Goal: Transaction & Acquisition: Purchase product/service

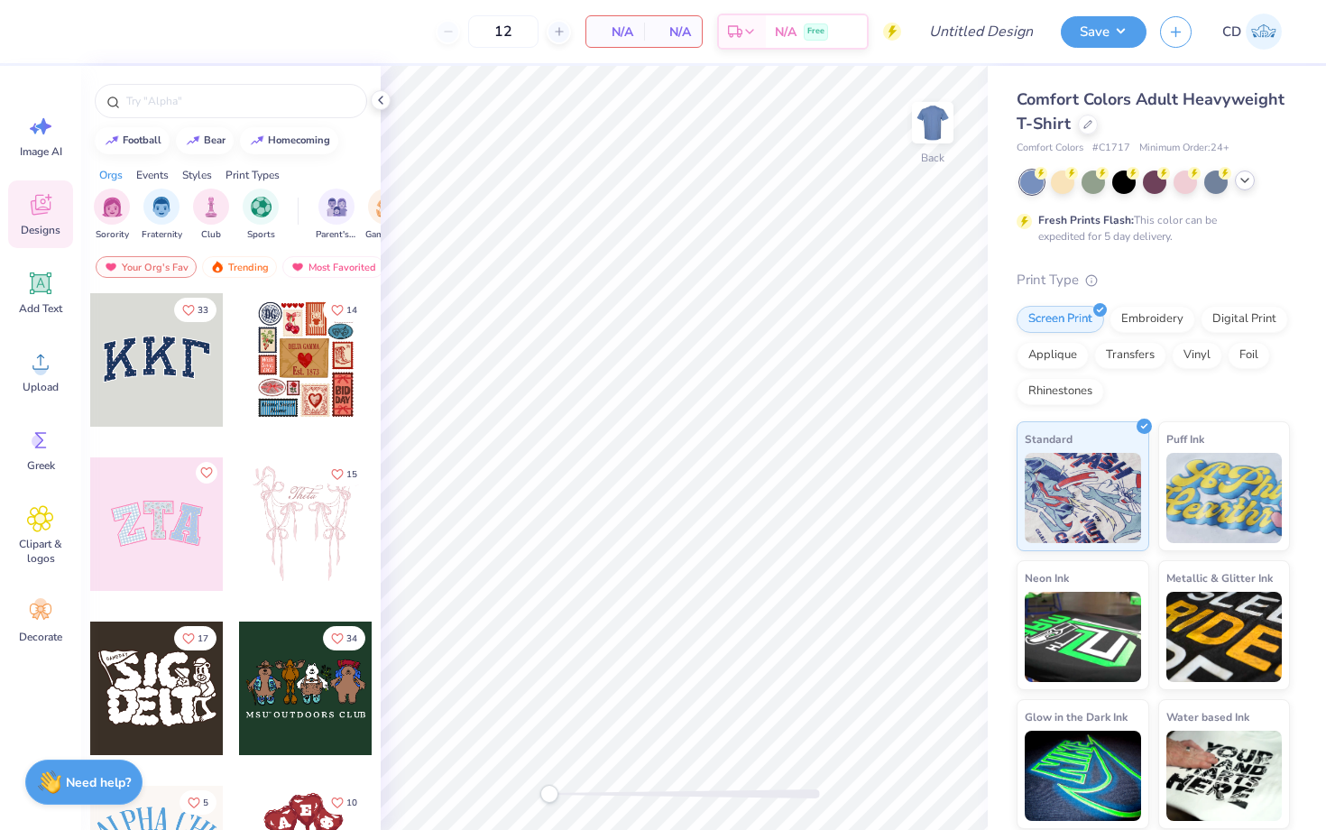
click at [1251, 184] on icon at bounding box center [1245, 180] width 14 height 14
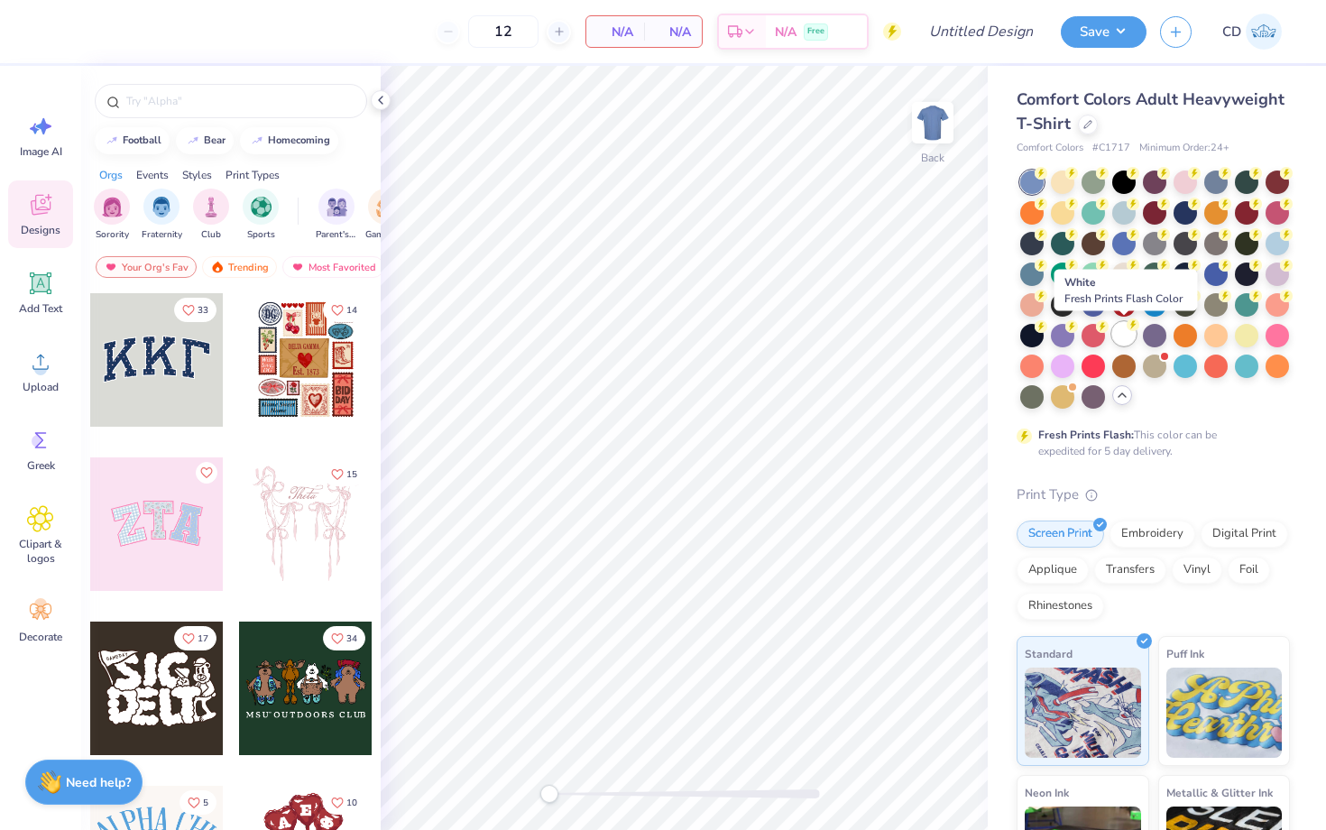
click at [1126, 331] on div at bounding box center [1124, 333] width 23 height 23
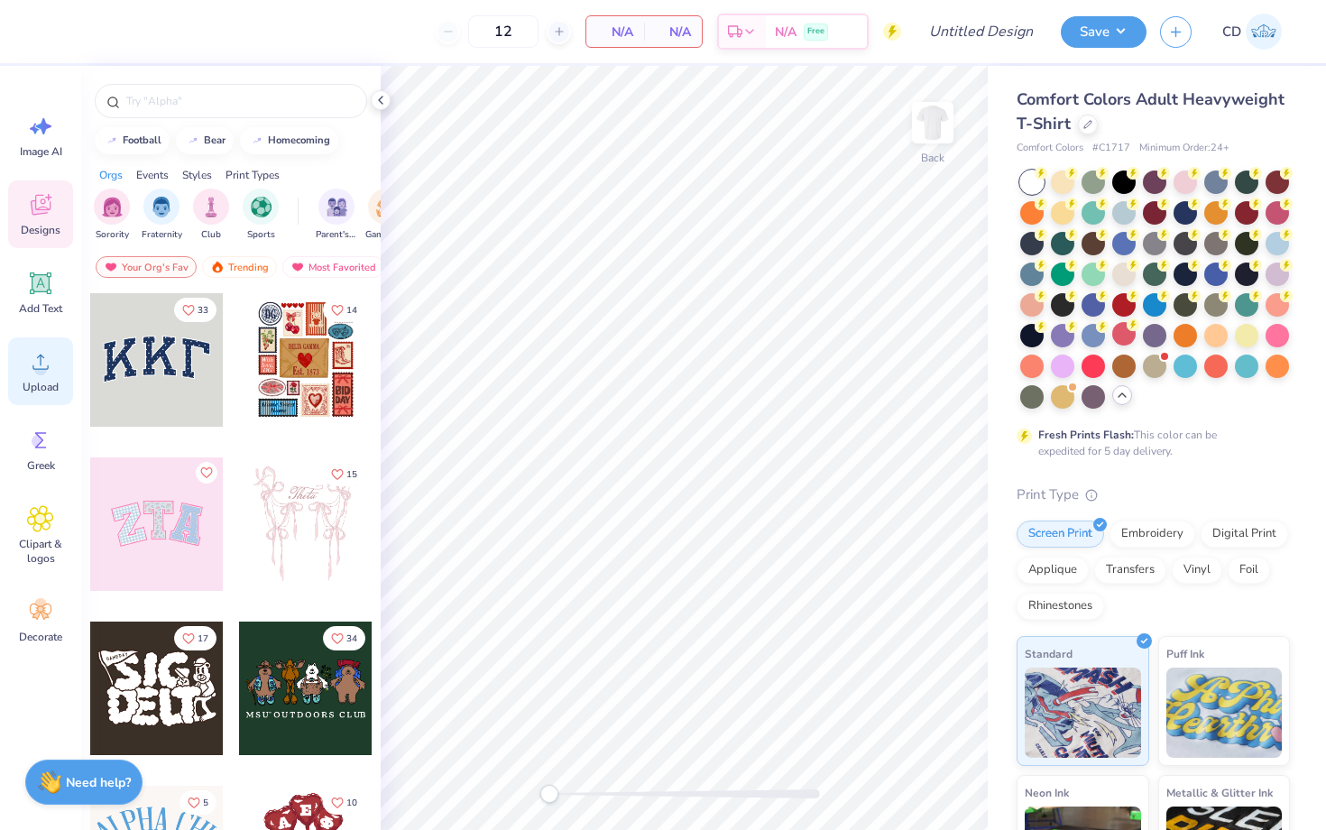
click at [38, 385] on span "Upload" at bounding box center [41, 387] width 36 height 14
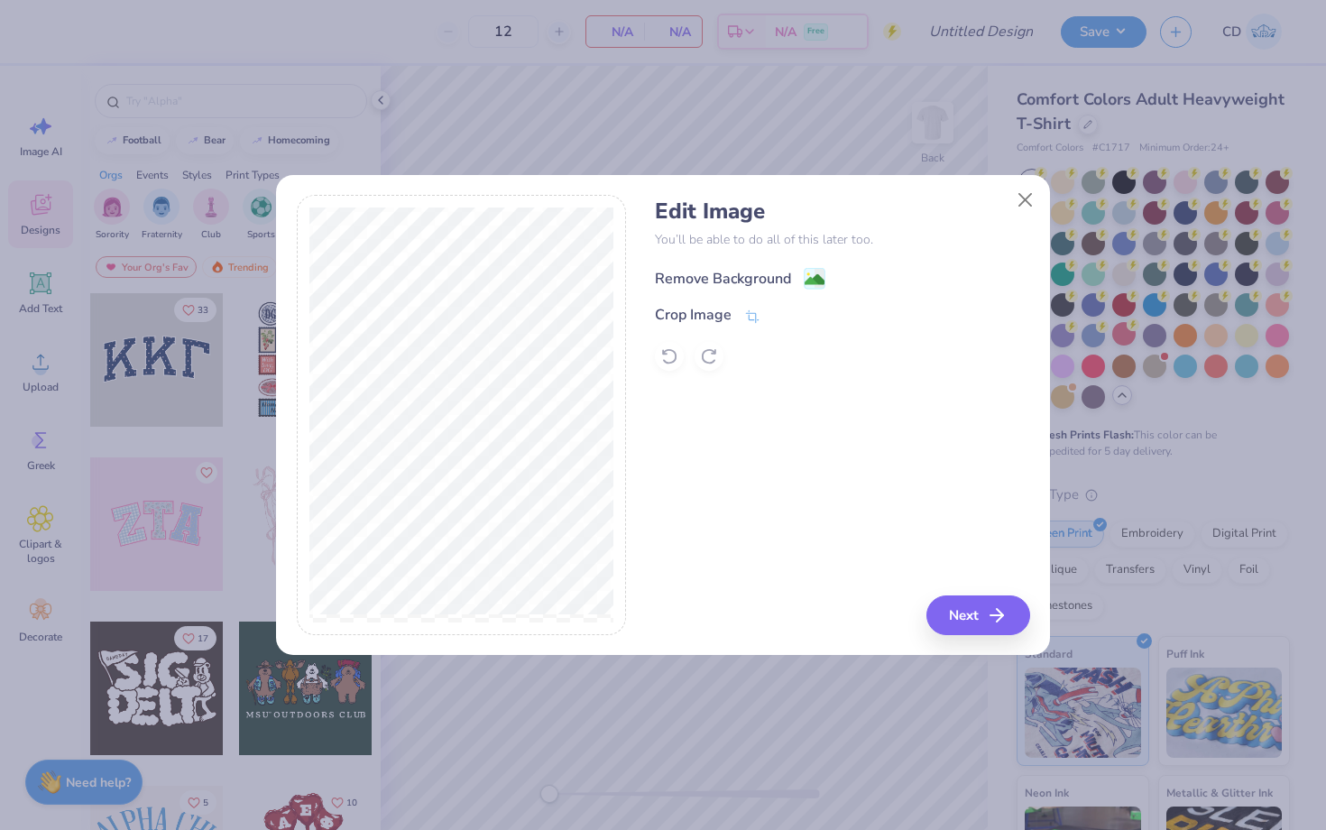
click at [823, 281] on image at bounding box center [815, 280] width 20 height 20
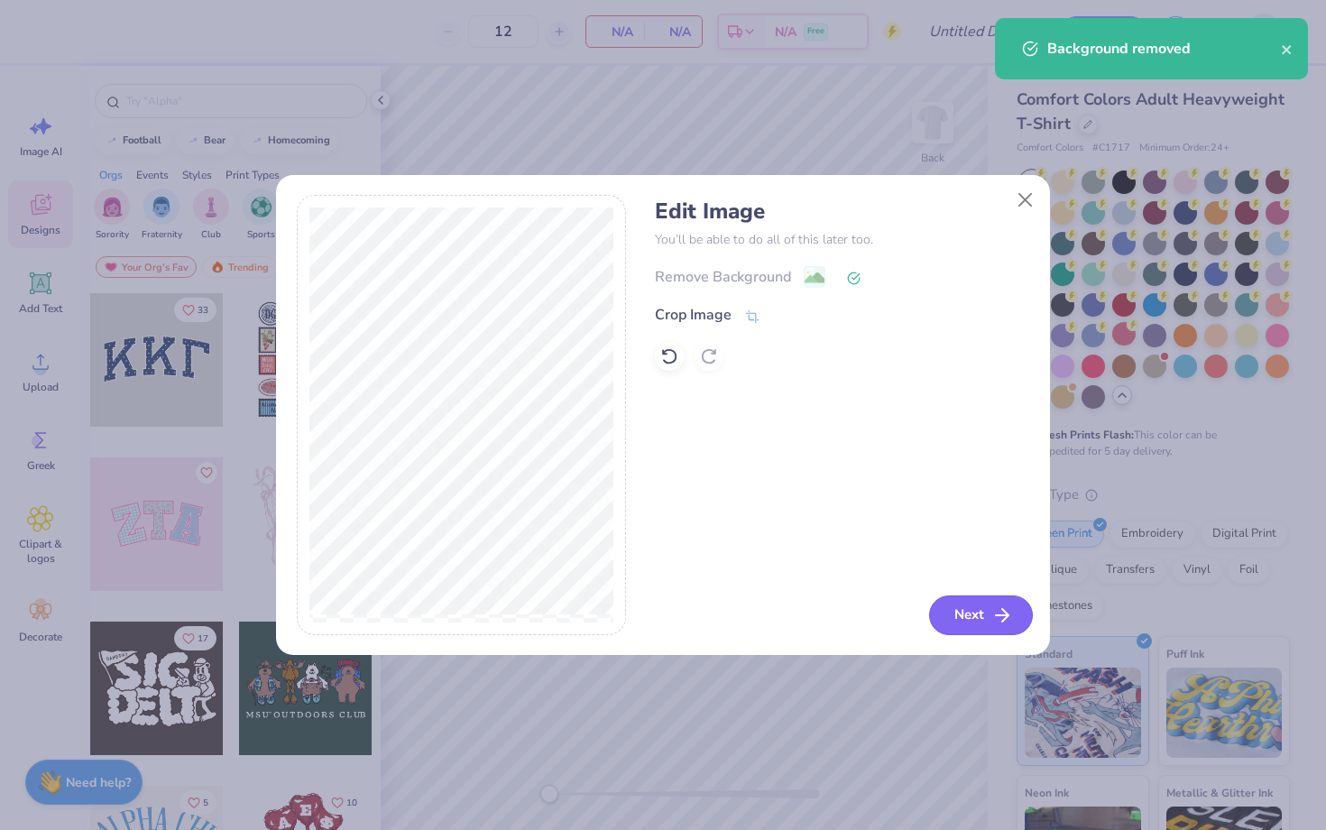
click at [996, 619] on icon "button" at bounding box center [1003, 616] width 22 height 22
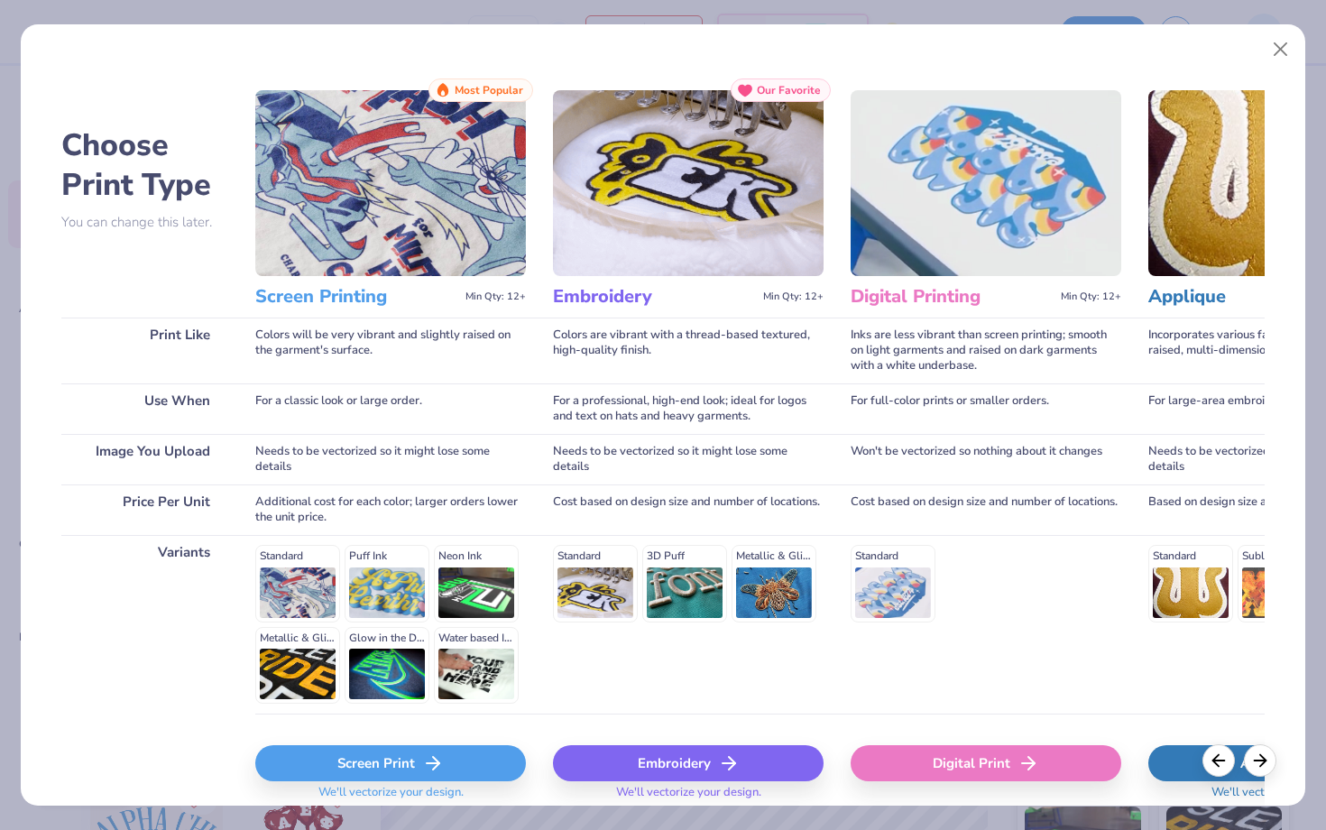
click at [476, 762] on div "Screen Print" at bounding box center [390, 763] width 271 height 36
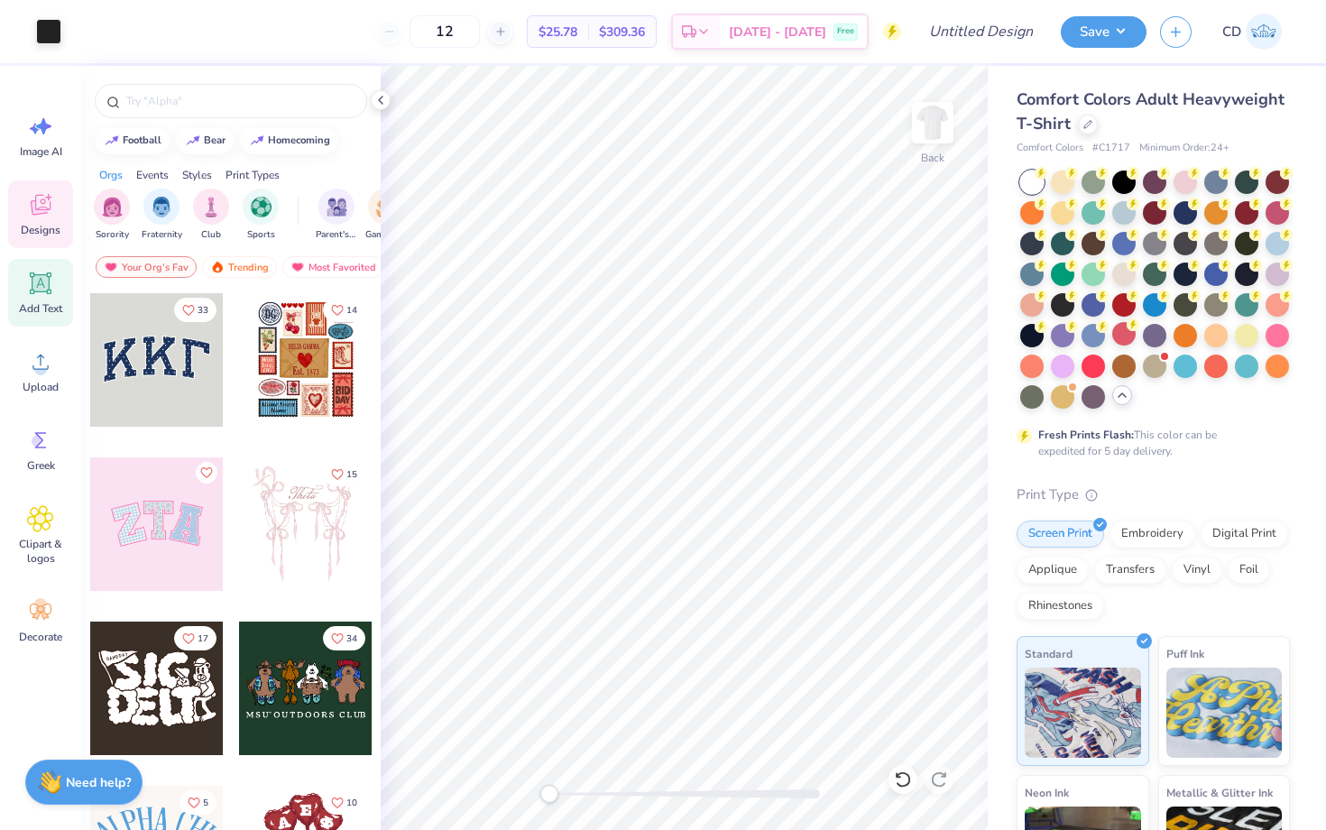
click at [44, 279] on icon at bounding box center [40, 283] width 17 height 17
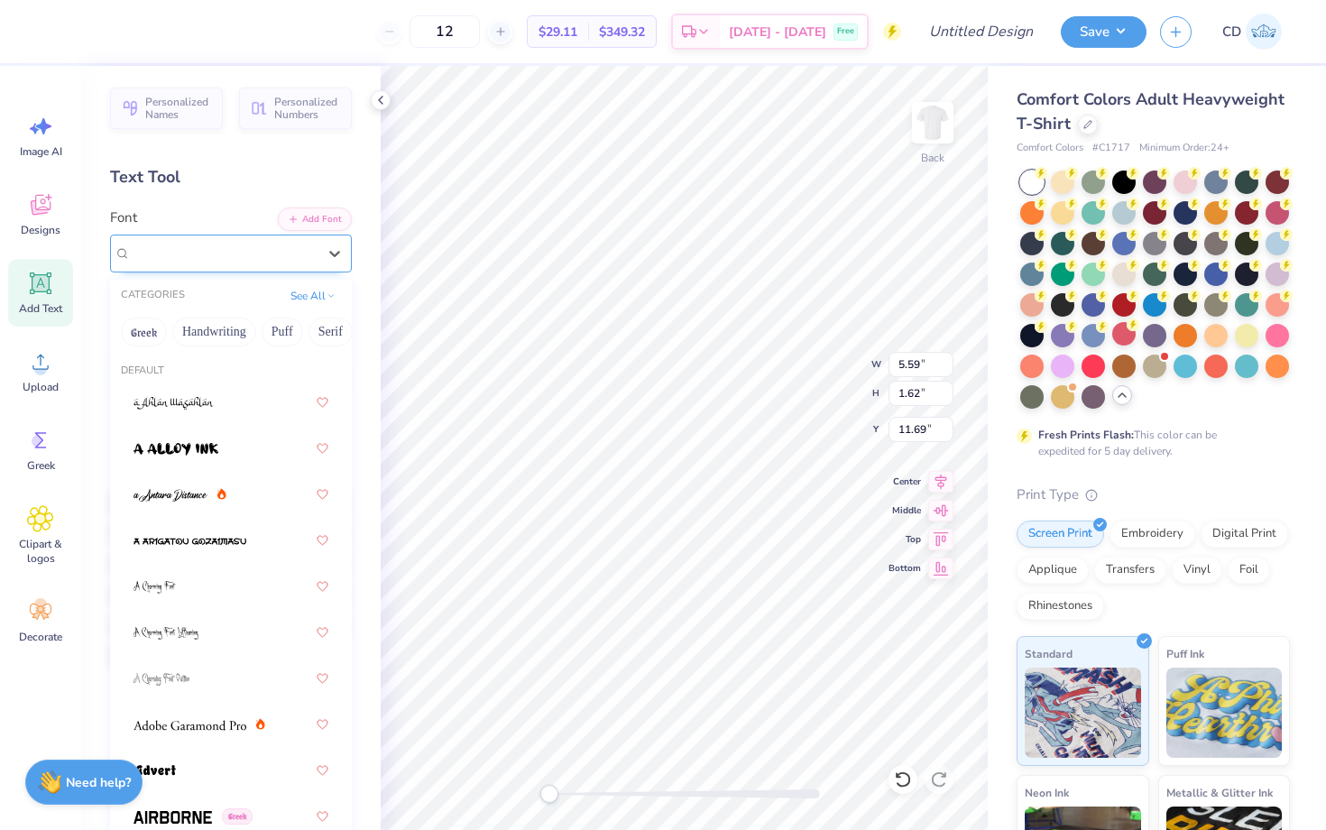
click at [264, 245] on div "Super Dream" at bounding box center [223, 253] width 189 height 28
click at [224, 336] on button "Handwriting" at bounding box center [214, 332] width 84 height 29
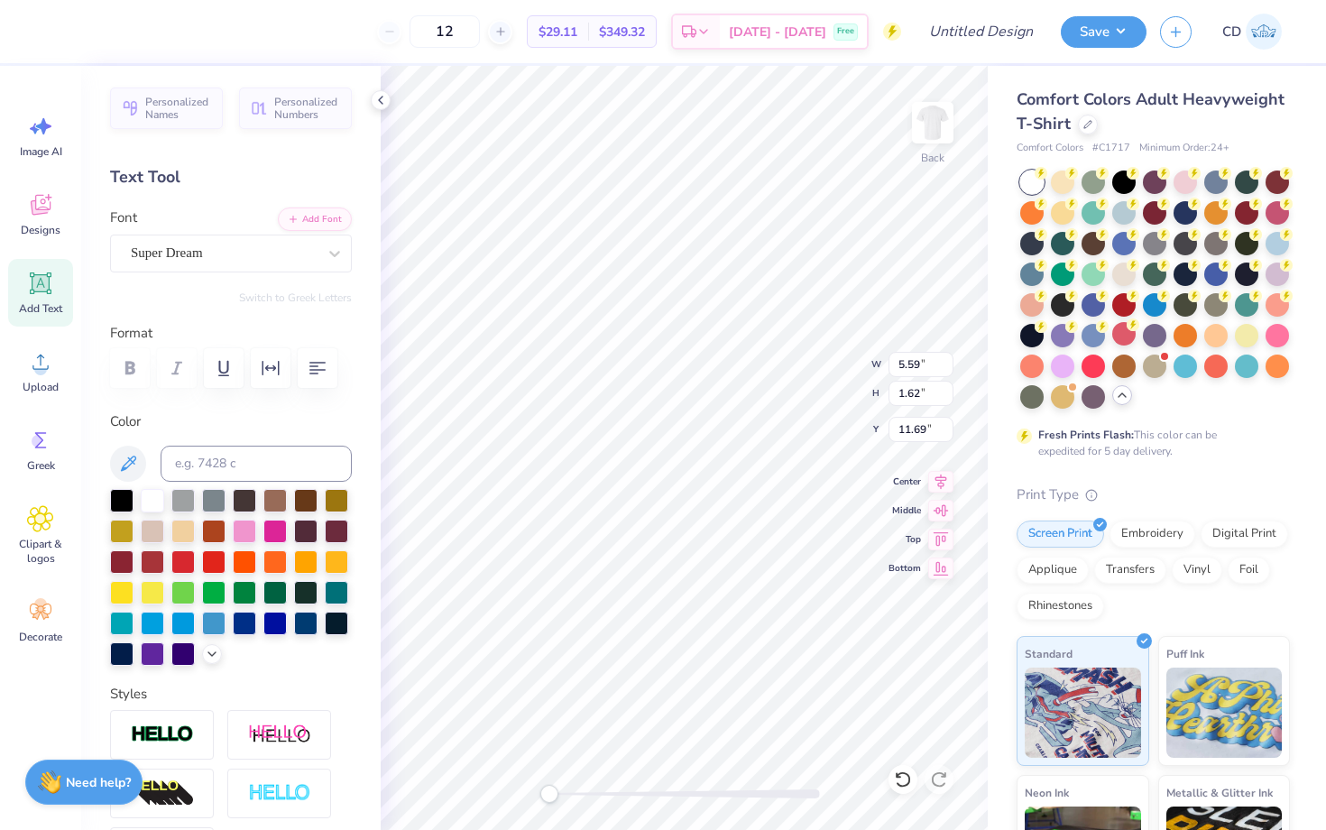
scroll to position [0, 2]
type textarea "Brothers"
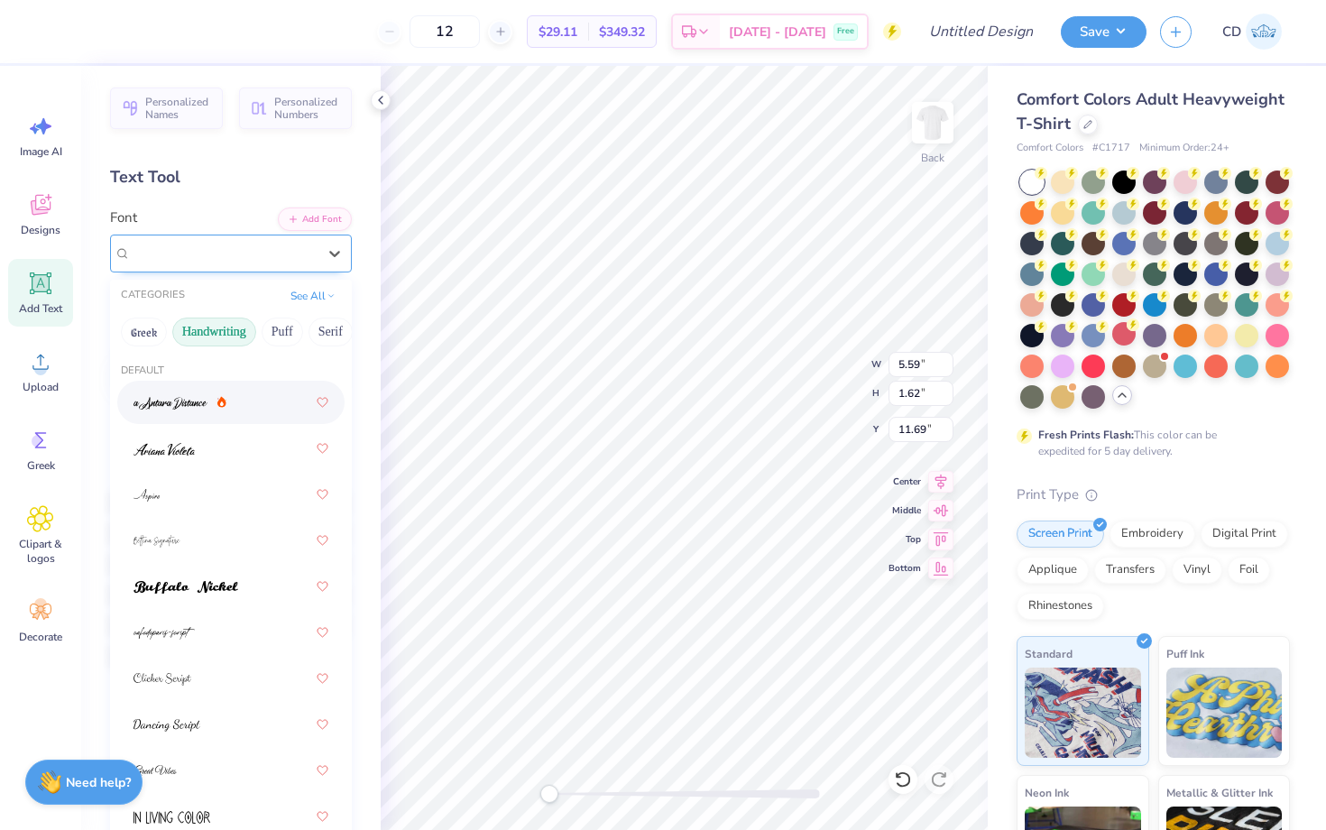
click at [281, 250] on div "Super Dream" at bounding box center [223, 253] width 189 height 28
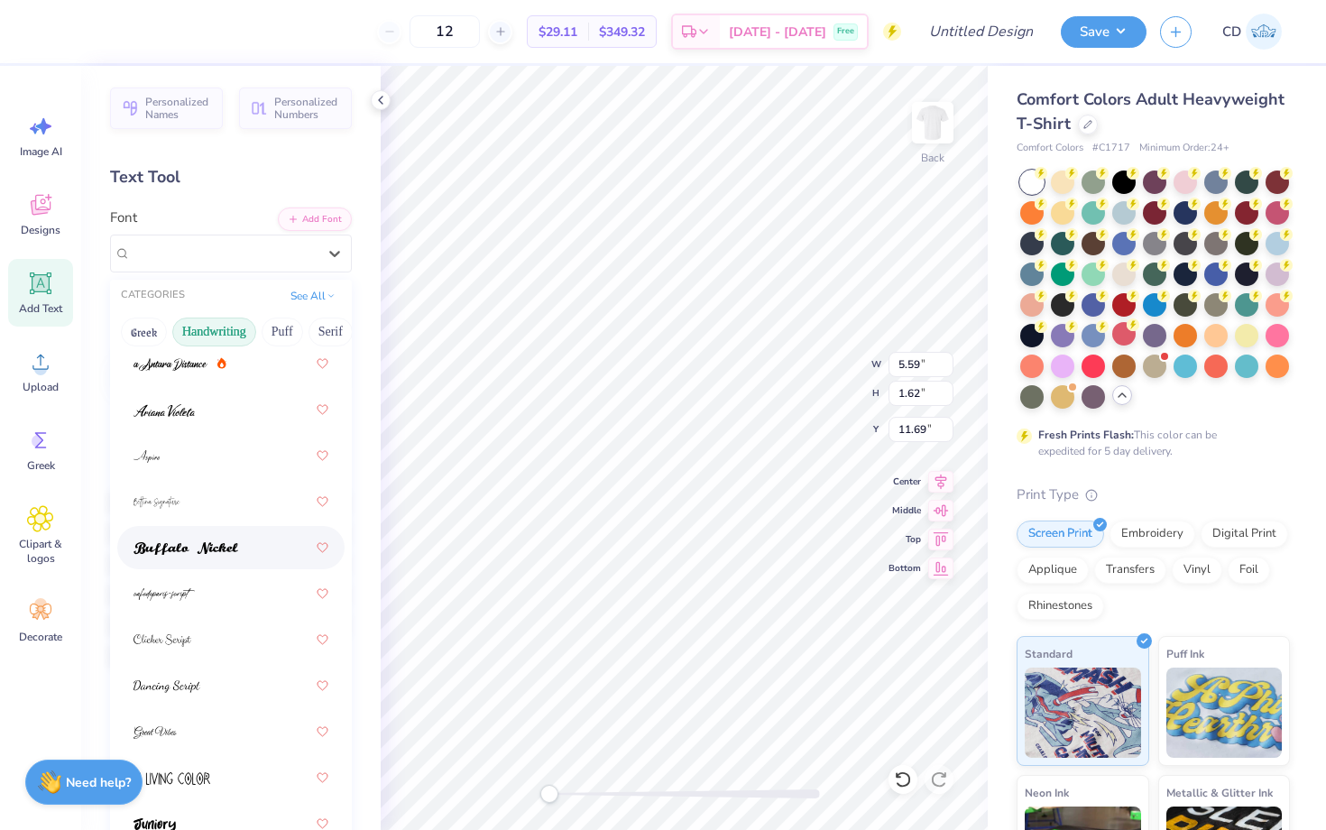
scroll to position [42, 0]
click at [153, 335] on button "Greek" at bounding box center [144, 332] width 46 height 29
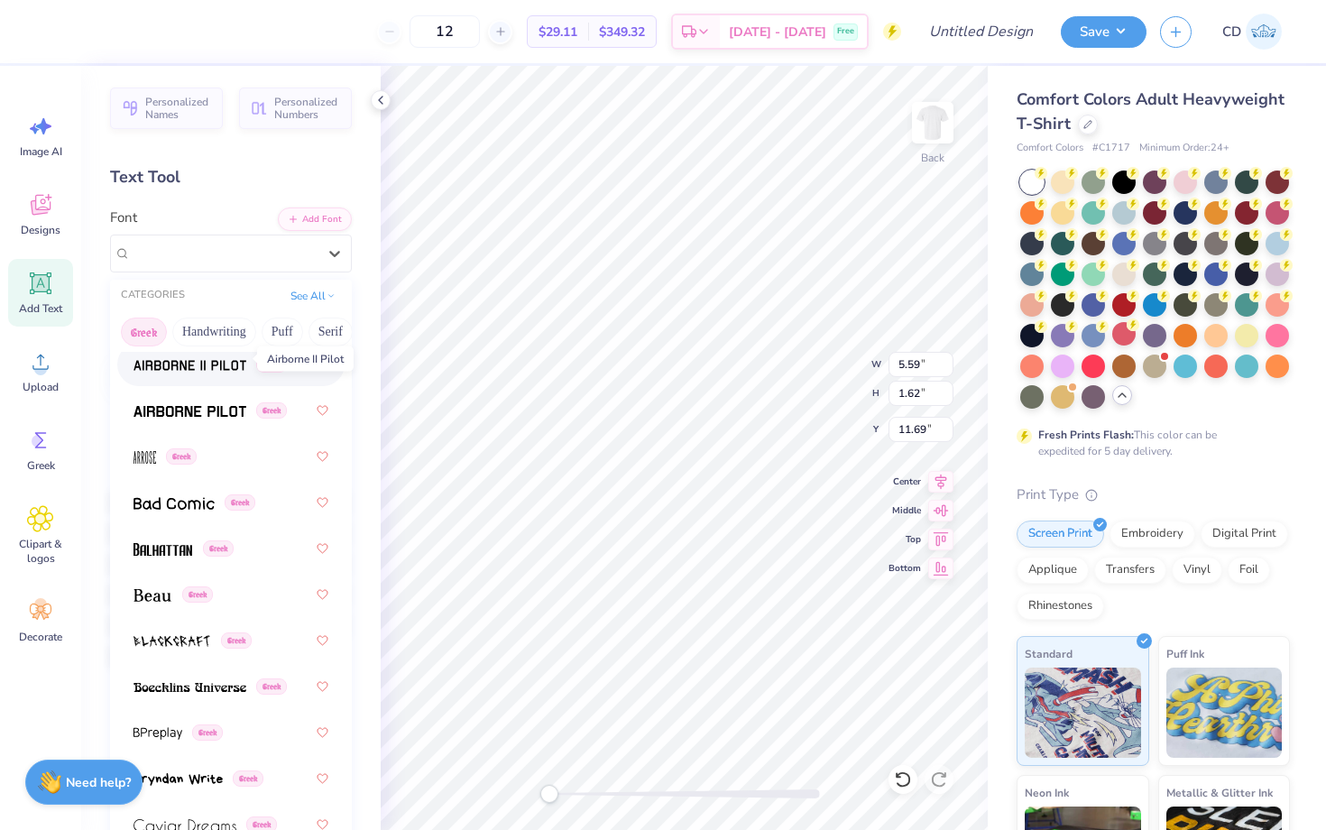
scroll to position [137, 0]
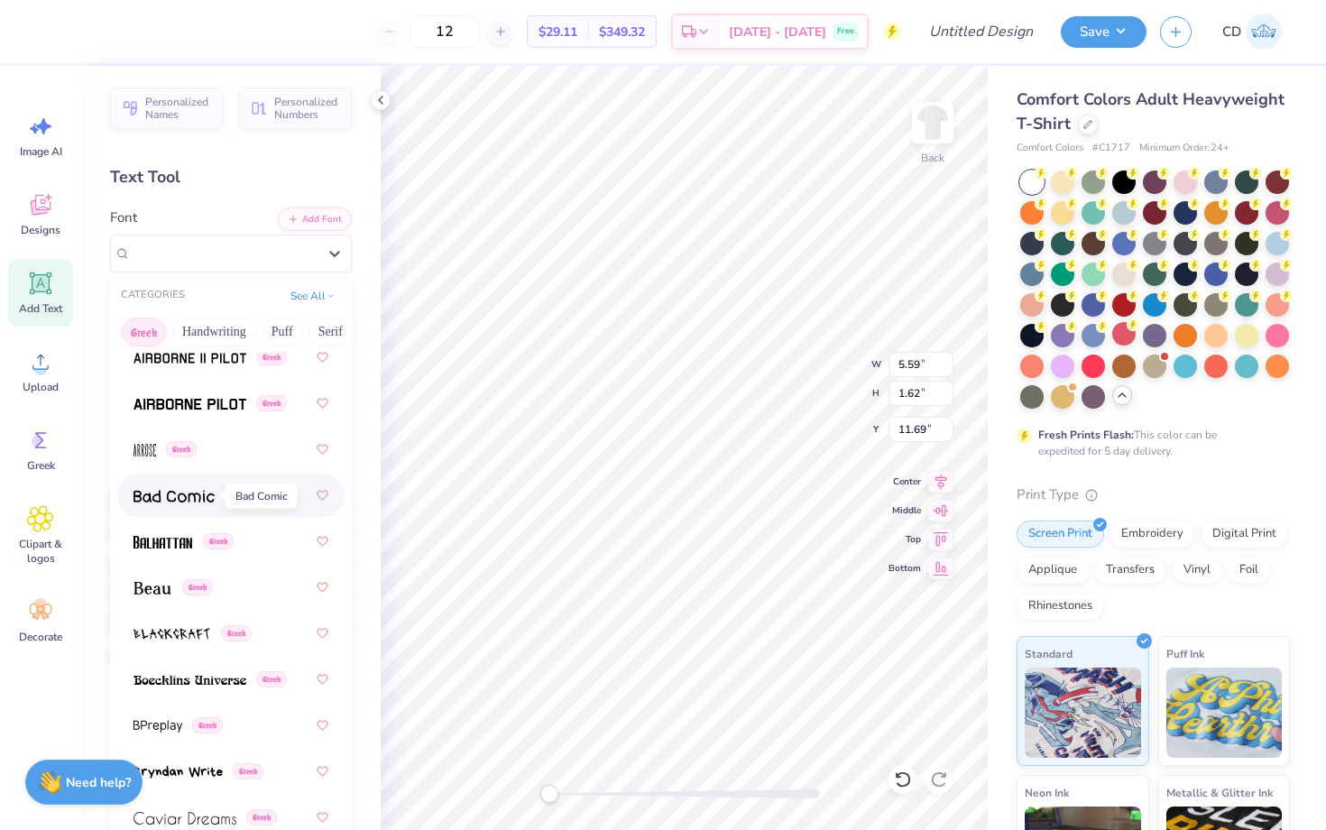
click at [189, 486] on span at bounding box center [174, 495] width 81 height 19
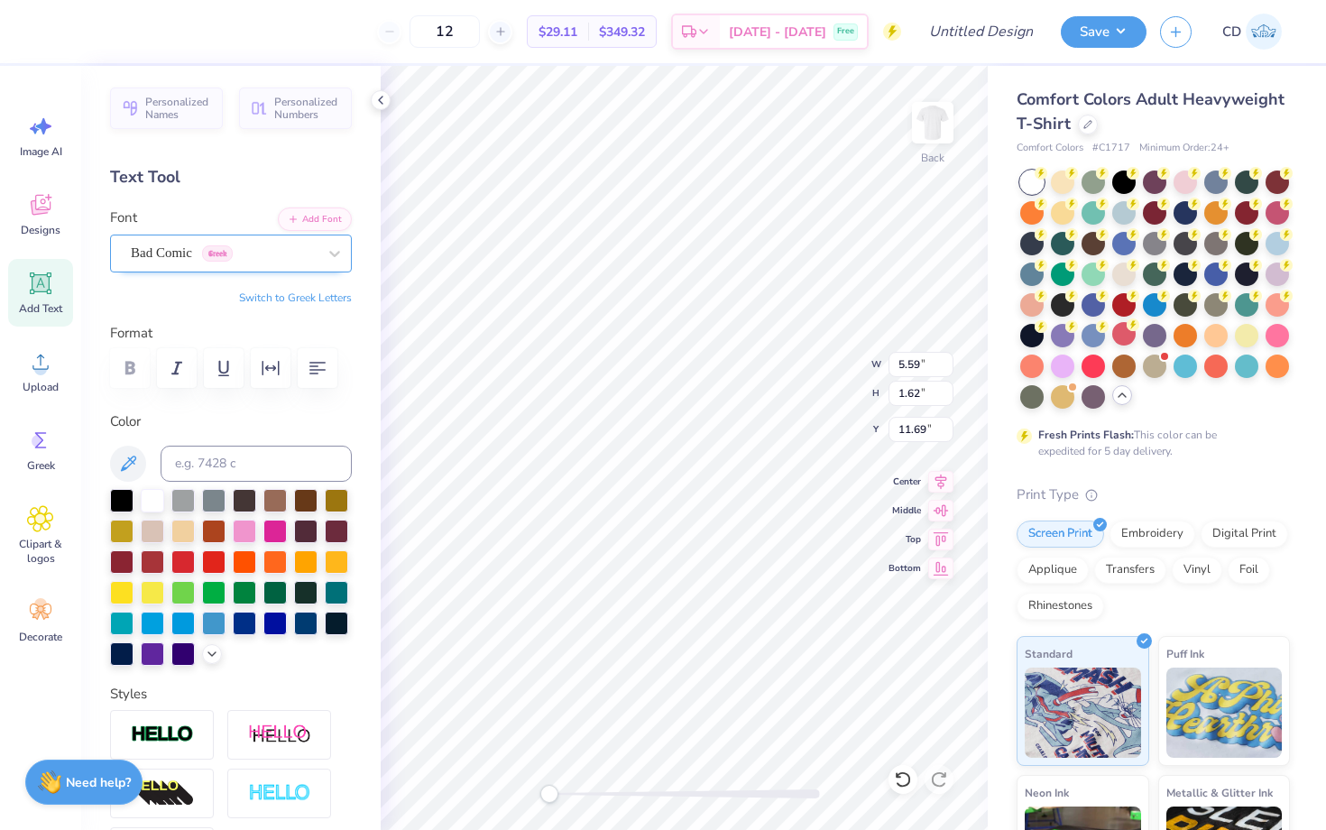
click at [171, 245] on div "Bad Comic Greek" at bounding box center [223, 253] width 189 height 28
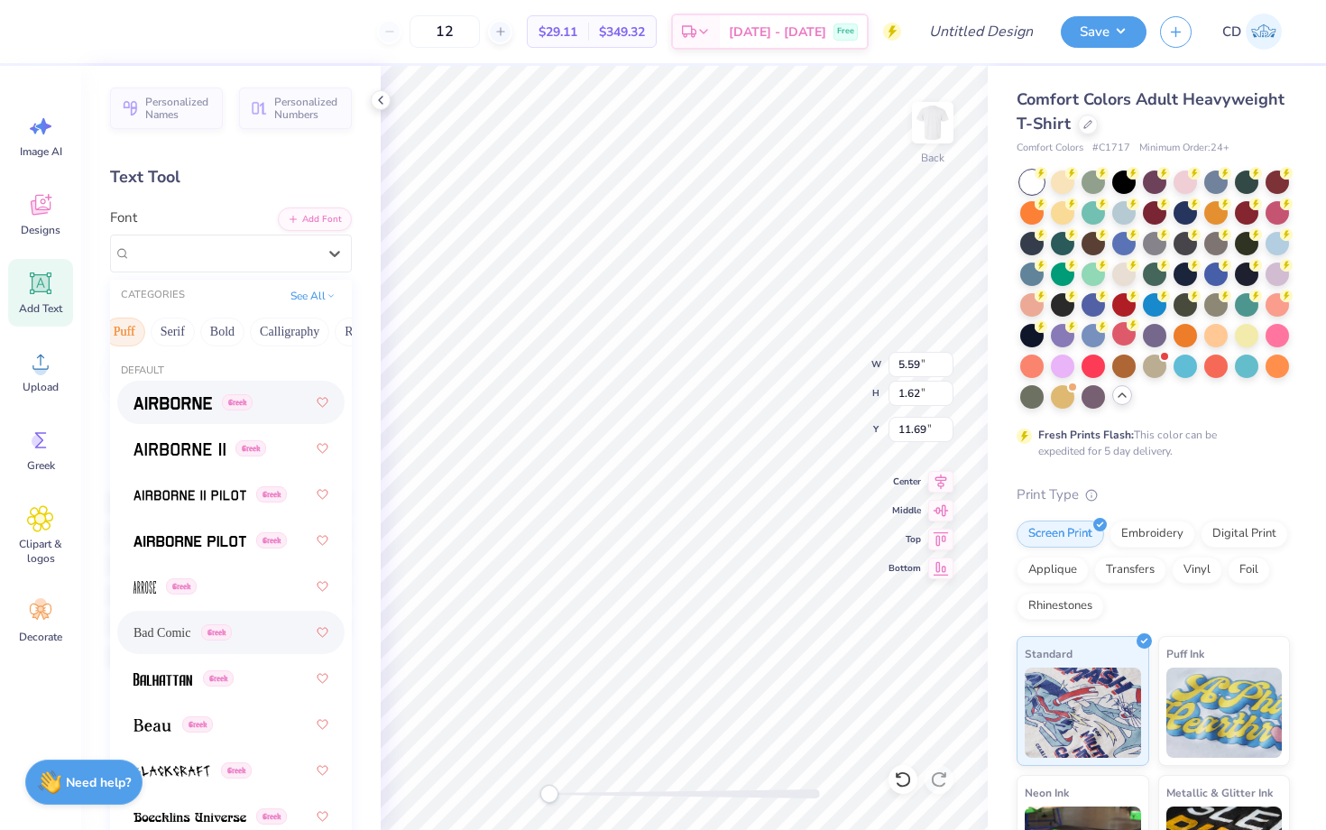
scroll to position [0, 161]
click at [291, 333] on button "Calligraphy" at bounding box center [286, 332] width 79 height 29
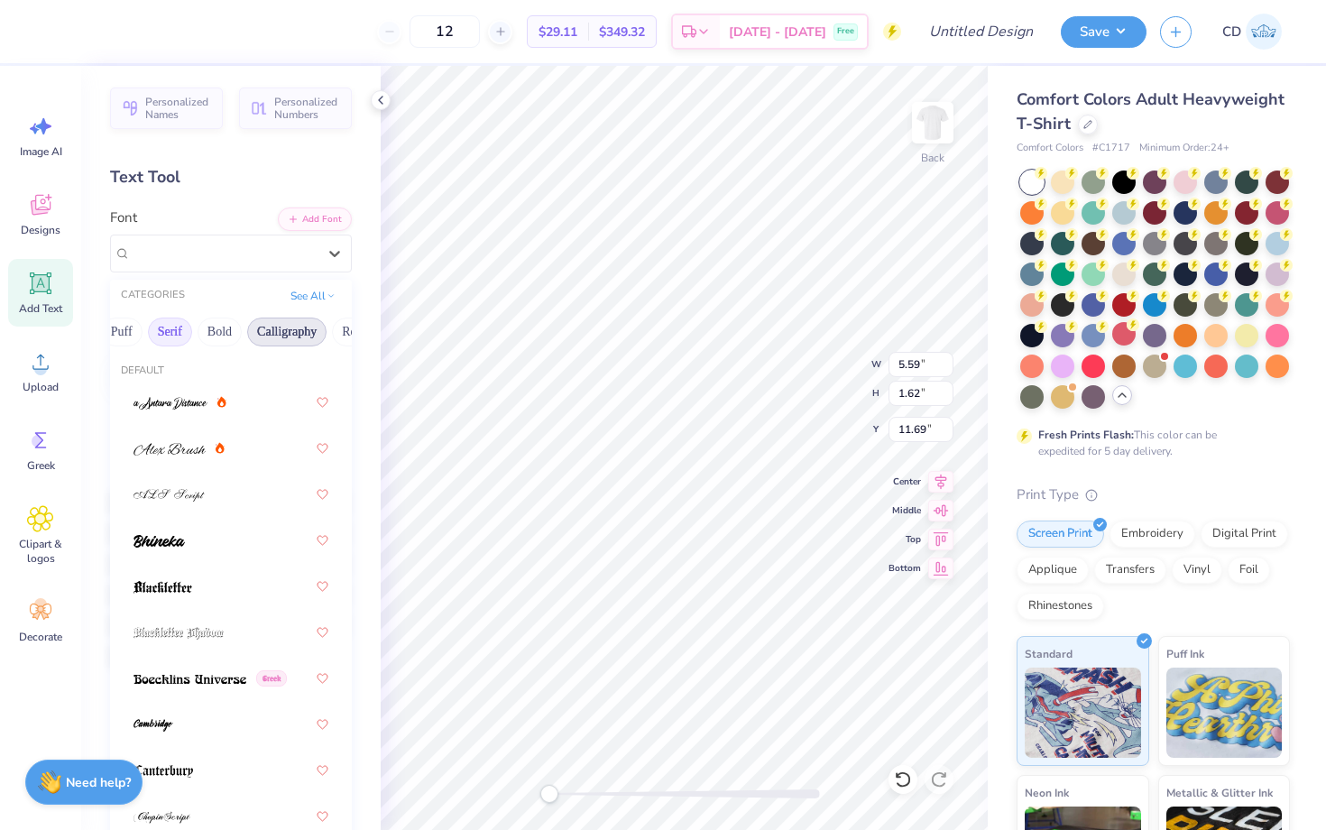
click at [168, 339] on button "Serif" at bounding box center [170, 332] width 44 height 29
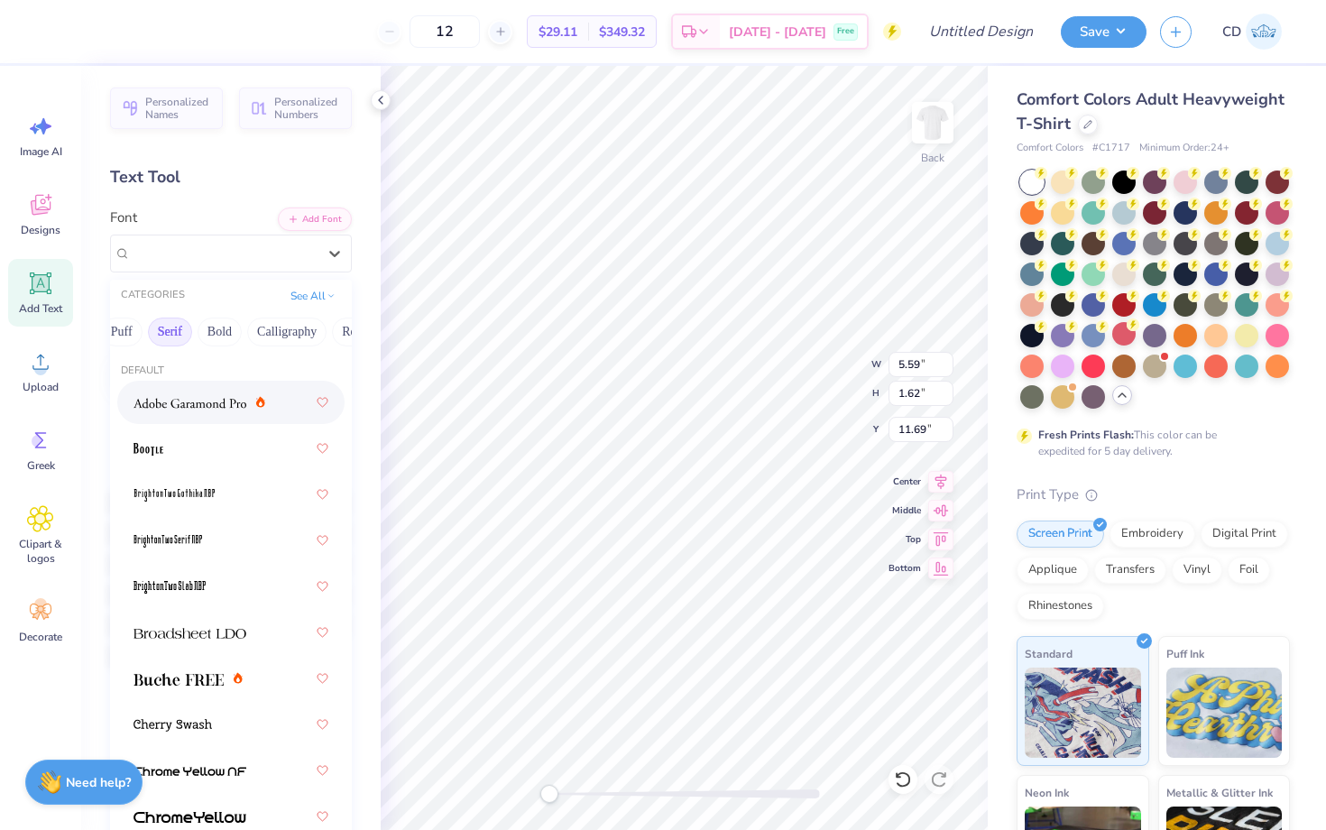
click at [208, 394] on span at bounding box center [190, 402] width 113 height 19
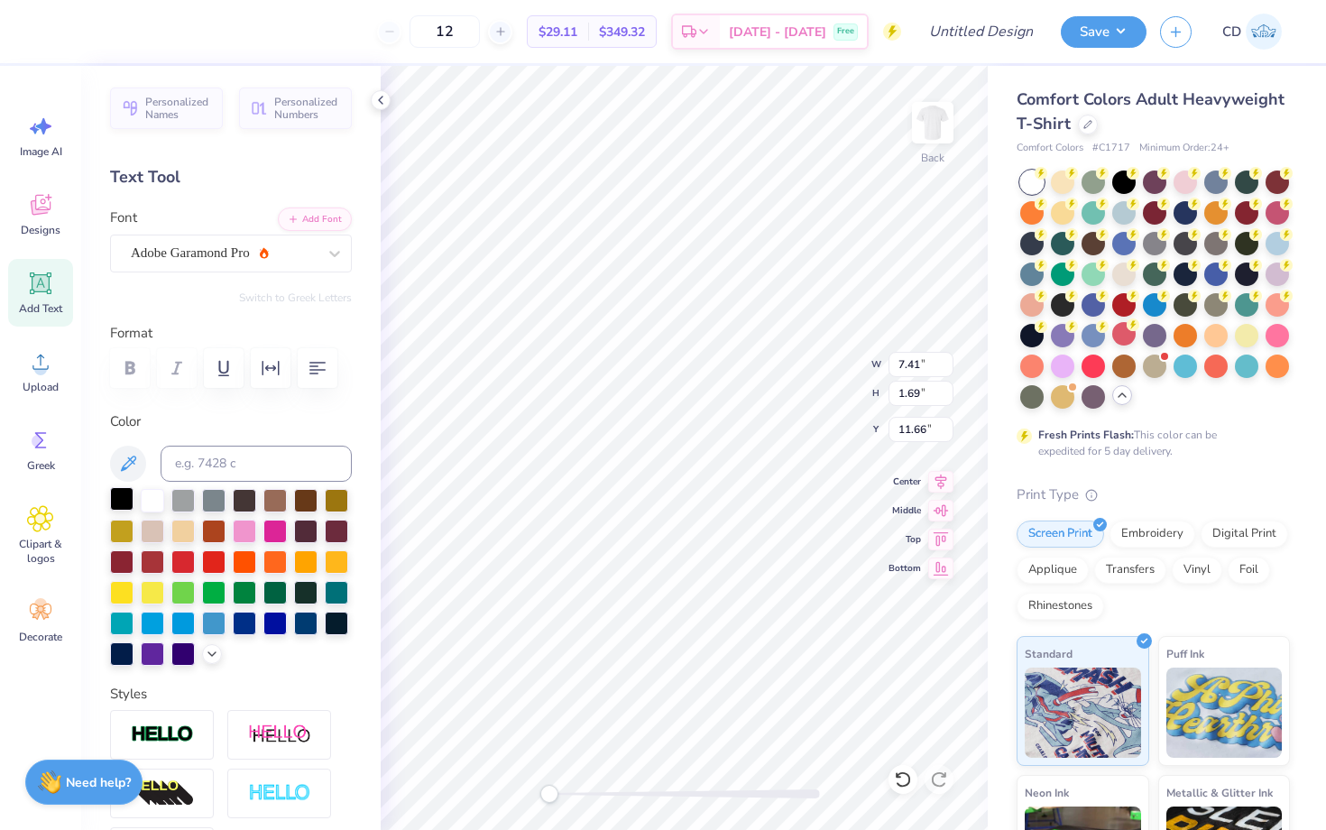
click at [117, 497] on div at bounding box center [121, 498] width 23 height 23
click at [279, 263] on div "Adobe Garamond Pro" at bounding box center [223, 253] width 189 height 28
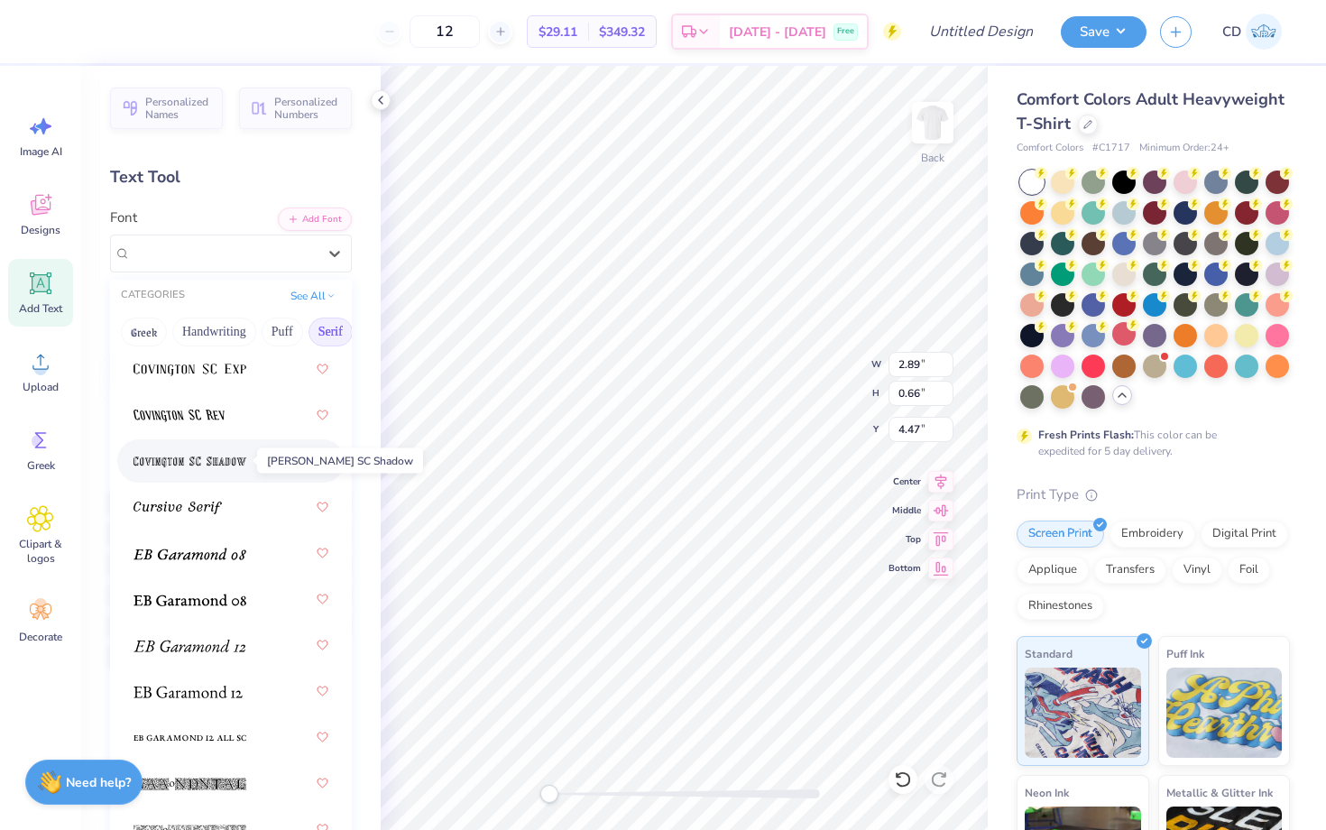
scroll to position [1369, 0]
click at [219, 603] on img at bounding box center [190, 599] width 113 height 13
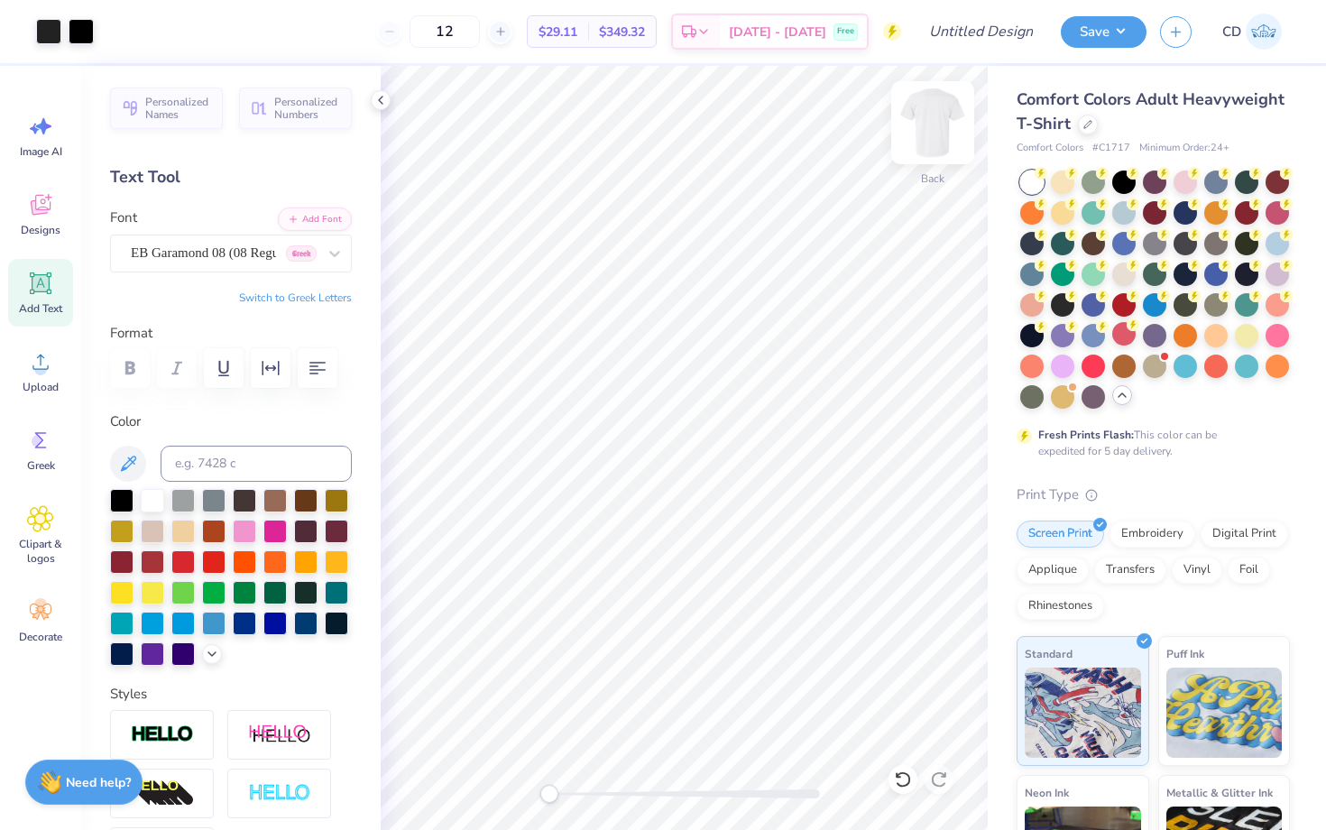
click at [932, 125] on img at bounding box center [933, 123] width 72 height 72
click at [33, 292] on icon at bounding box center [41, 283] width 22 height 22
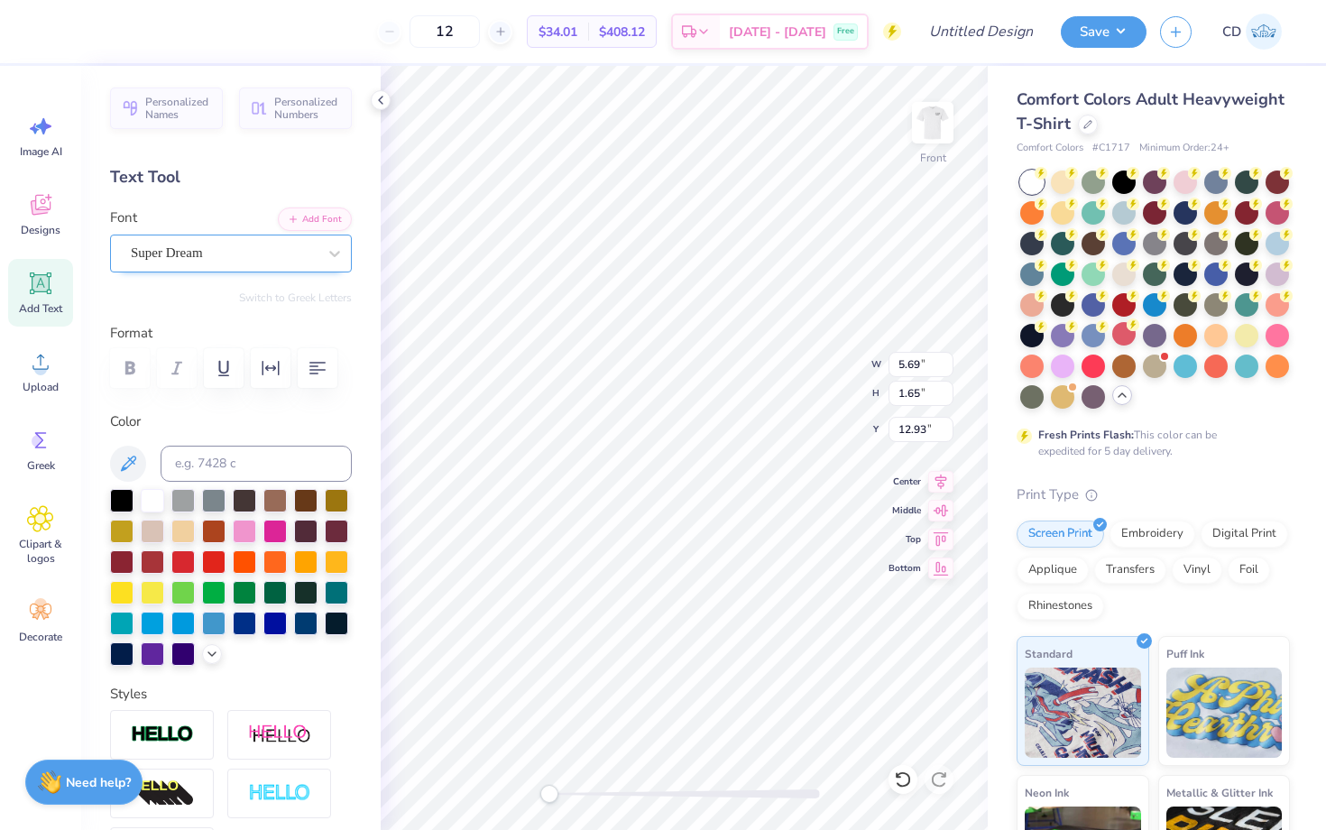
type textarea "B"
type textarea "DST Charity Bash"
click at [121, 494] on div at bounding box center [121, 498] width 23 height 23
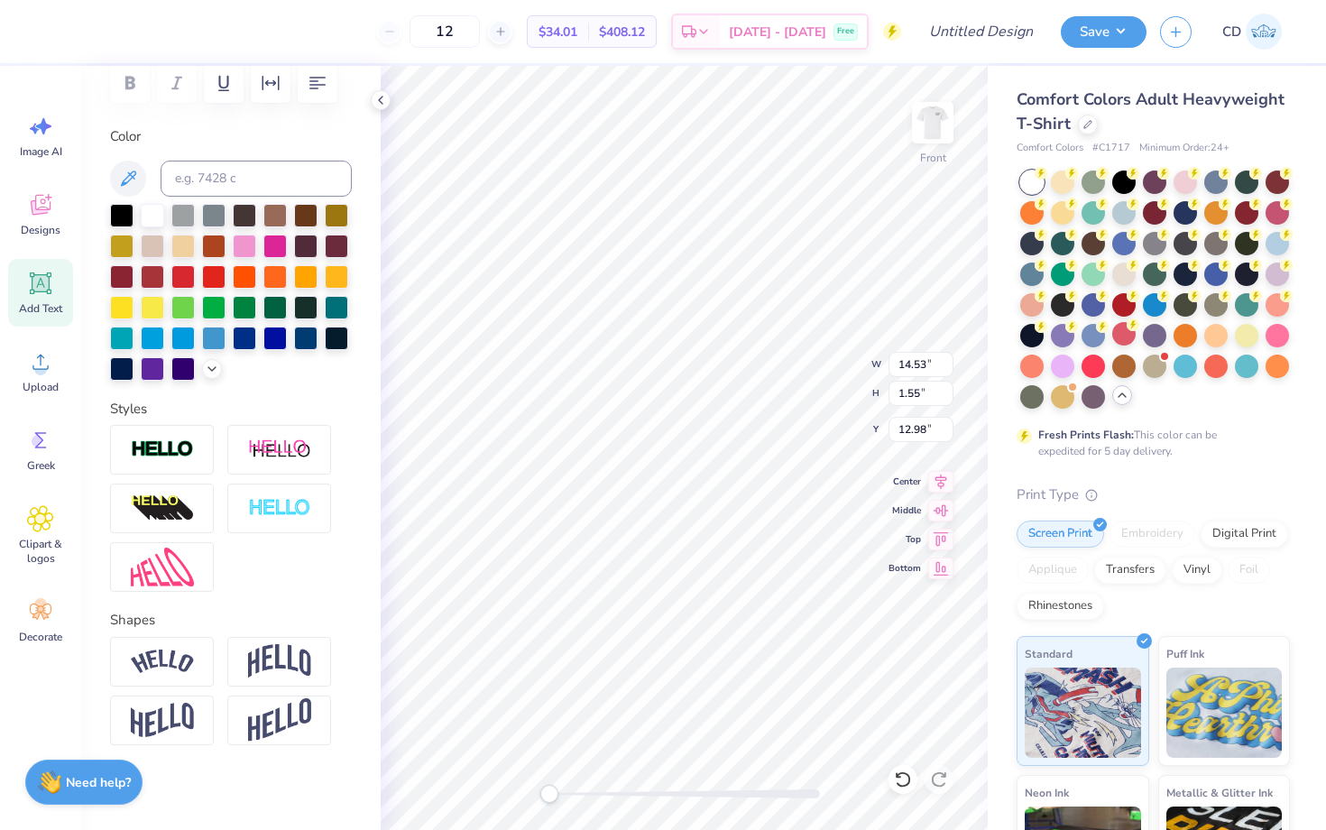
scroll to position [290, 0]
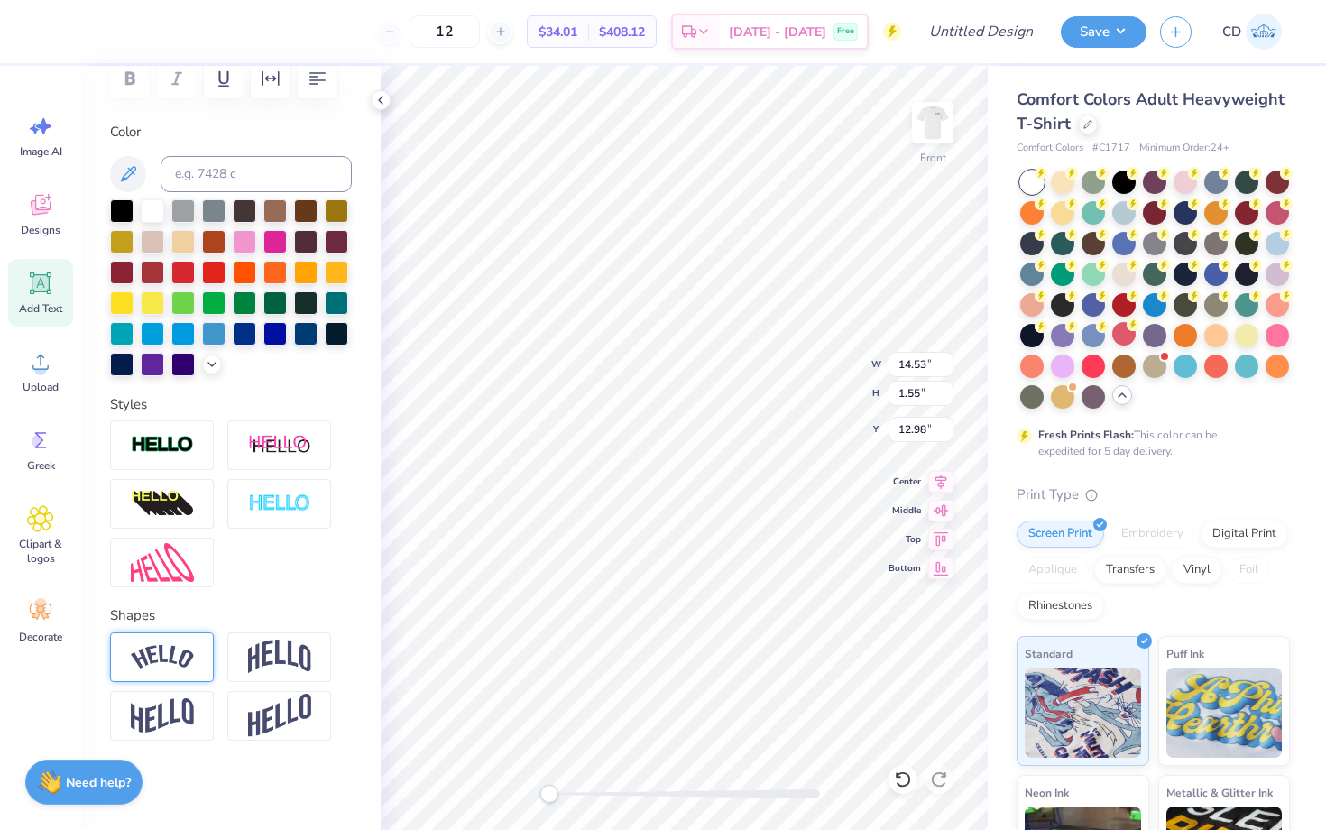
click at [161, 660] on img at bounding box center [162, 657] width 63 height 24
click at [176, 668] on img at bounding box center [162, 657] width 63 height 24
click at [211, 639] on icon at bounding box center [211, 635] width 11 height 11
click at [276, 697] on img at bounding box center [279, 716] width 63 height 44
click at [329, 695] on line at bounding box center [328, 693] width 5 height 5
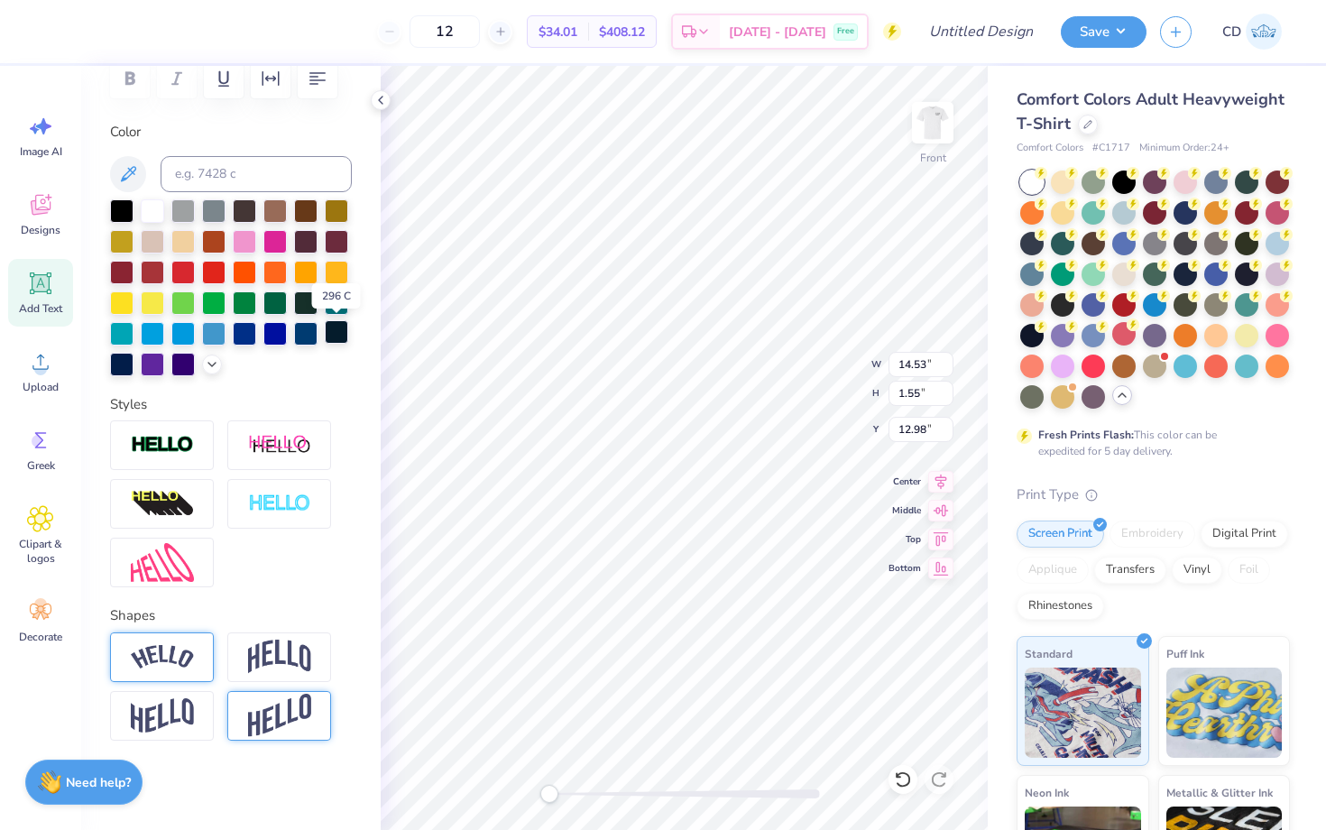
click at [332, 329] on div at bounding box center [336, 331] width 23 height 23
click at [245, 328] on div at bounding box center [244, 331] width 23 height 23
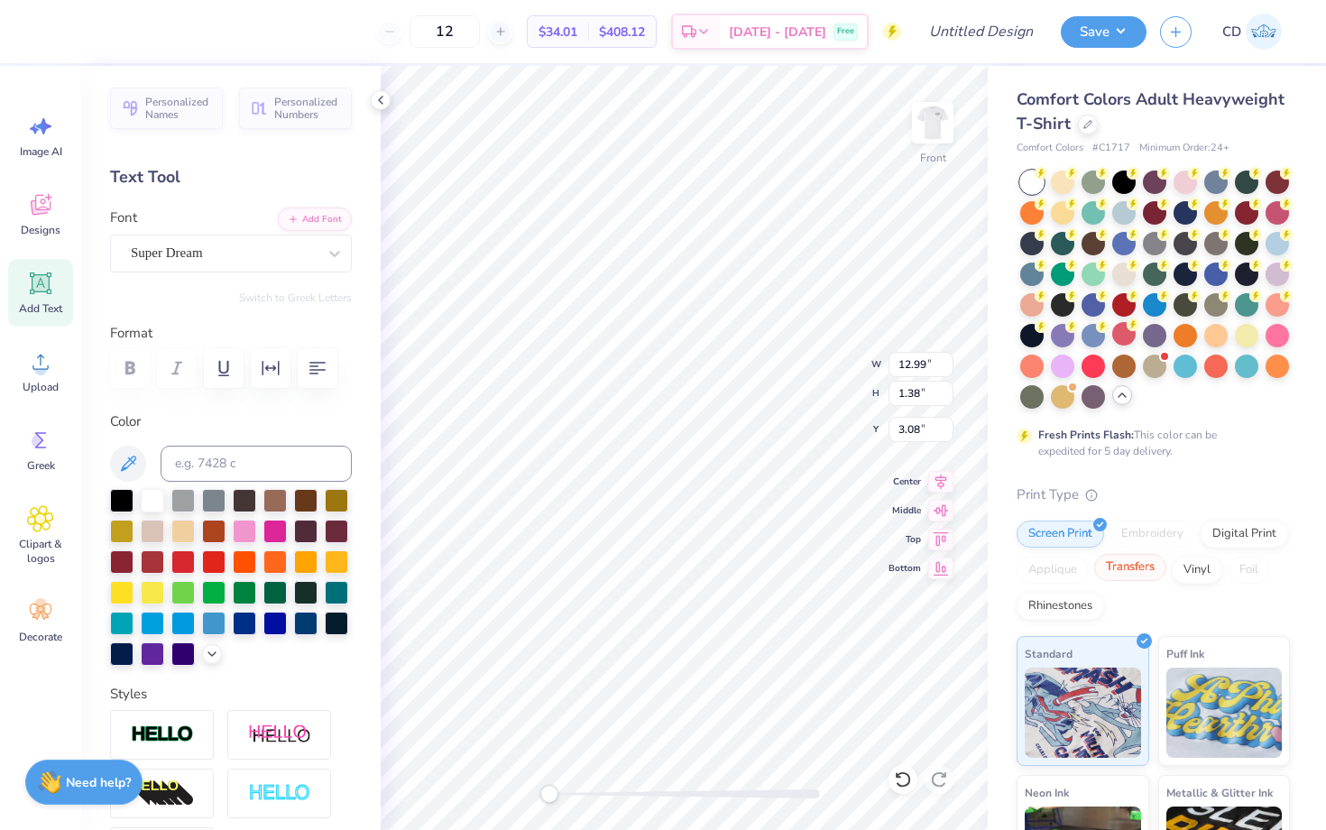
scroll to position [214, 0]
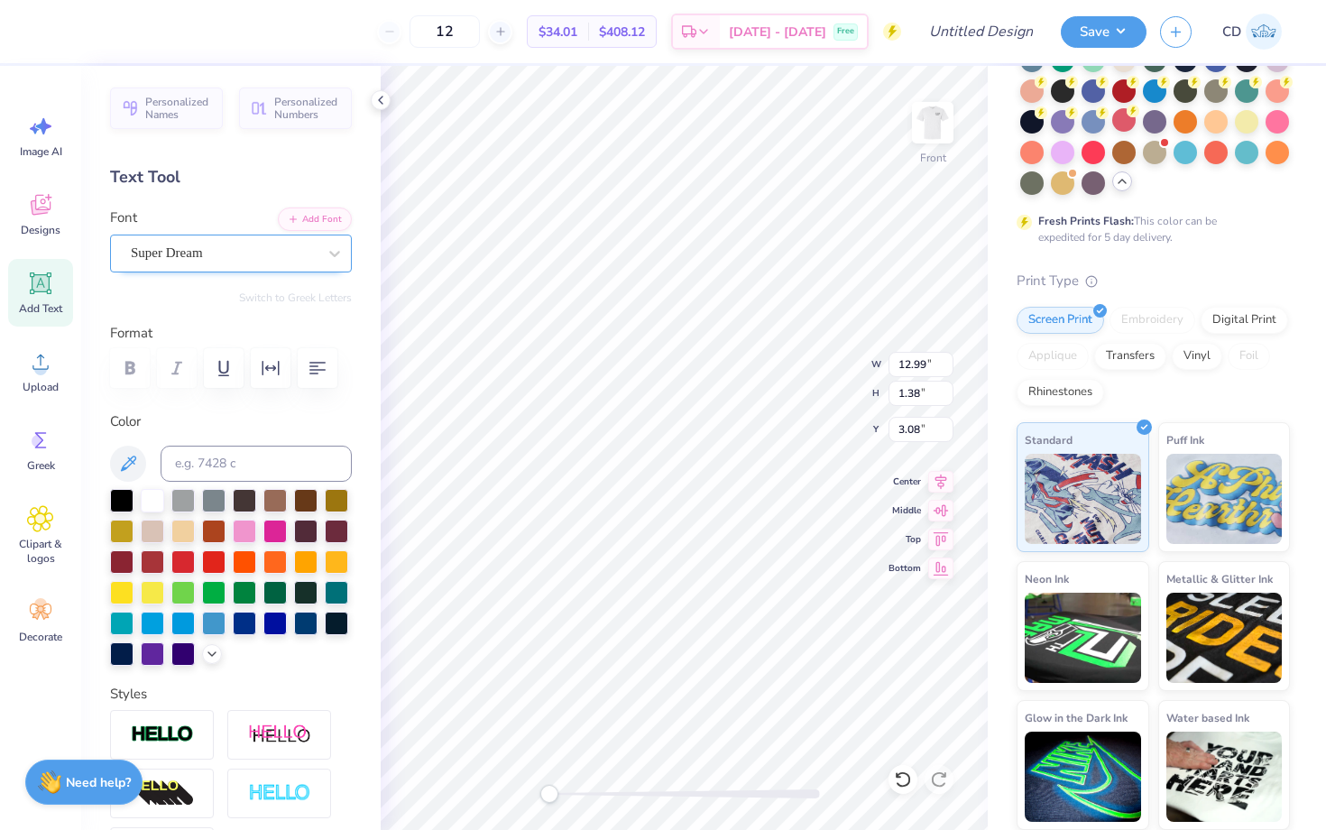
click at [315, 253] on div "Super Dream" at bounding box center [223, 253] width 189 height 28
click at [332, 252] on icon at bounding box center [335, 254] width 18 height 18
click at [507, 35] on icon at bounding box center [500, 31] width 13 height 13
click at [507, 36] on icon at bounding box center [500, 31] width 13 height 13
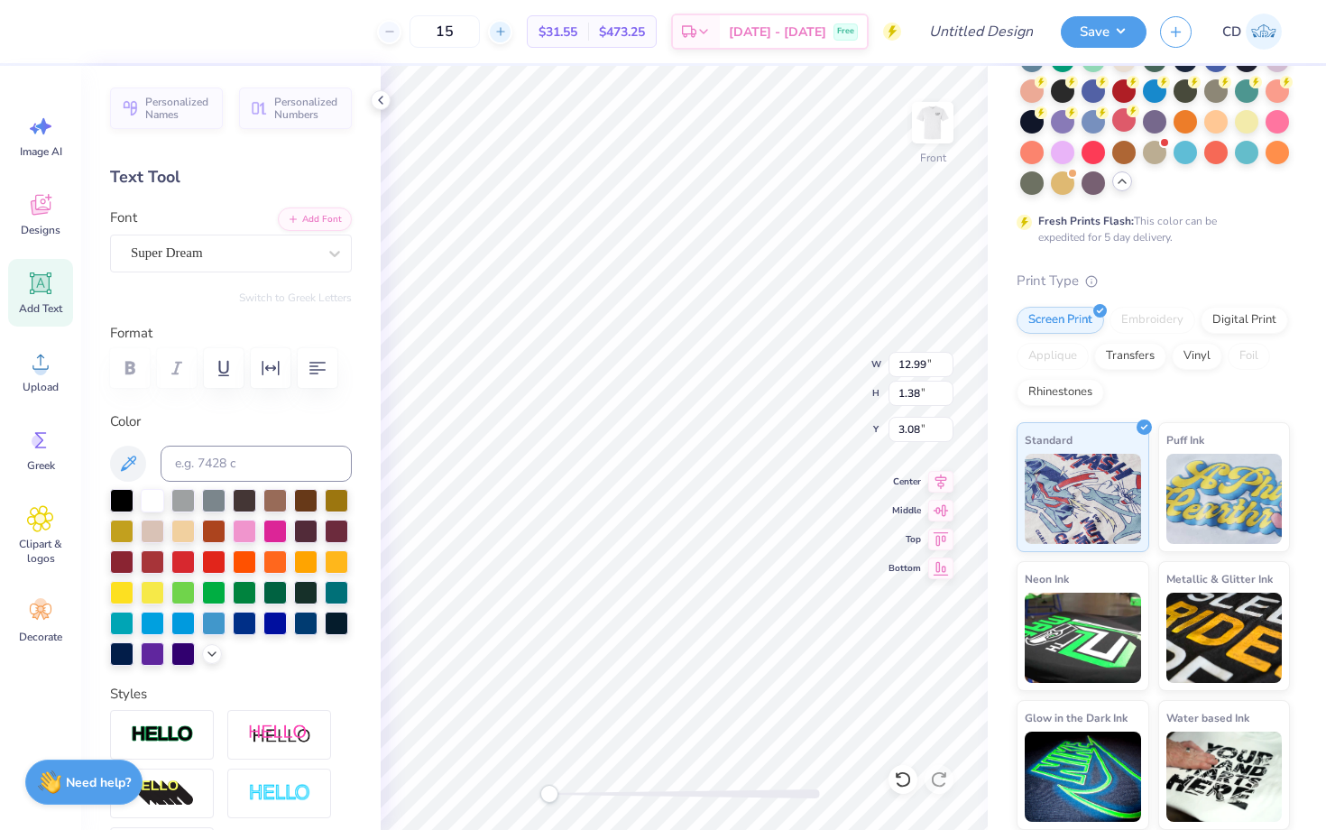
click at [507, 36] on icon at bounding box center [500, 31] width 13 height 13
click at [396, 35] on icon at bounding box center [389, 31] width 13 height 13
type input "13"
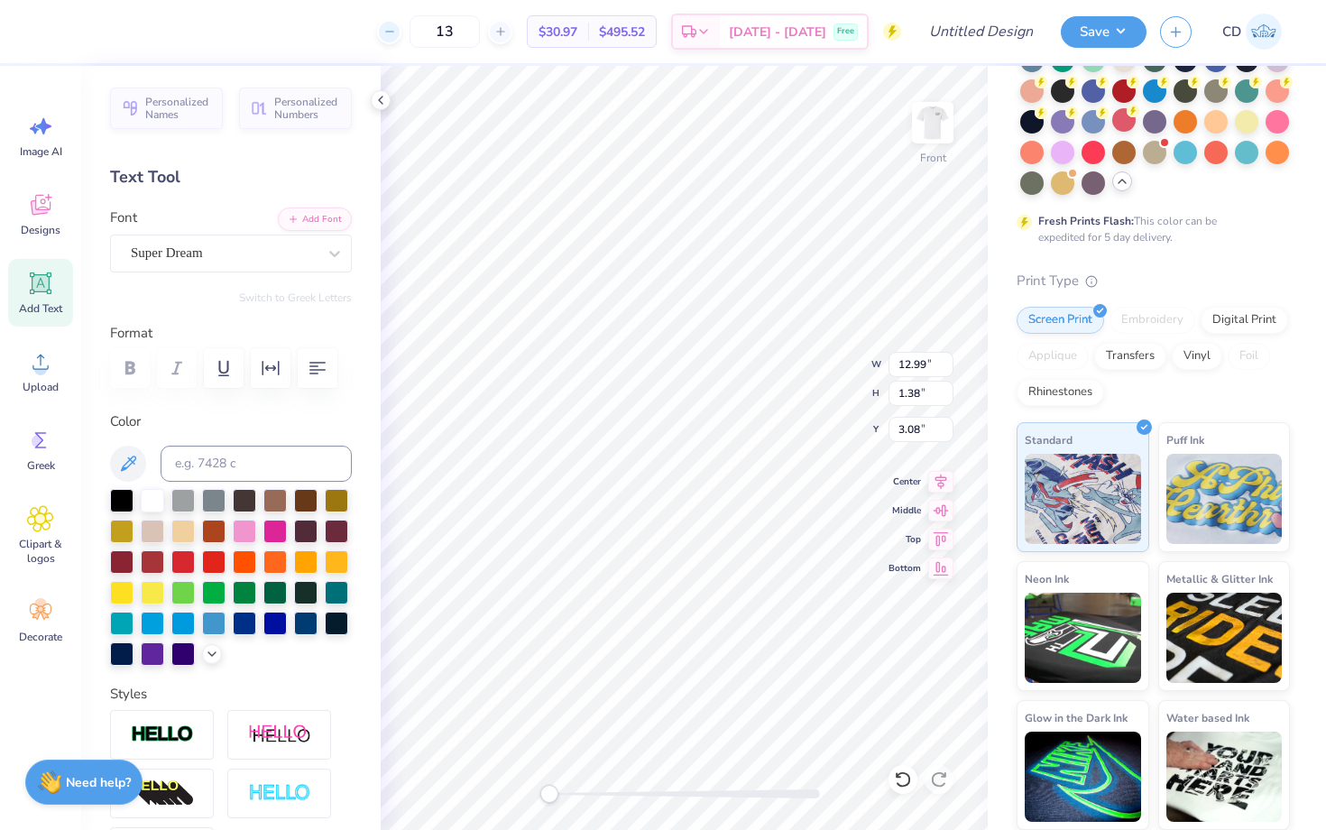
click at [419, 35] on div "13 $30.97 Per Item $495.52 Total Est. Delivery [DATE] - [DATE] Free" at bounding box center [476, 31] width 852 height 63
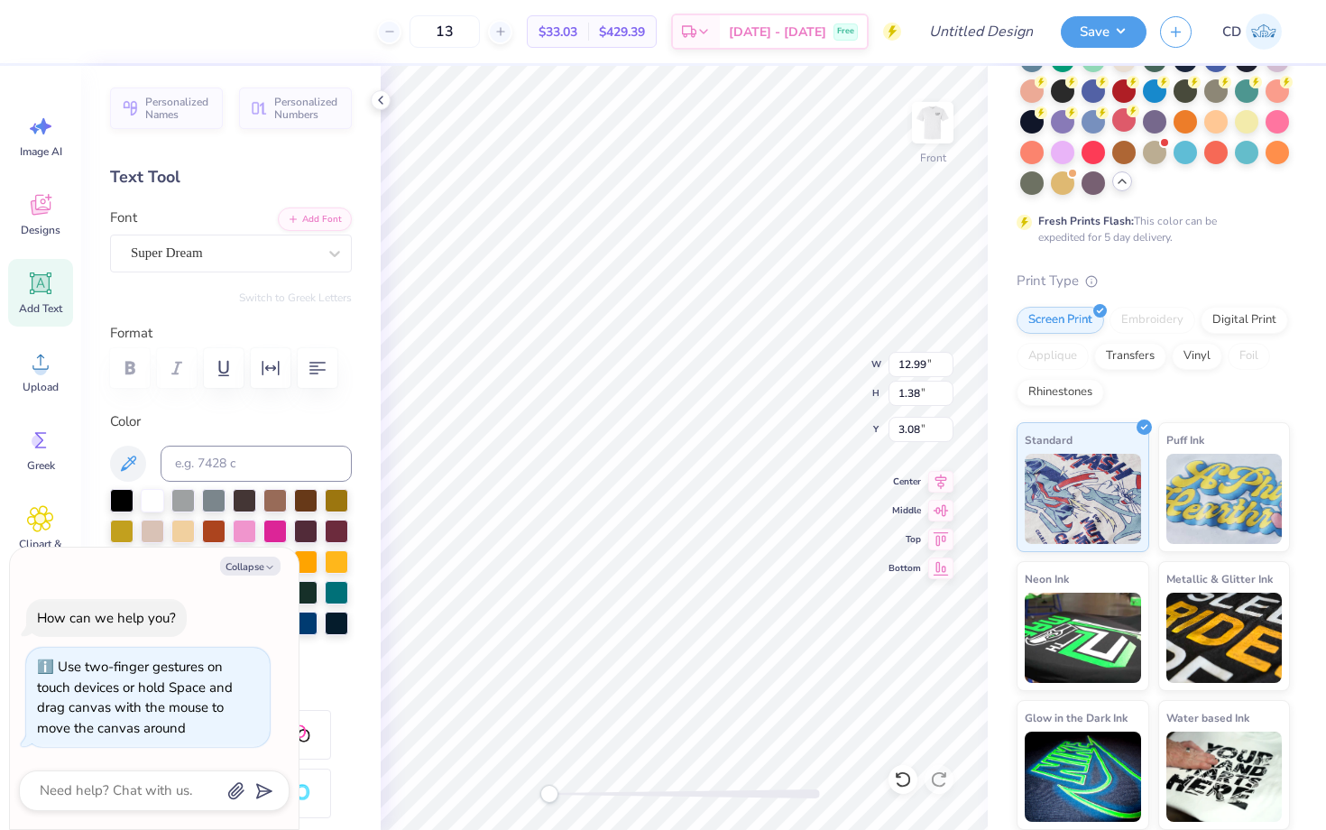
click at [517, 792] on div "Front W 12.99 12.99 " H 1.38 1.38 " Y 3.08 3.08 " Center Middle Top Bottom" at bounding box center [684, 448] width 607 height 764
click at [263, 564] on button "Collapse" at bounding box center [250, 566] width 60 height 19
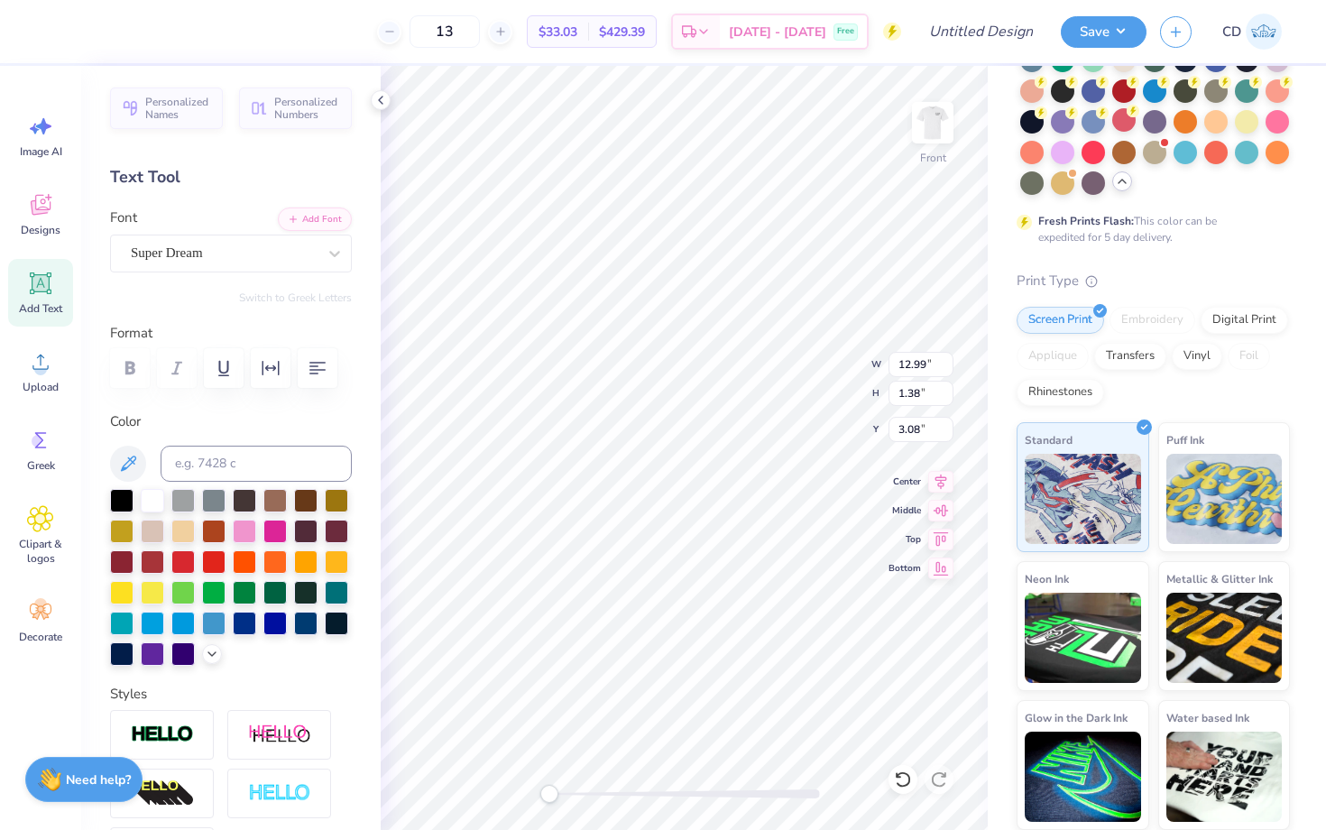
click at [110, 776] on strong "Need help?" at bounding box center [98, 779] width 65 height 17
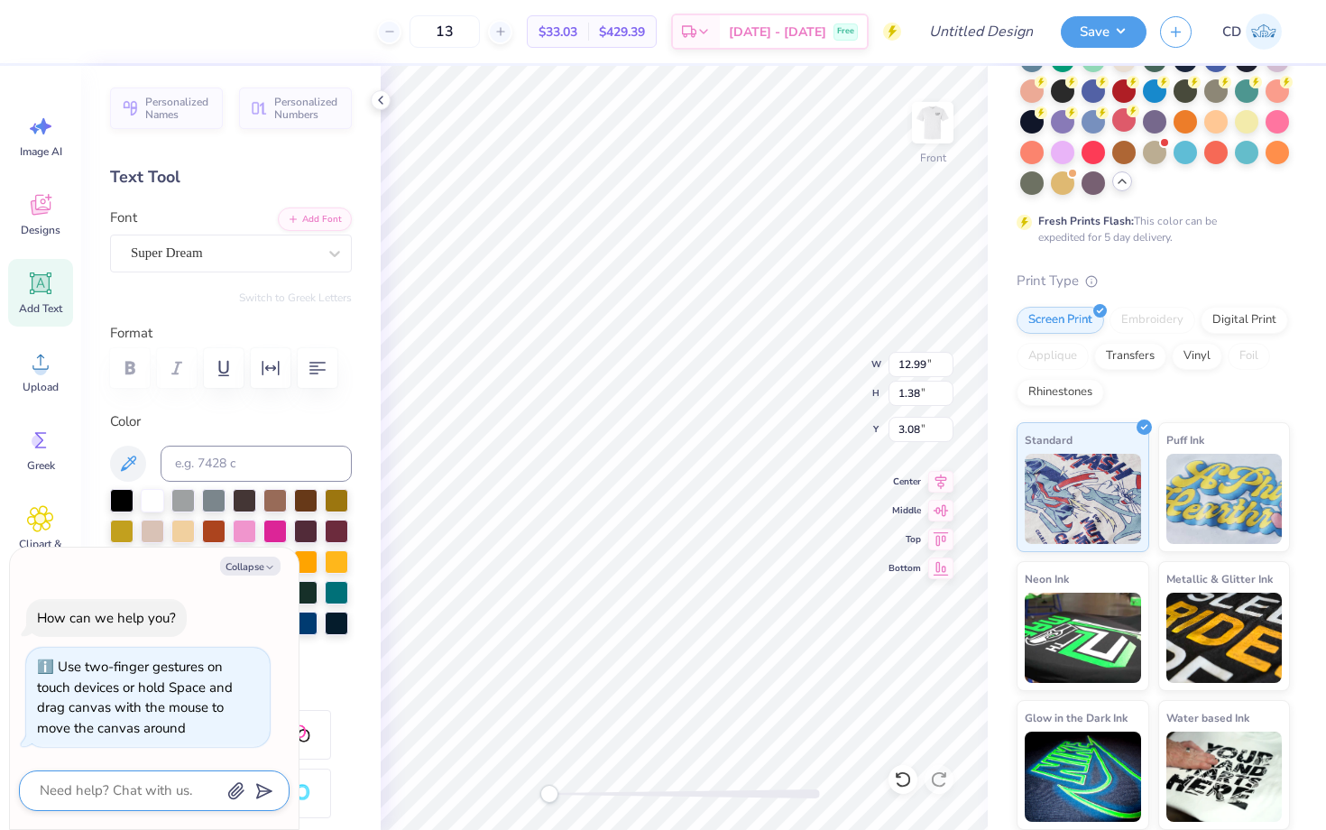
click at [134, 790] on textarea at bounding box center [129, 791] width 183 height 24
type textarea "x"
type textarea "h"
type textarea "x"
type textarea "how"
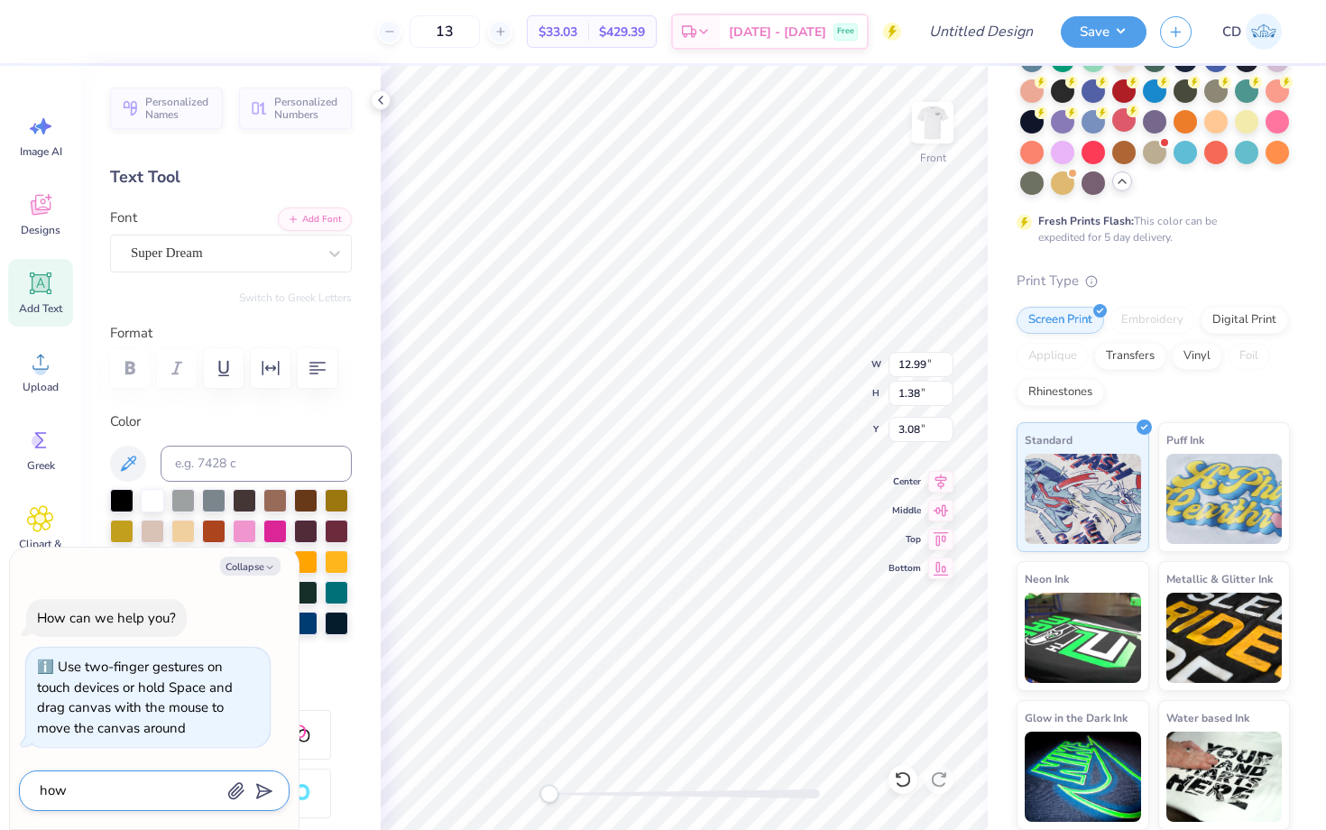
type textarea "x"
type textarea "how"
type textarea "x"
type textarea "how do"
type textarea "x"
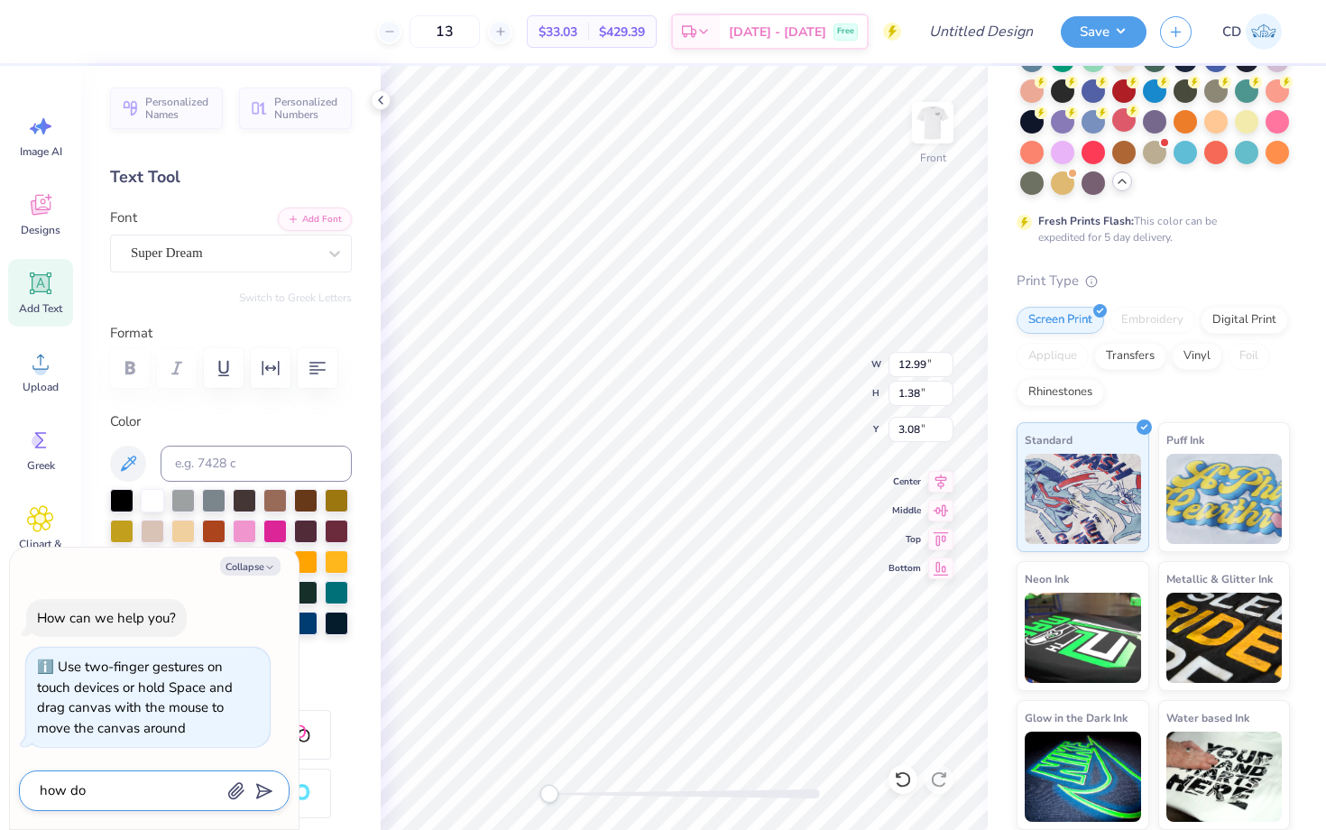
type textarea "how do"
type textarea "x"
type textarea "how do i"
type textarea "x"
type textarea "how do i"
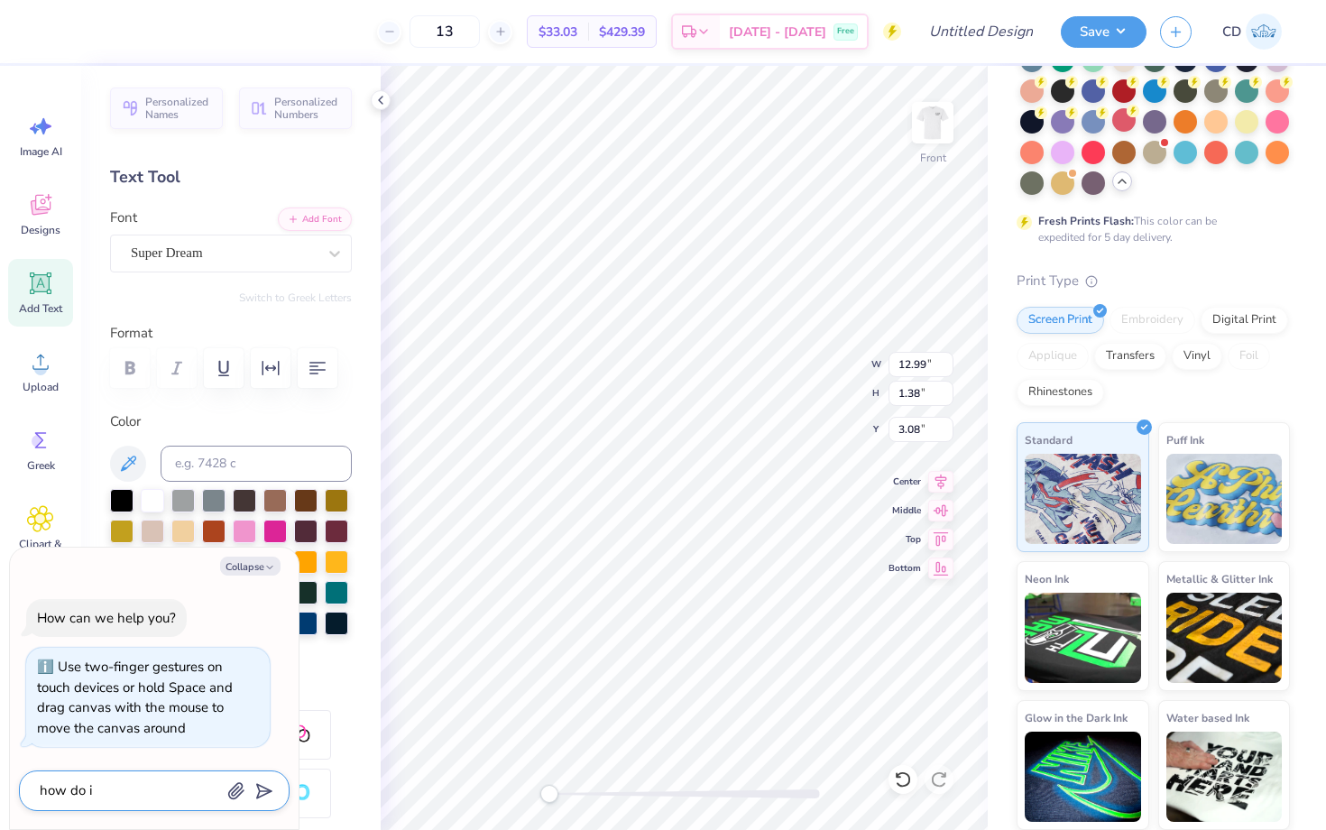
type textarea "x"
type textarea "how do i m"
type textarea "x"
type textarea "how do i ma"
type textarea "x"
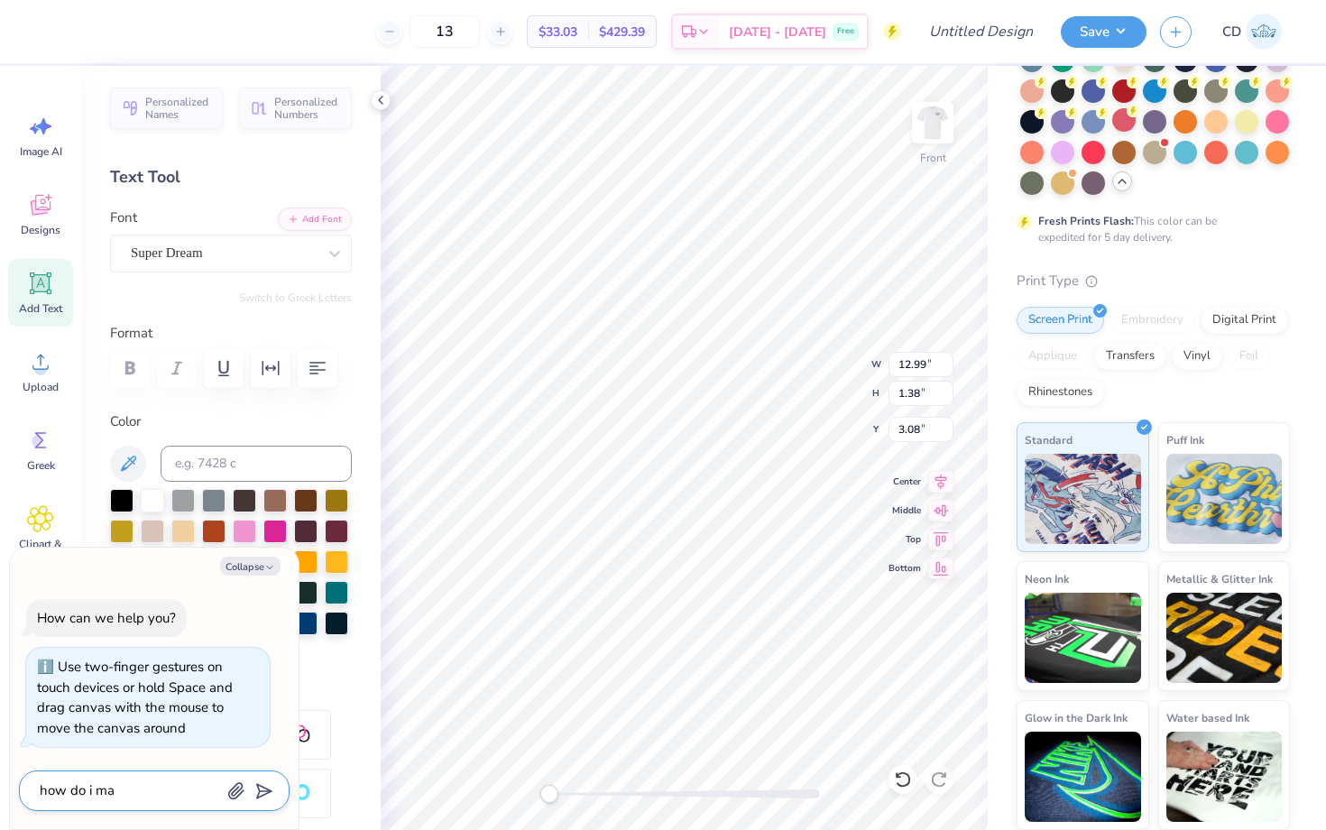
type textarea "how do i mak"
type textarea "x"
type textarea "how do i make"
type textarea "x"
type textarea "how do i make"
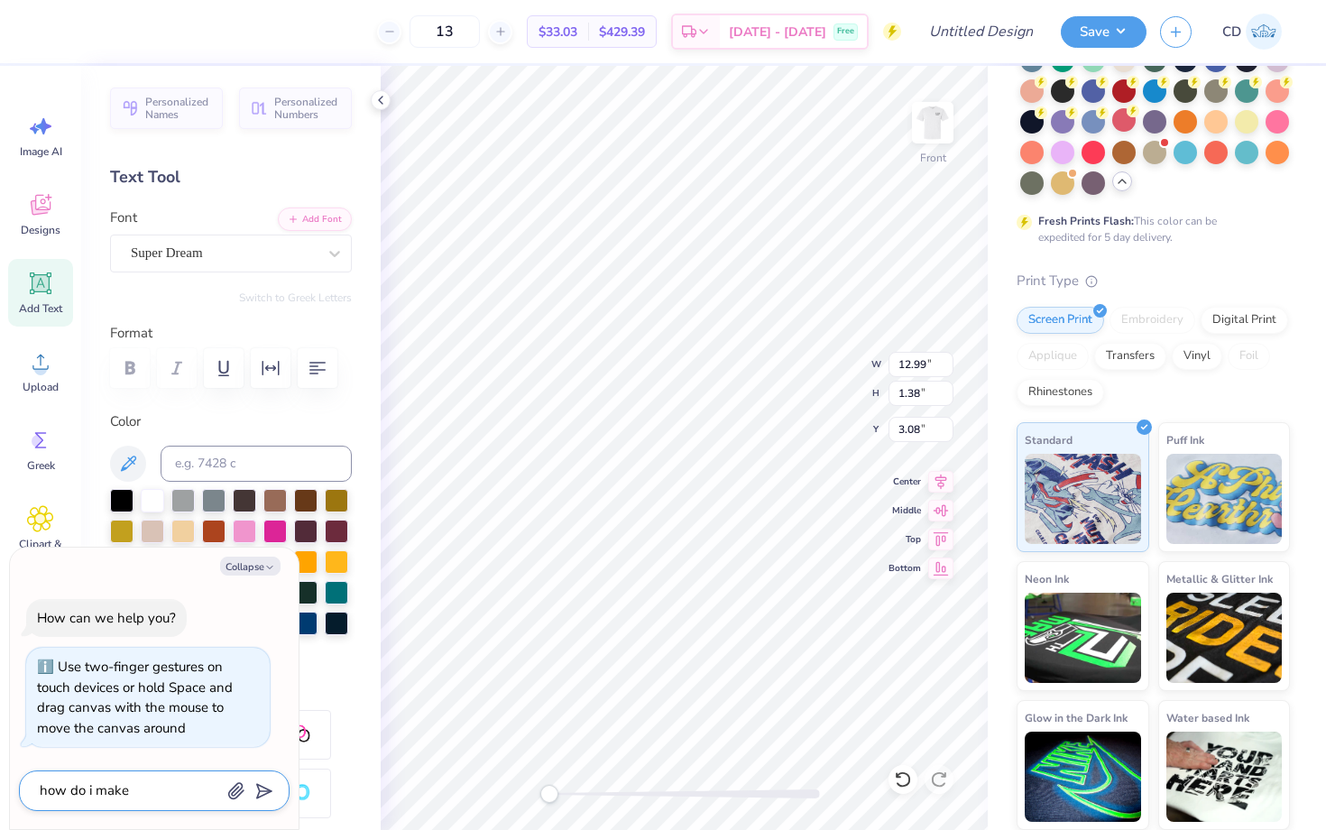
type textarea "x"
type textarea "how do i make th"
type textarea "x"
type textarea "how do i make the"
type textarea "x"
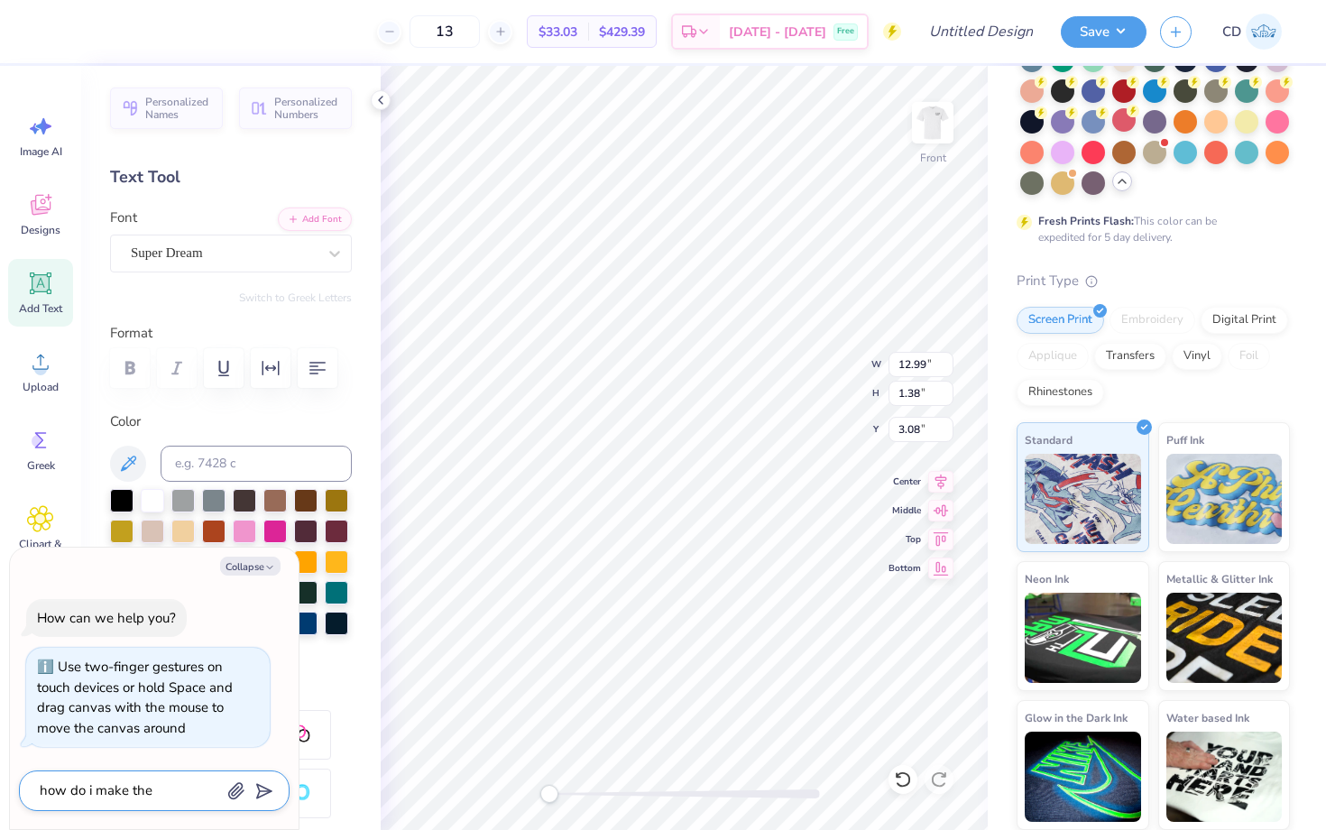
type textarea "how do i make the"
type textarea "x"
type textarea "how do i make the t"
type textarea "x"
type textarea "how do i make the te"
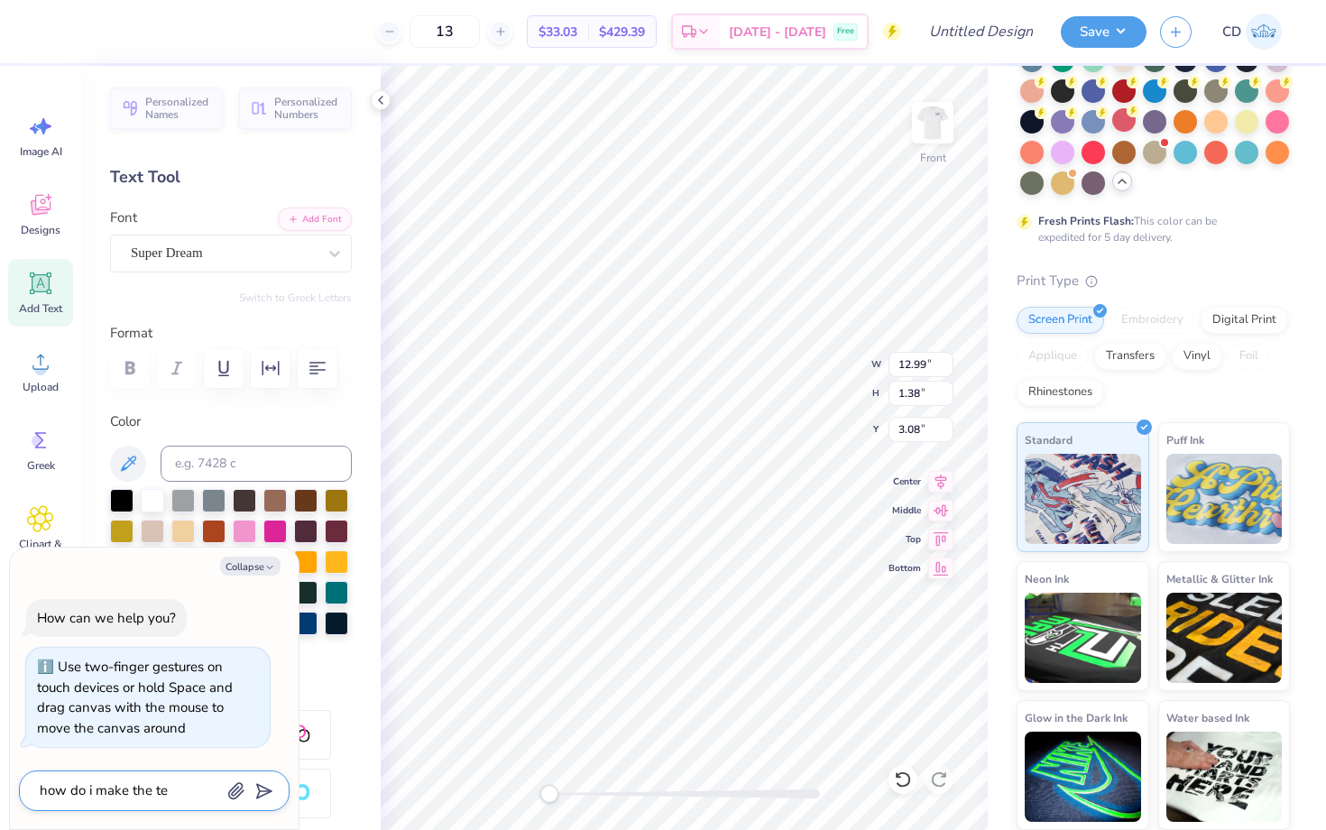
type textarea "x"
type textarea "how do i make the tex"
type textarea "x"
type textarea "how do i make the text"
type textarea "x"
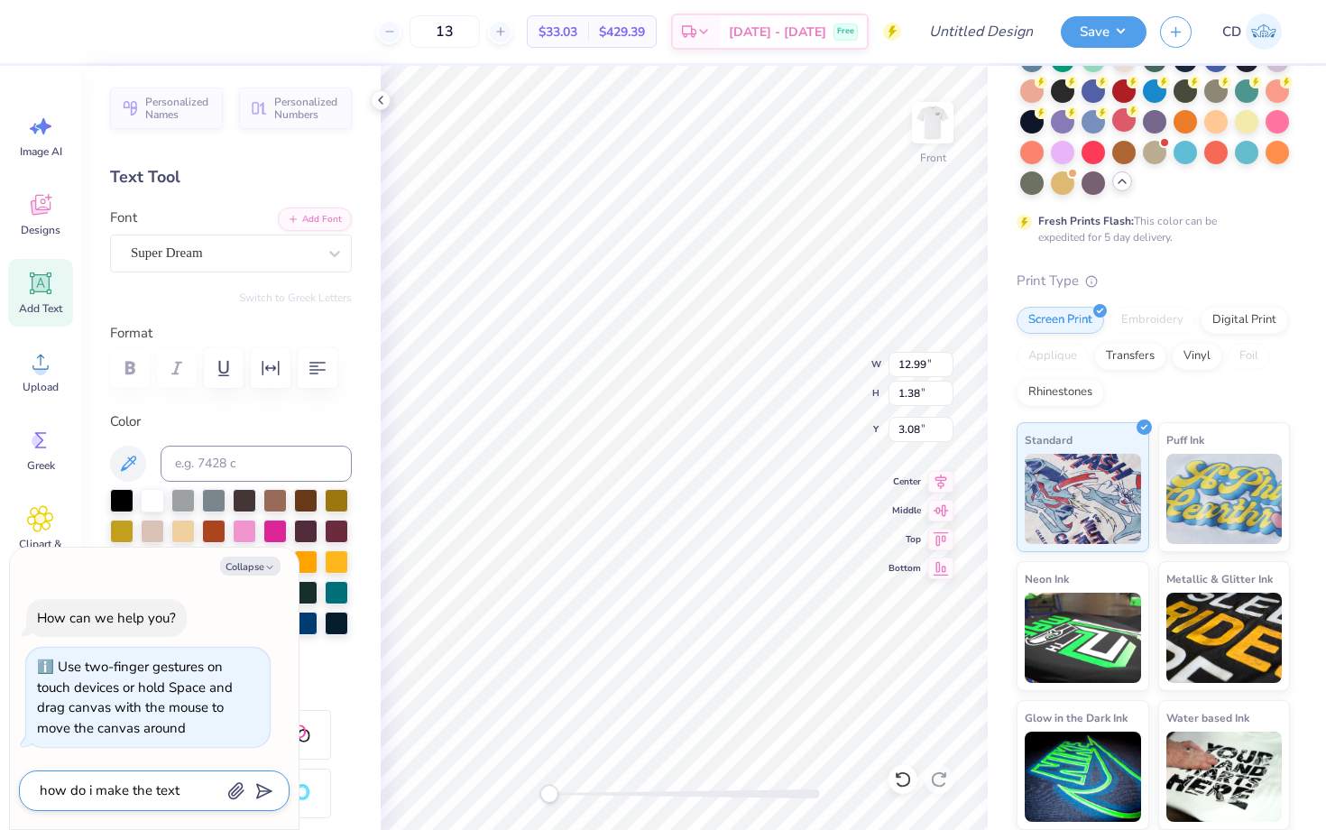
type textarea "how do i make the text"
type textarea "x"
type textarea "how do i make the text i"
type textarea "x"
type textarea "how do i make the text"
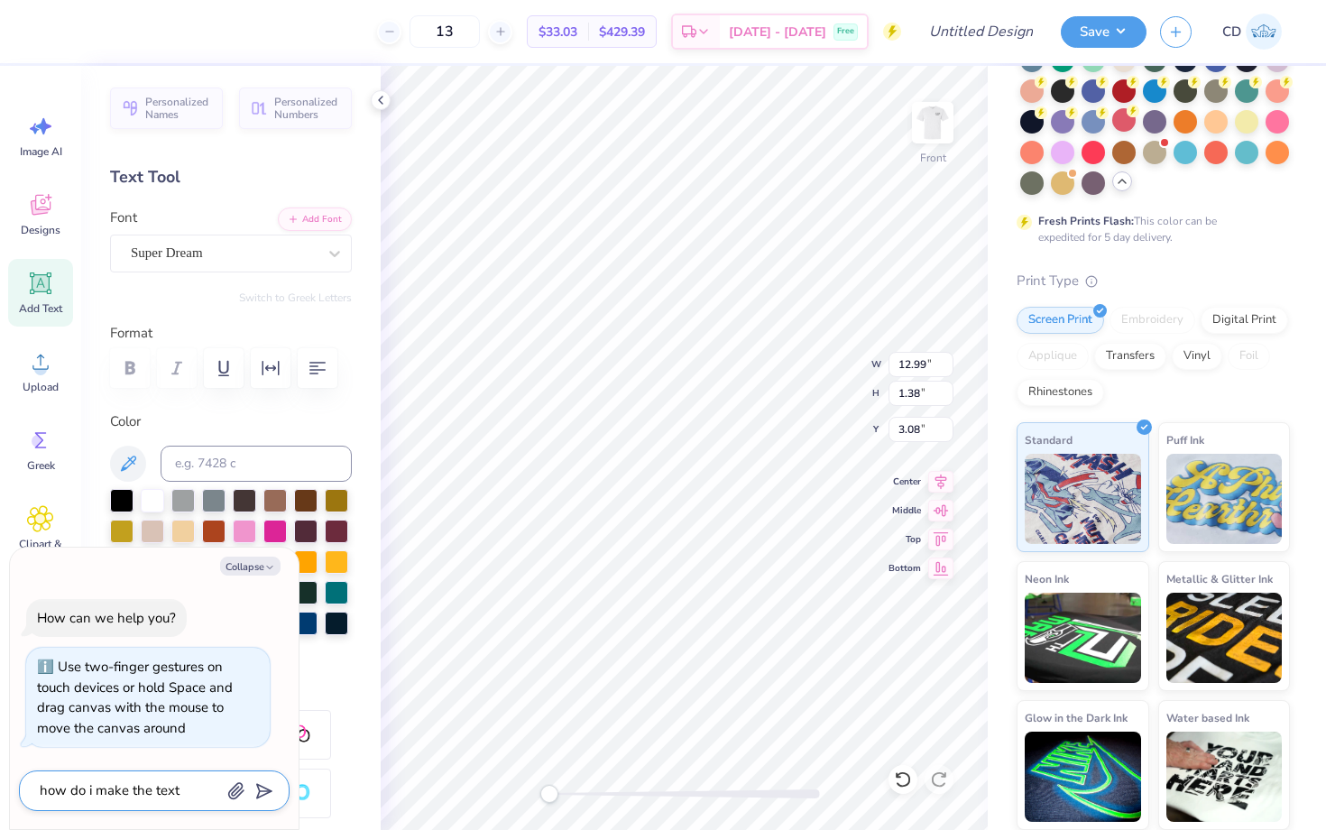
type textarea "x"
type textarea "how do i make the text b"
type textarea "x"
type textarea "how do i make the text bi"
type textarea "x"
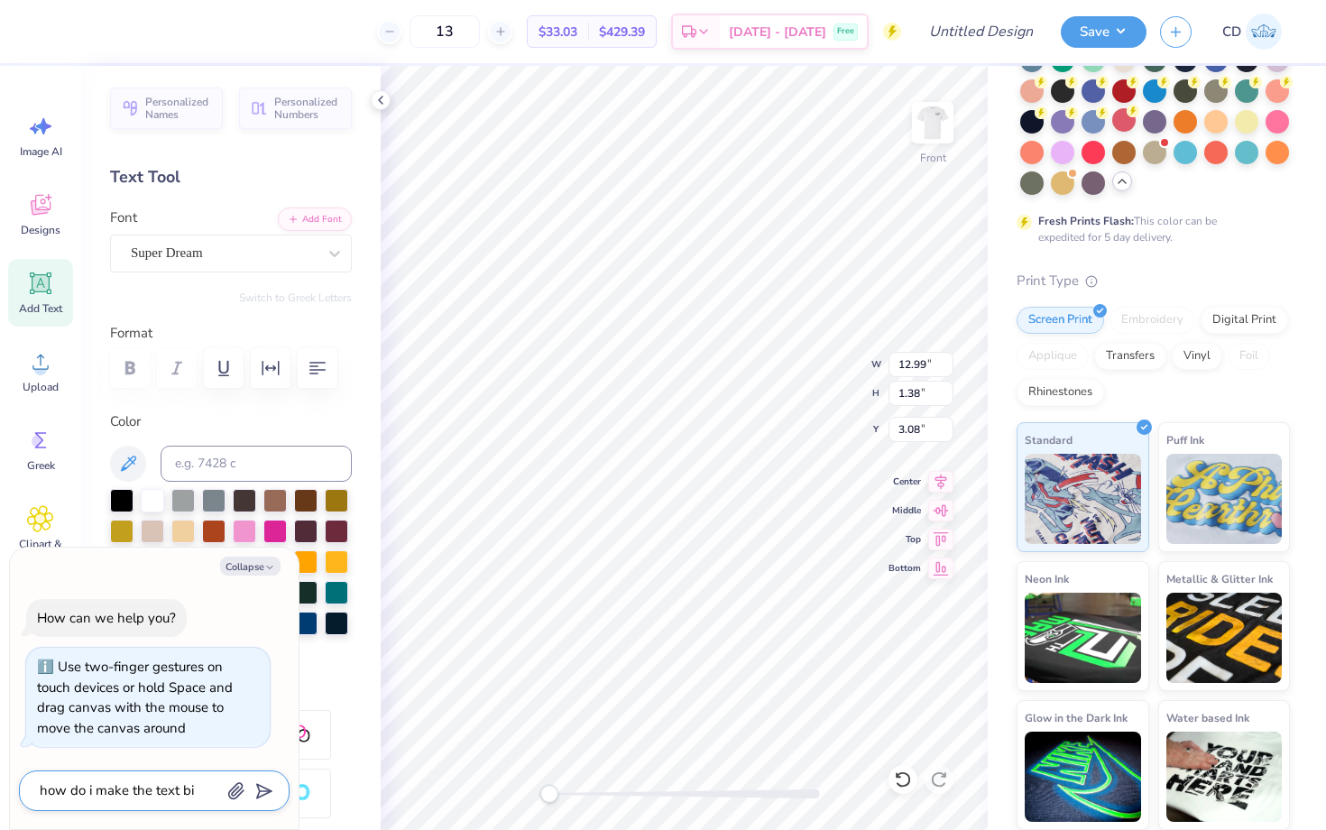
type textarea "how do i make the text big"
type textarea "x"
type textarea "how do i make the text bigg"
type textarea "x"
type textarea "how do i make the text bigge"
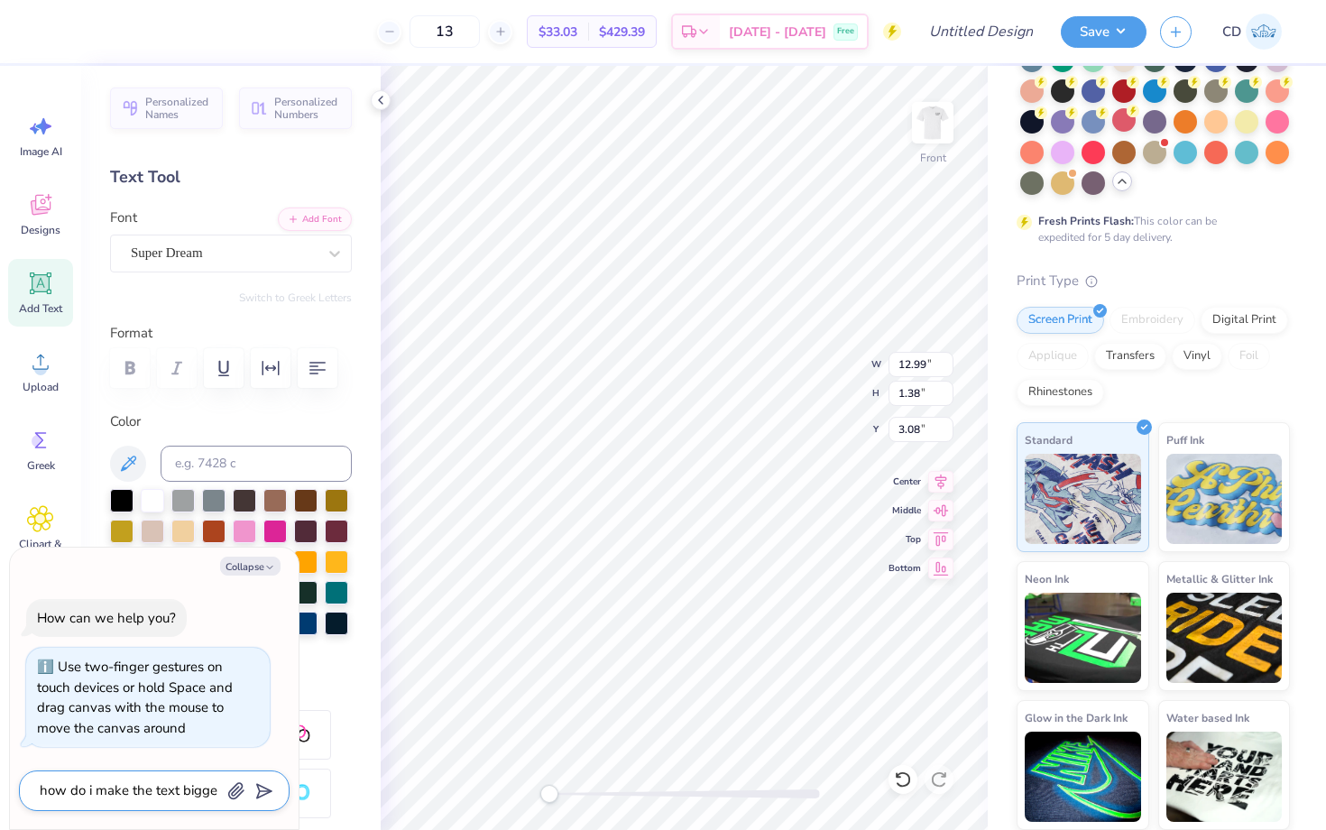
type textarea "x"
type textarea "how do i make the text bigger"
type textarea "x"
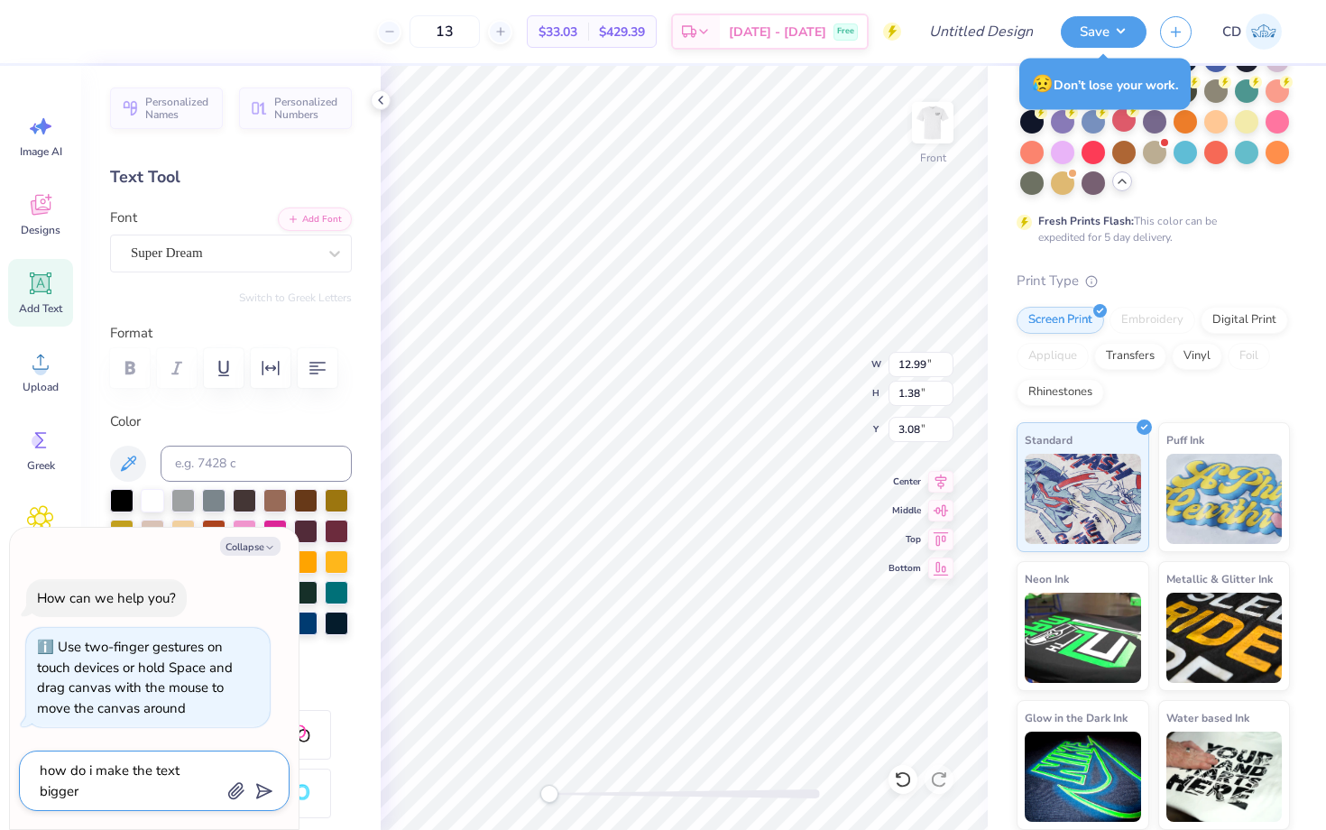
type textarea "how do i make the text bigger"
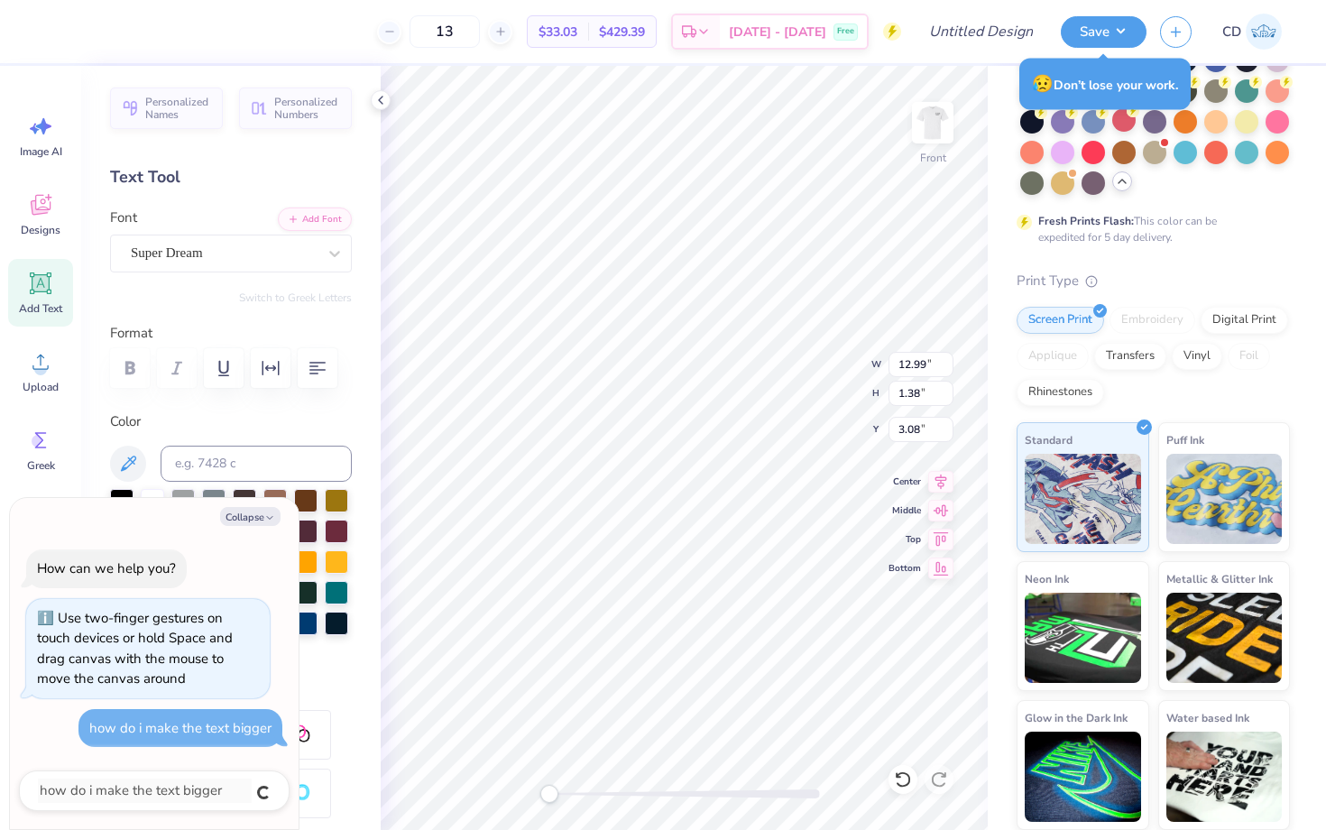
type textarea "x"
click at [255, 515] on button "Collapse" at bounding box center [250, 516] width 60 height 19
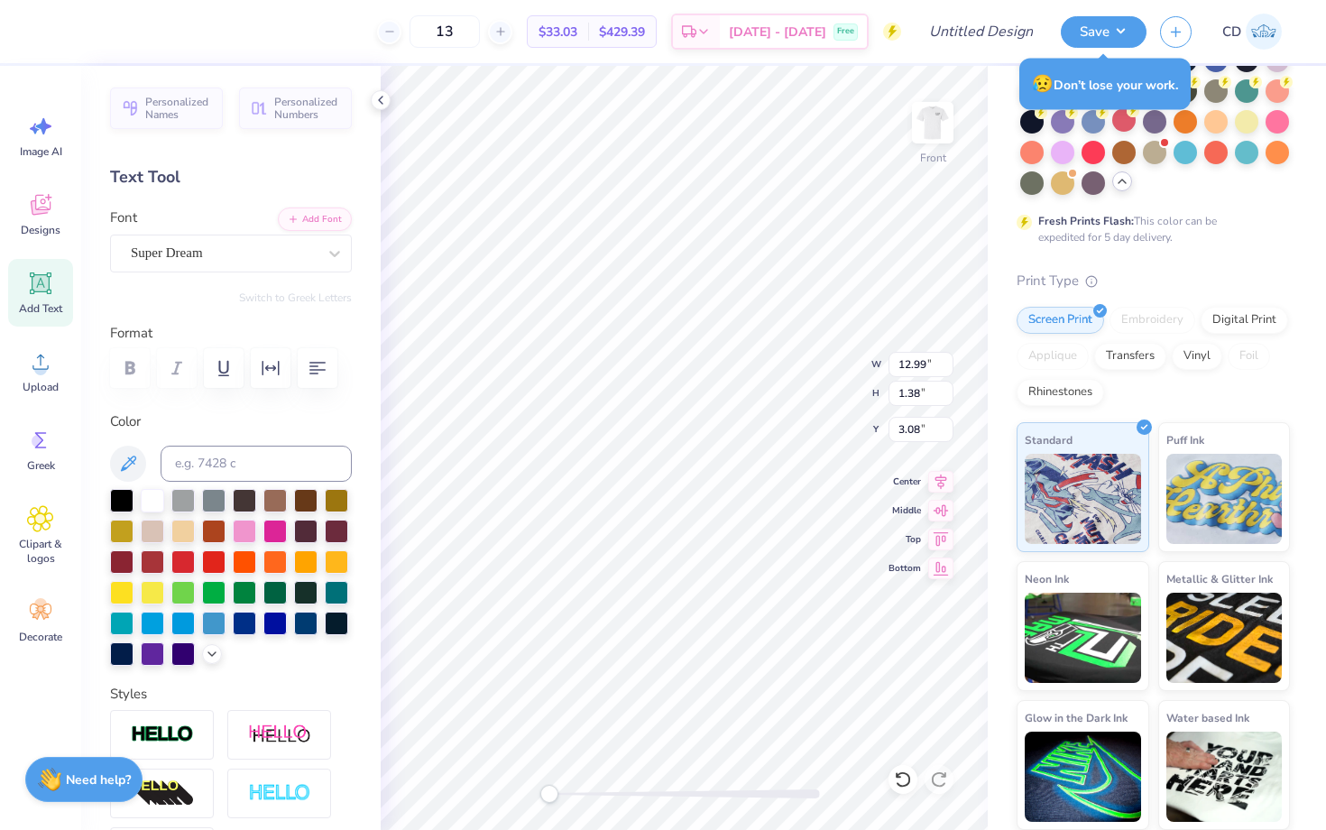
click at [102, 789] on div "Need help? Chat with us." at bounding box center [83, 779] width 117 height 45
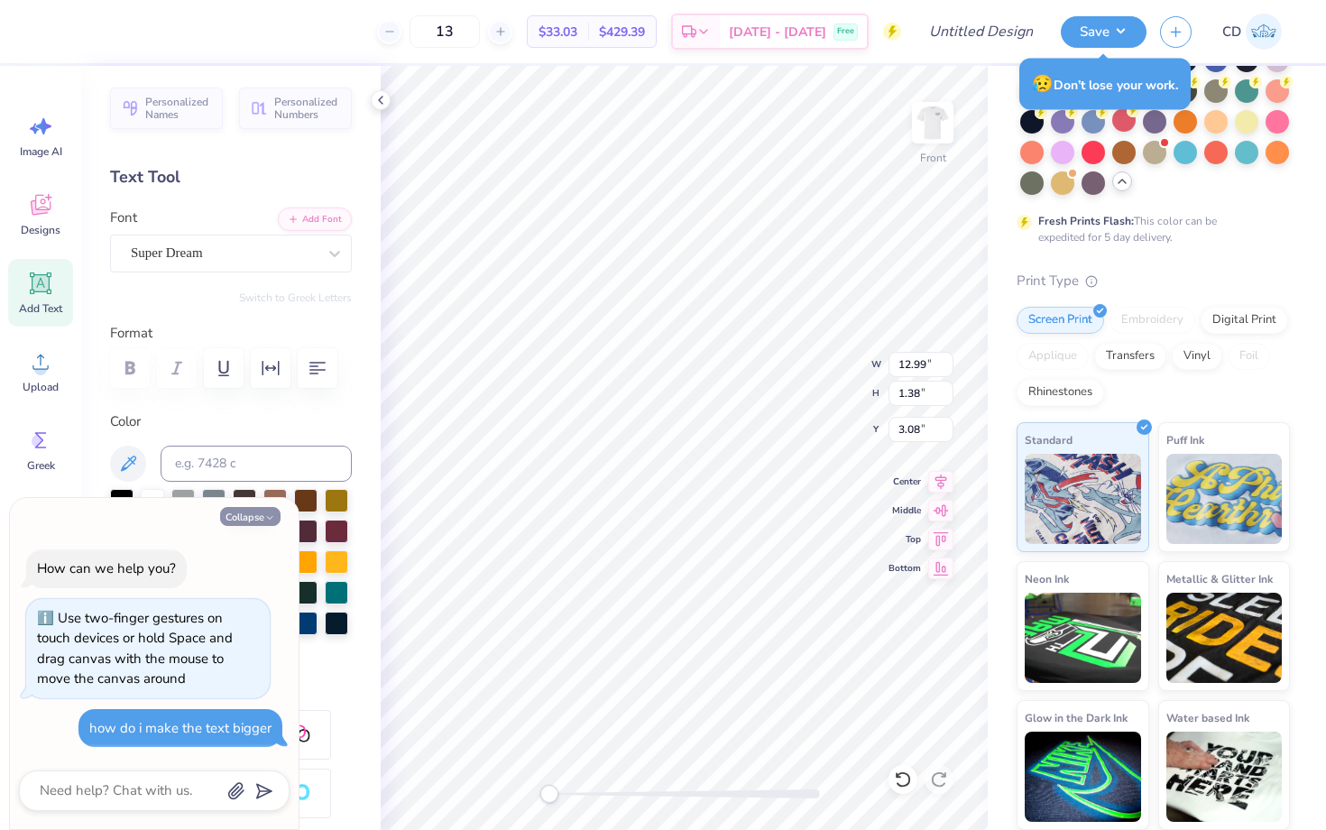
click at [231, 516] on button "Collapse" at bounding box center [250, 516] width 60 height 19
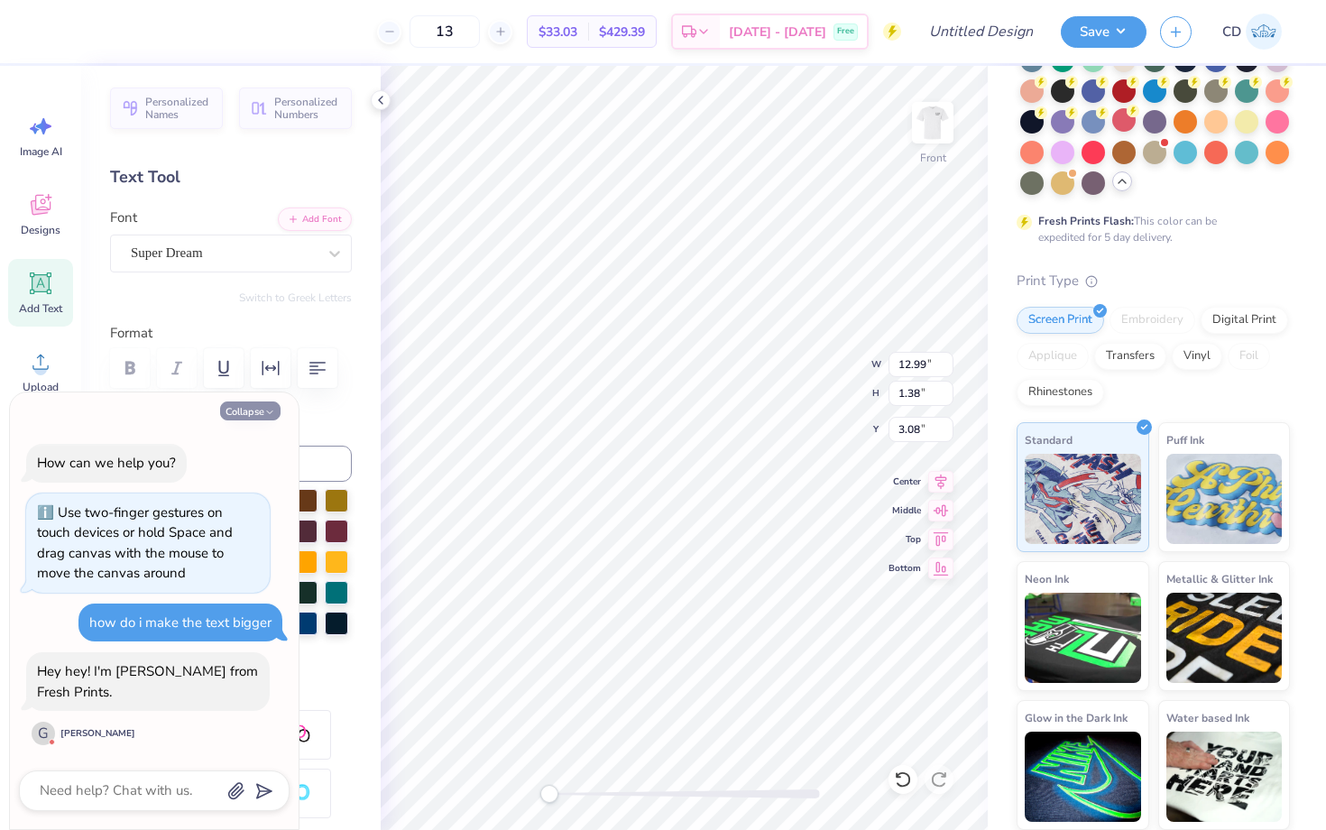
click at [254, 406] on button "Collapse" at bounding box center [250, 411] width 60 height 19
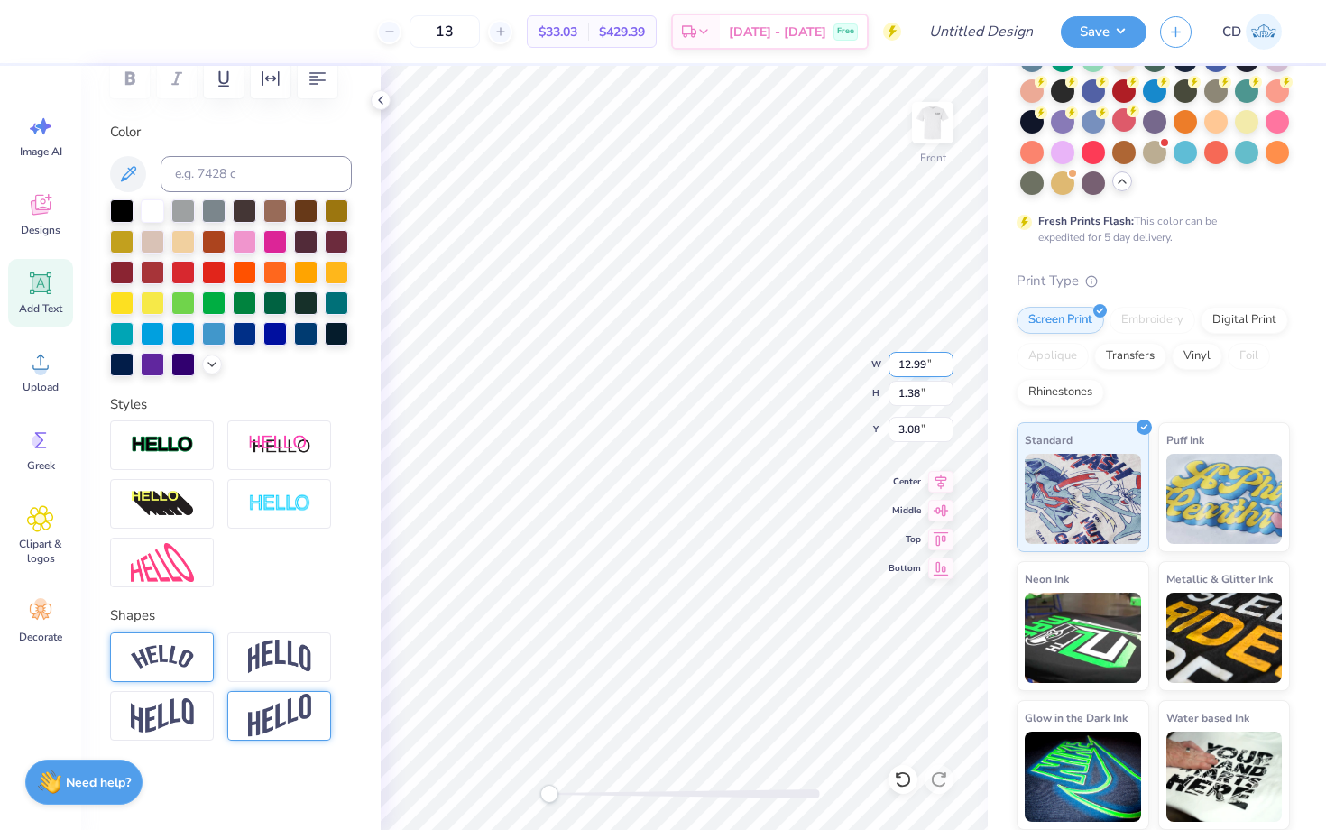
scroll to position [0, 5]
click at [88, 780] on strong "Need help?" at bounding box center [98, 779] width 65 height 17
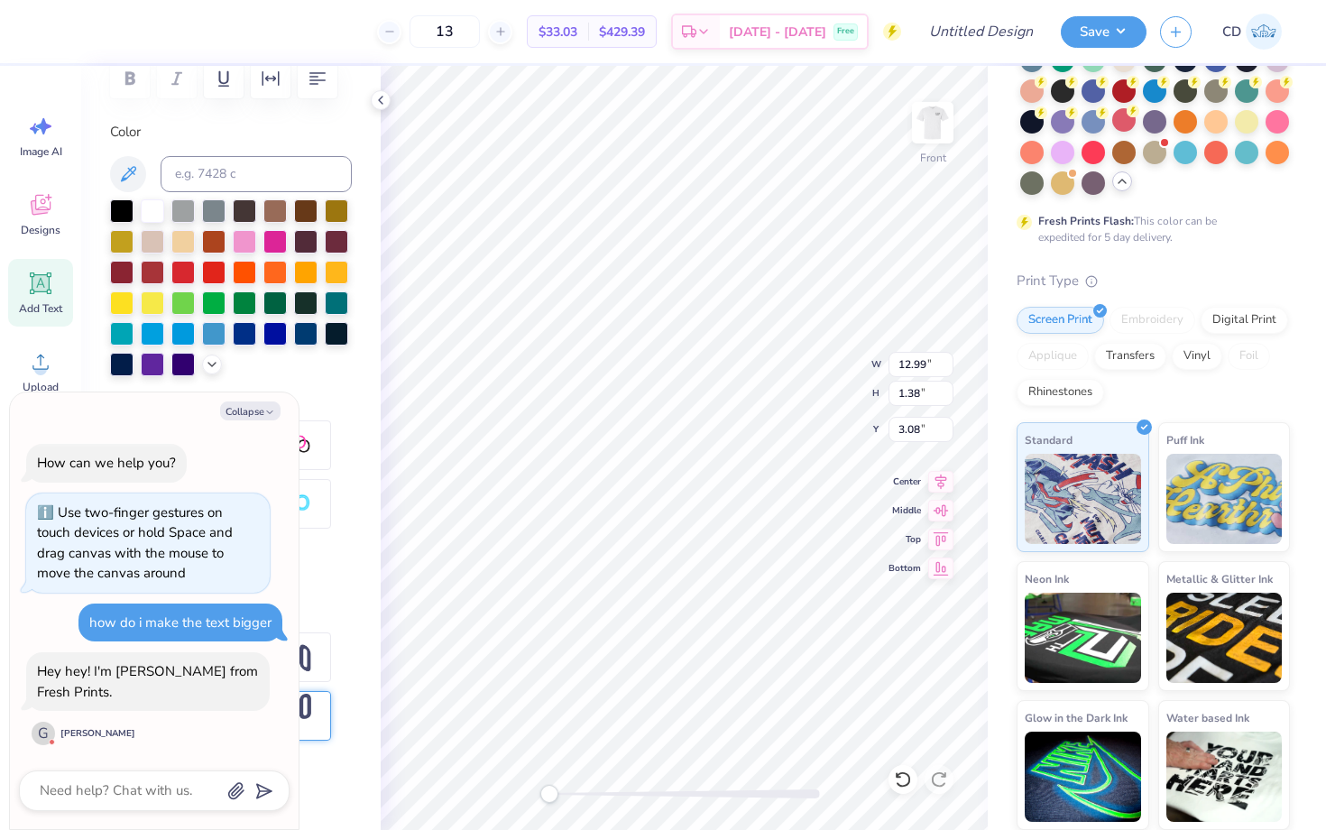
click at [69, 735] on div "[PERSON_NAME]" at bounding box center [97, 734] width 75 height 14
drag, startPoint x: 100, startPoint y: 727, endPoint x: 65, endPoint y: 727, distance: 35.2
click at [65, 727] on div "[PERSON_NAME]" at bounding box center [97, 734] width 75 height 14
click at [218, 722] on div "Hey hey! I'm [PERSON_NAME] from Fresh Prints. G [PERSON_NAME]" at bounding box center [148, 699] width 244 height 95
click at [249, 411] on button "Collapse" at bounding box center [250, 411] width 60 height 19
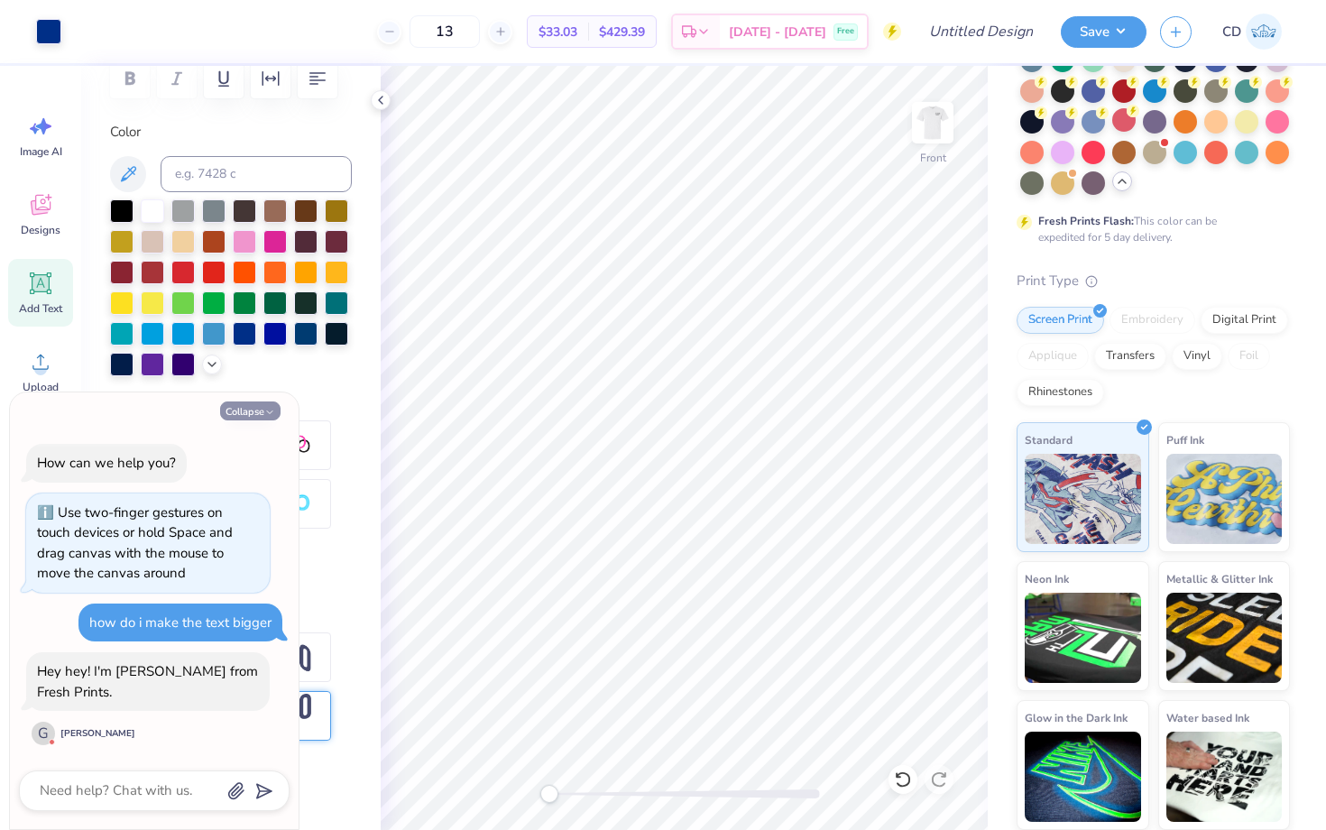
type textarea "x"
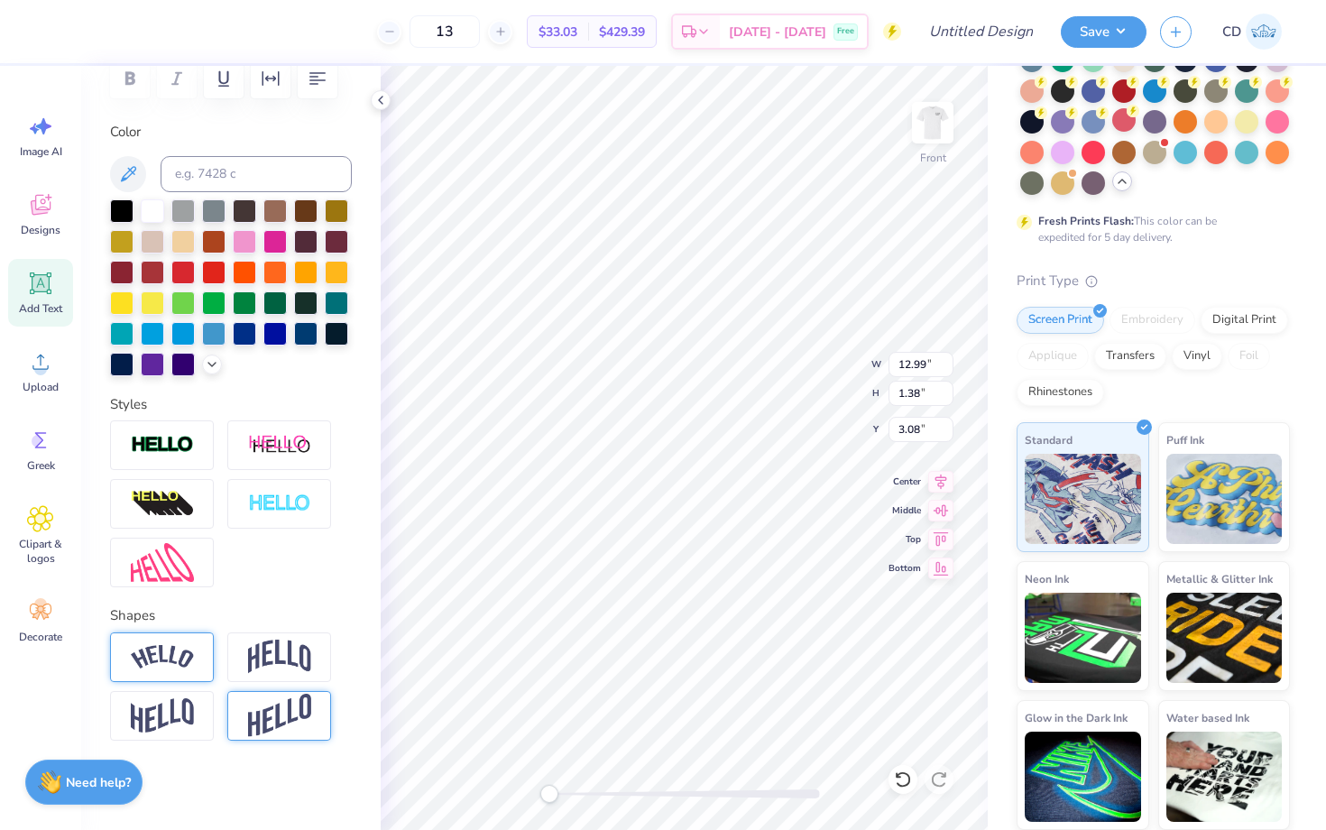
type input "3.78"
click at [1032, 294] on div "13 $33.03 Per Item $429.39 Total Est. Delivery [DATE] - [DATE] Free Design Titl…" at bounding box center [663, 415] width 1326 height 830
type textarea "DST Charity Bash"
click at [945, 514] on icon at bounding box center [940, 508] width 25 height 22
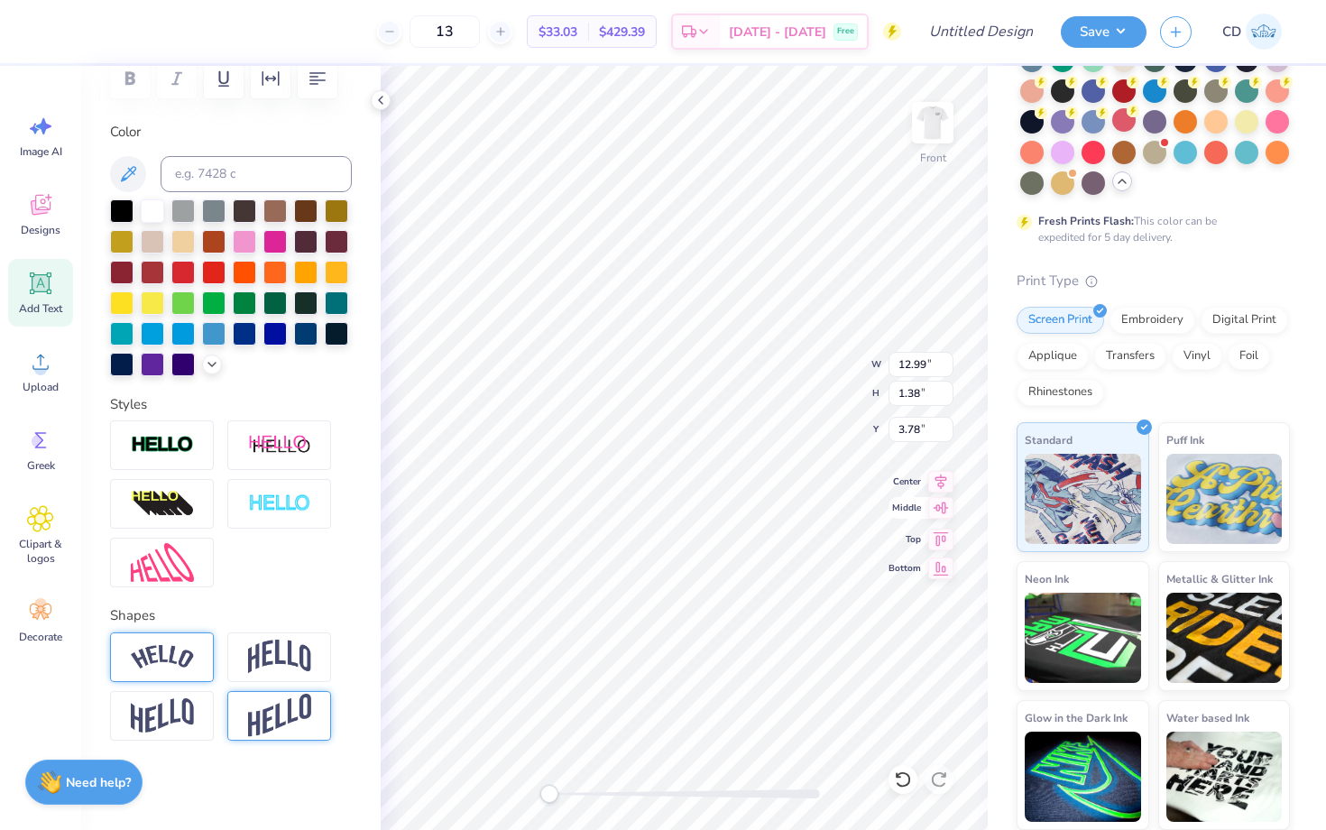
click at [944, 510] on icon at bounding box center [940, 508] width 25 height 22
click at [940, 478] on icon at bounding box center [942, 479] width 12 height 15
type input "2.93"
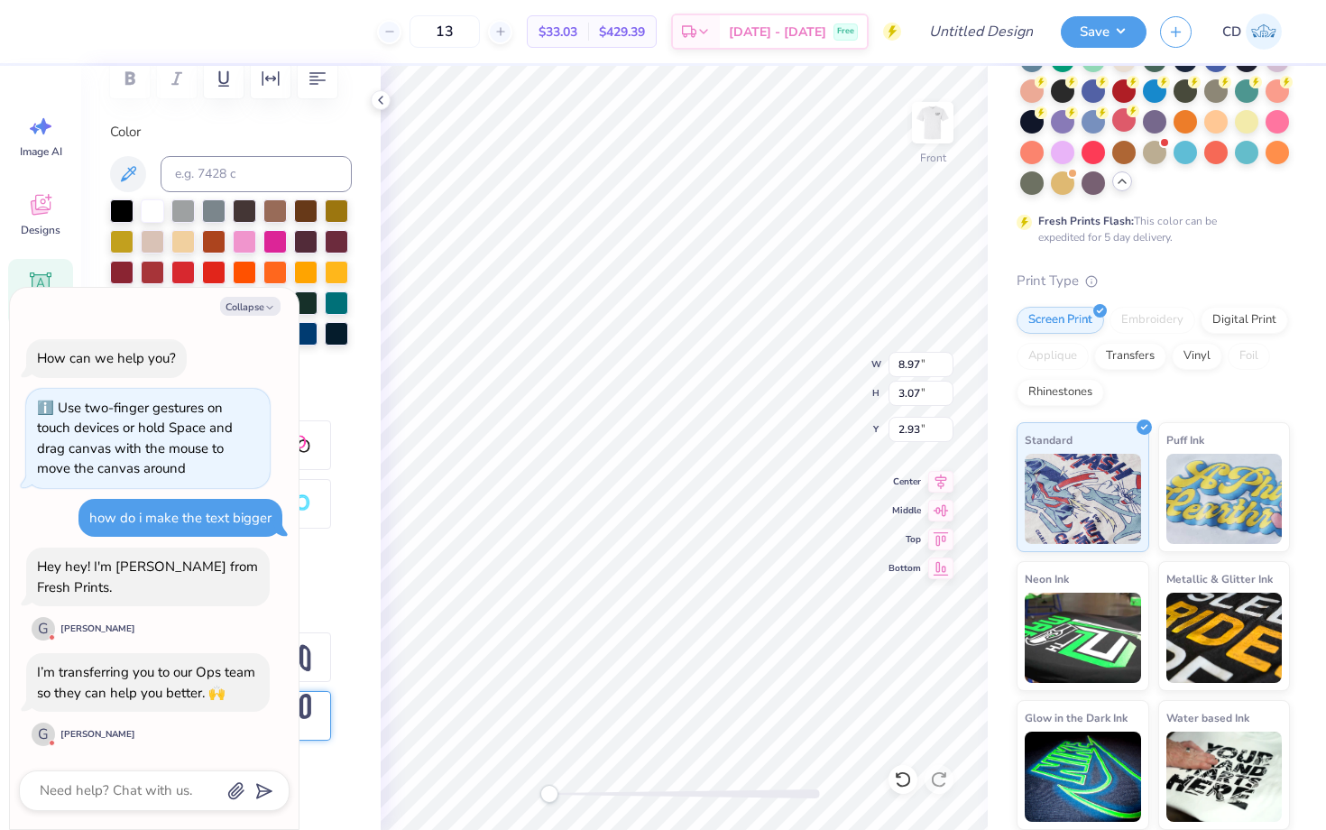
scroll to position [1, 0]
click at [94, 798] on textarea at bounding box center [129, 791] width 183 height 24
type textarea "x"
type input "14.54"
type input "4.97"
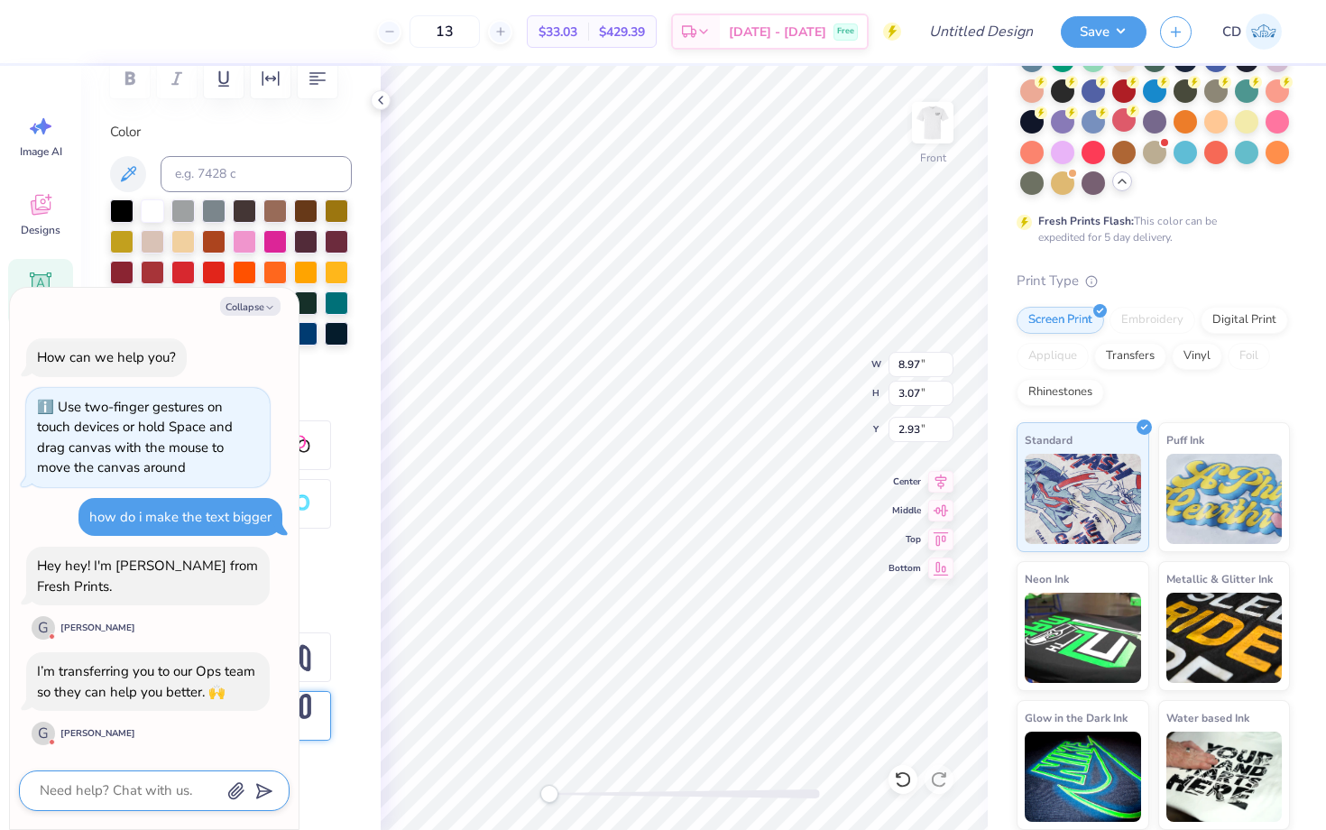
type input "3.00"
type textarea "x"
type textarea "I"
type textarea "x"
type textarea "It"
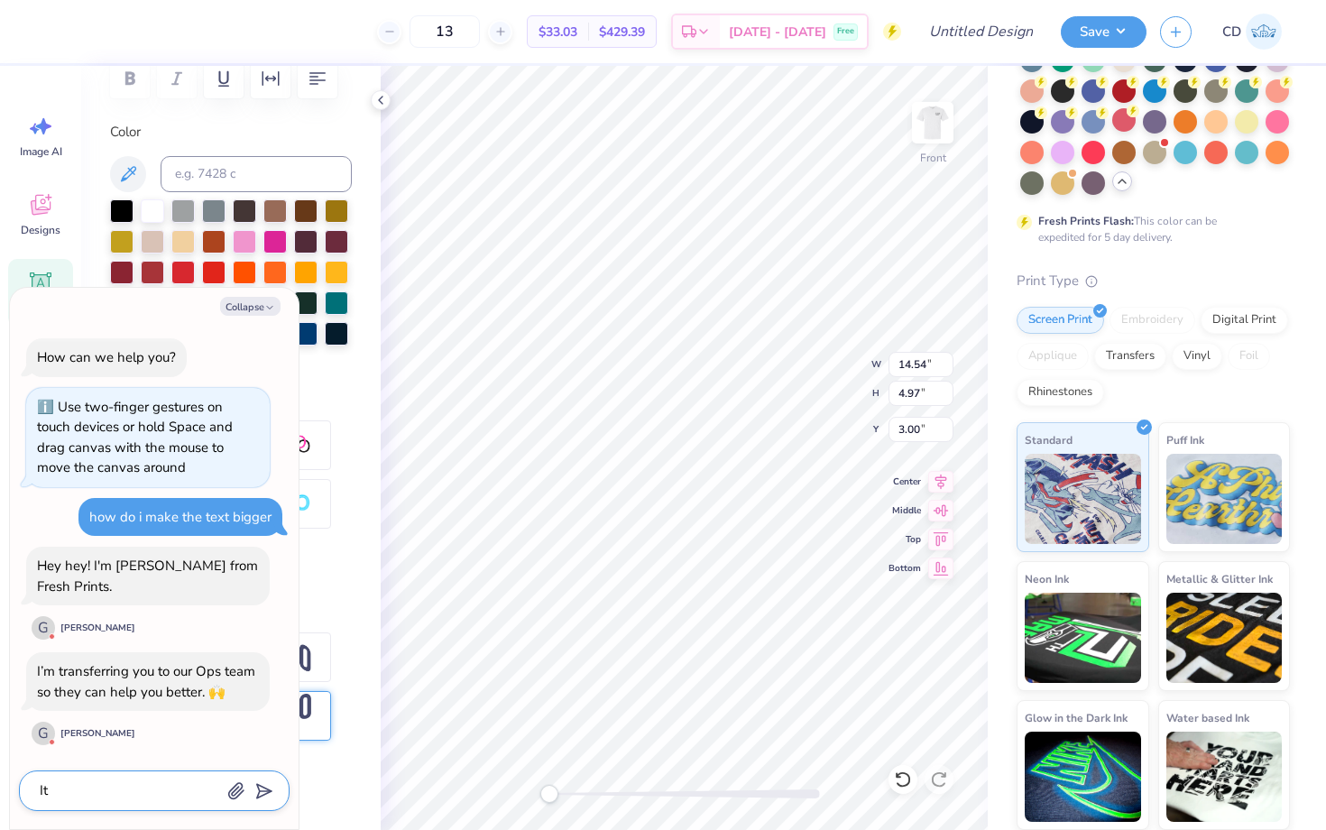
type textarea "x"
type textarea "It'"
type textarea "x"
type textarea "It's"
type textarea "x"
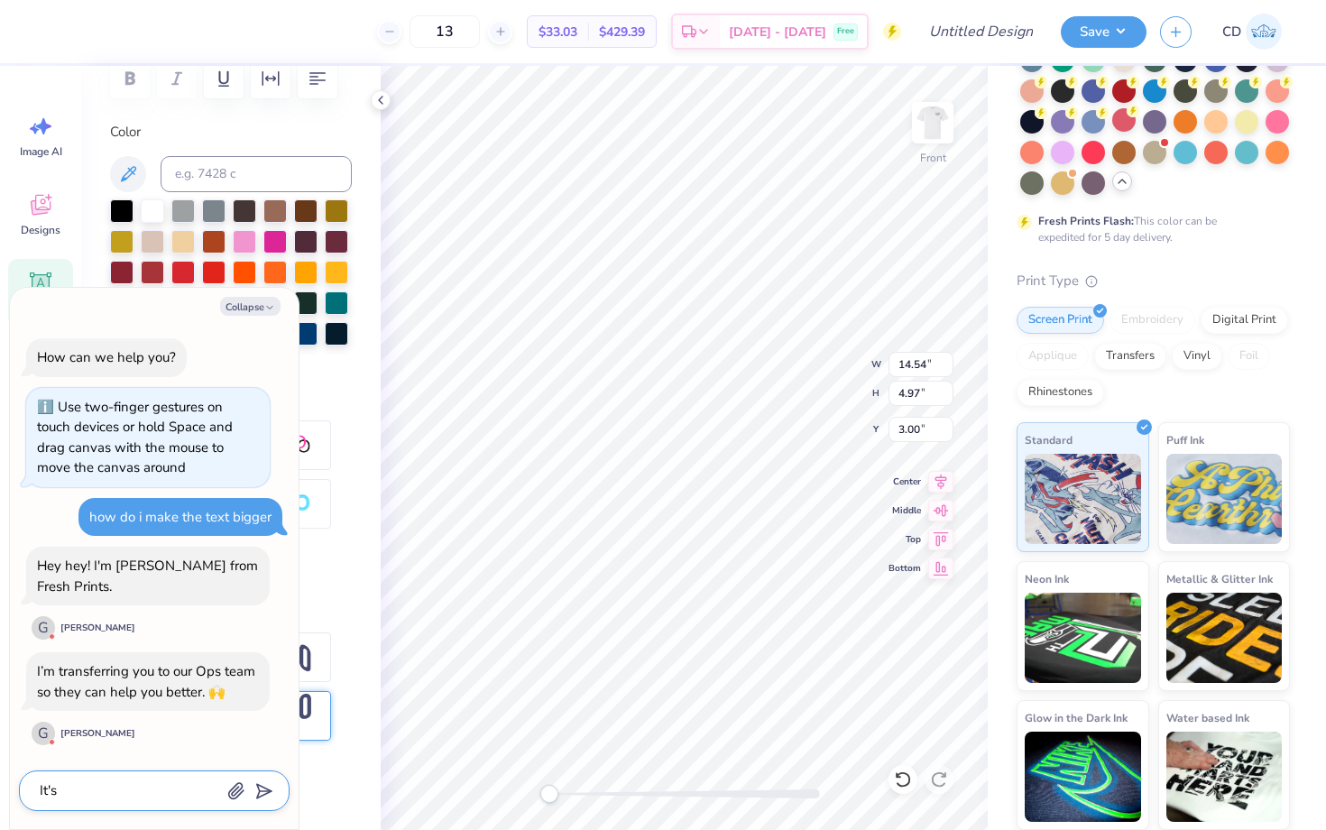
type textarea "It's"
type textarea "x"
type textarea "It's o"
type textarea "x"
type textarea "It's ok"
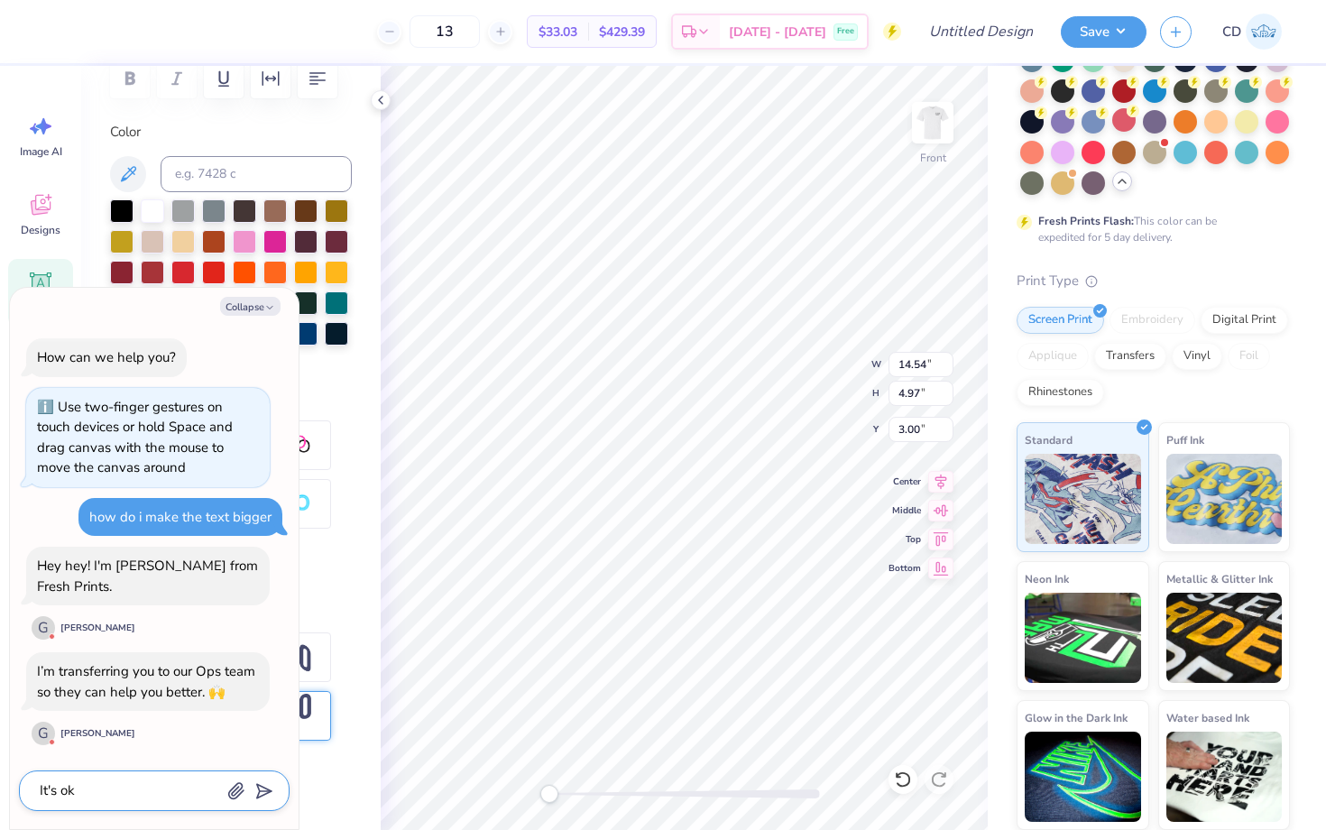
type textarea "x"
type textarea "It's oka"
type textarea "x"
type textarea "It's okay"
type textarea "x"
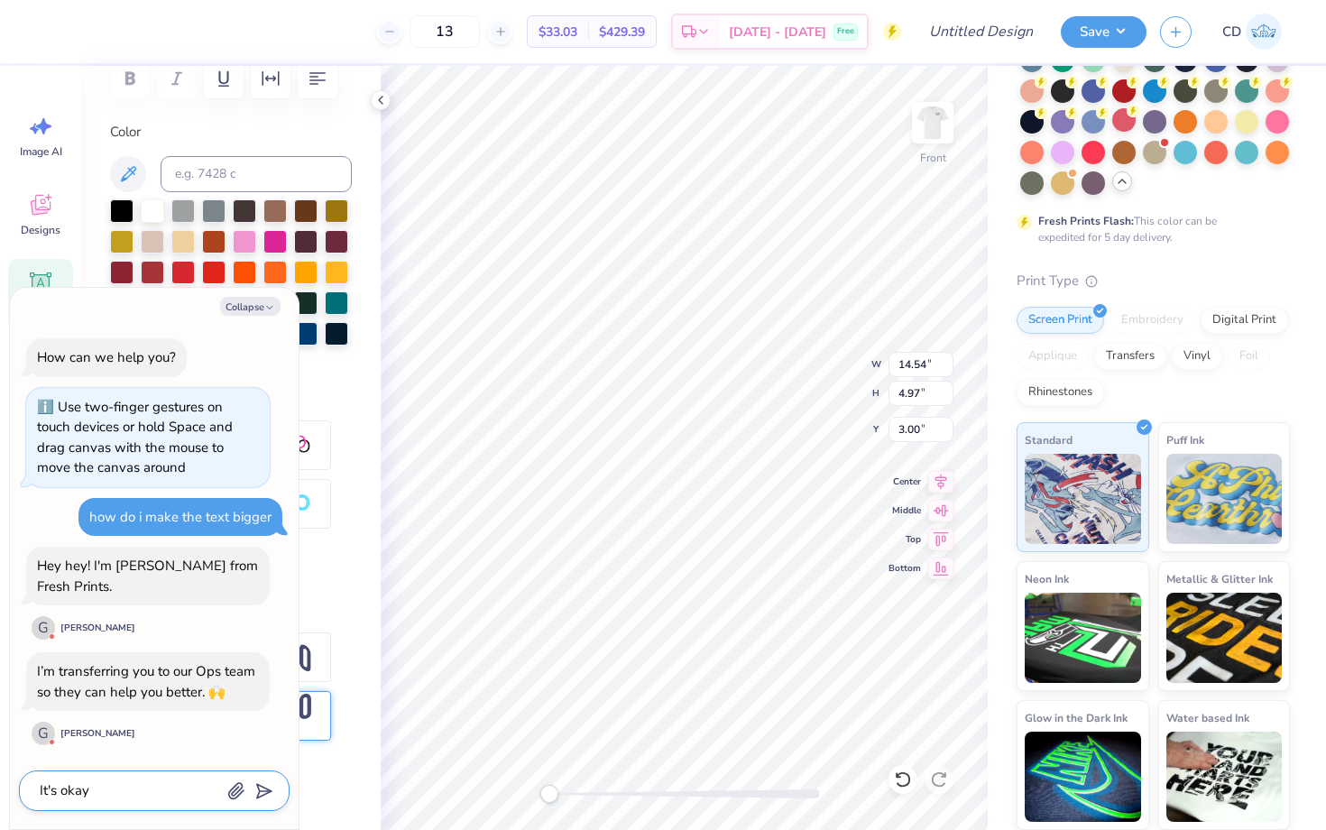
type textarea "It's okay,"
type textarea "x"
type textarea "It's okay,"
type textarea "x"
type textarea "It's okay, t"
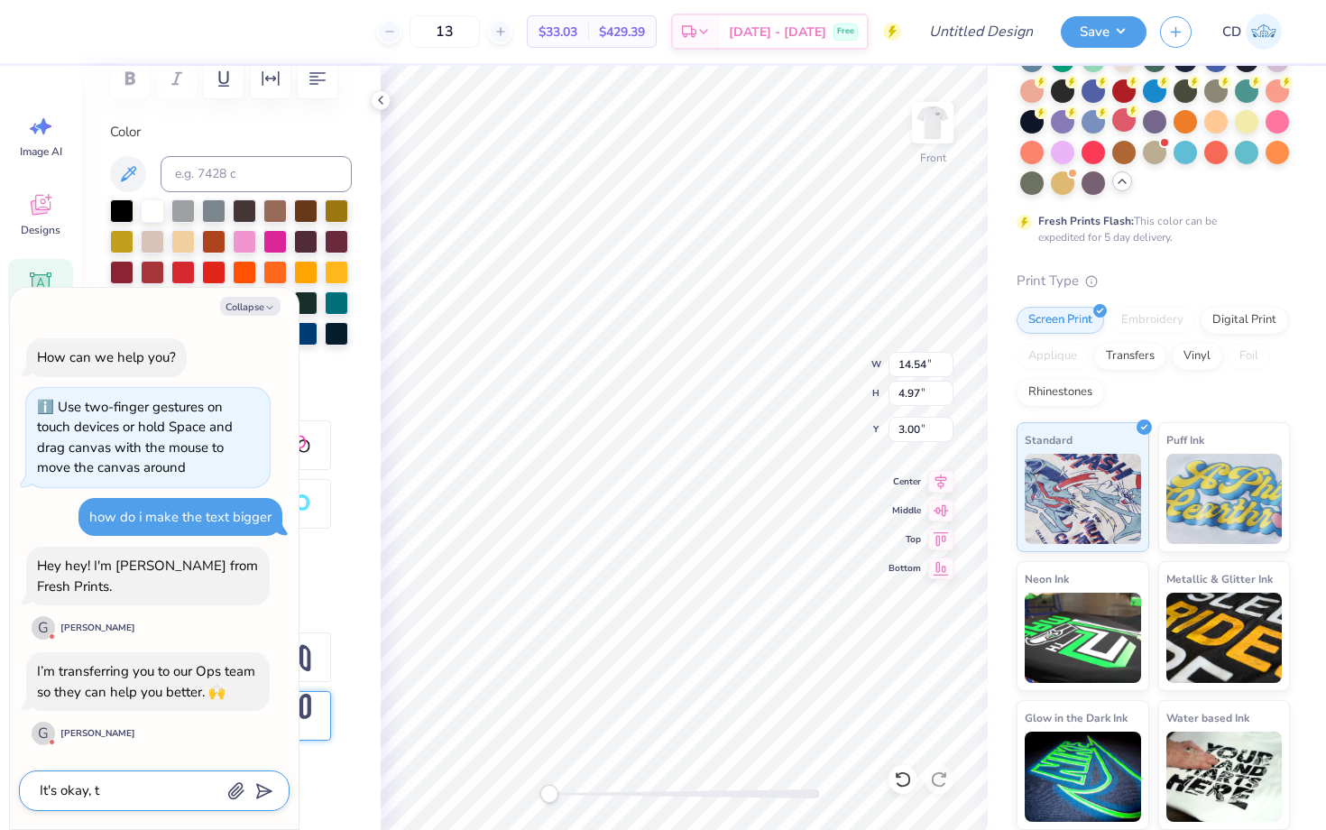
type textarea "x"
type textarea "It's okay,"
type textarea "x"
type textarea "It's okay, I"
type textarea "x"
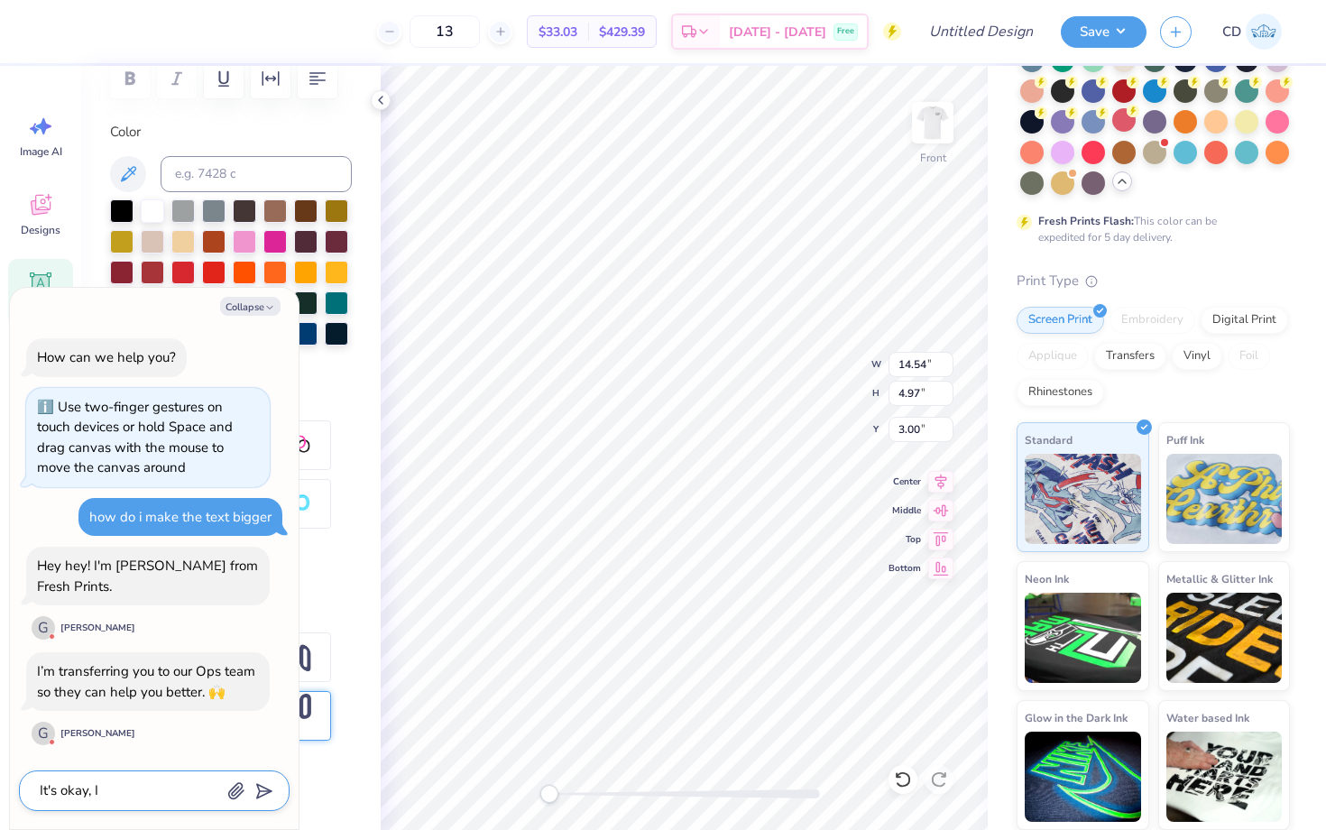
type textarea "It's okay, I"
type textarea "x"
type textarea "It's okay, I t"
type textarea "x"
type textarea "It's okay, I th"
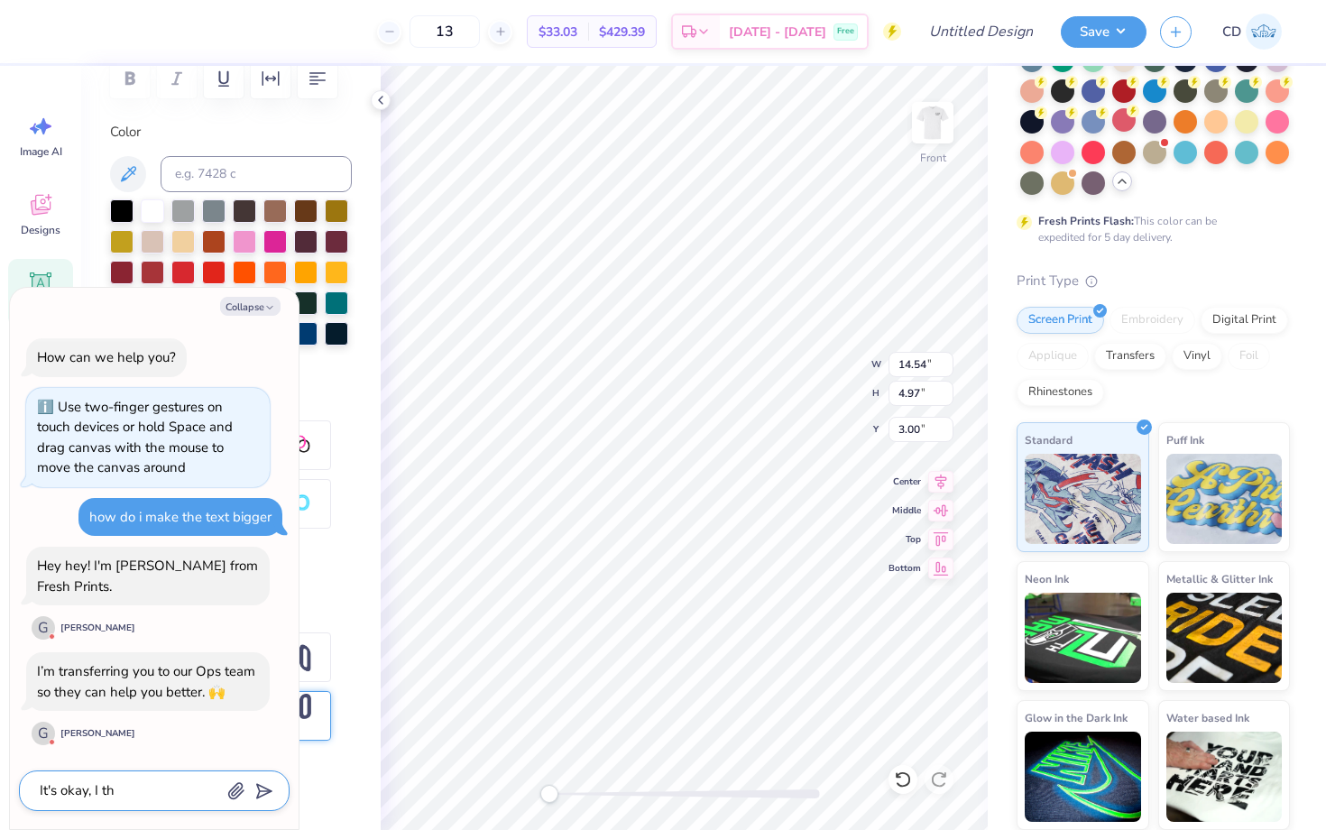
type textarea "x"
type textarea "It's okay, I thi"
type textarea "x"
type textarea "It's okay, I thih"
type textarea "x"
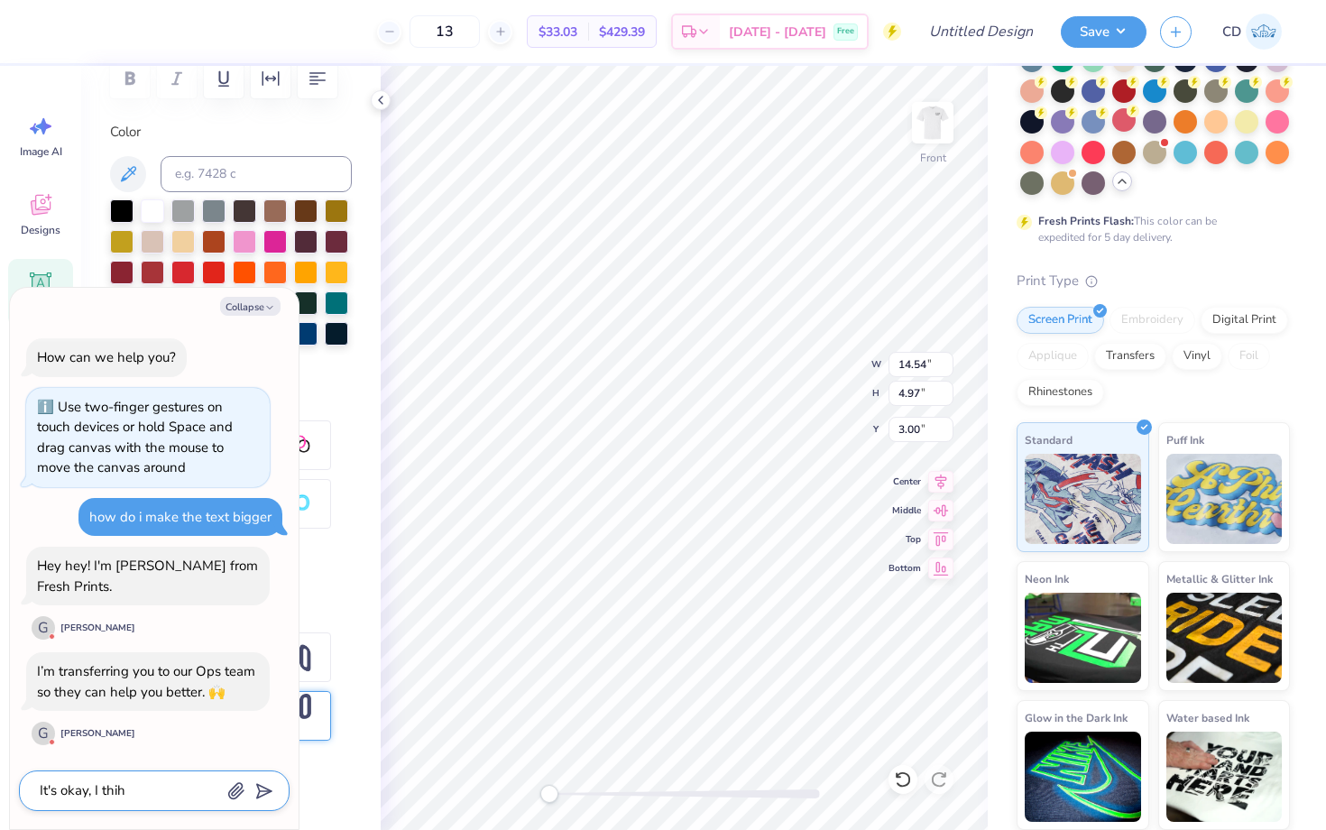
type textarea "It's okay, I thi"
type textarea "x"
type textarea "It's okay, I th"
type textarea "x"
type textarea "It's okay, I thi"
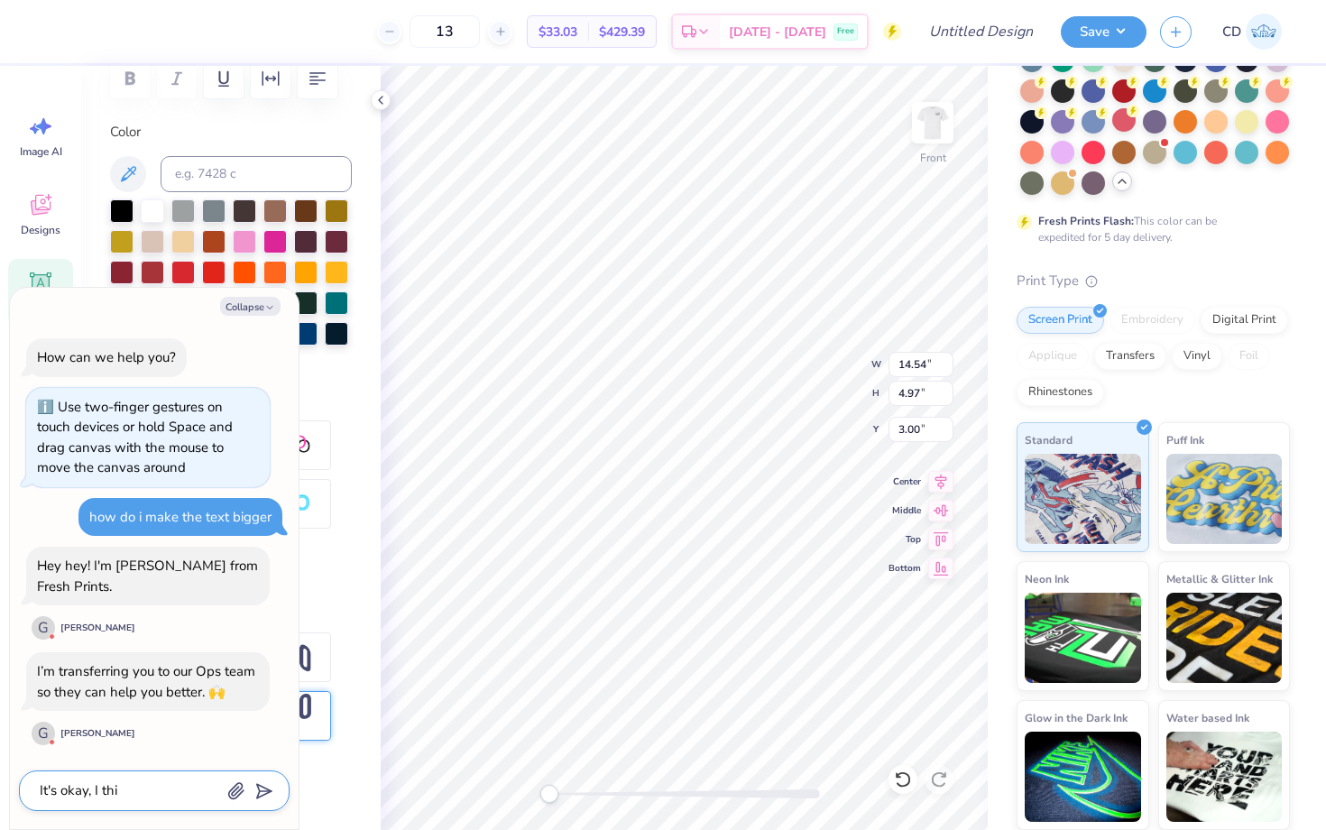
type textarea "x"
type textarea "It's okay, I thin"
type textarea "x"
type textarea "It's okay, I think"
type textarea "x"
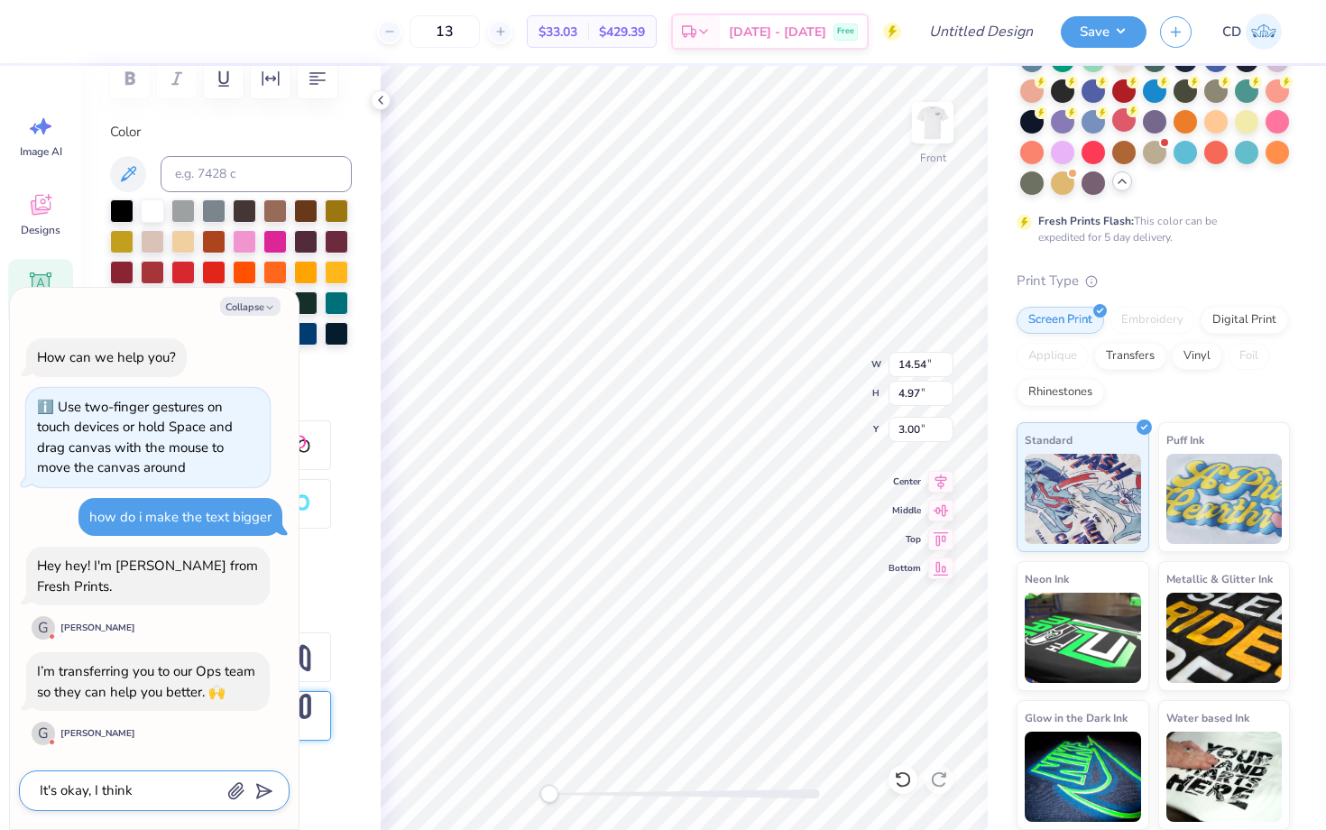
type textarea "It's okay, I think"
type textarea "x"
type textarea "It's okay, I think a"
type textarea "x"
type textarea "It's okay, I think"
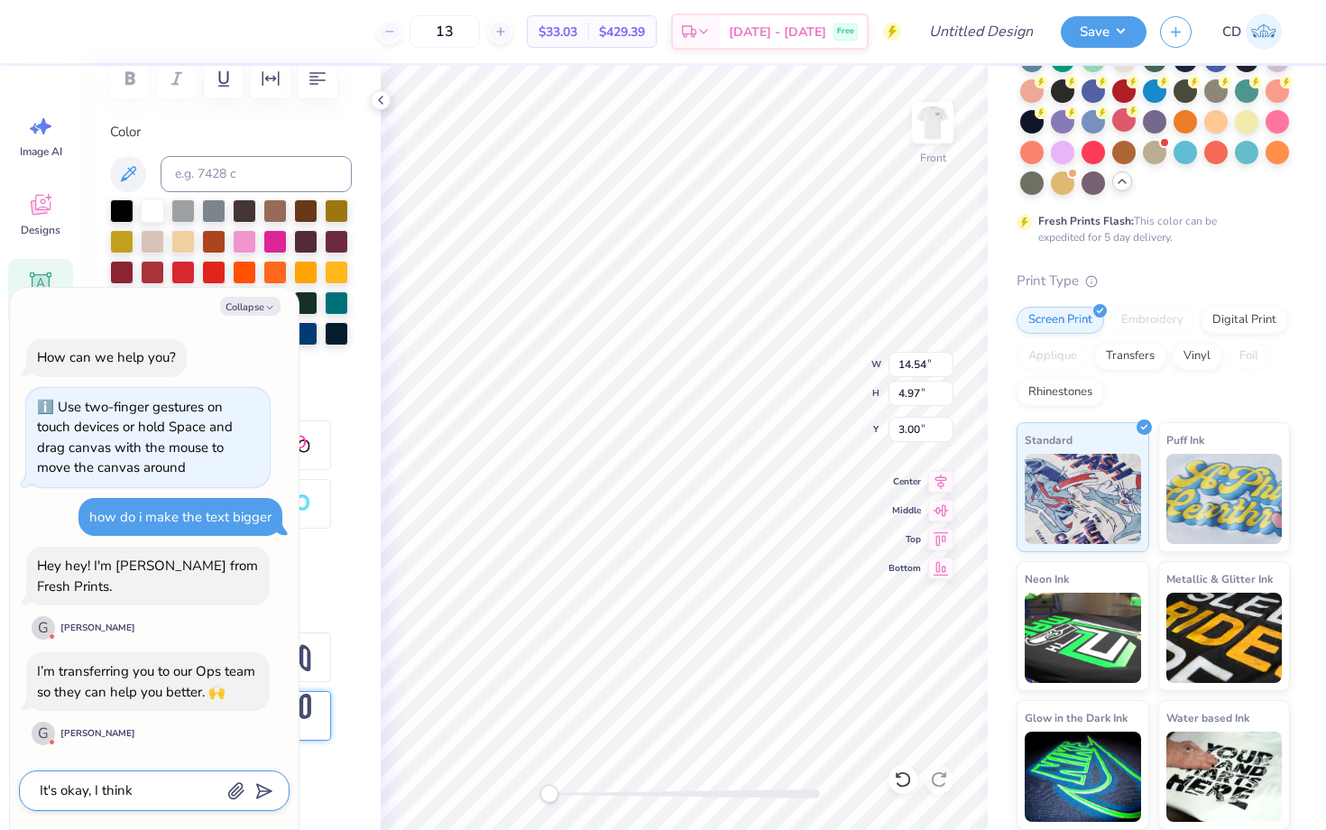
type textarea "x"
type textarea "It's okay, I think I"
type textarea "x"
type textarea "It's okay, I think I"
type textarea "x"
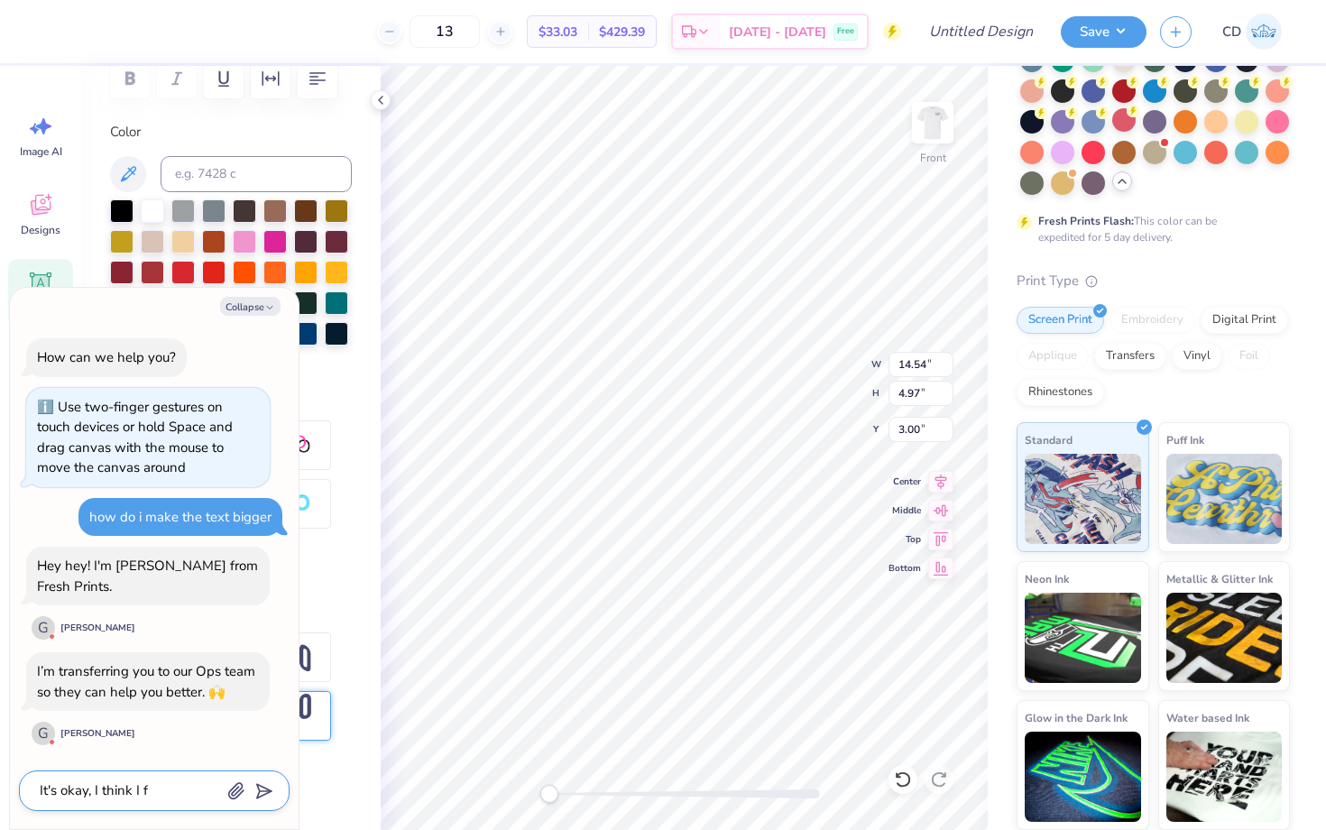
type textarea "It's okay, I think I fo"
type textarea "x"
type textarea "It's okay, I think I fou"
type textarea "x"
type textarea "It's okay, I think I found"
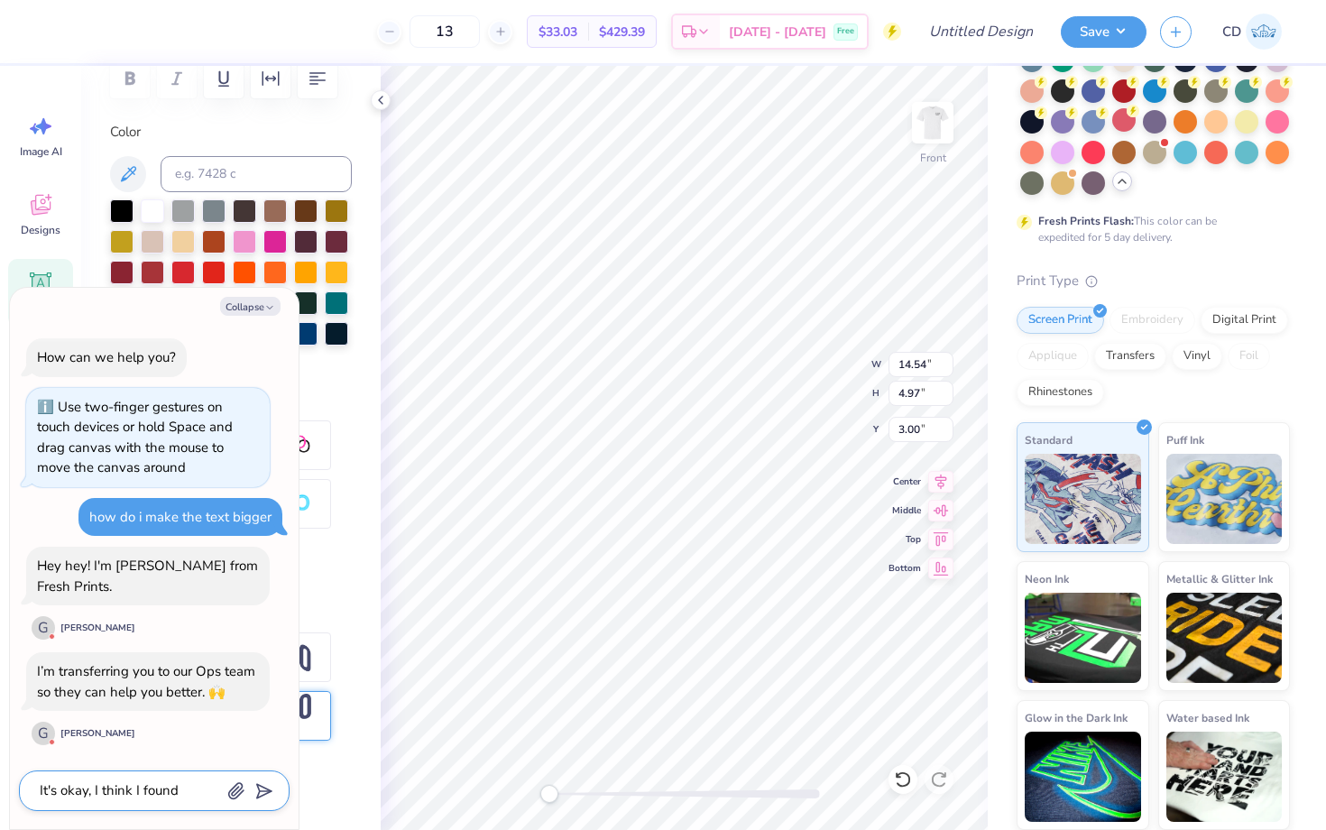
type textarea "x"
type textarea "It's okay, I think I foun"
type textarea "x"
type textarea "It's okay, I think I fou"
type textarea "x"
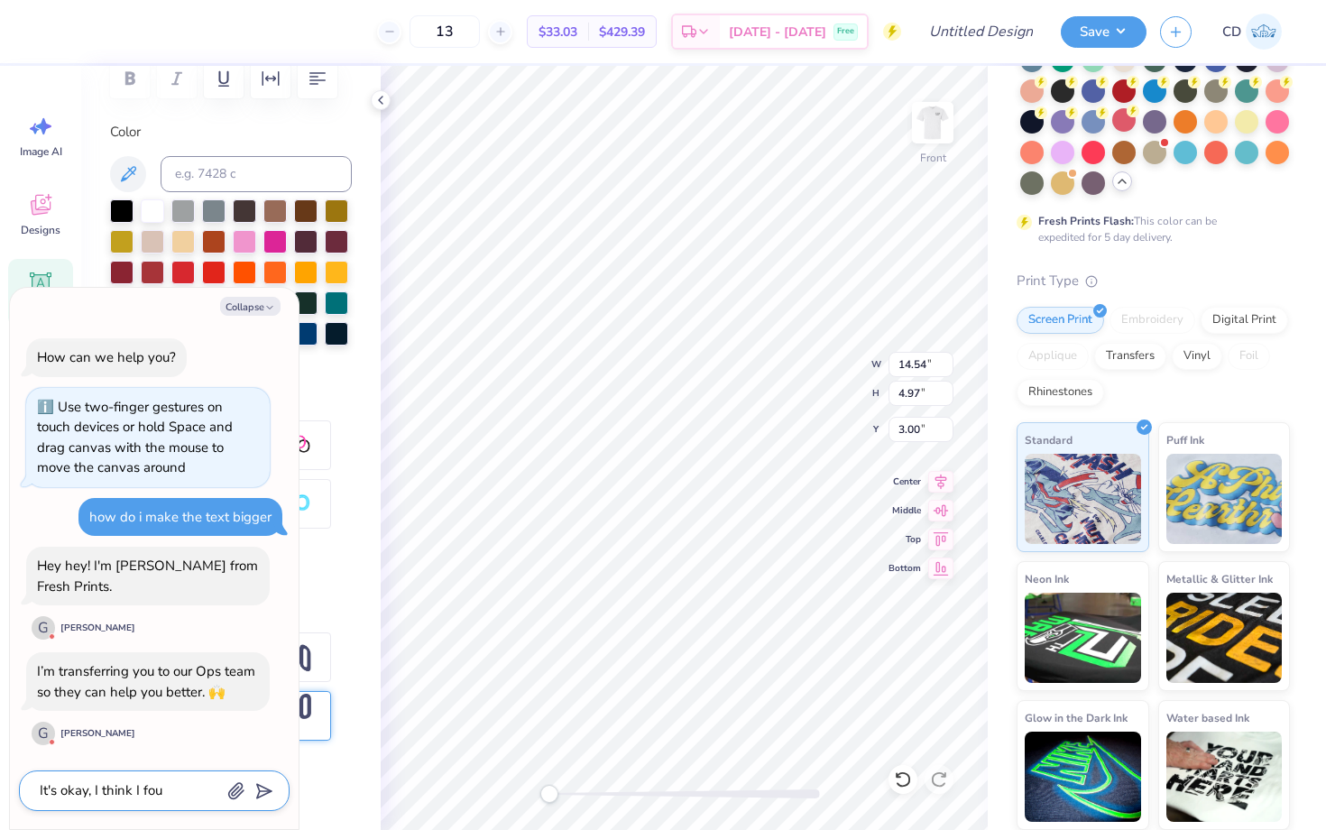
type textarea "It's okay, I think I fo"
type textarea "x"
type textarea "It's okay, I think I f"
type textarea "x"
type textarea "It's okay, I think I fg"
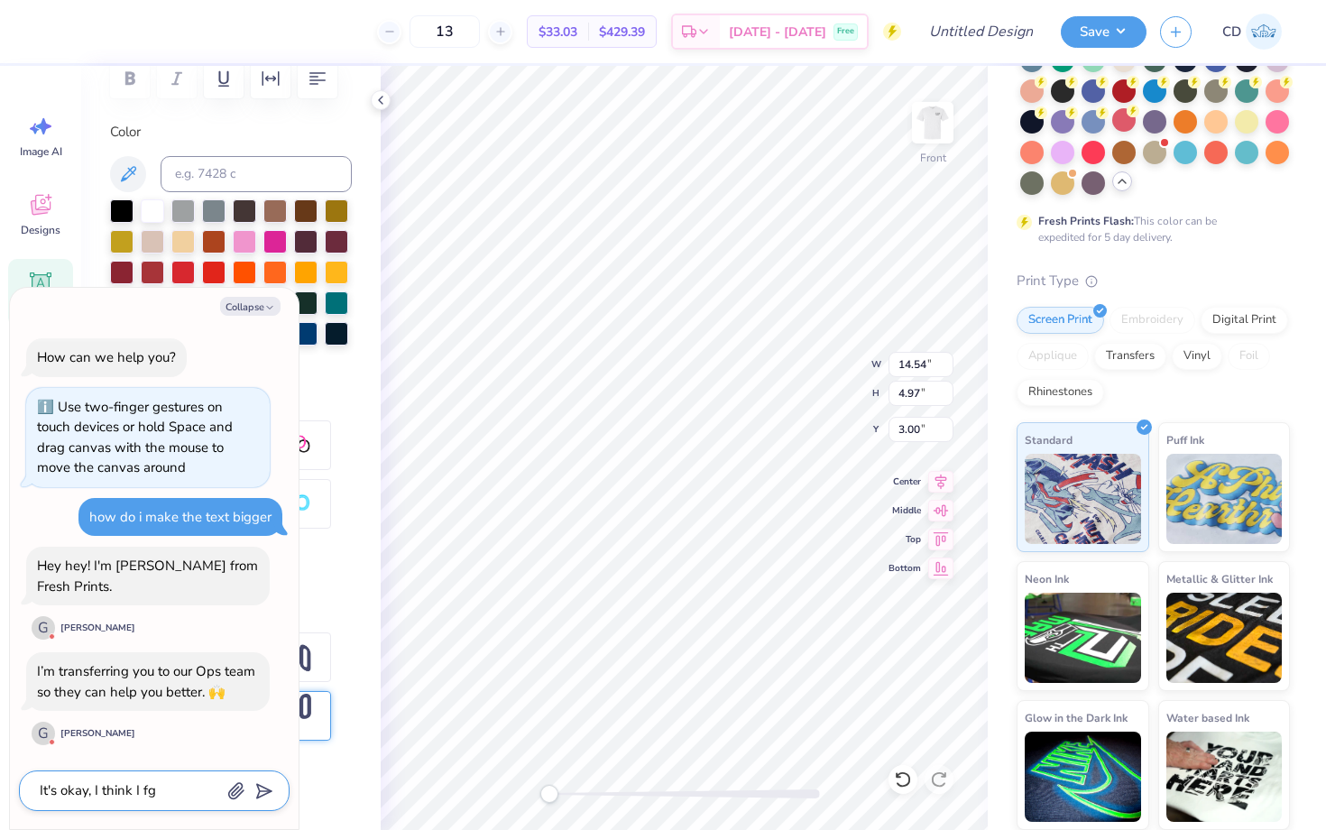
type textarea "x"
type textarea "It's okay, I think I fgu"
type textarea "x"
type textarea "It's okay, I think I fgur"
type textarea "x"
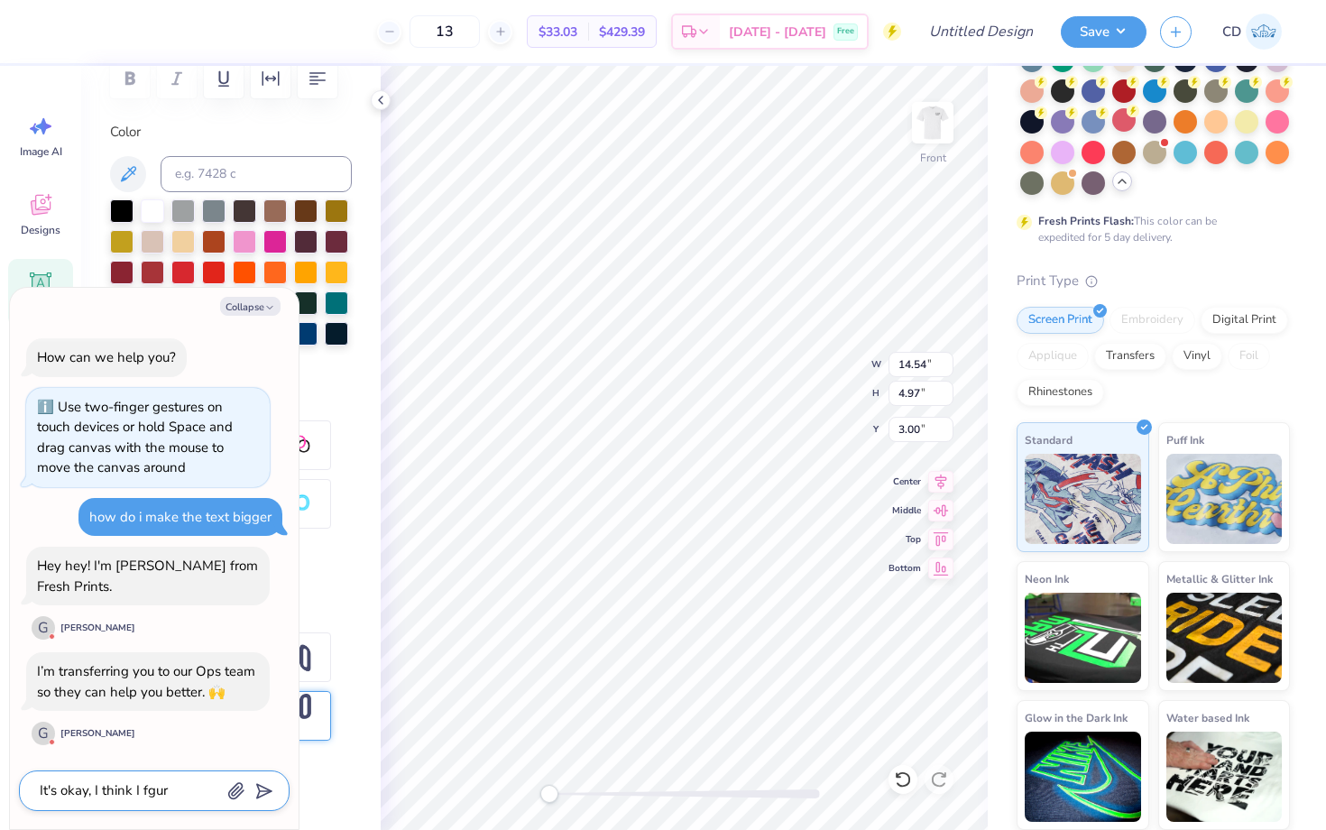
type textarea "It's okay, I think I fgure"
type textarea "x"
type textarea "It's okay, I think I fgured"
type textarea "x"
type textarea "It's okay, I think I fgured it"
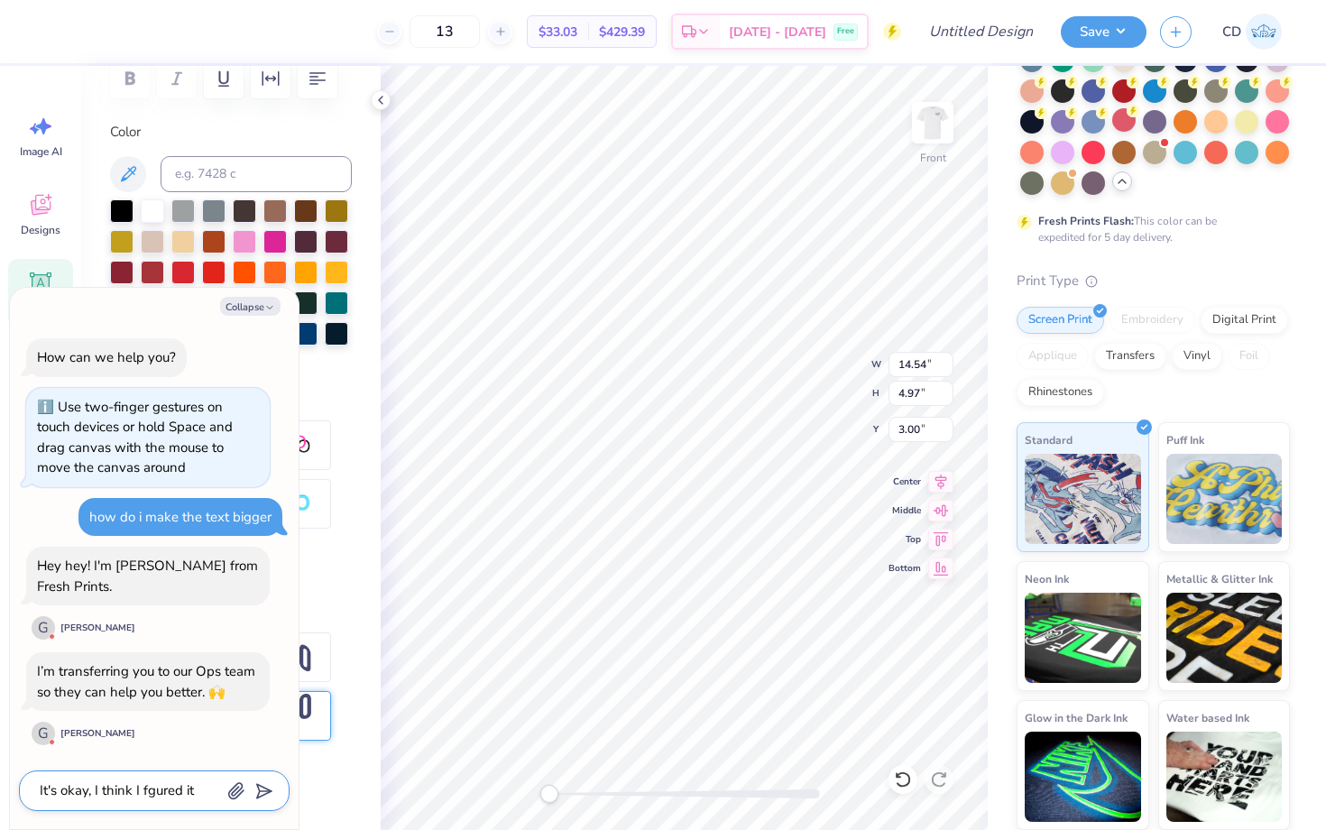
type textarea "x"
type textarea "It's okay, I think I fgured it"
type textarea "x"
type textarea "It's okay, I think I fgured it"
type textarea "x"
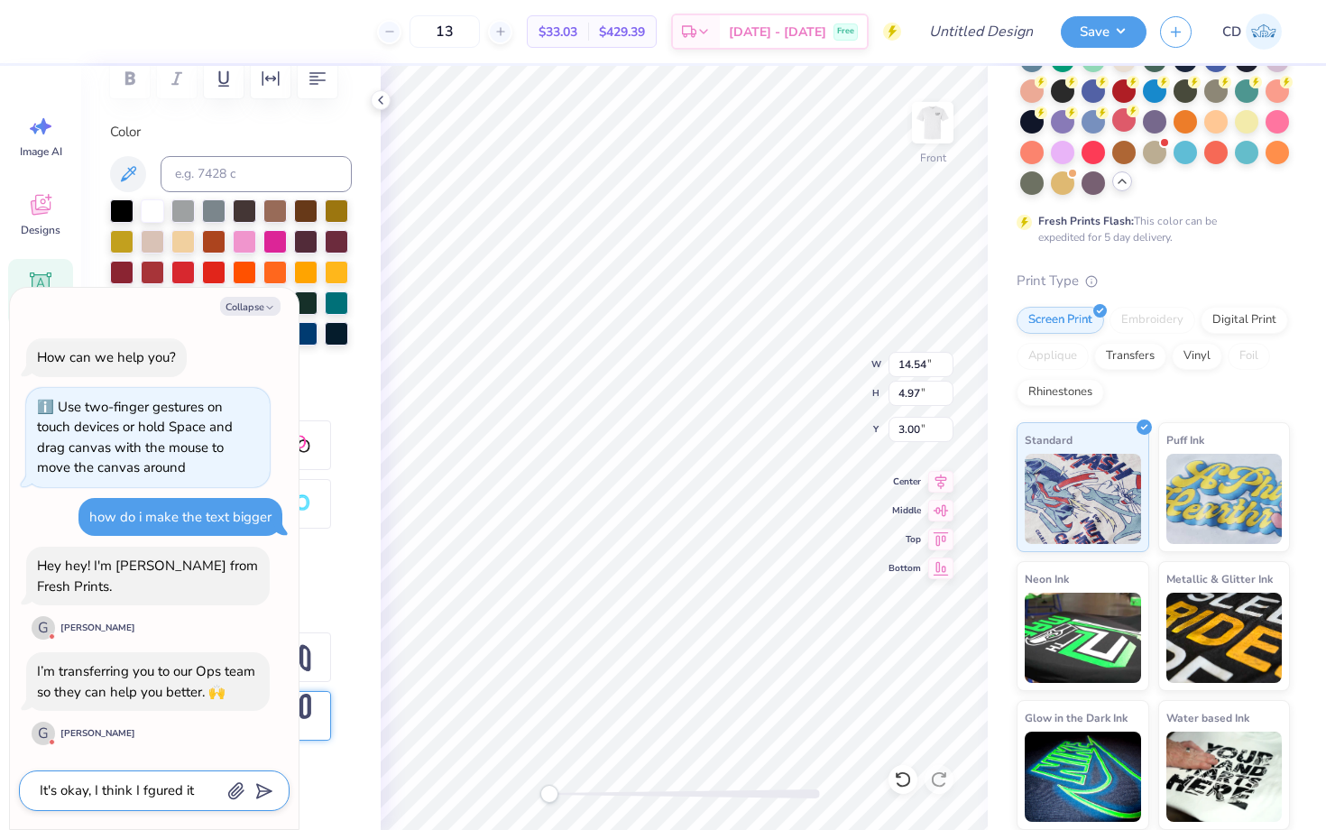
type textarea "It's okay, I think I fgured i"
type textarea "x"
type textarea "It's okay, I think I fgured"
type textarea "x"
type textarea "It's okay, I think I fgured"
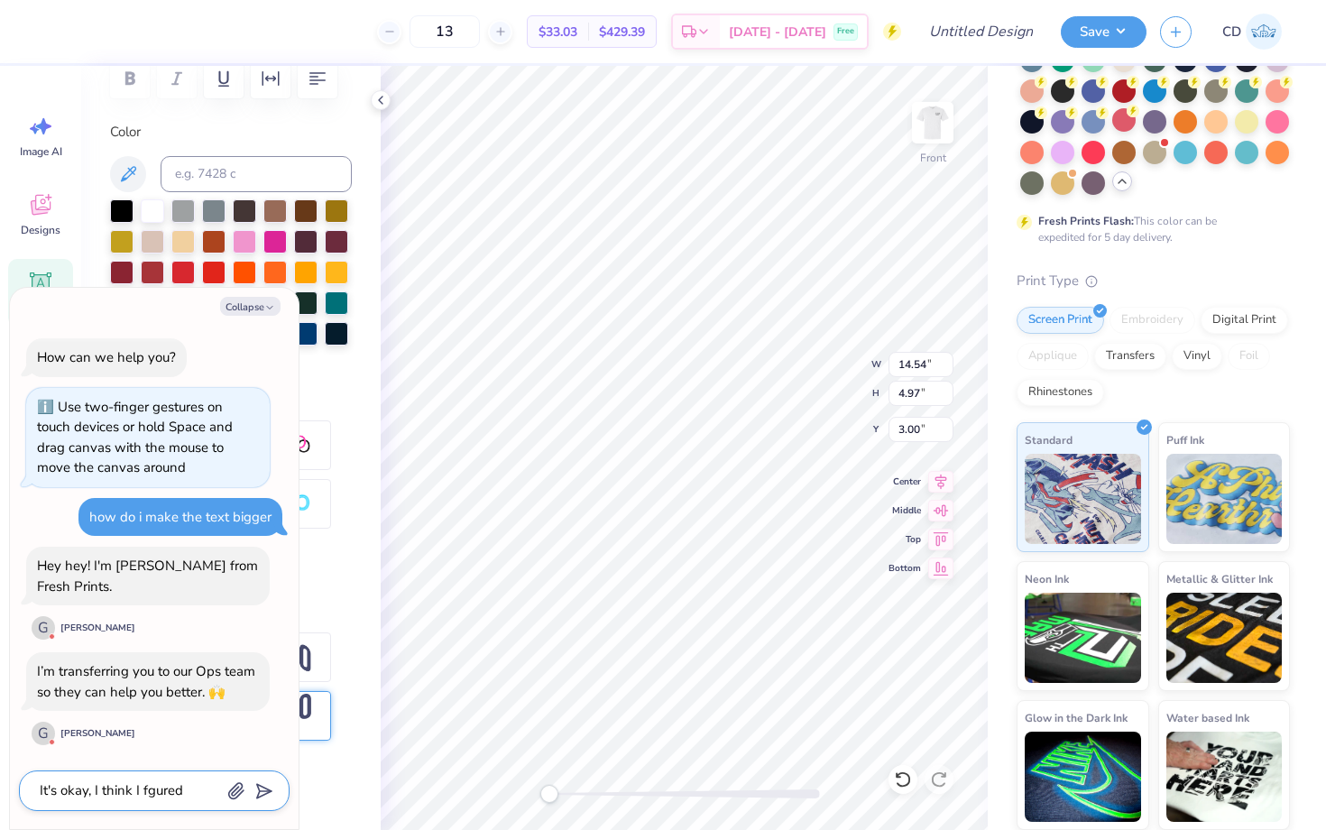
type textarea "x"
type textarea "It's okay, I think I fgure"
type textarea "x"
type textarea "It's okay, I think I fgur"
type textarea "x"
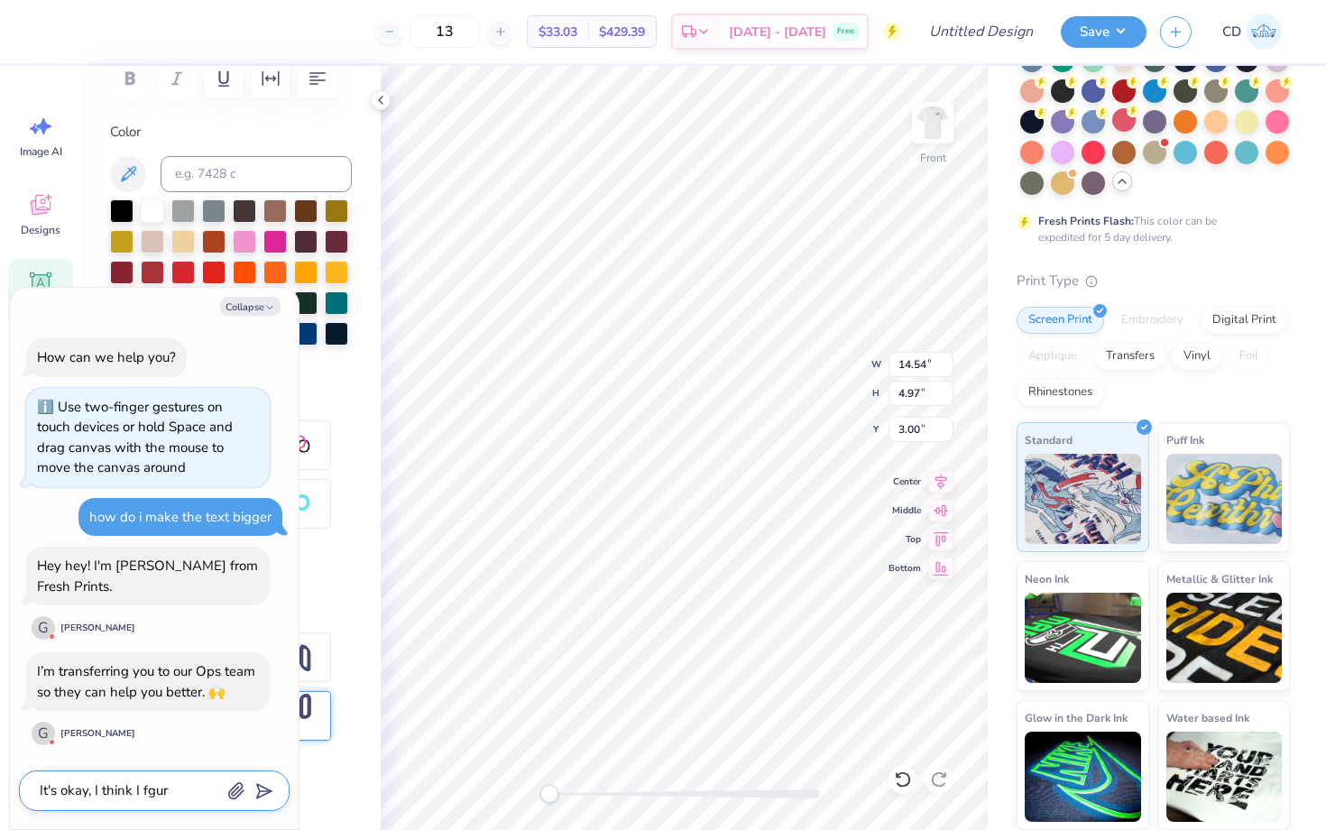
type textarea "It's okay, I think I fgu"
type textarea "x"
type textarea "It's okay, I think I fg"
type textarea "x"
type textarea "It's okay, I think I f"
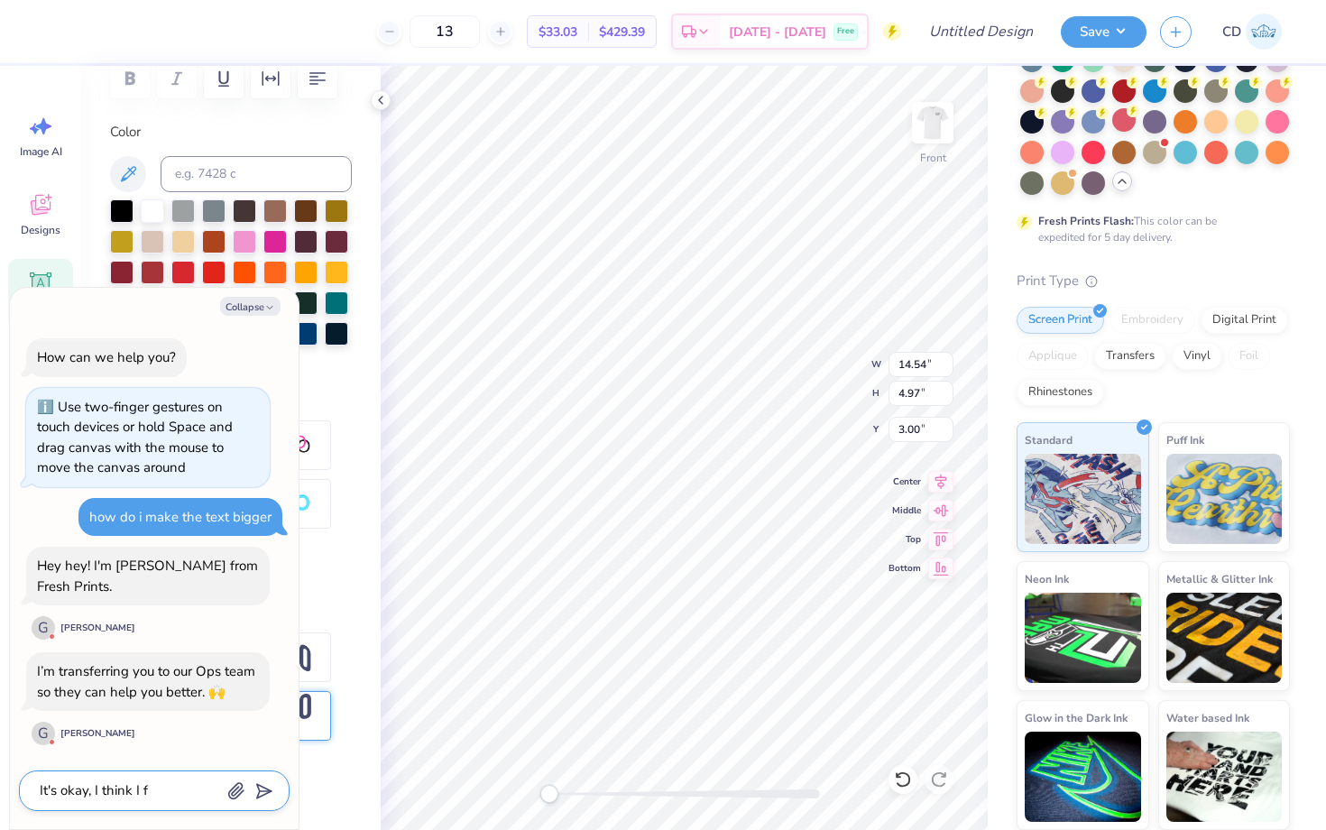
type textarea "x"
type textarea "It's okay, I think I fi"
type textarea "x"
type textarea "It's okay, I think I fid"
type textarea "x"
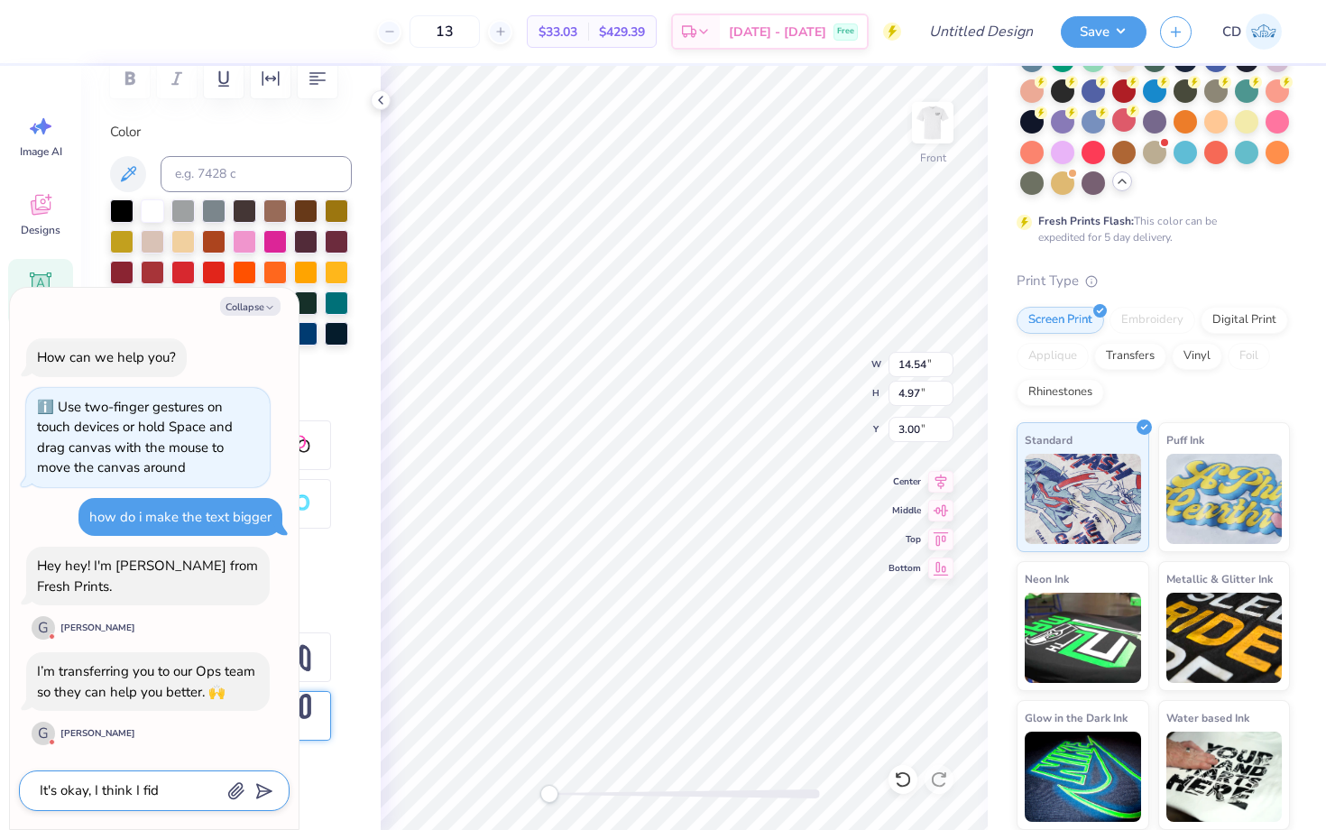
type textarea "It's okay, I think I fi"
type textarea "x"
type textarea "It's okay, I think I fig"
type textarea "x"
type textarea "It's okay, I think I figu"
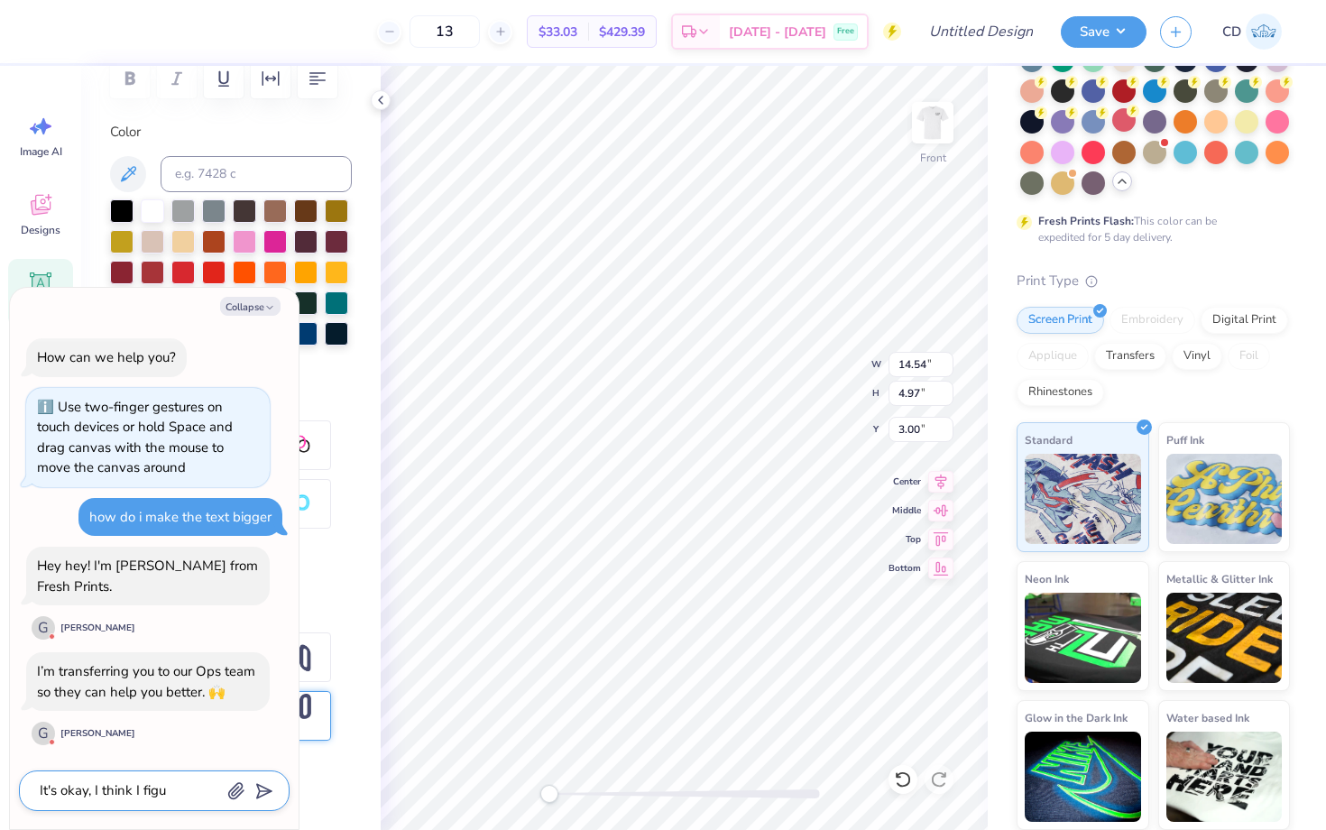
type textarea "x"
type textarea "It's okay, I think I figur"
type textarea "x"
type textarea "It's okay, I think I figure"
type textarea "x"
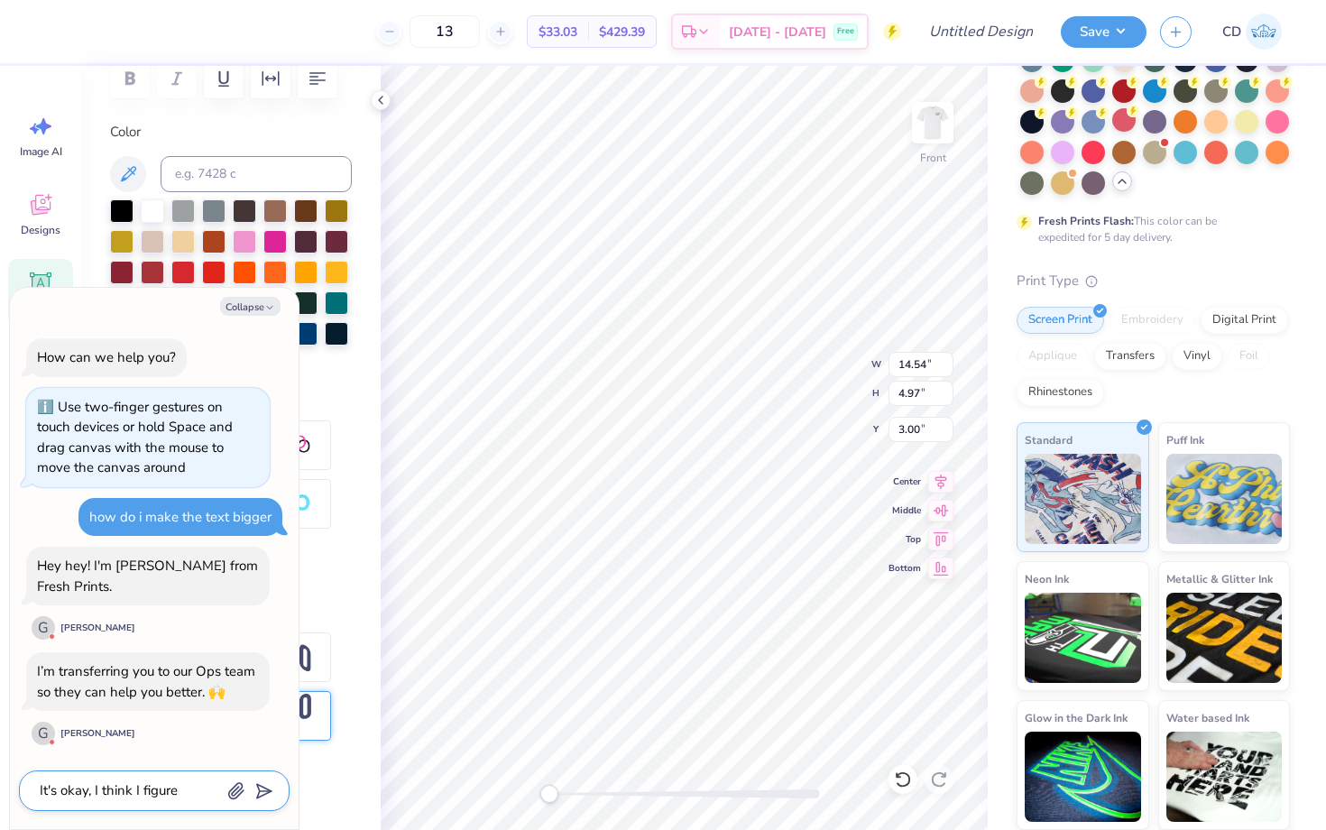
type textarea "It's okay, I think I figured"
type textarea "x"
type textarea "It's okay, I think I figured"
type textarea "x"
type textarea "It's okay, I think I figured i"
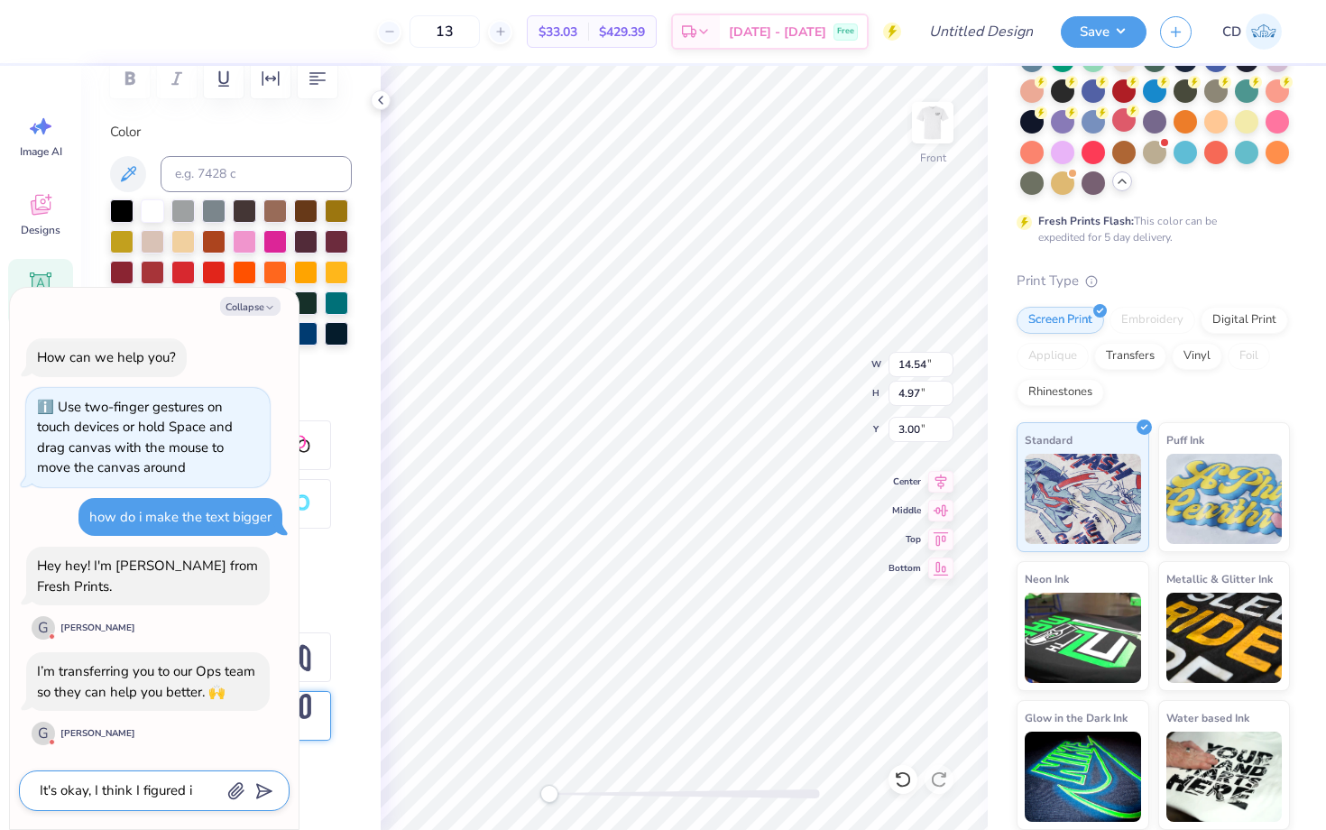
type textarea "x"
type textarea "It's okay, I think I figured it"
type textarea "x"
type textarea "It's okay, I think I figured it o"
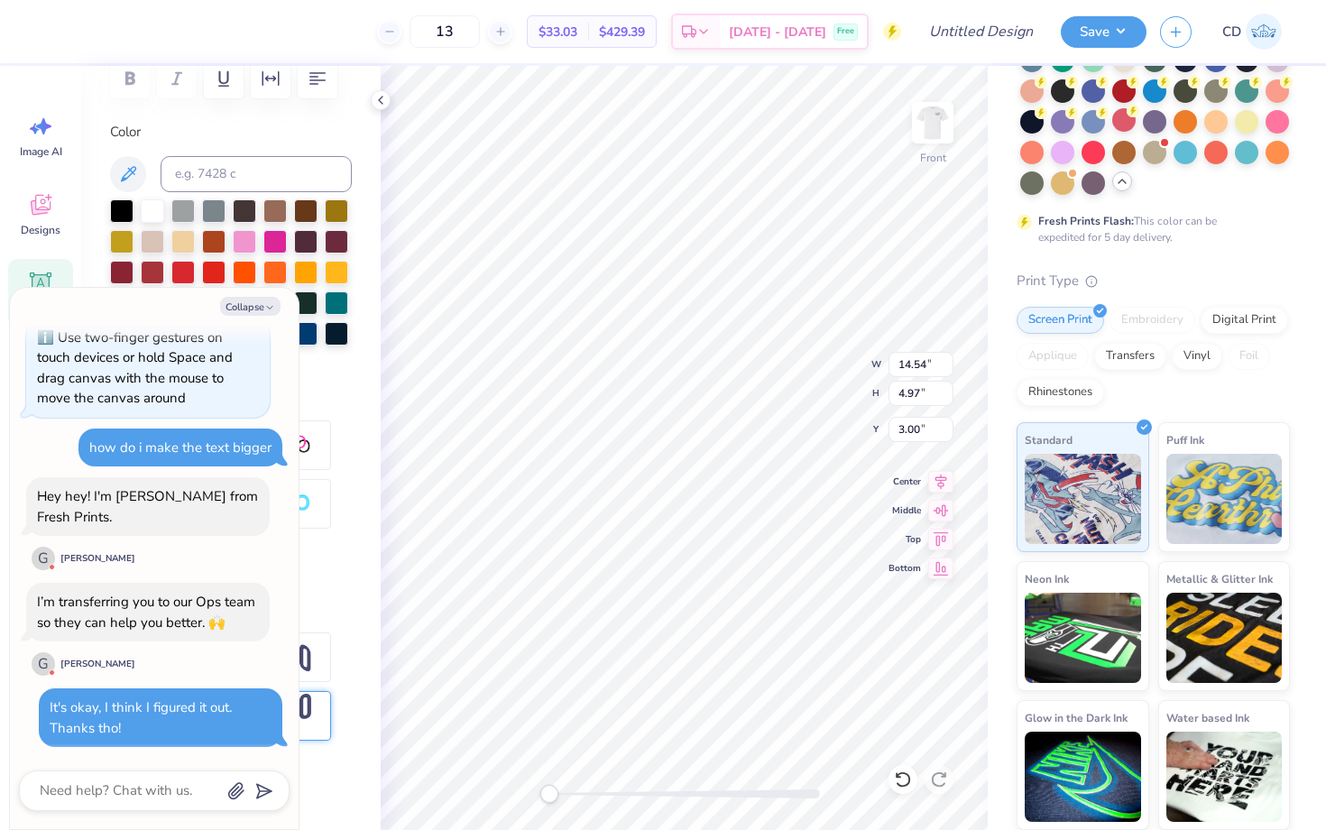
scroll to position [70, 0]
click at [266, 308] on icon "button" at bounding box center [269, 307] width 11 height 11
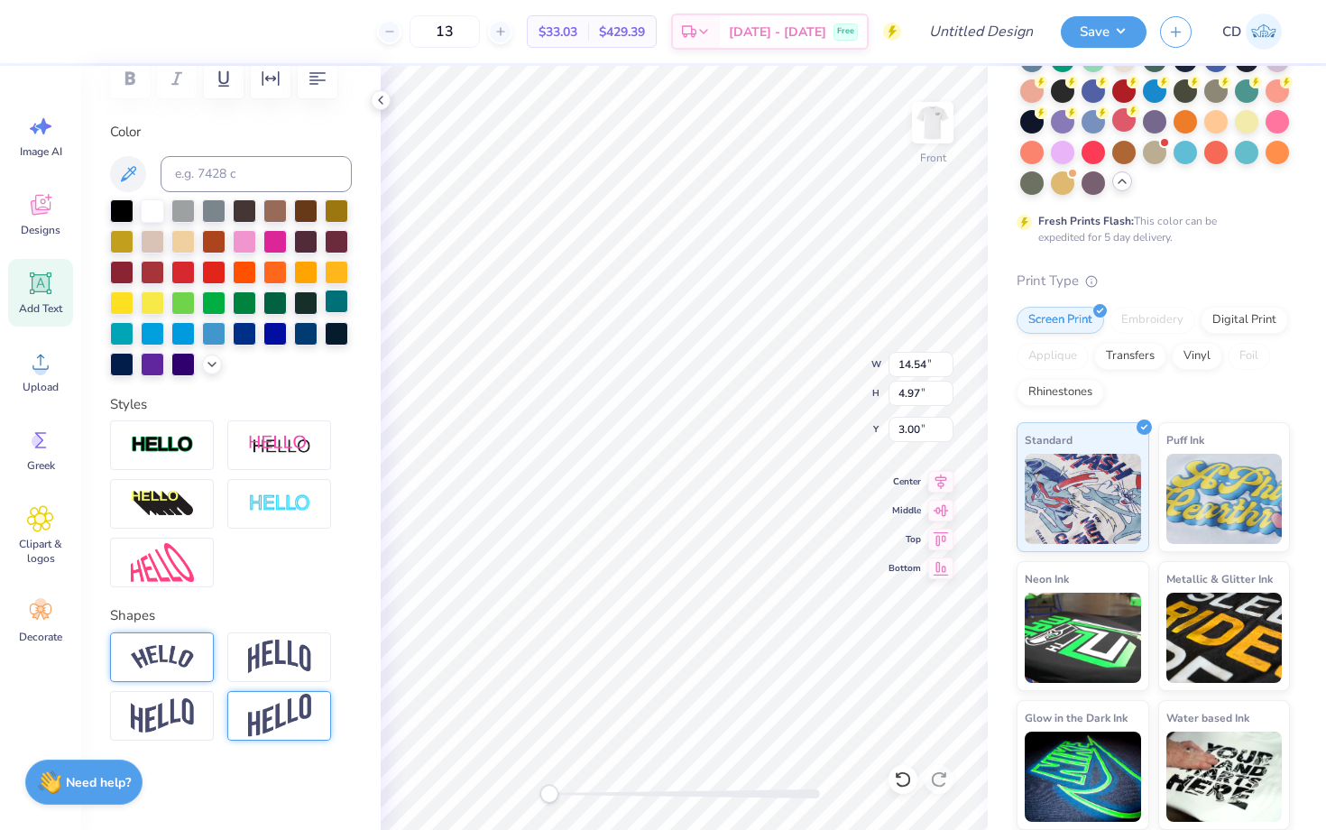
scroll to position [0, 1]
click at [51, 279] on icon at bounding box center [40, 283] width 27 height 27
click at [246, 327] on div at bounding box center [244, 331] width 23 height 23
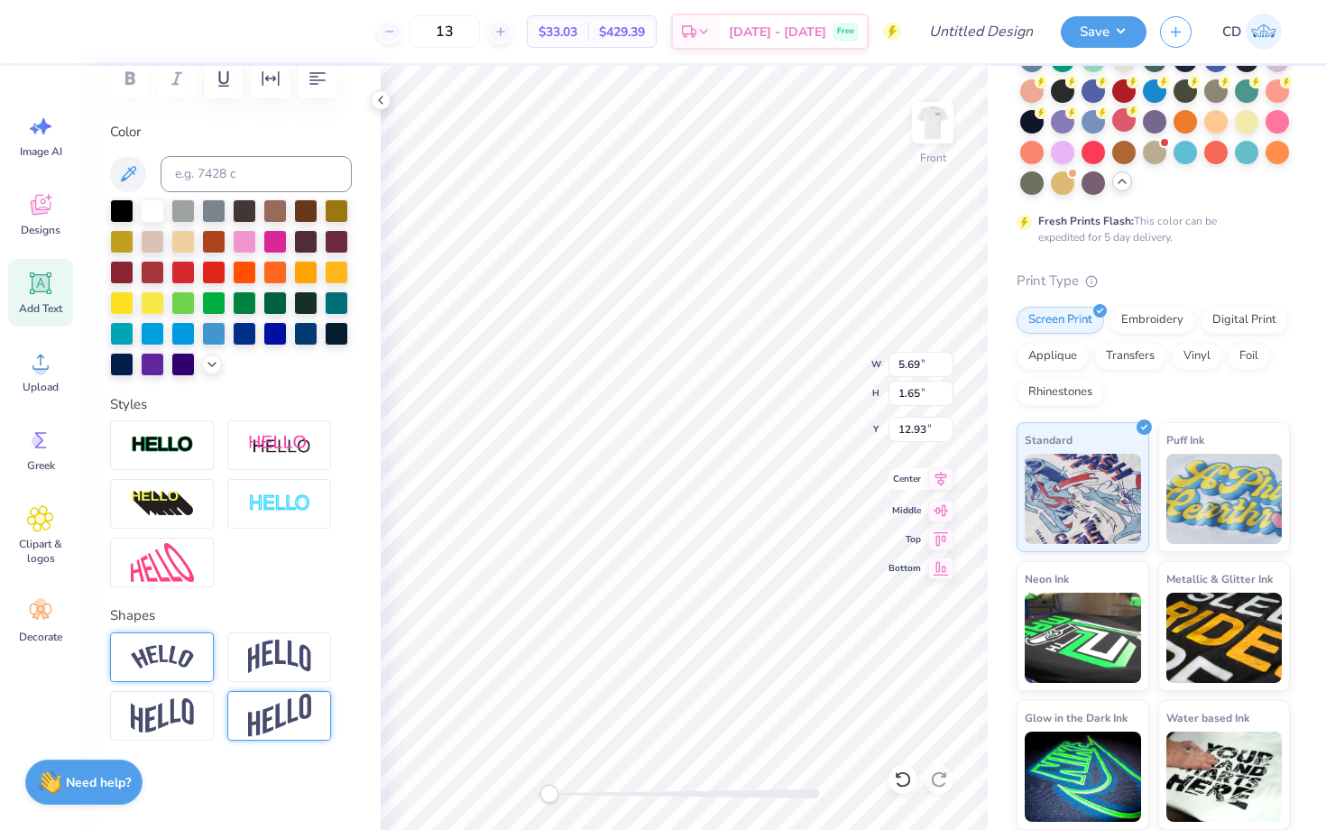
click at [942, 482] on icon at bounding box center [940, 479] width 25 height 22
click at [323, 77] on icon "button" at bounding box center [318, 79] width 22 height 22
click at [48, 284] on icon at bounding box center [41, 283] width 22 height 22
click at [243, 328] on div at bounding box center [244, 331] width 23 height 23
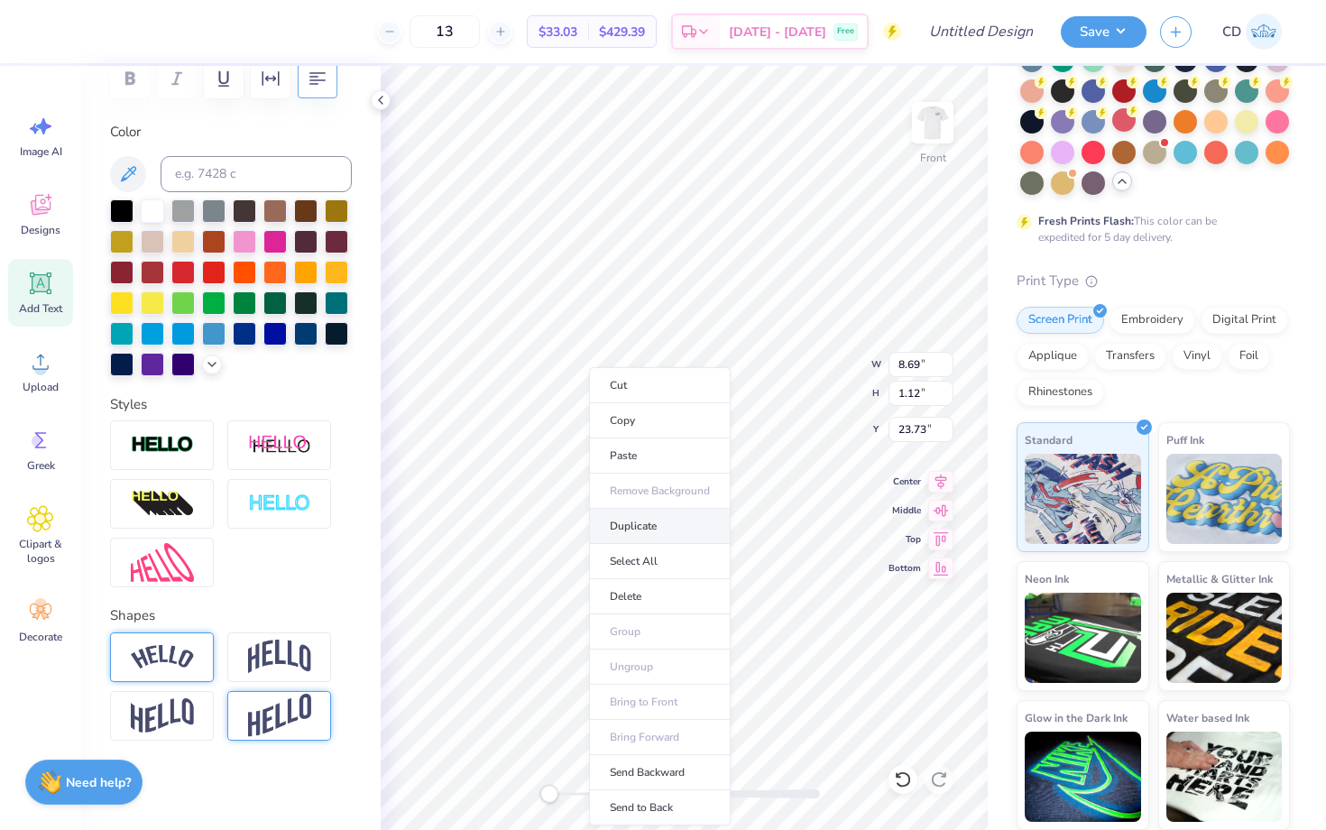
click at [641, 528] on li "Duplicate" at bounding box center [660, 526] width 142 height 35
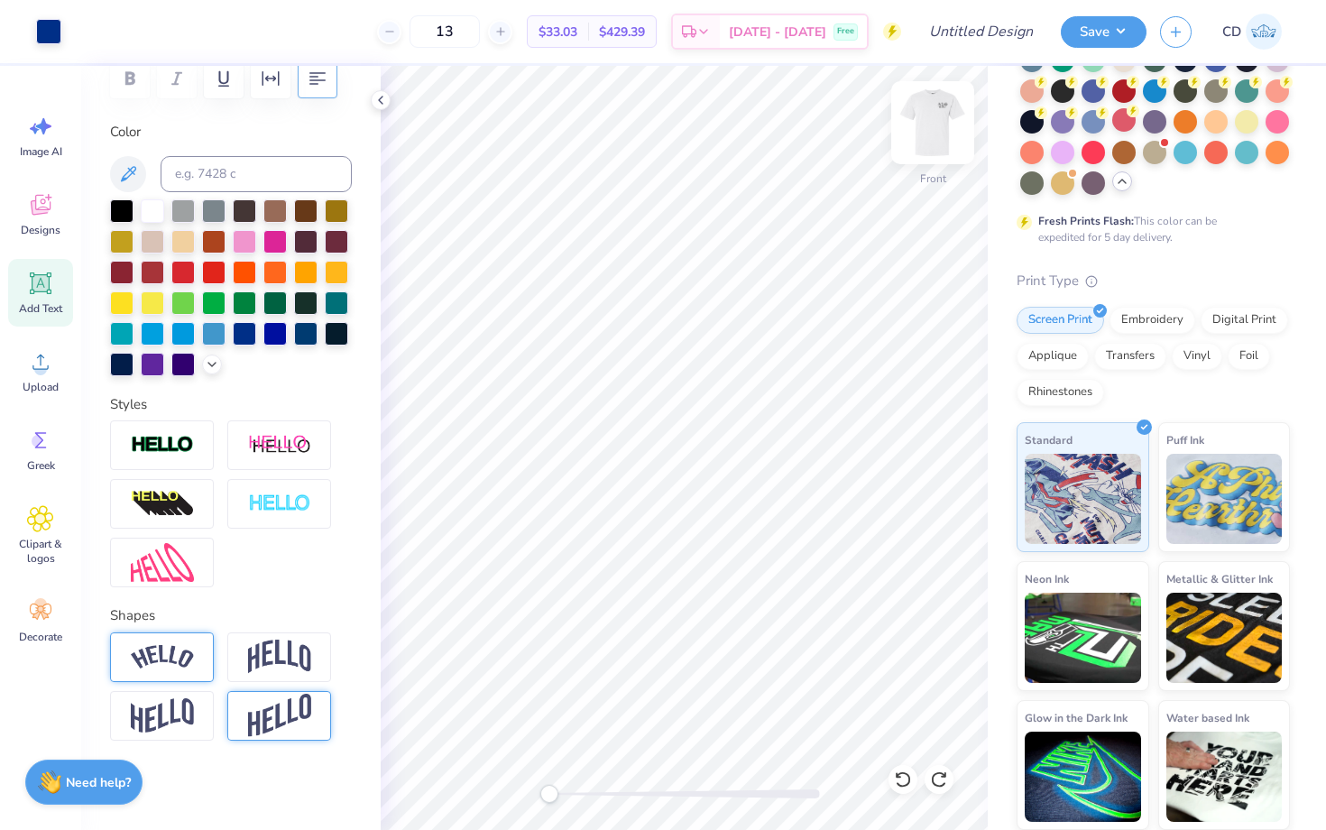
click at [928, 126] on img at bounding box center [933, 123] width 72 height 72
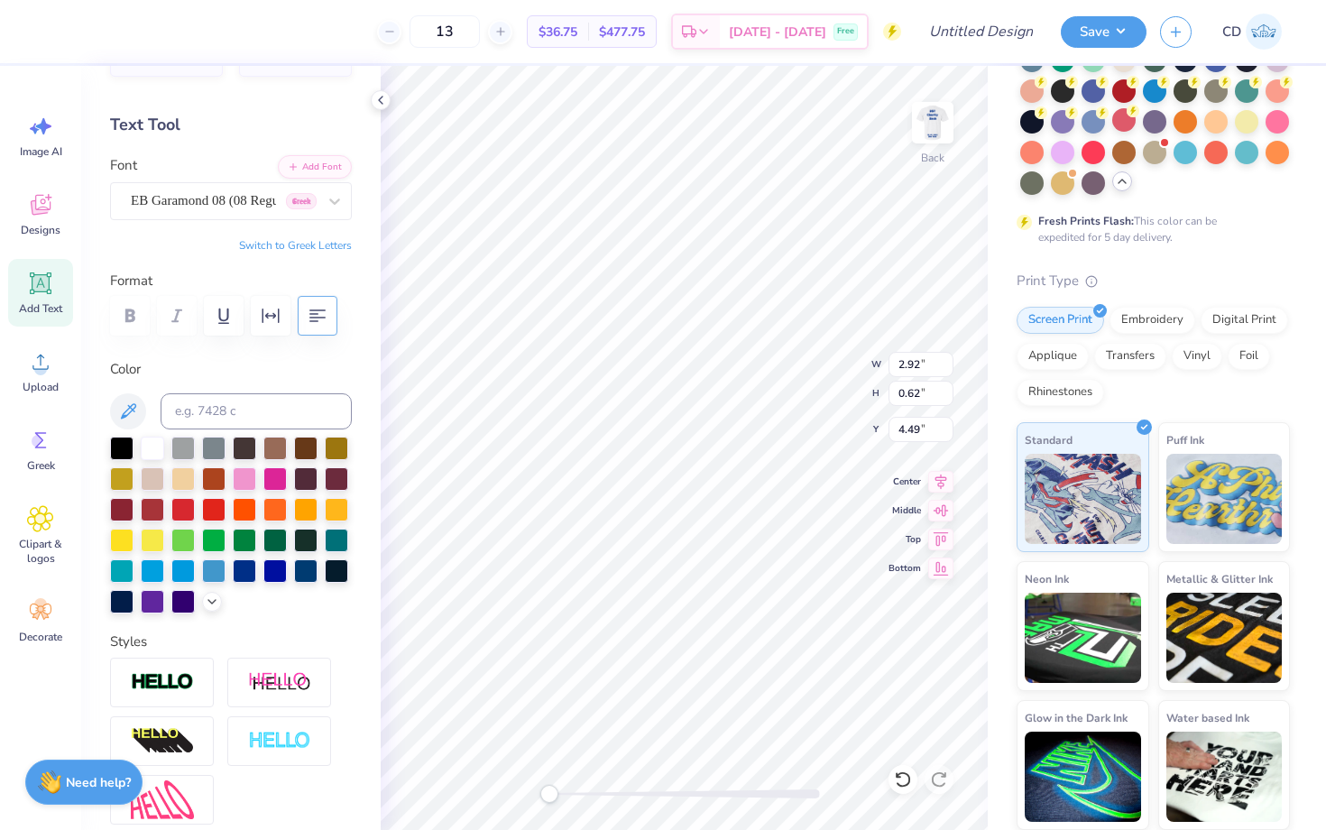
scroll to position [0, 0]
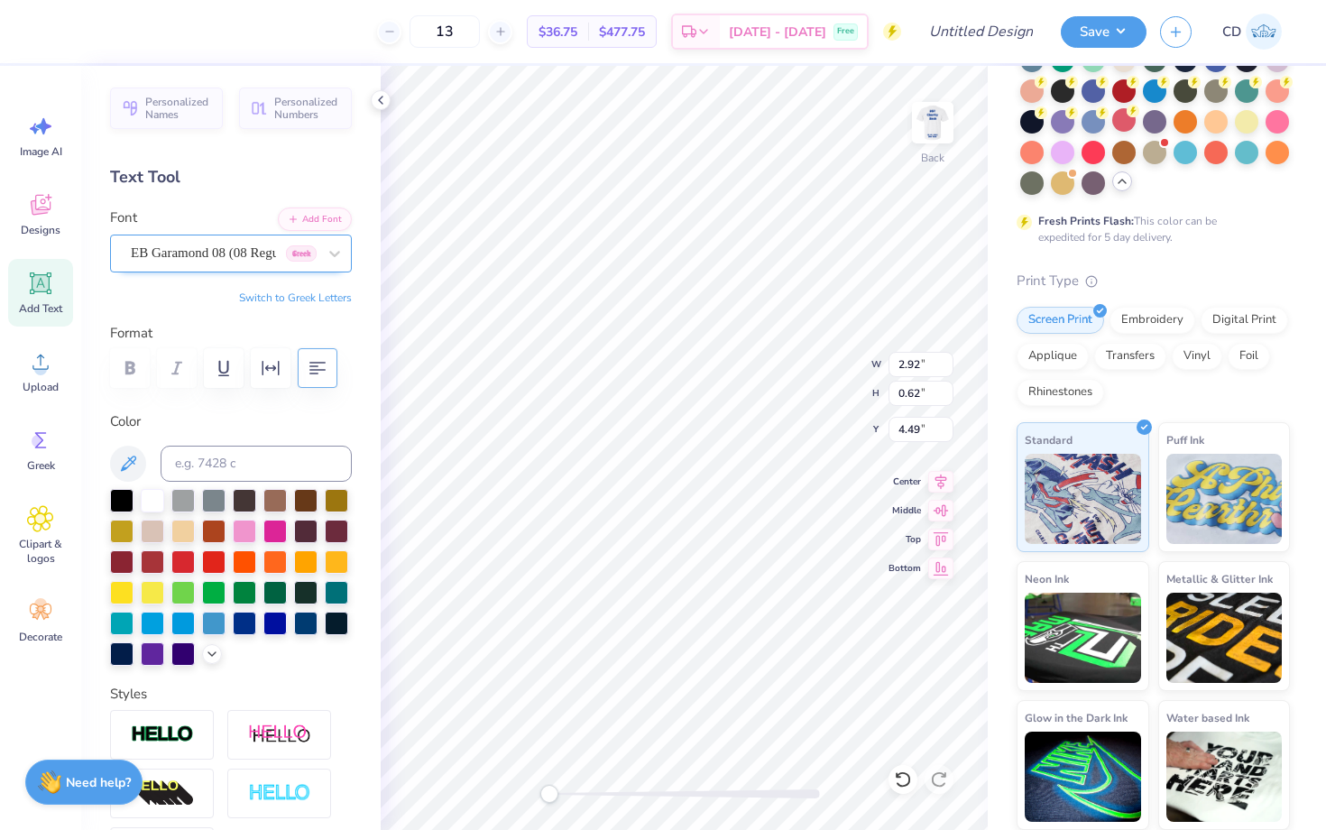
click at [211, 241] on div at bounding box center [224, 253] width 186 height 24
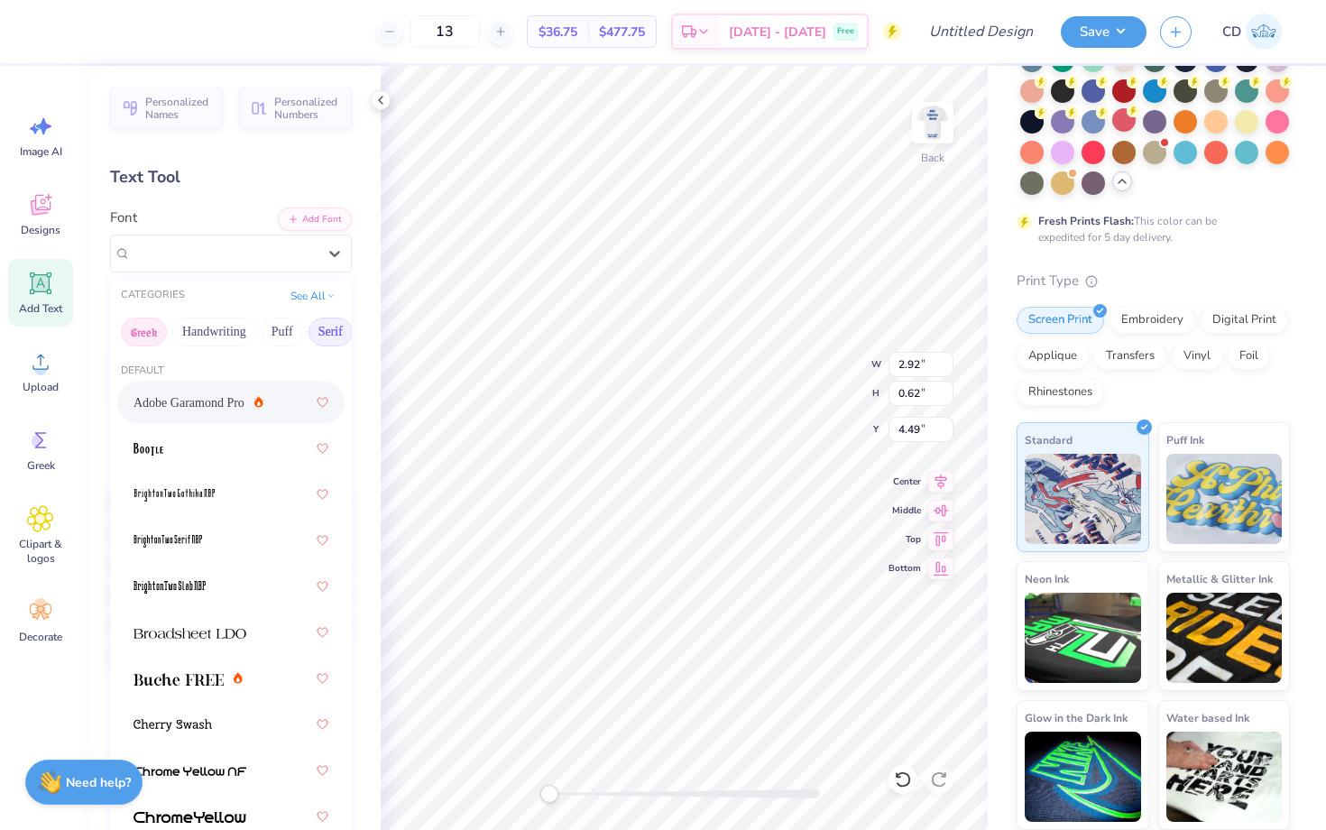
click at [147, 333] on button "Greek" at bounding box center [144, 332] width 46 height 29
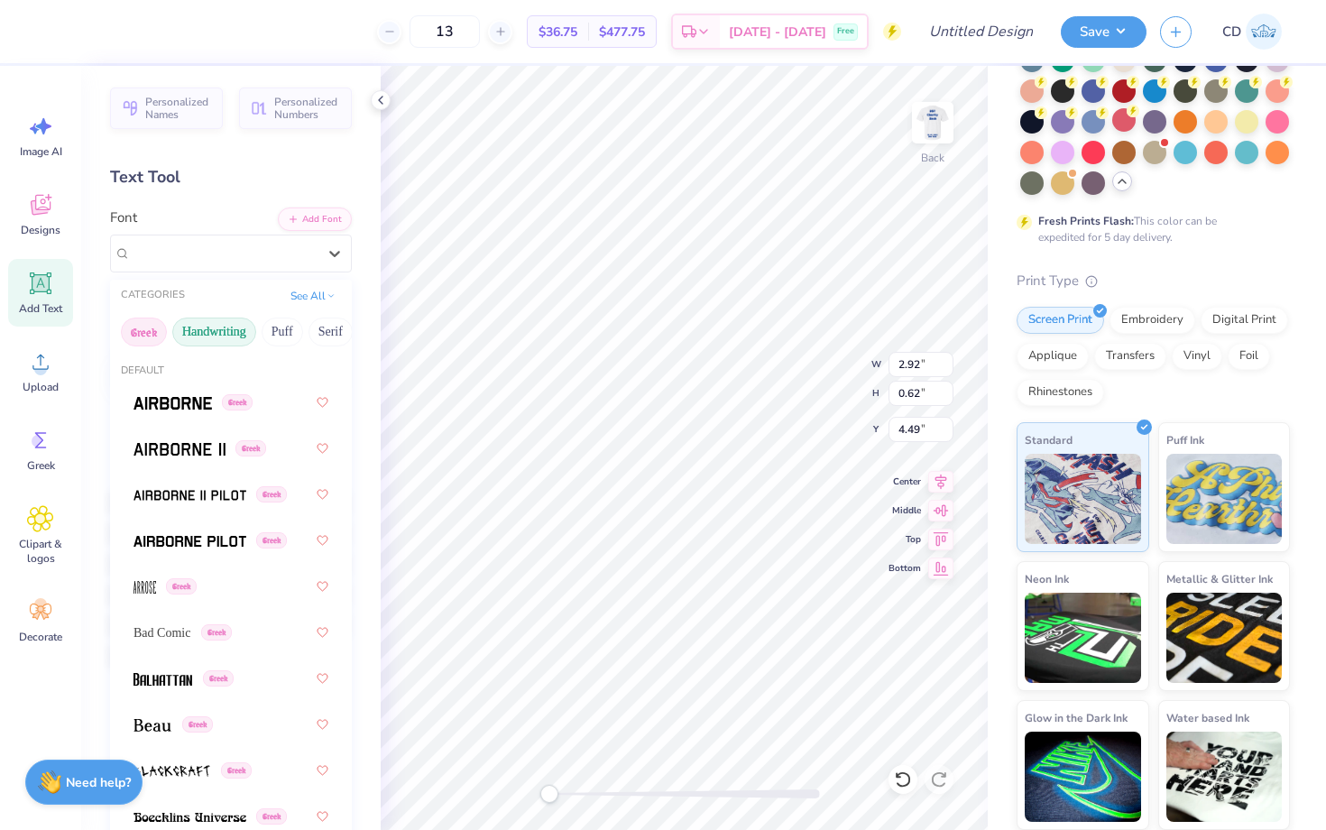
click at [199, 338] on button "Handwriting" at bounding box center [214, 332] width 84 height 29
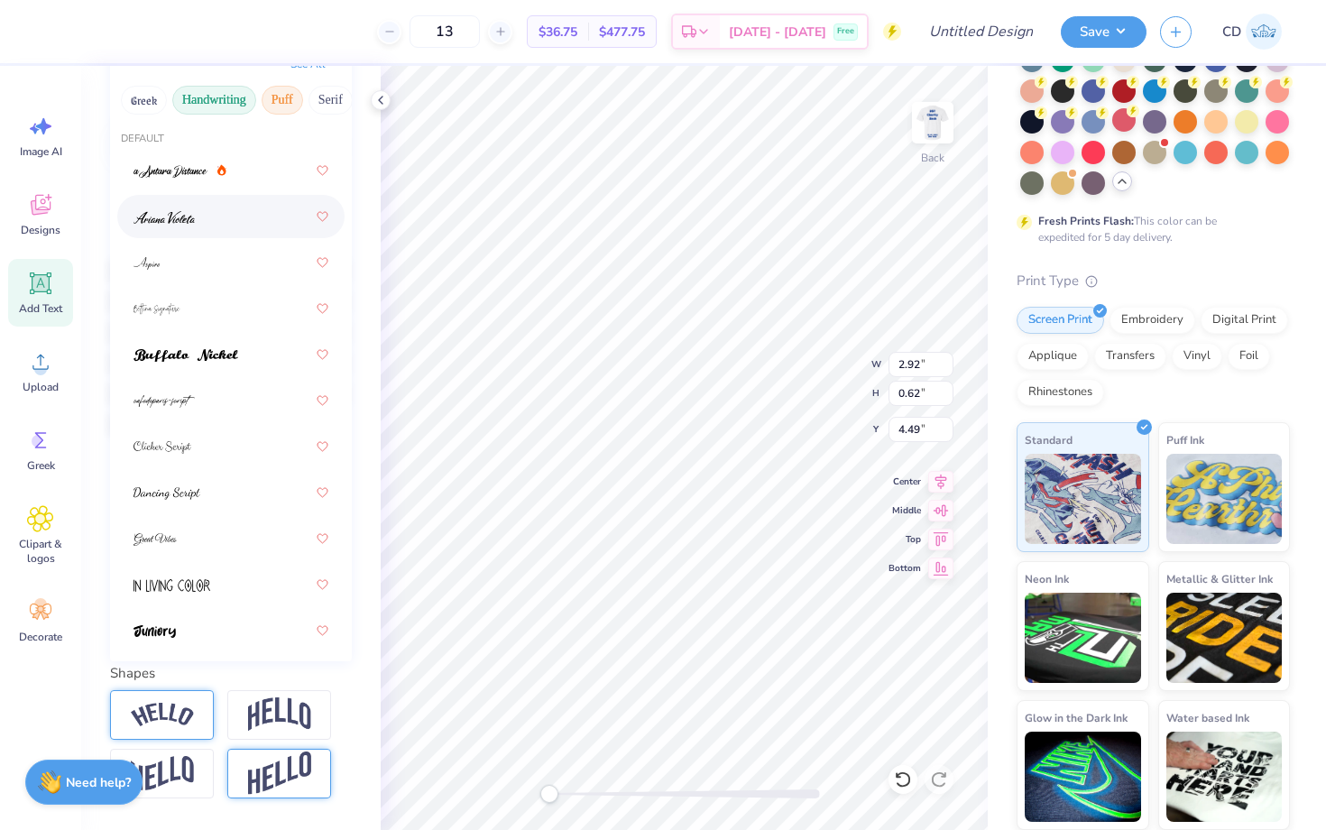
click at [287, 95] on button "Puff" at bounding box center [283, 100] width 42 height 29
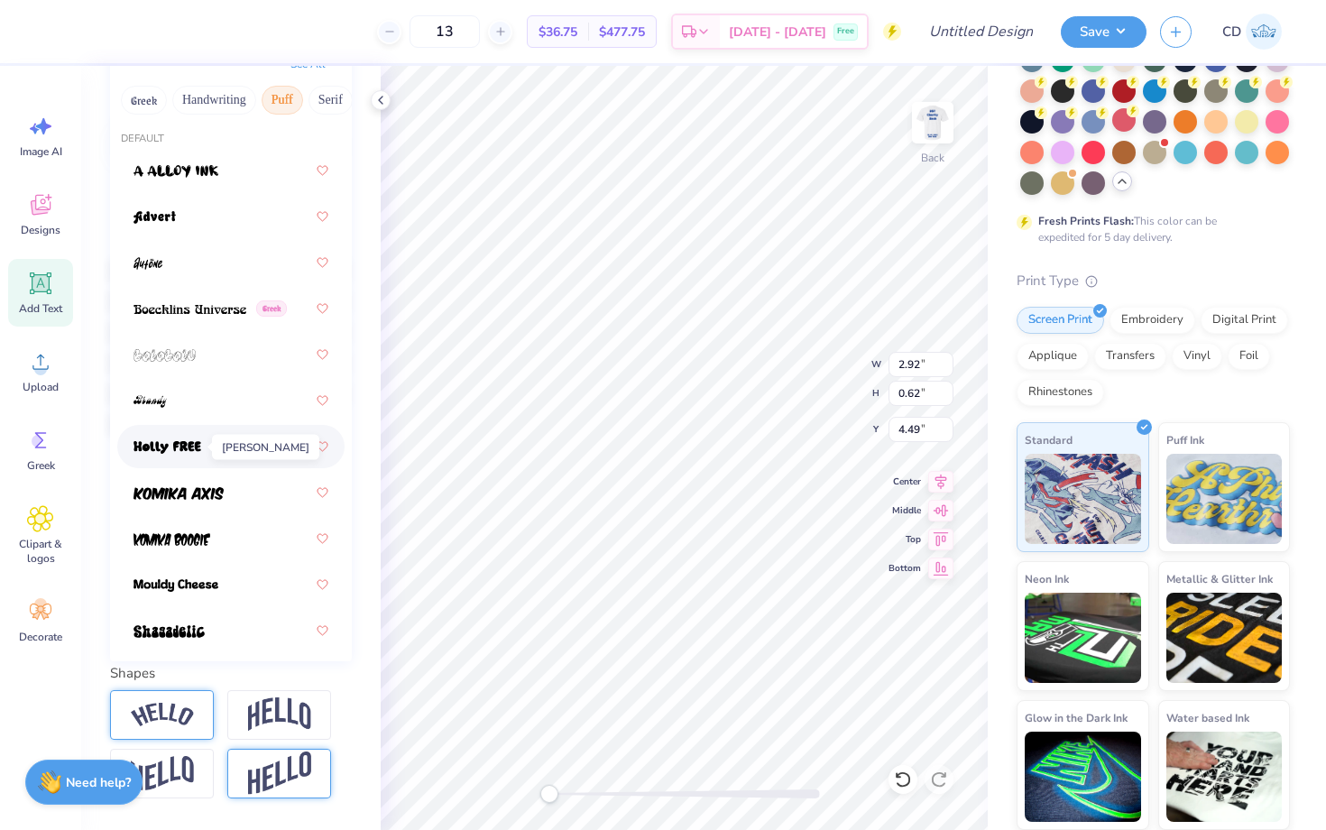
click at [195, 439] on span at bounding box center [168, 447] width 68 height 19
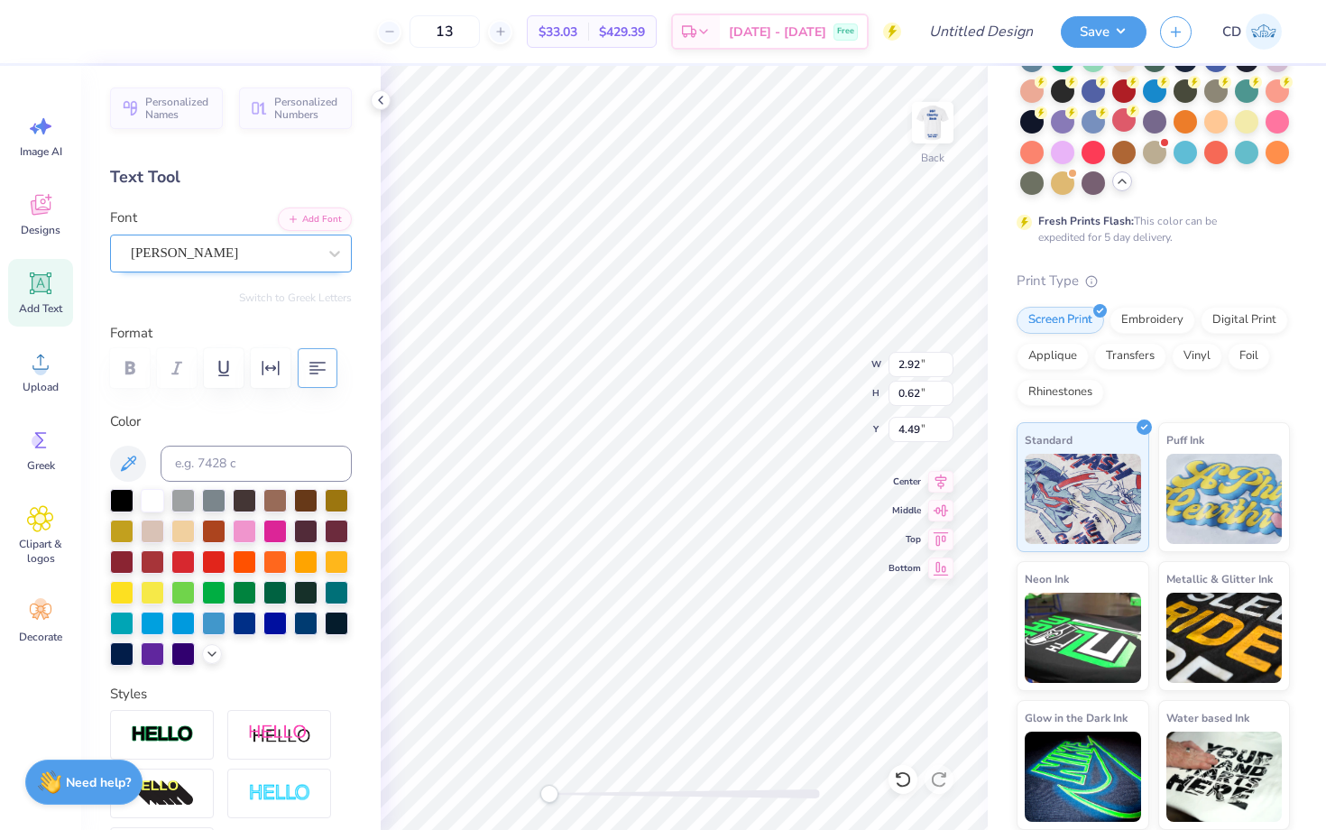
click at [209, 265] on div "[PERSON_NAME]" at bounding box center [223, 253] width 189 height 28
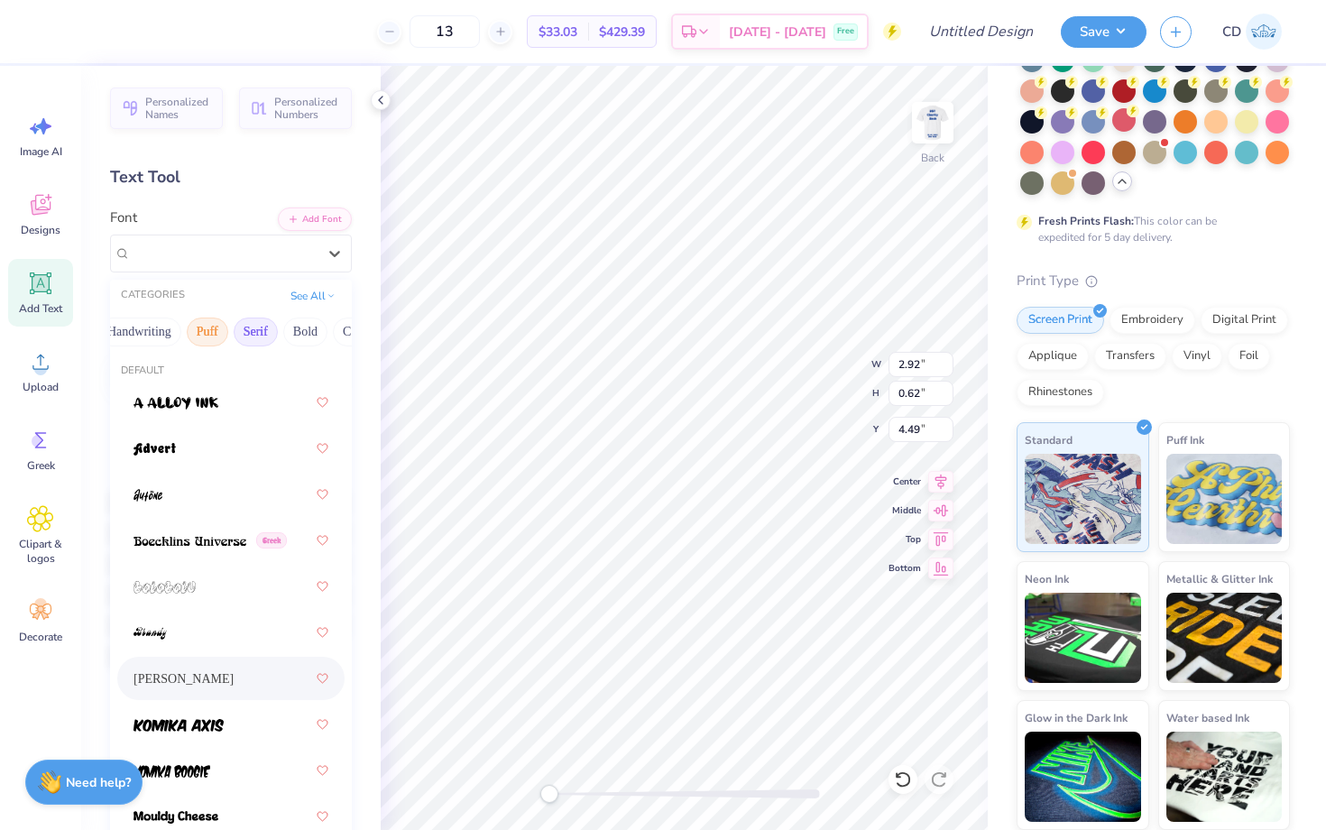
scroll to position [0, 74]
click at [260, 330] on button "Serif" at bounding box center [257, 332] width 44 height 29
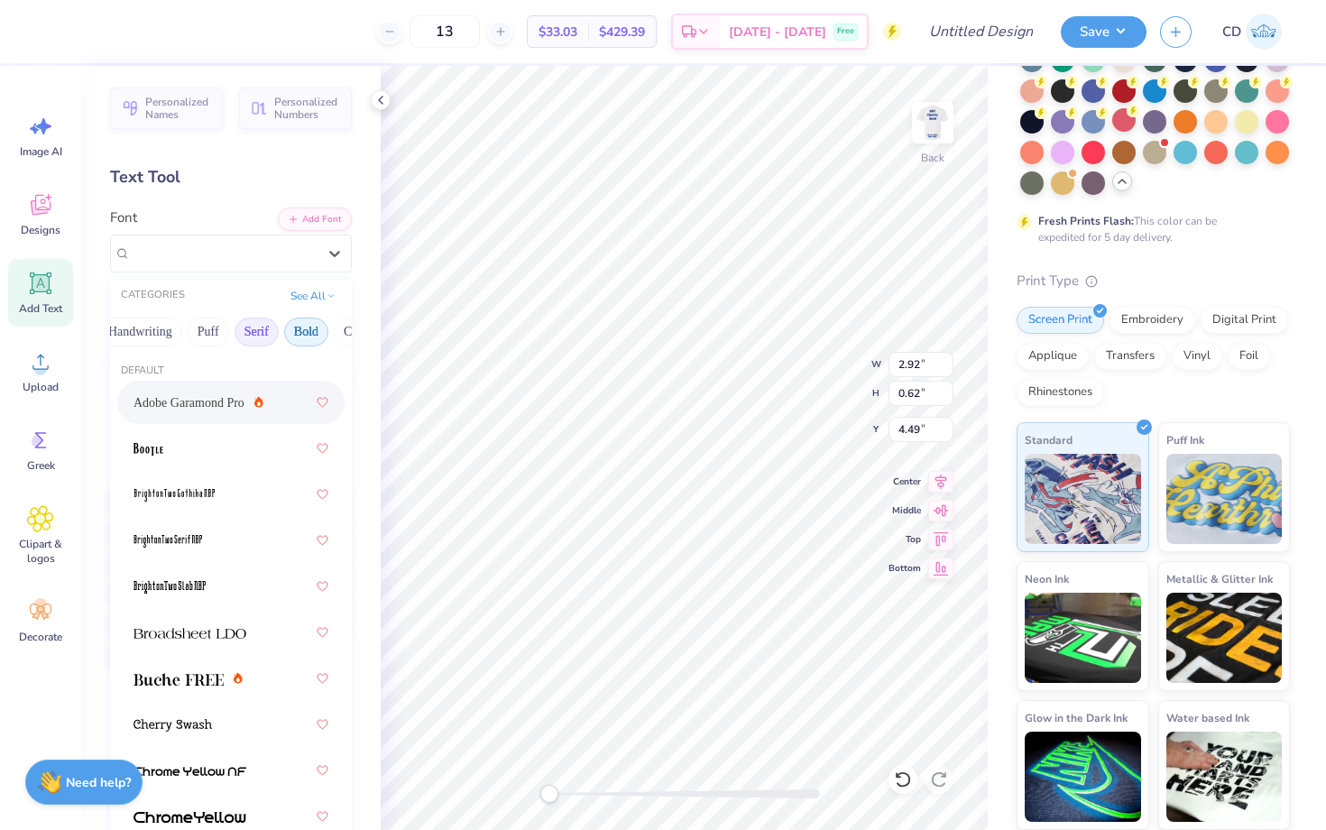
click at [303, 333] on button "Bold" at bounding box center [306, 332] width 44 height 29
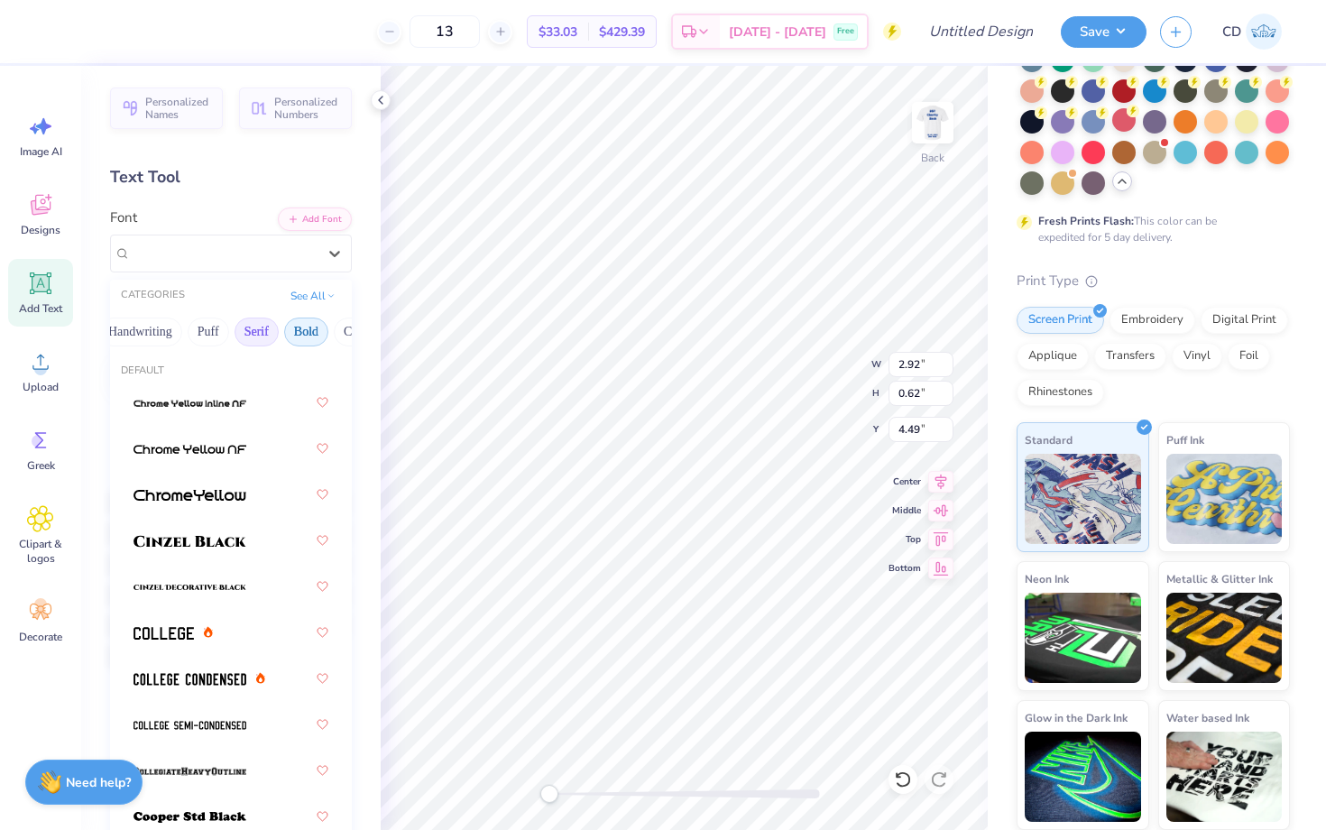
click at [254, 335] on button "Serif" at bounding box center [257, 332] width 44 height 29
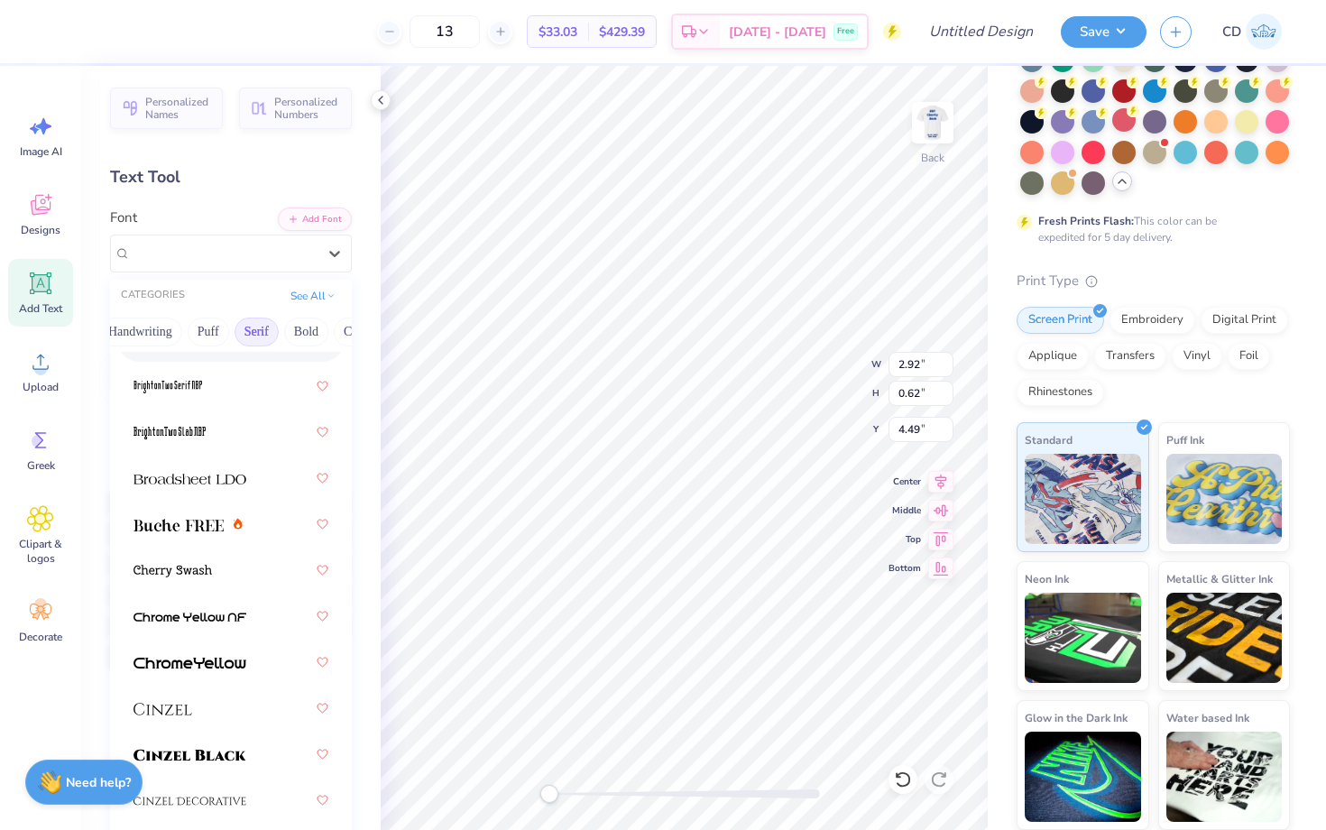
scroll to position [155, 0]
click at [275, 577] on div at bounding box center [231, 569] width 195 height 32
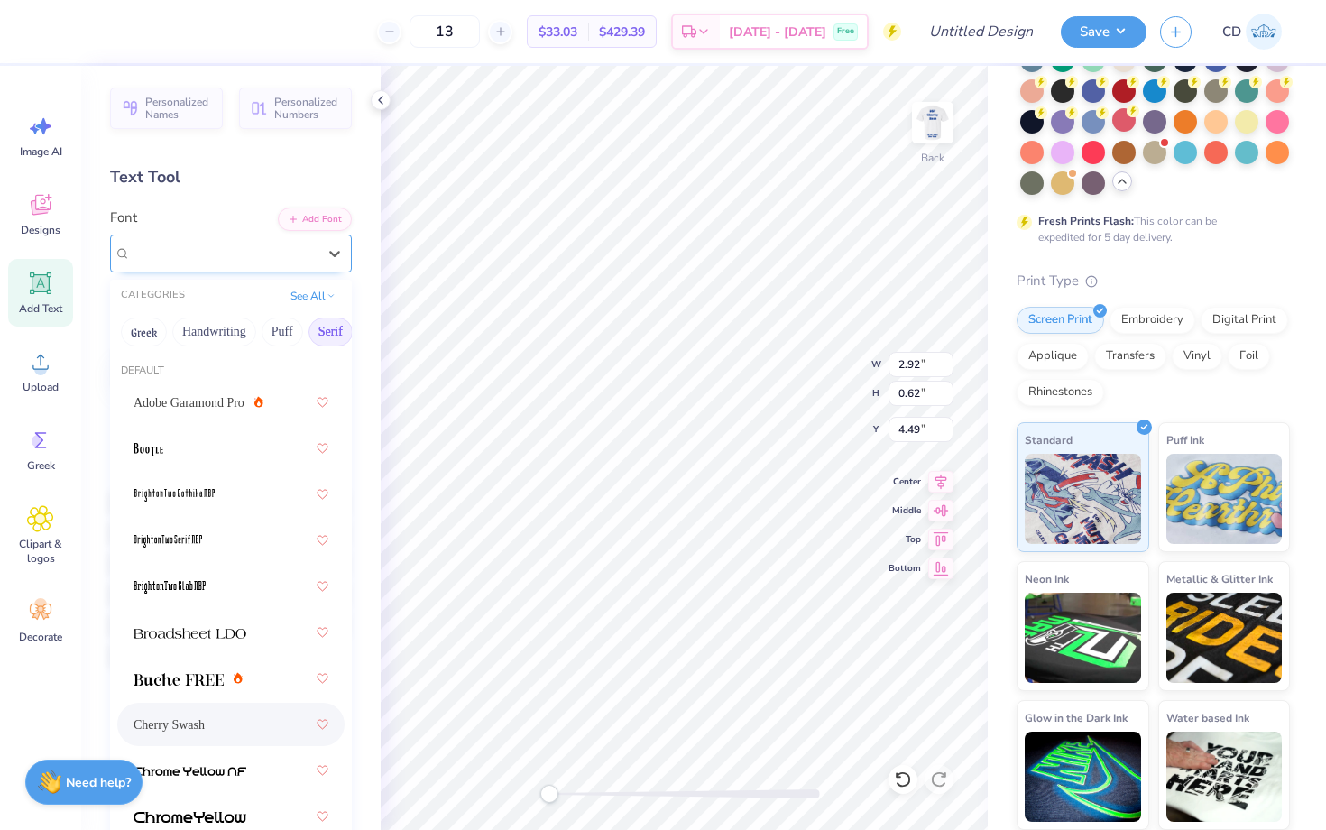
click at [208, 260] on div "Cherry Swash" at bounding box center [223, 253] width 189 height 28
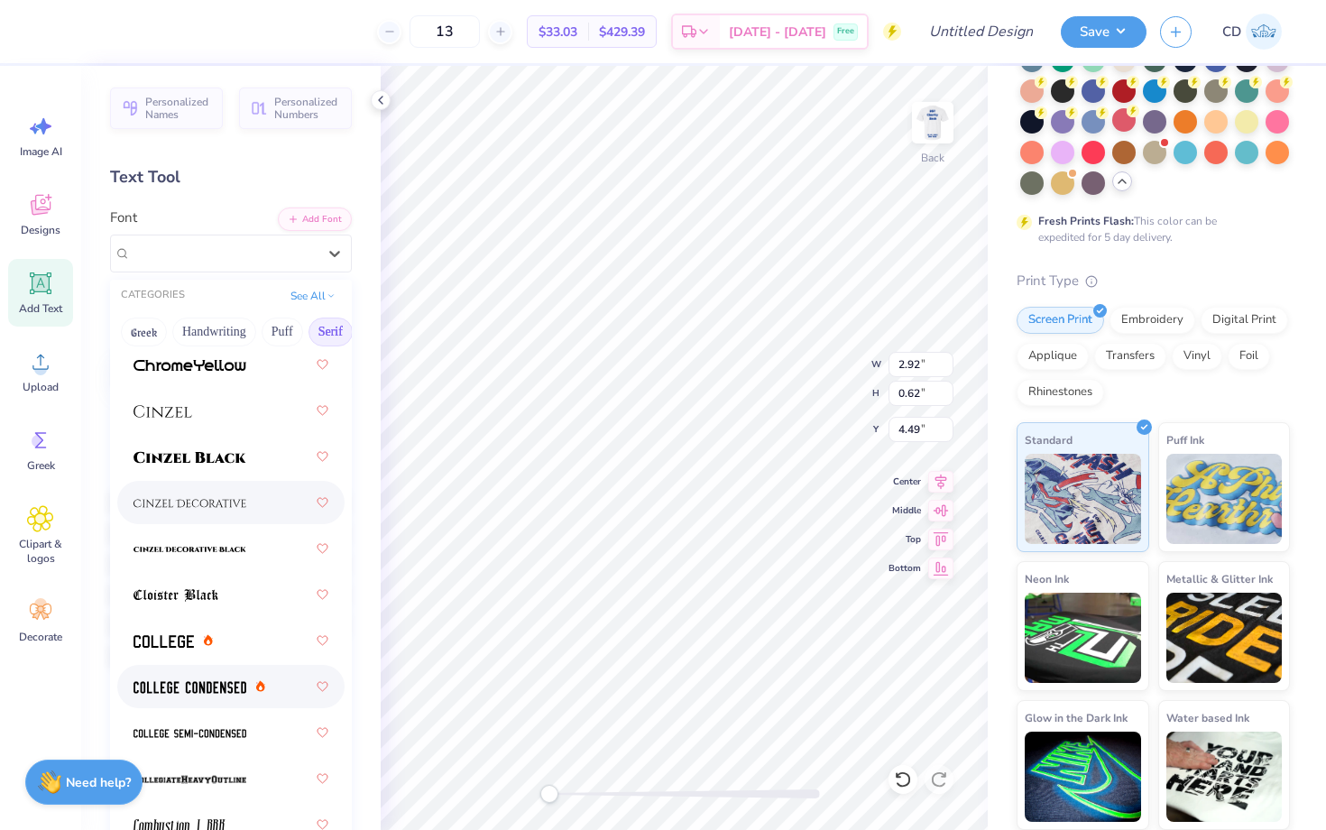
scroll to position [459, 0]
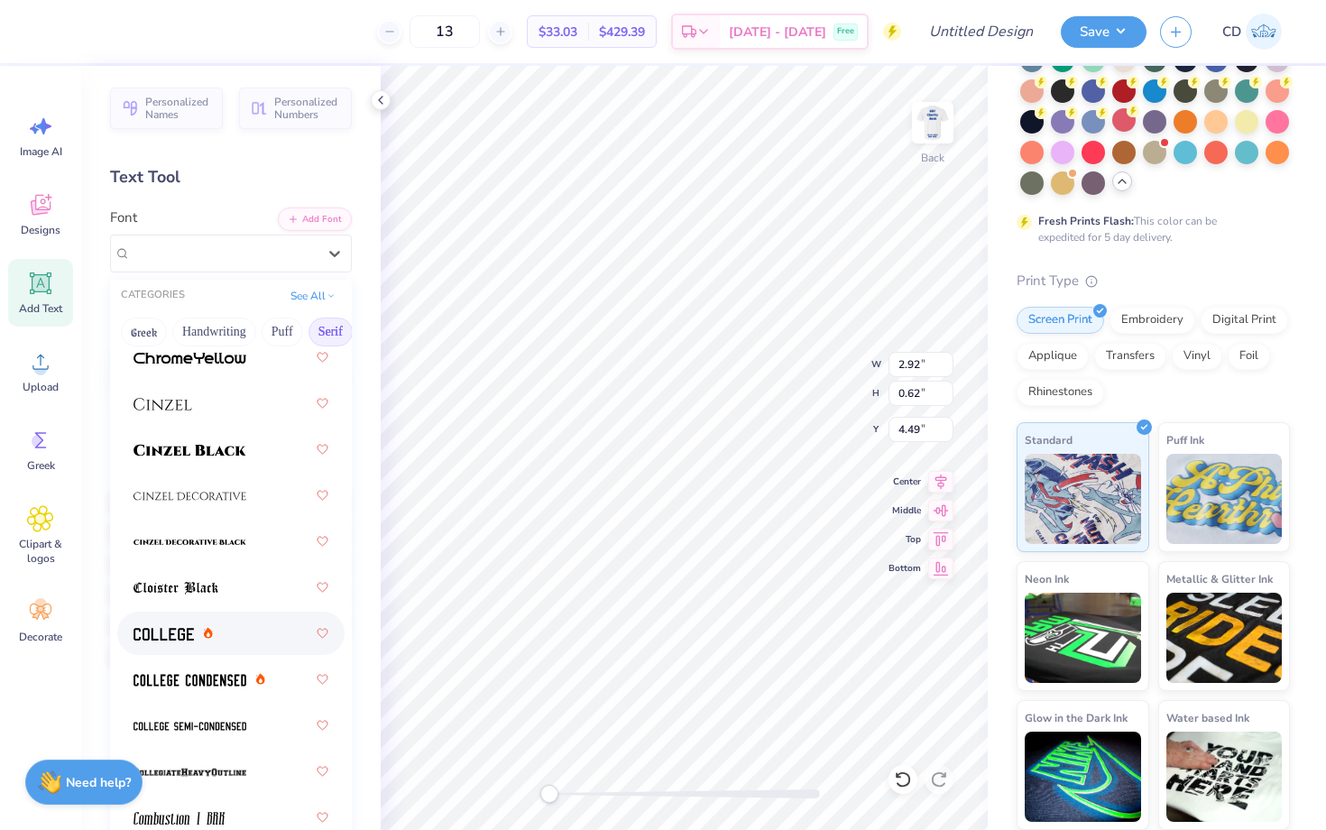
click at [178, 649] on div at bounding box center [231, 633] width 195 height 32
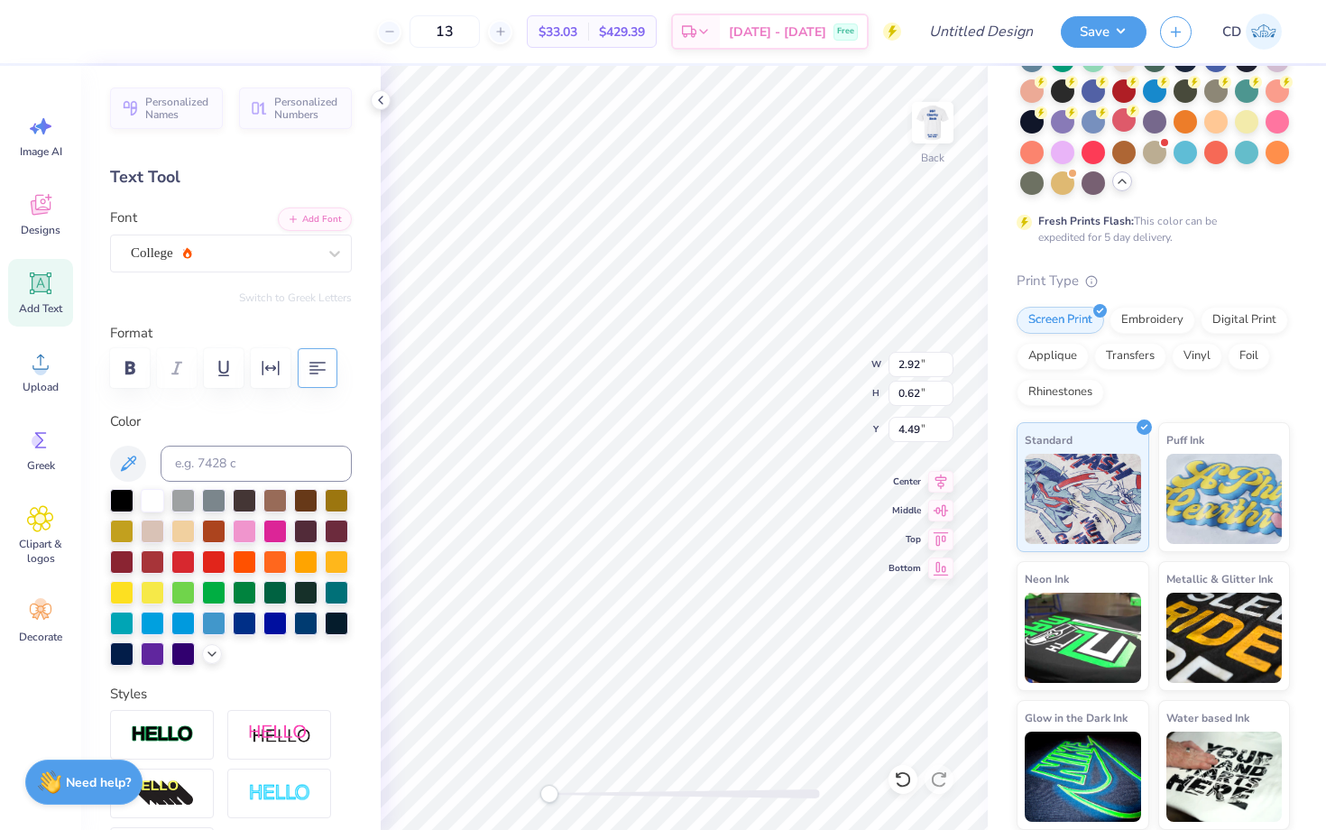
click at [332, 413] on label "Color" at bounding box center [231, 421] width 242 height 21
click at [386, 95] on icon at bounding box center [381, 100] width 14 height 14
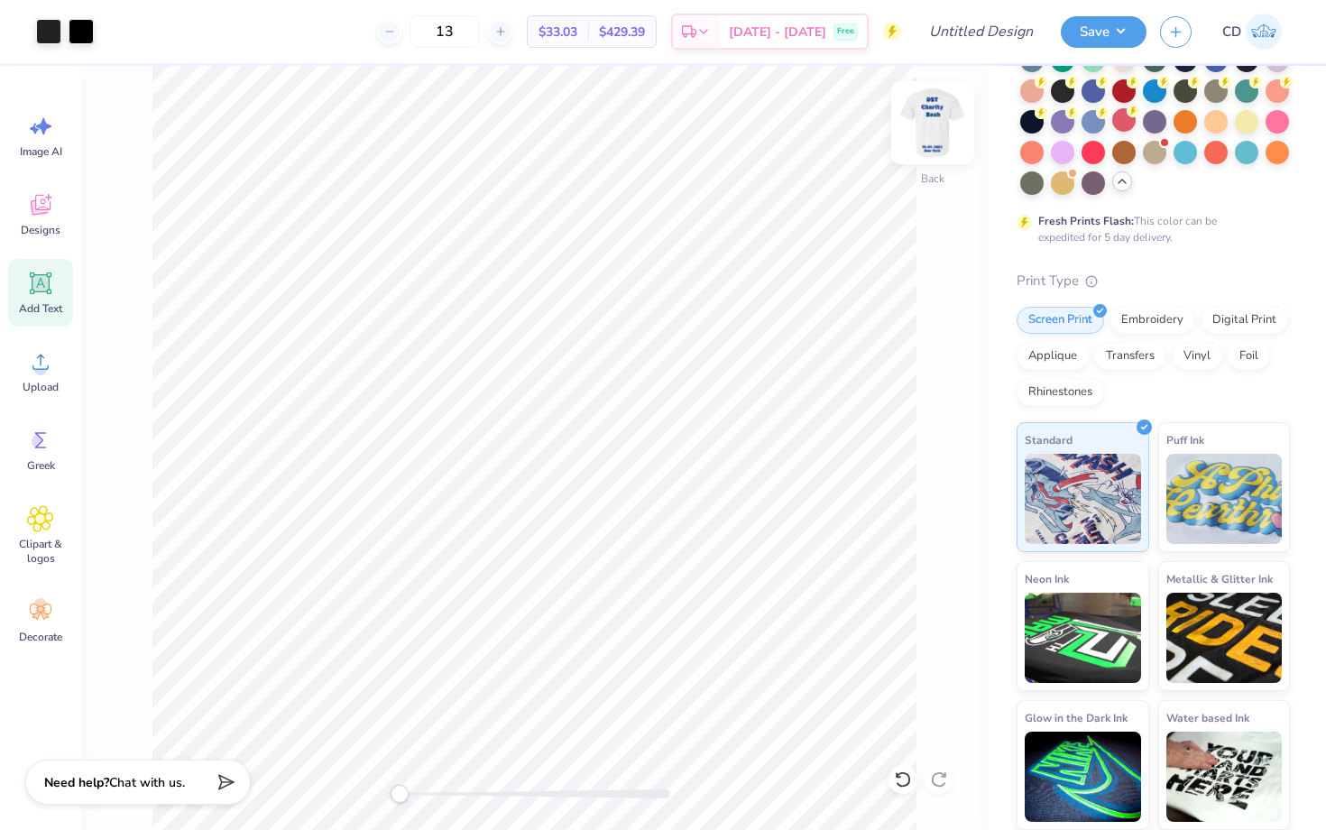
click at [938, 121] on img at bounding box center [933, 123] width 72 height 72
click at [943, 127] on img at bounding box center [933, 123] width 72 height 72
click at [923, 124] on img at bounding box center [933, 123] width 72 height 72
click at [914, 134] on img at bounding box center [933, 123] width 72 height 72
click at [39, 283] on icon at bounding box center [40, 283] width 17 height 17
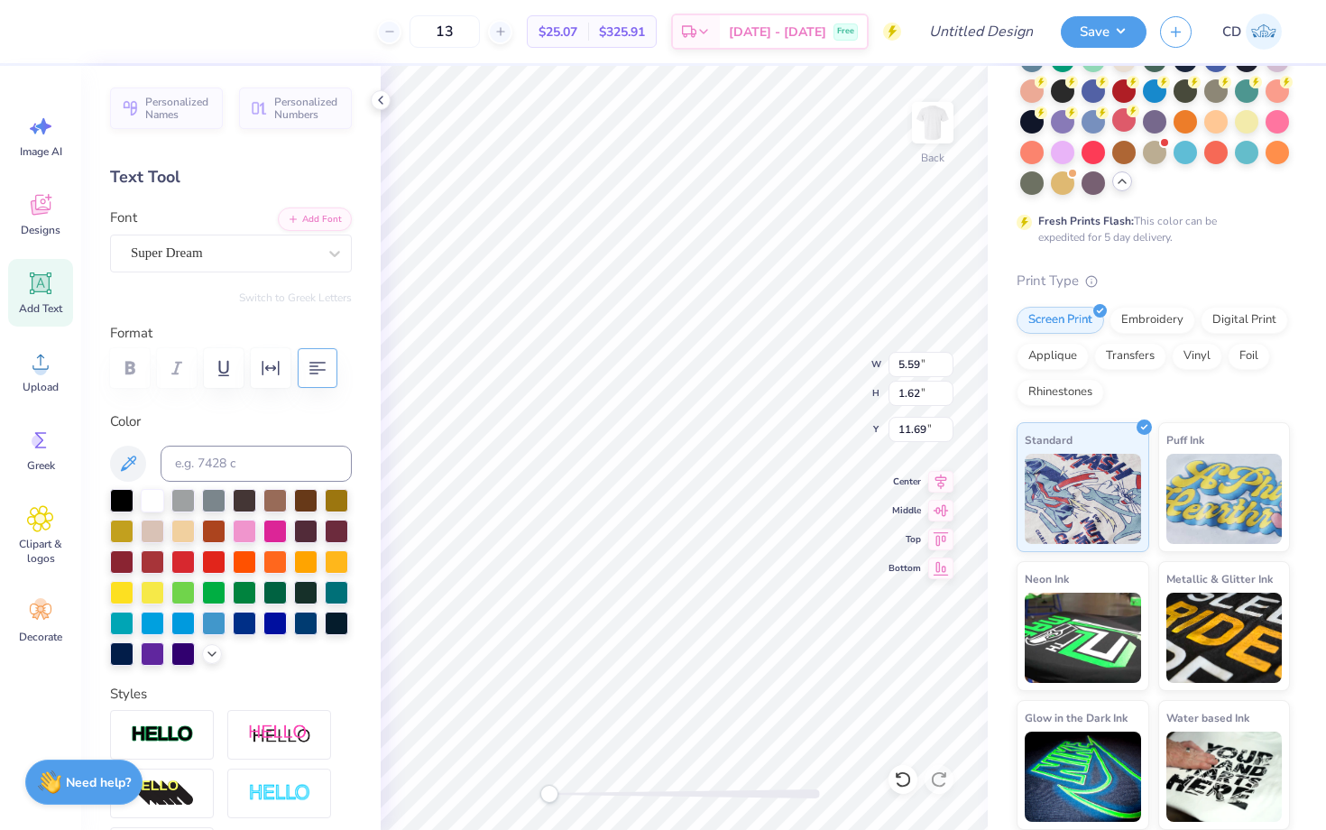
scroll to position [0, 8]
click at [519, 791] on div "Back W 5.59 5.59 " H 1.62 1.62 " Y 11.69 11.69 " Center Middle Top Bottom" at bounding box center [684, 448] width 607 height 764
click at [378, 95] on icon at bounding box center [381, 100] width 14 height 14
click at [322, 369] on icon "button" at bounding box center [317, 368] width 16 height 13
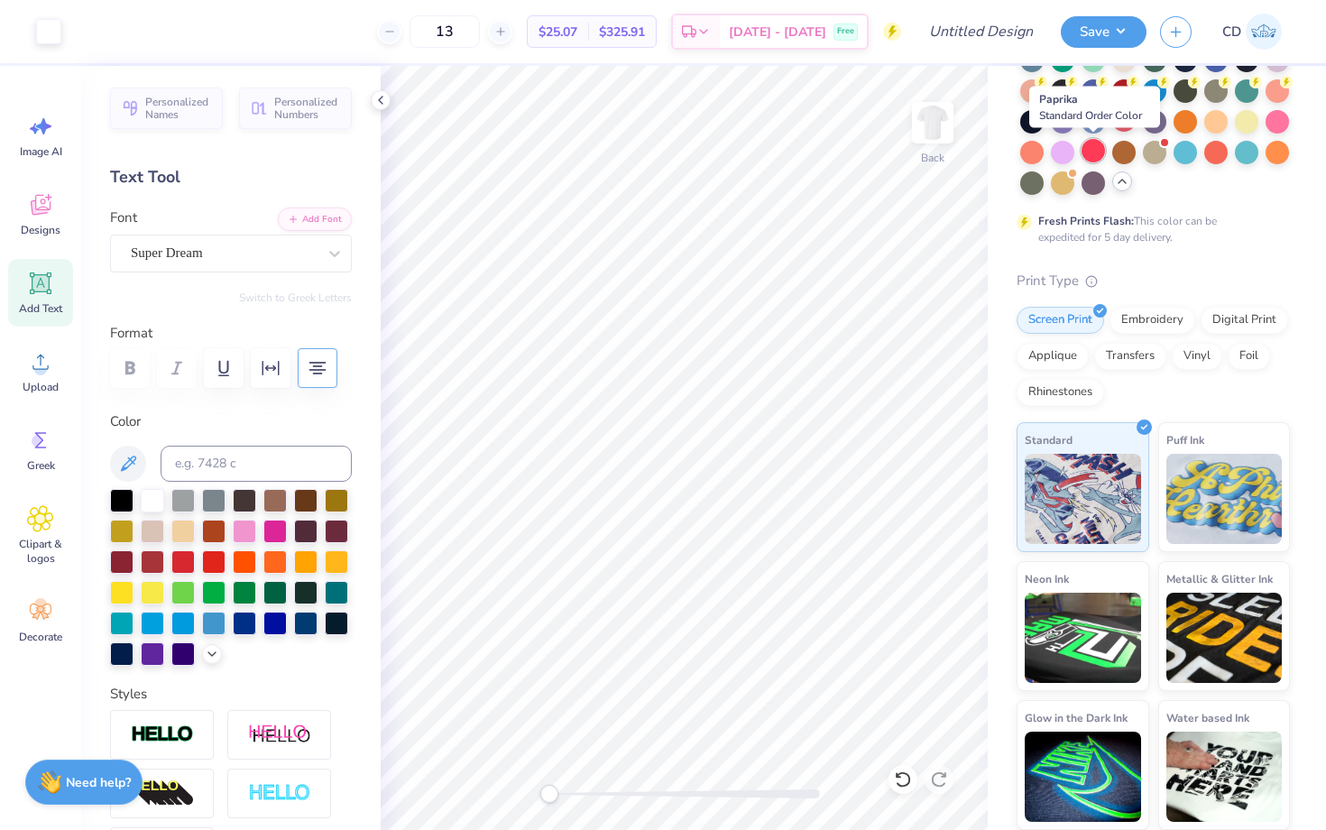
click at [1085, 154] on div at bounding box center [1093, 150] width 23 height 23
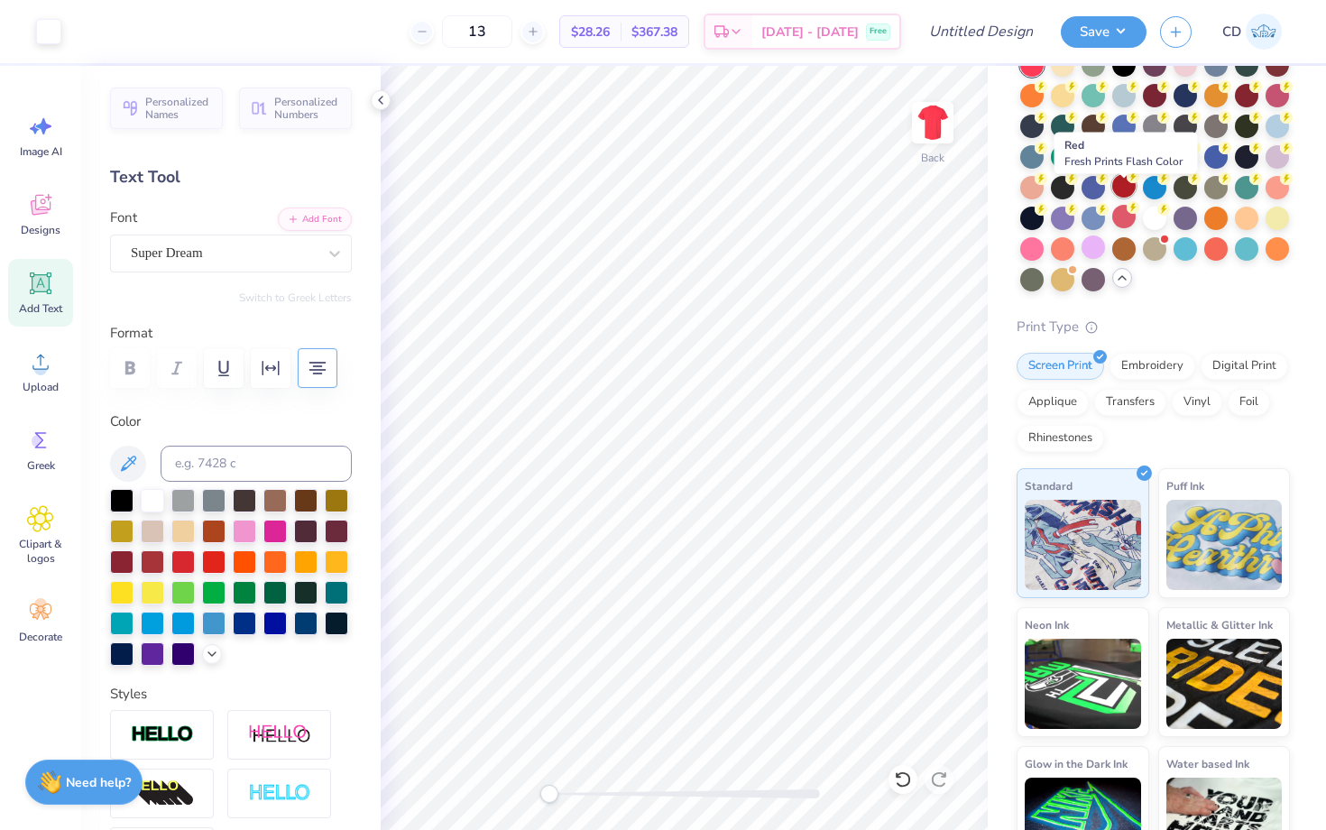
scroll to position [105, 0]
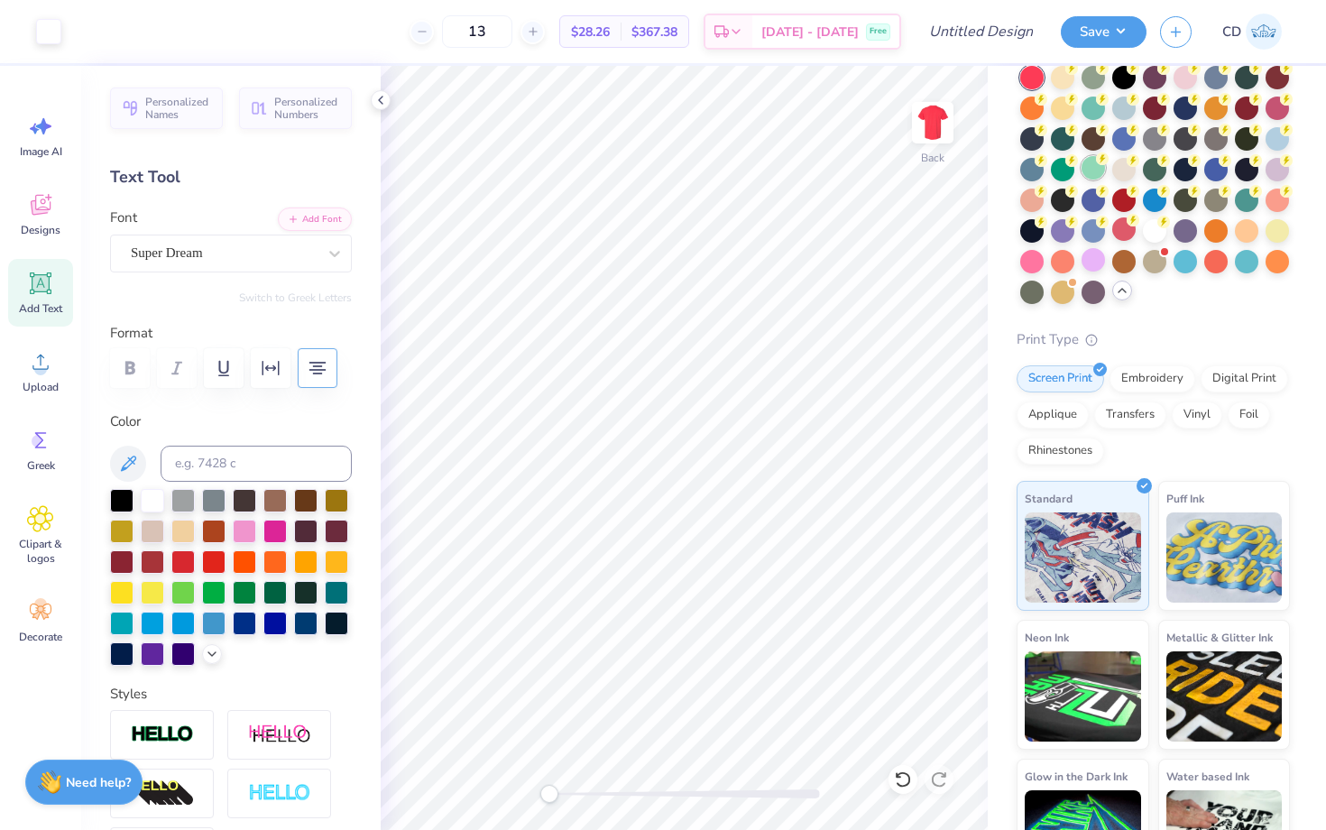
click at [1094, 174] on div at bounding box center [1093, 167] width 23 height 23
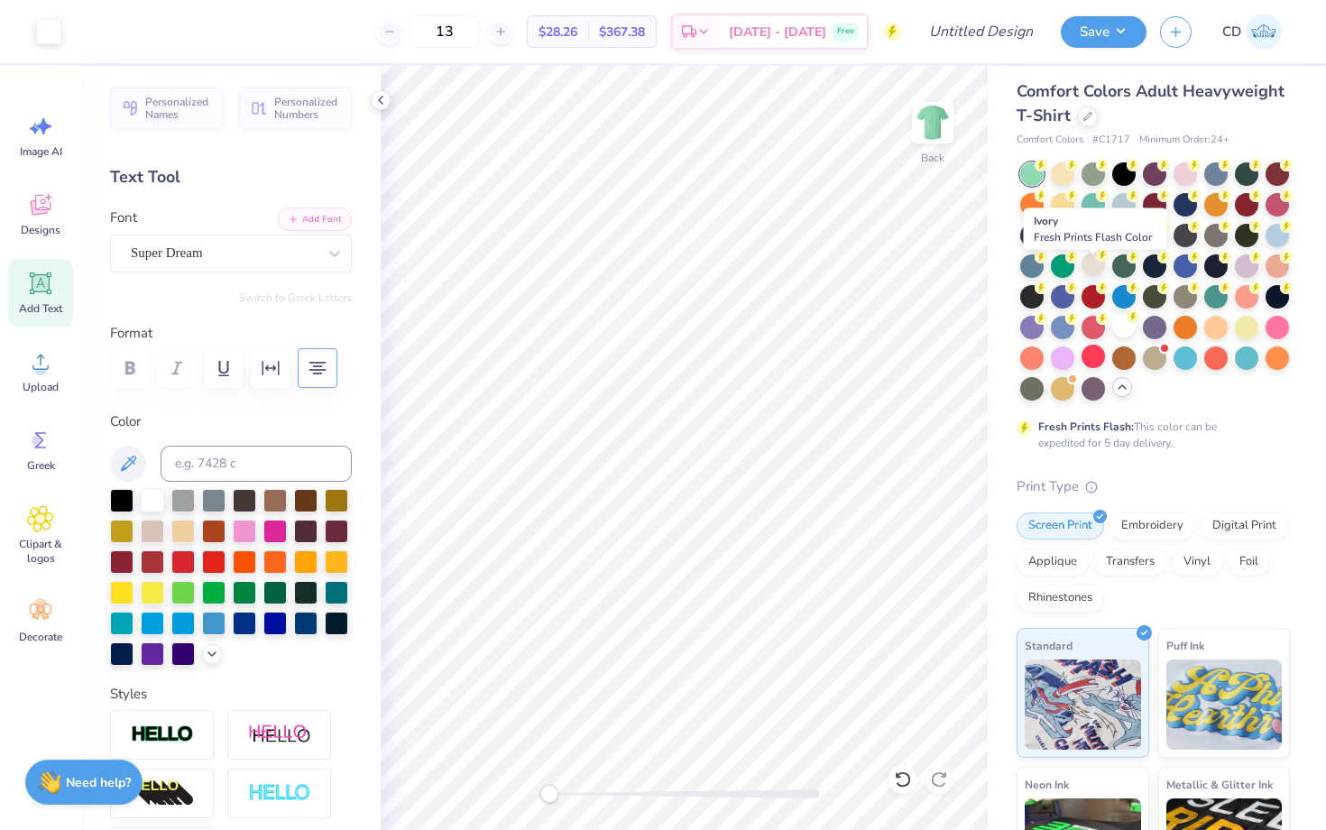
scroll to position [0, 0]
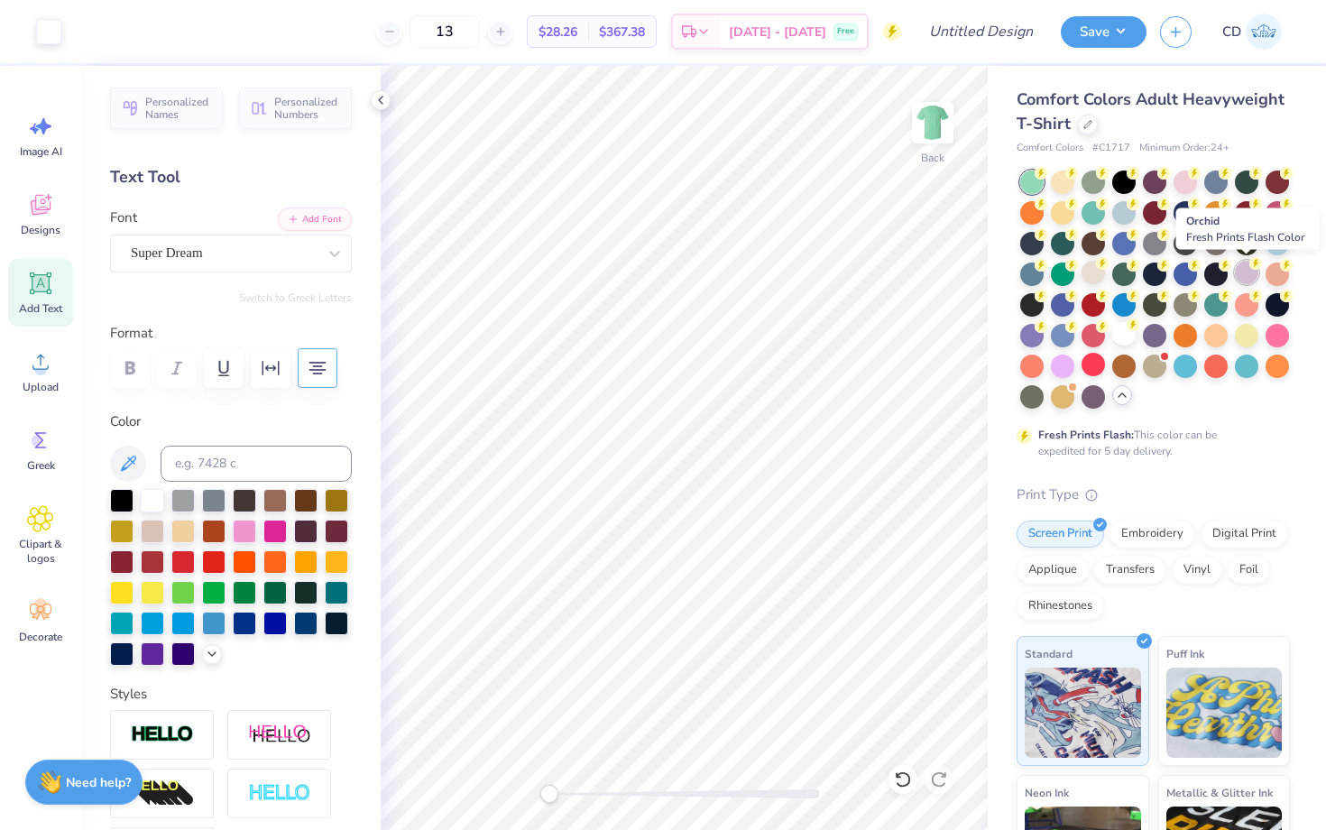
click at [1247, 274] on div at bounding box center [1246, 272] width 23 height 23
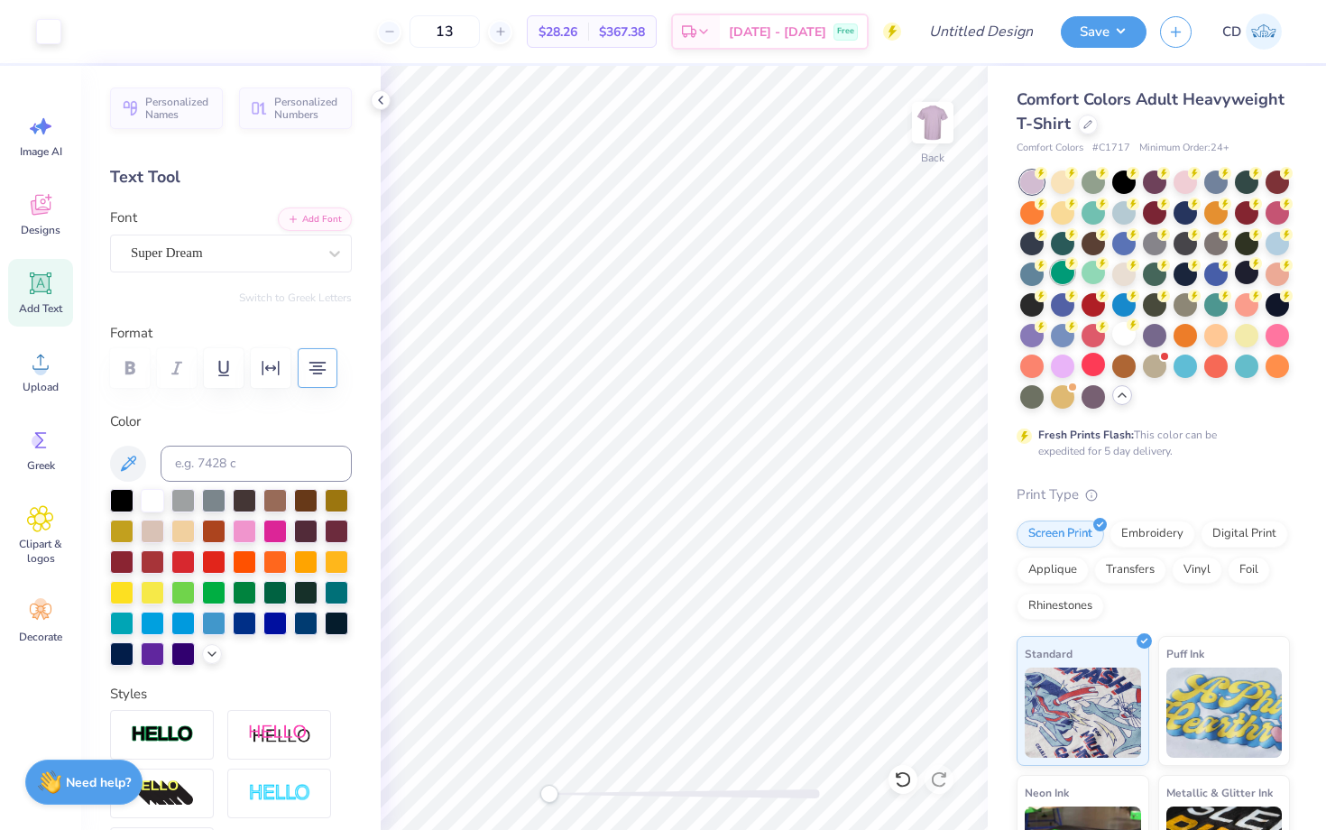
click at [1057, 267] on div at bounding box center [1062, 272] width 23 height 23
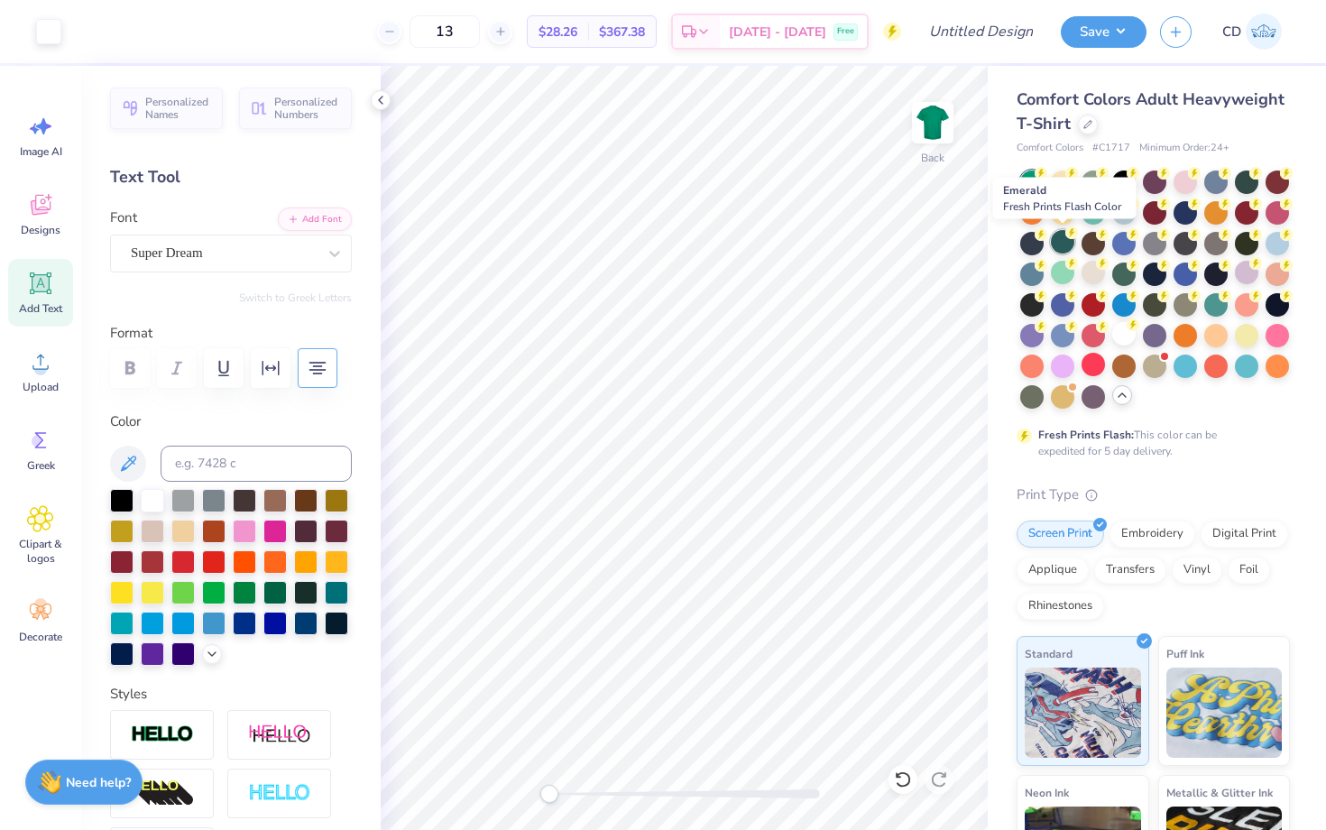
click at [1067, 237] on icon at bounding box center [1072, 232] width 13 height 13
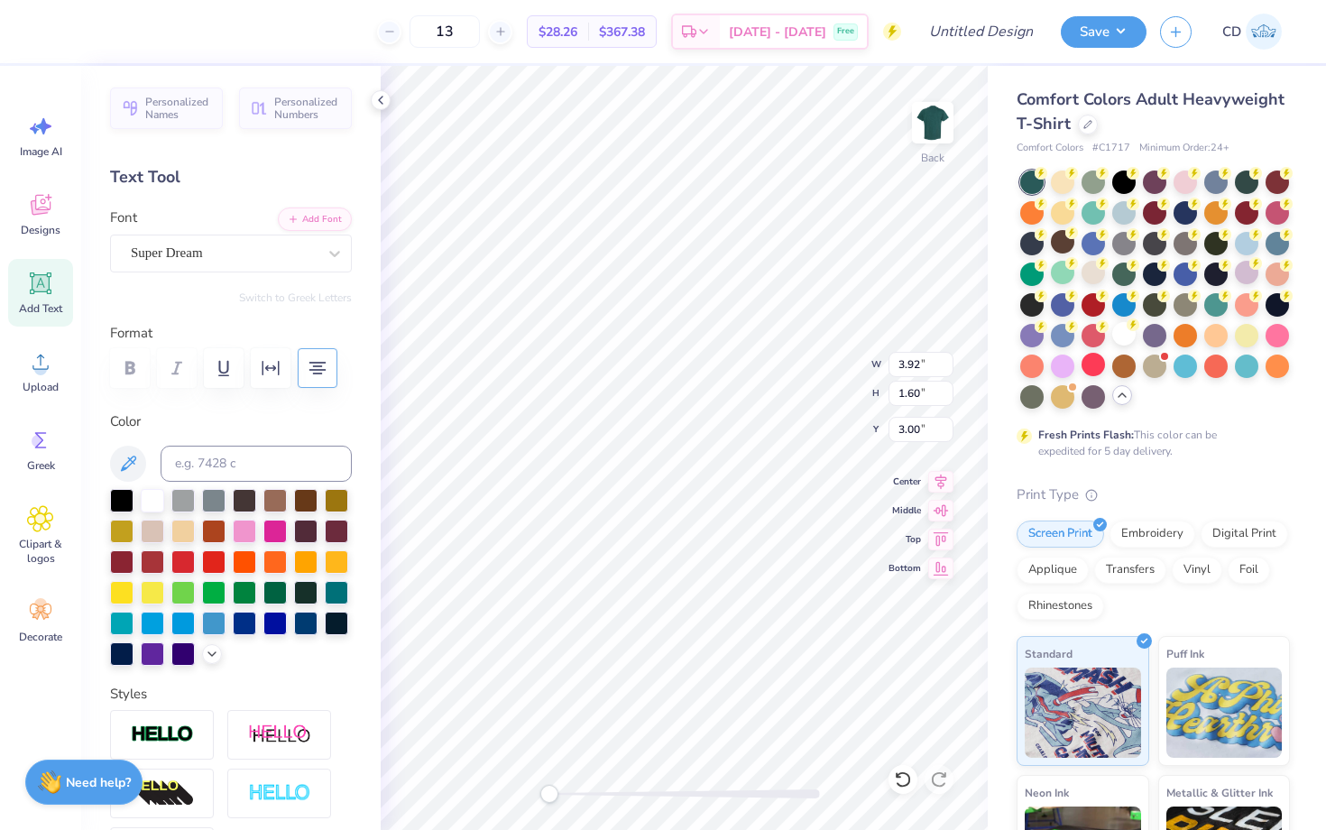
scroll to position [0, 3]
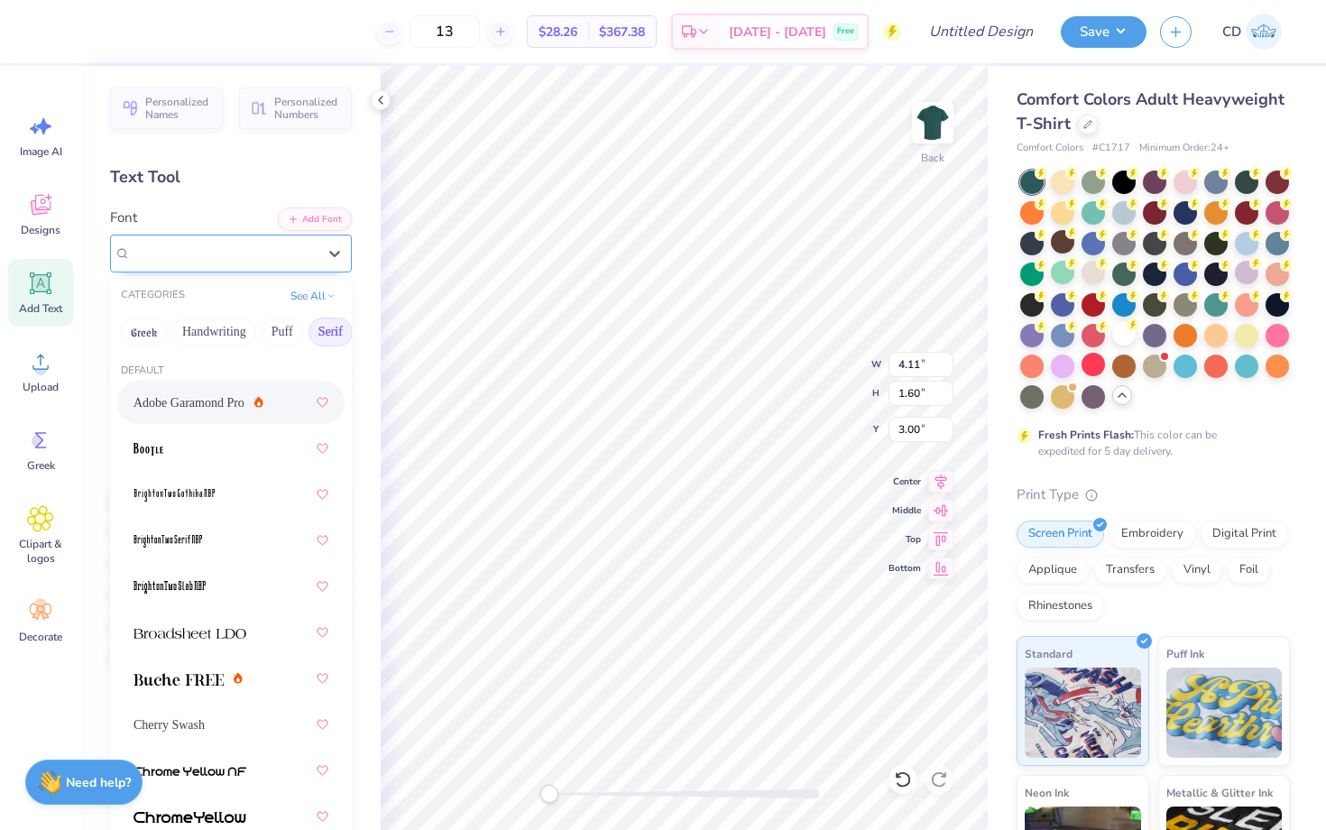
click at [270, 242] on div at bounding box center [224, 253] width 186 height 24
click at [240, 687] on div at bounding box center [188, 679] width 109 height 19
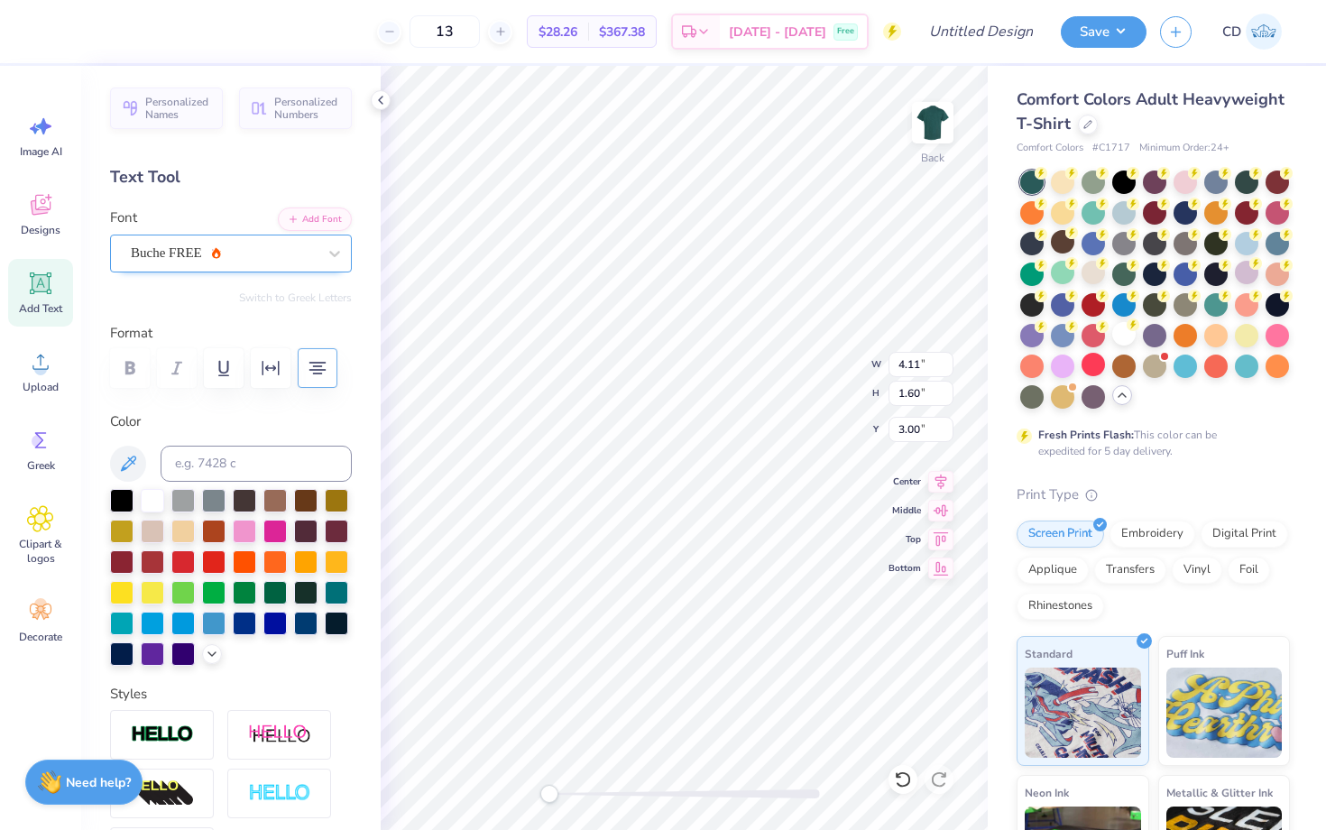
click at [206, 263] on div at bounding box center [224, 253] width 186 height 24
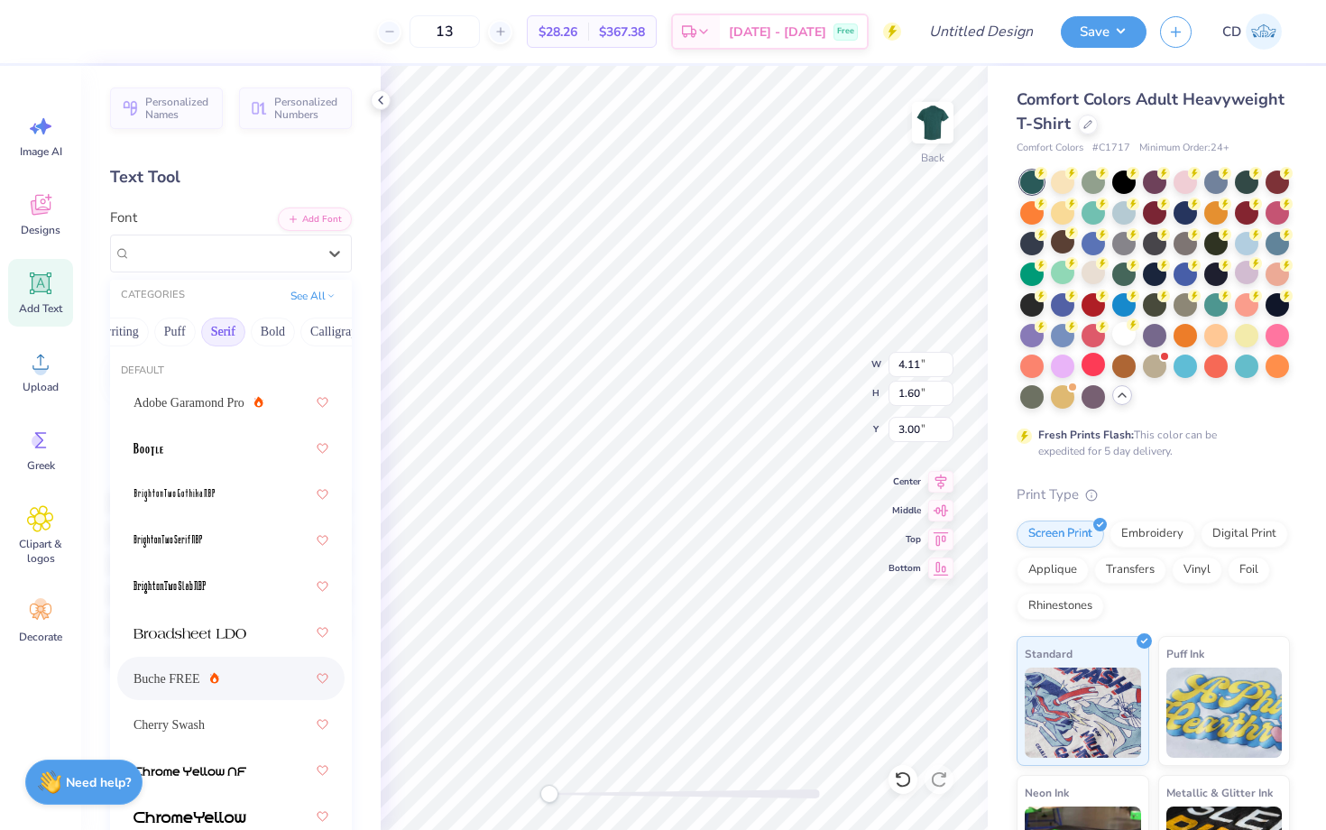
scroll to position [0, 109]
click at [258, 327] on button "Bold" at bounding box center [271, 332] width 44 height 29
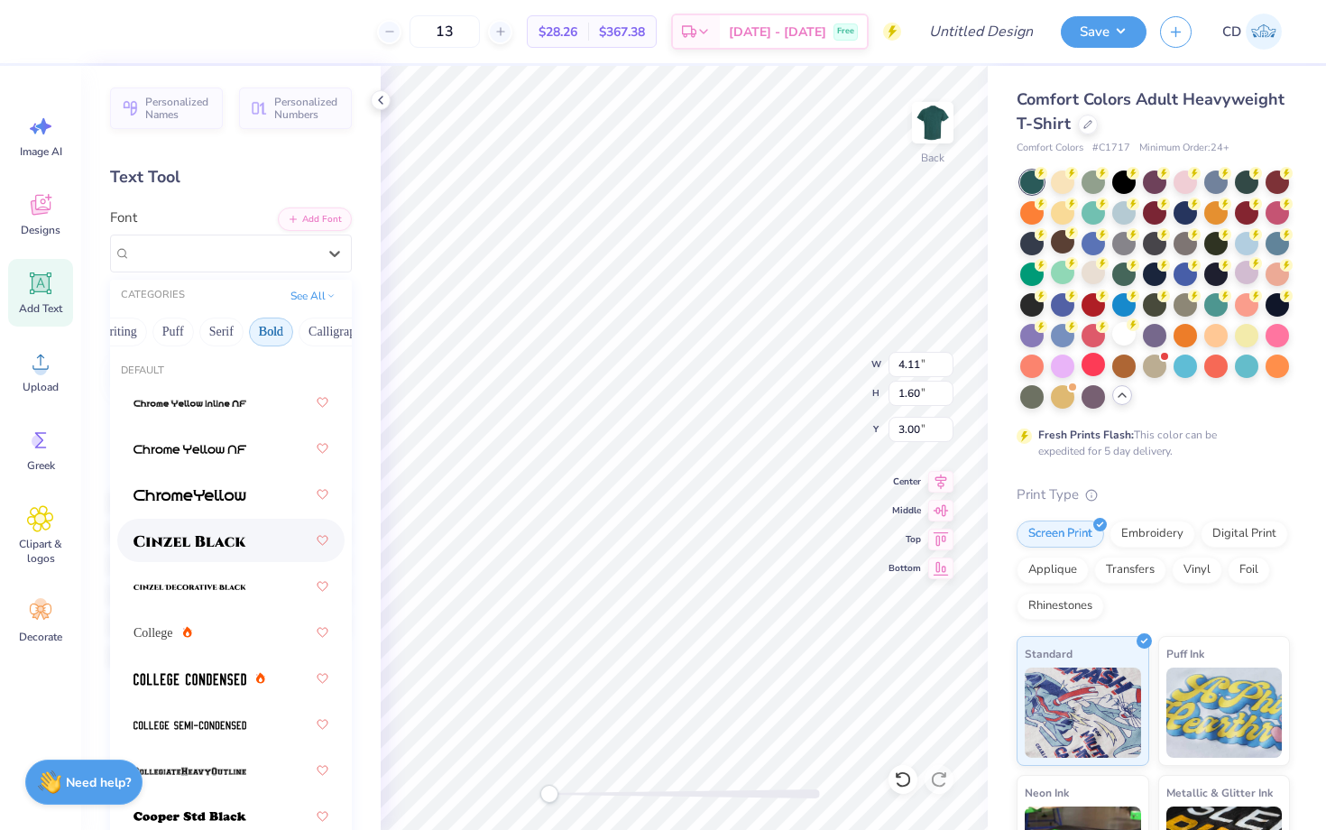
click at [222, 547] on img at bounding box center [190, 541] width 113 height 13
click at [279, 257] on div "Cinzel Black (Black)" at bounding box center [223, 253] width 189 height 28
click at [241, 626] on div "College" at bounding box center [231, 632] width 195 height 32
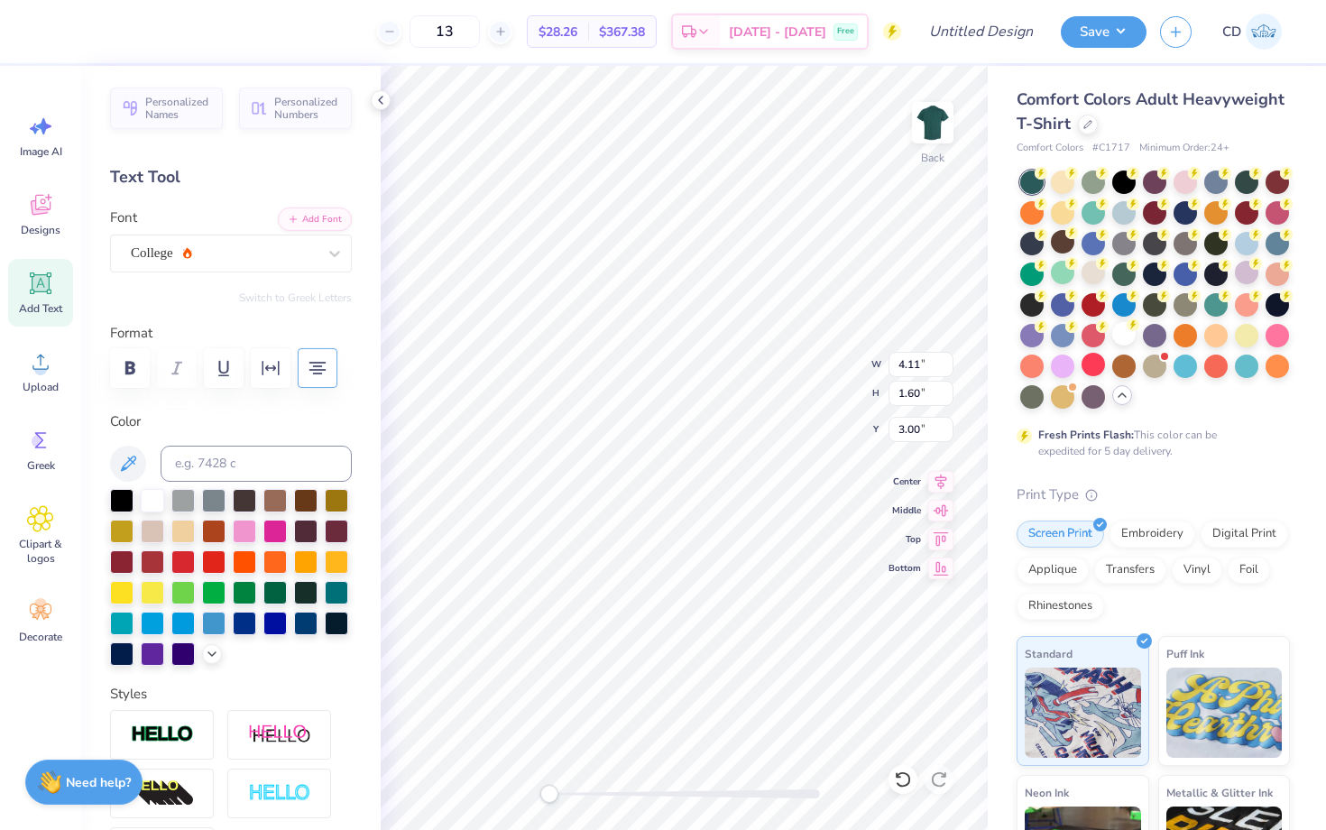
click at [226, 232] on div "[GEOGRAPHIC_DATA]" at bounding box center [231, 240] width 242 height 65
click at [226, 248] on div "College" at bounding box center [223, 253] width 189 height 28
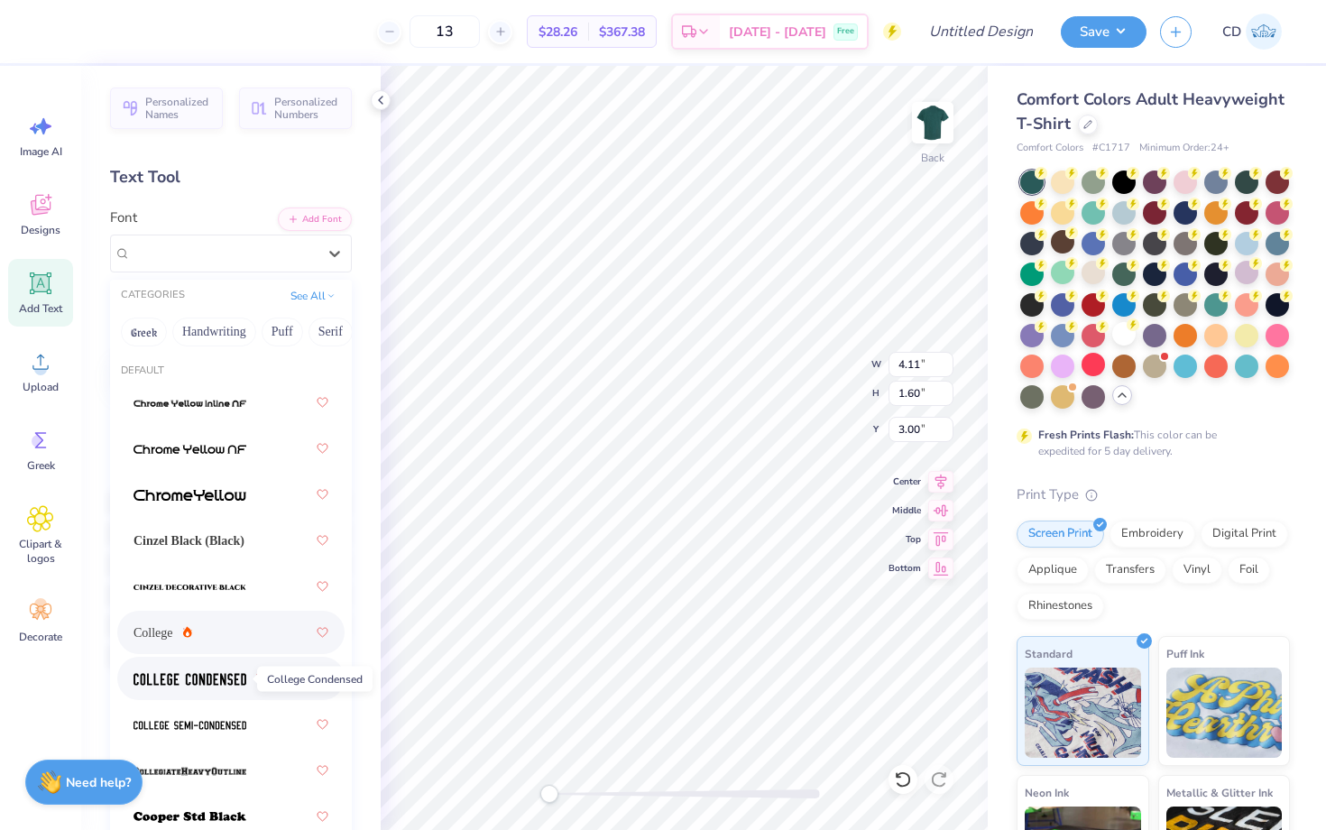
click at [228, 671] on span at bounding box center [190, 679] width 113 height 19
click at [214, 260] on div "College Condensed" at bounding box center [223, 253] width 189 height 28
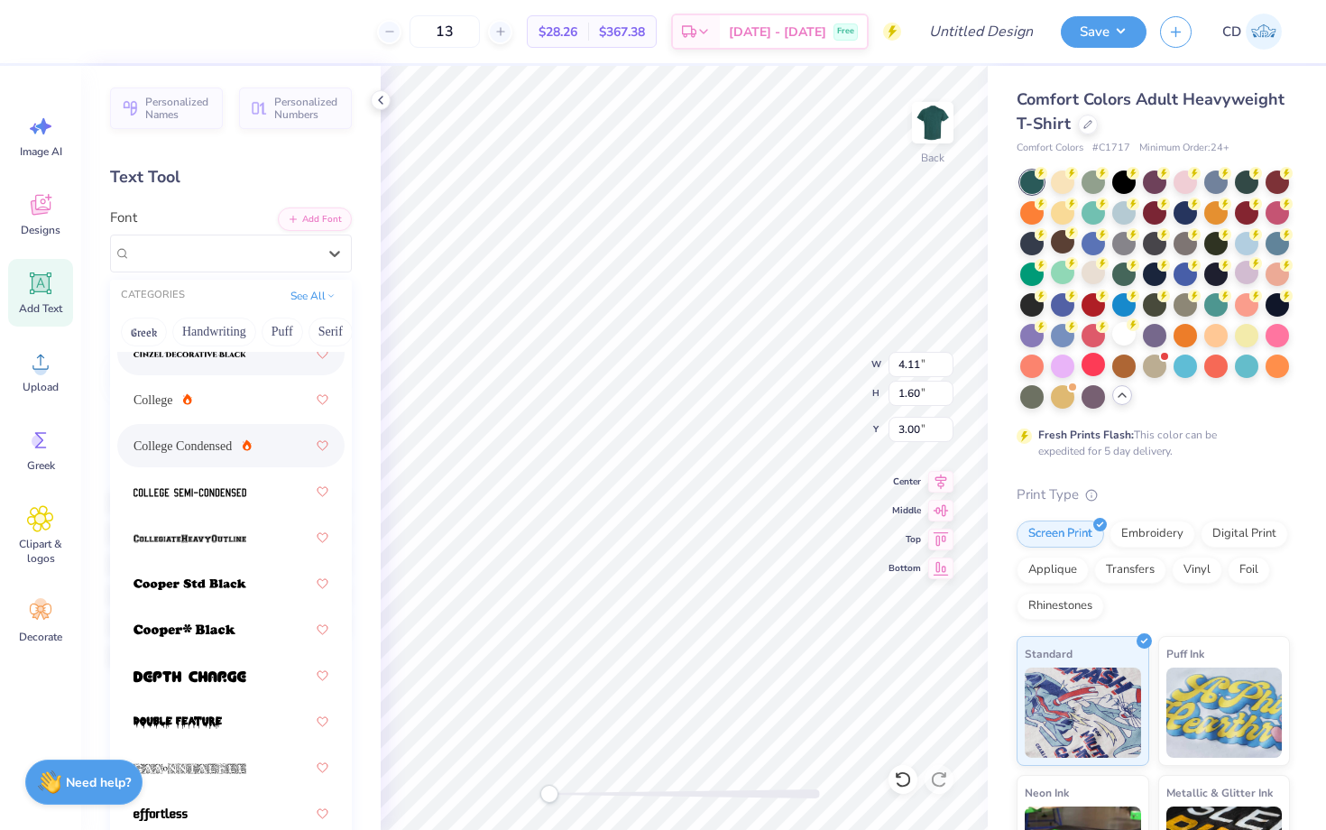
scroll to position [238, 0]
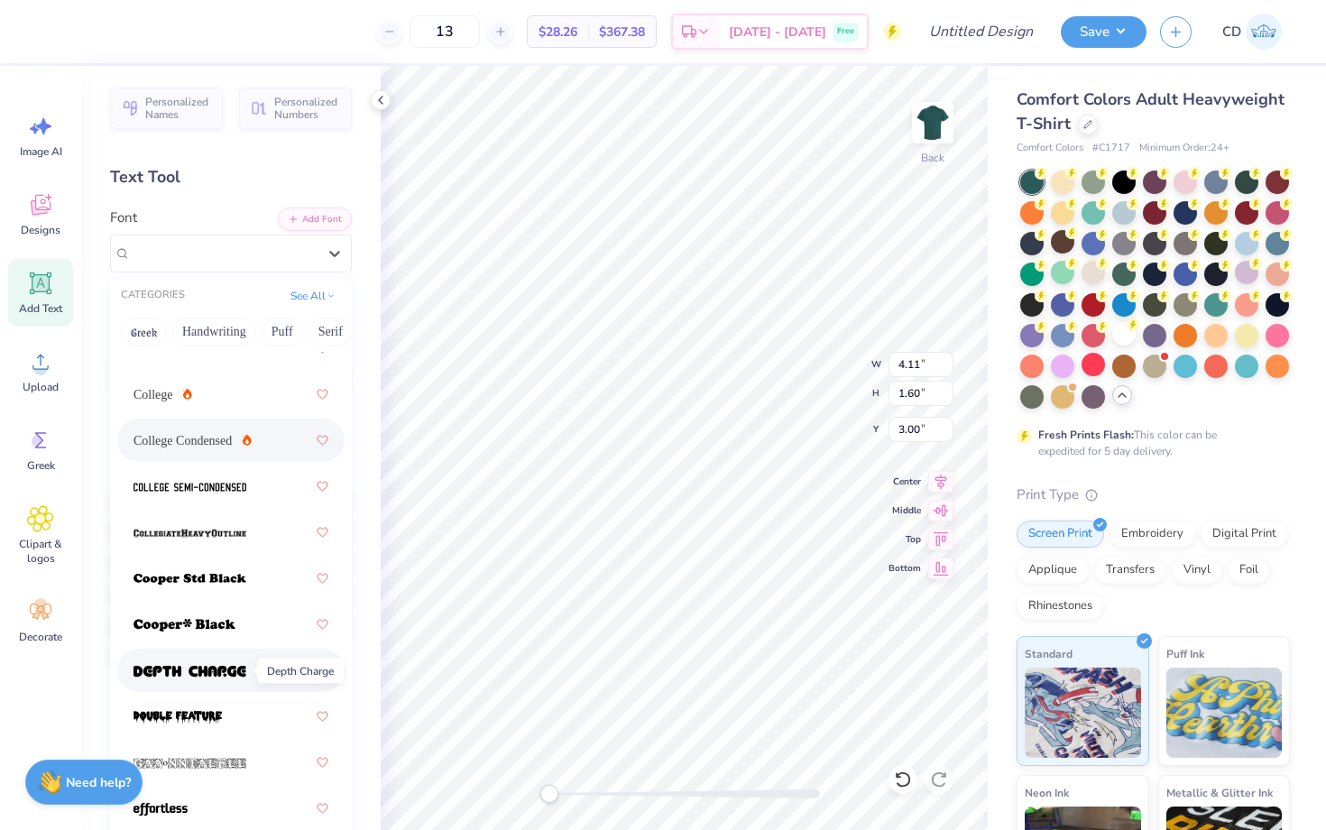
click at [242, 665] on img at bounding box center [190, 671] width 113 height 13
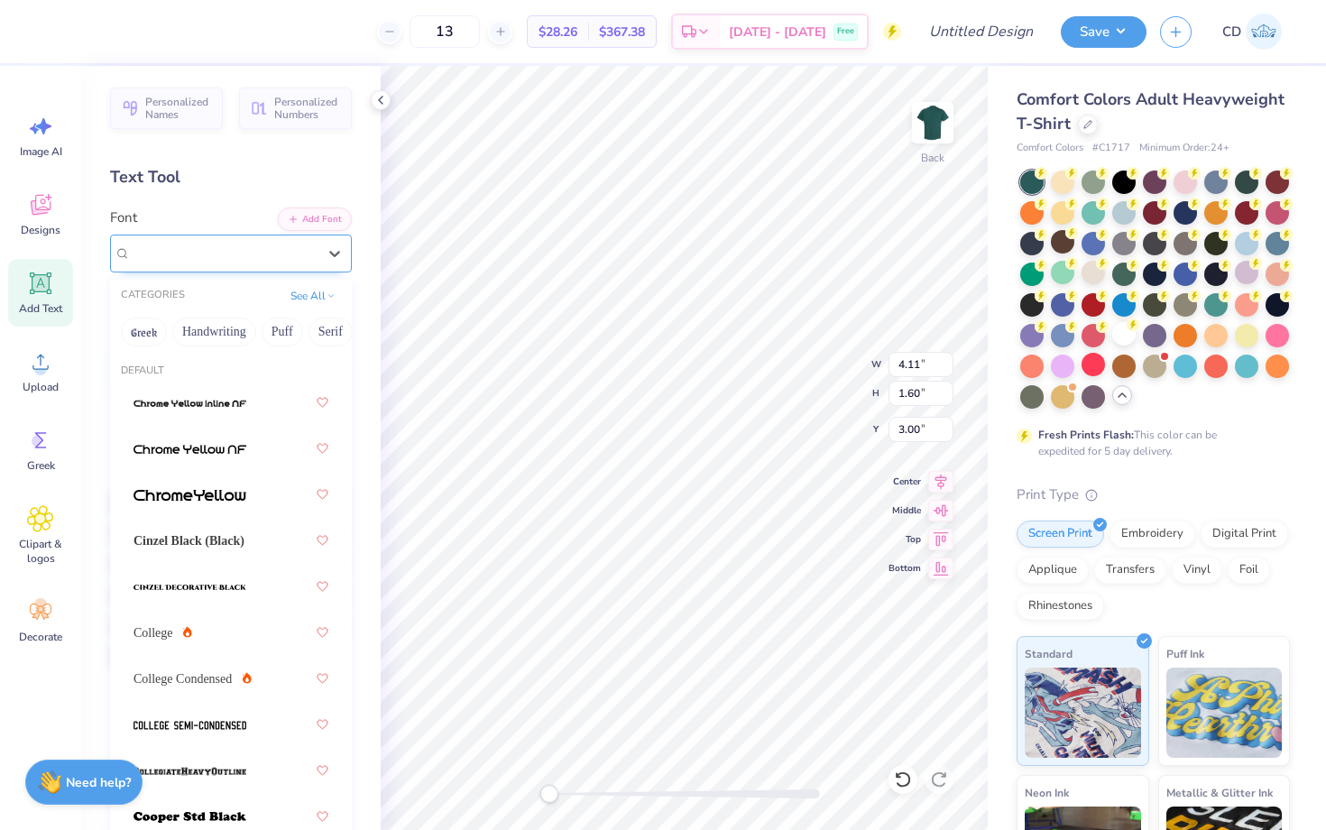
click at [218, 256] on div "depth charge" at bounding box center [223, 253] width 189 height 28
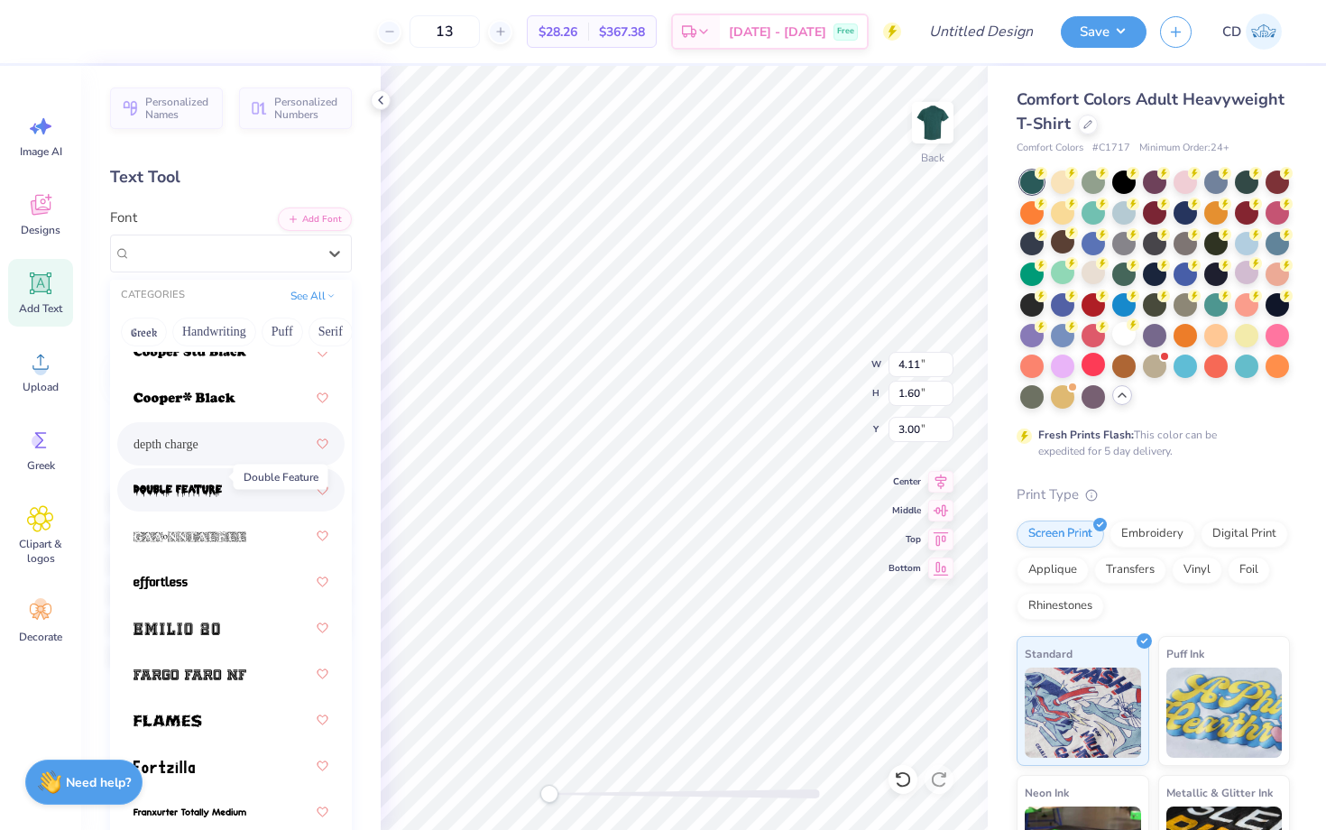
scroll to position [479, 0]
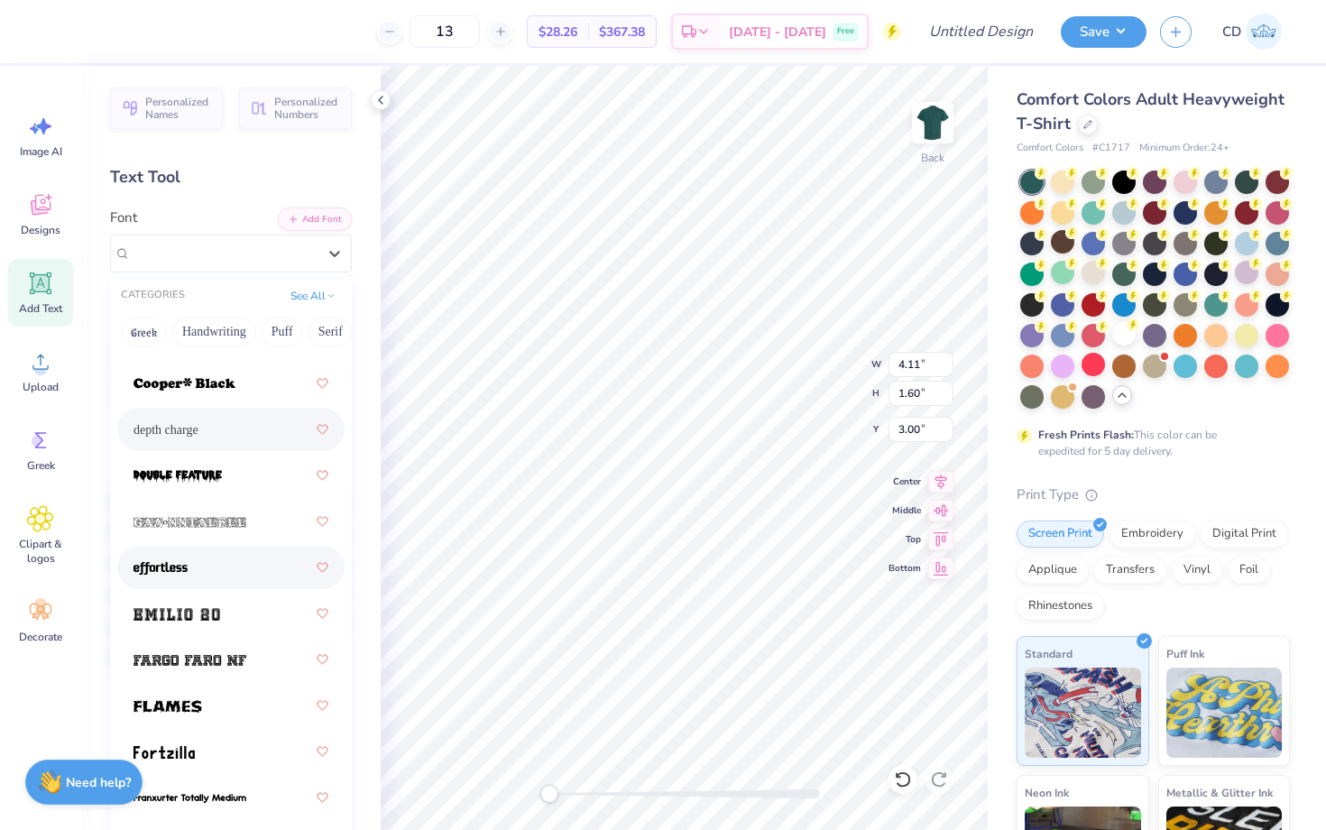
click at [196, 575] on div at bounding box center [231, 567] width 195 height 32
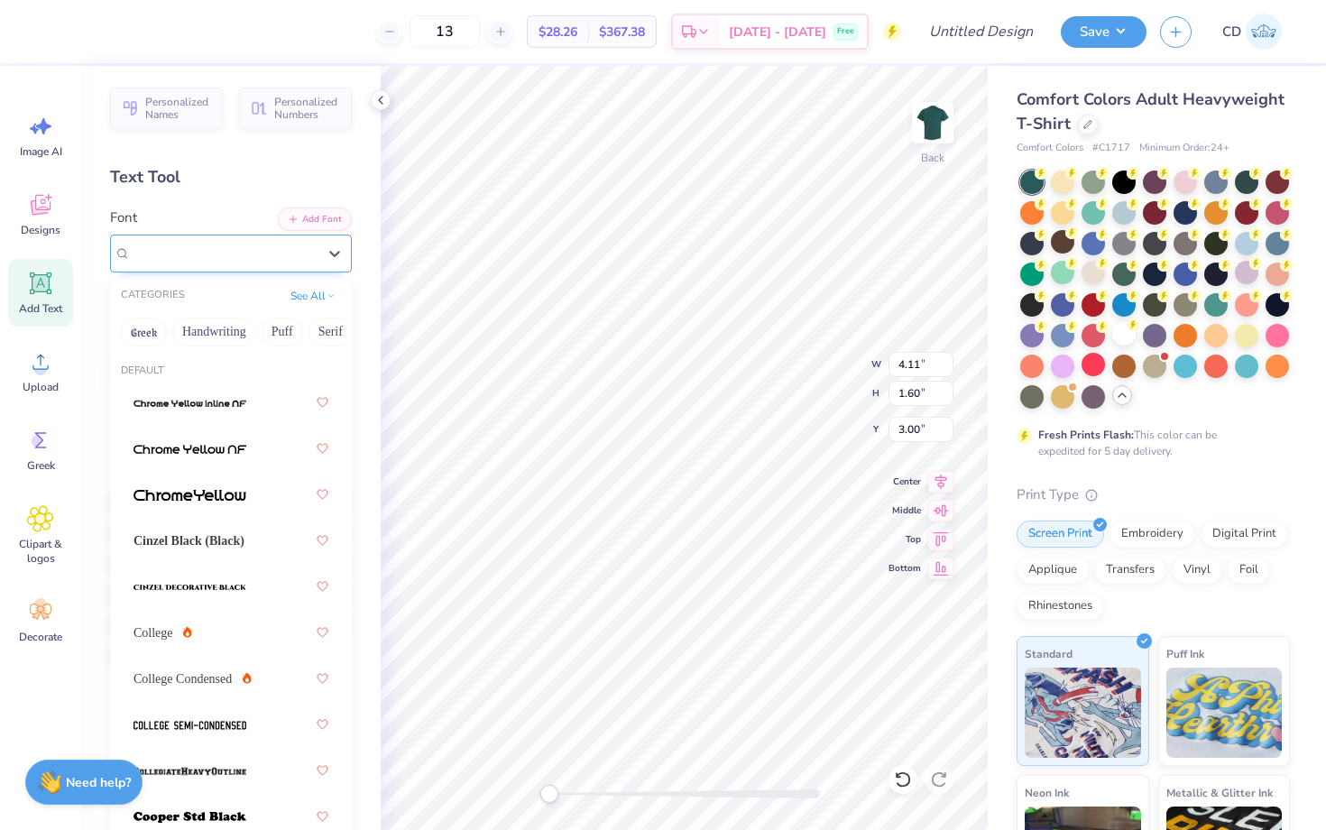
click at [209, 255] on div "effortless" at bounding box center [223, 253] width 189 height 28
click at [326, 260] on icon at bounding box center [335, 254] width 18 height 18
click at [327, 259] on icon at bounding box center [335, 254] width 18 height 18
click at [194, 328] on button "Handwriting" at bounding box center [214, 332] width 84 height 29
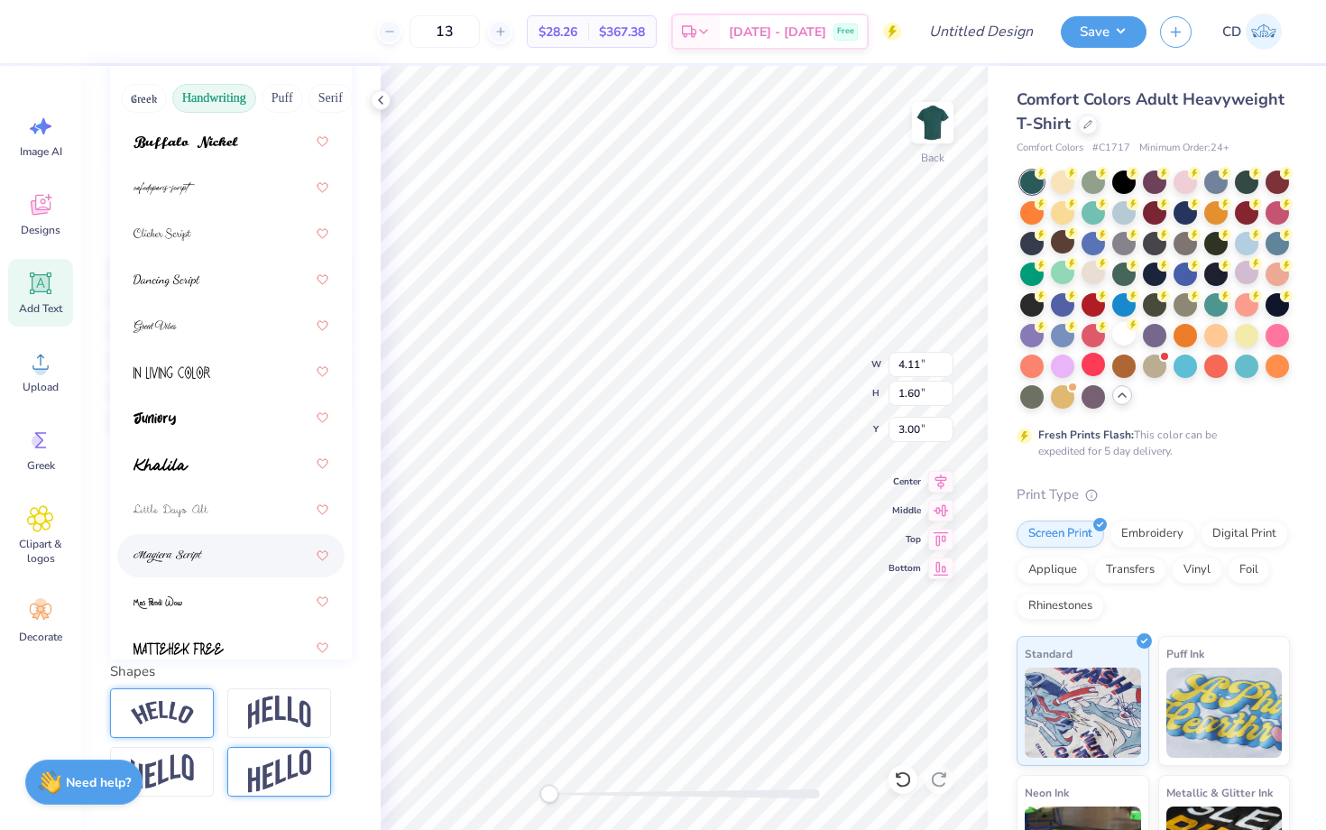
scroll to position [104, 0]
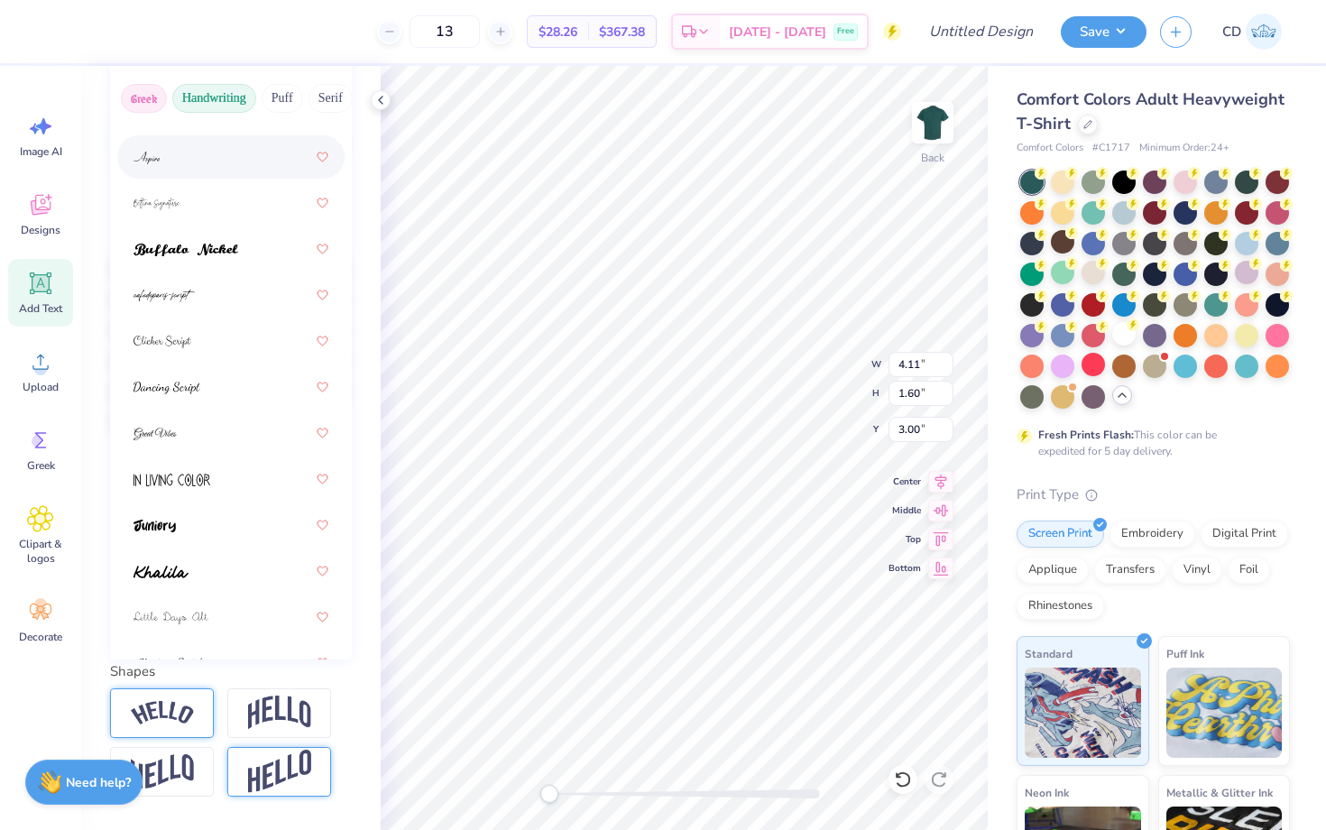
click at [145, 94] on button "Greek" at bounding box center [144, 98] width 46 height 29
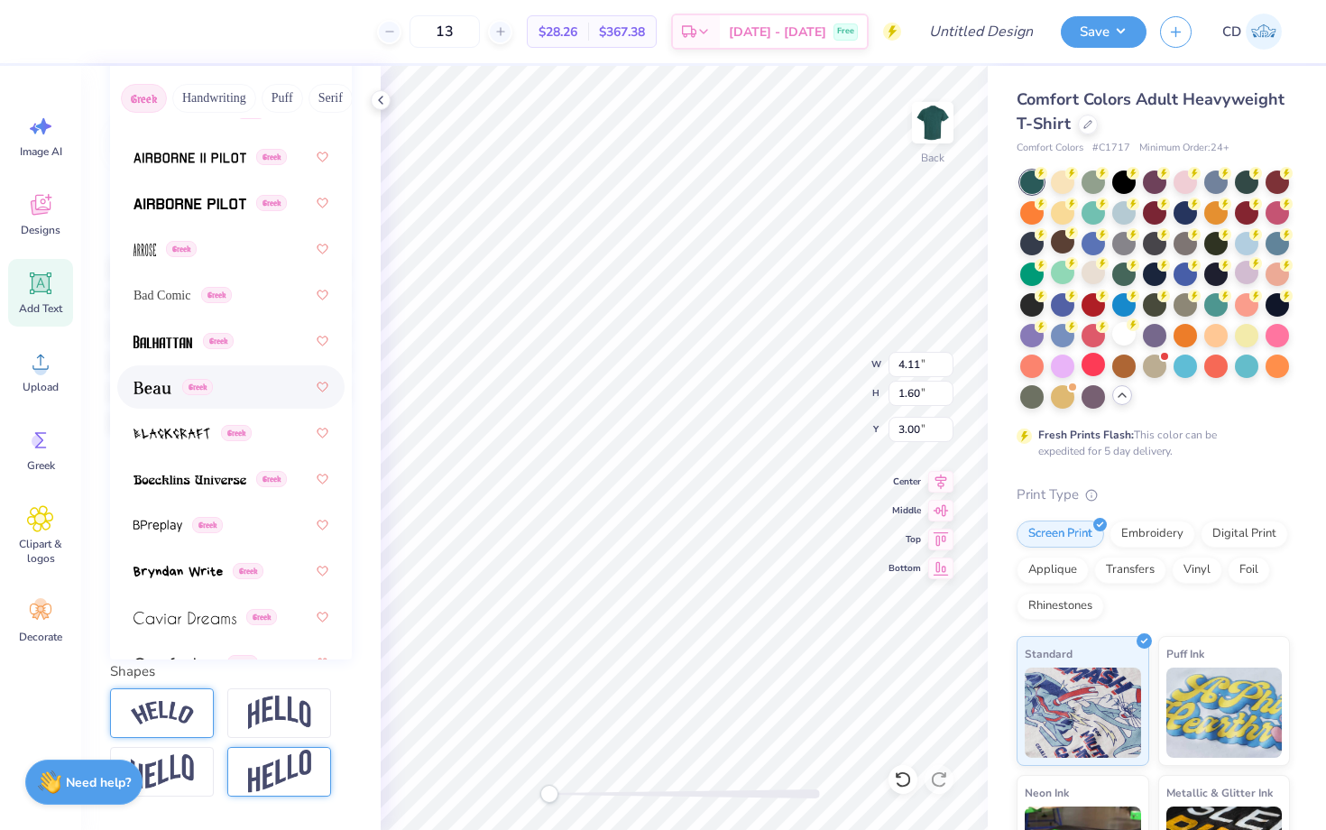
click at [159, 391] on img at bounding box center [153, 388] width 38 height 13
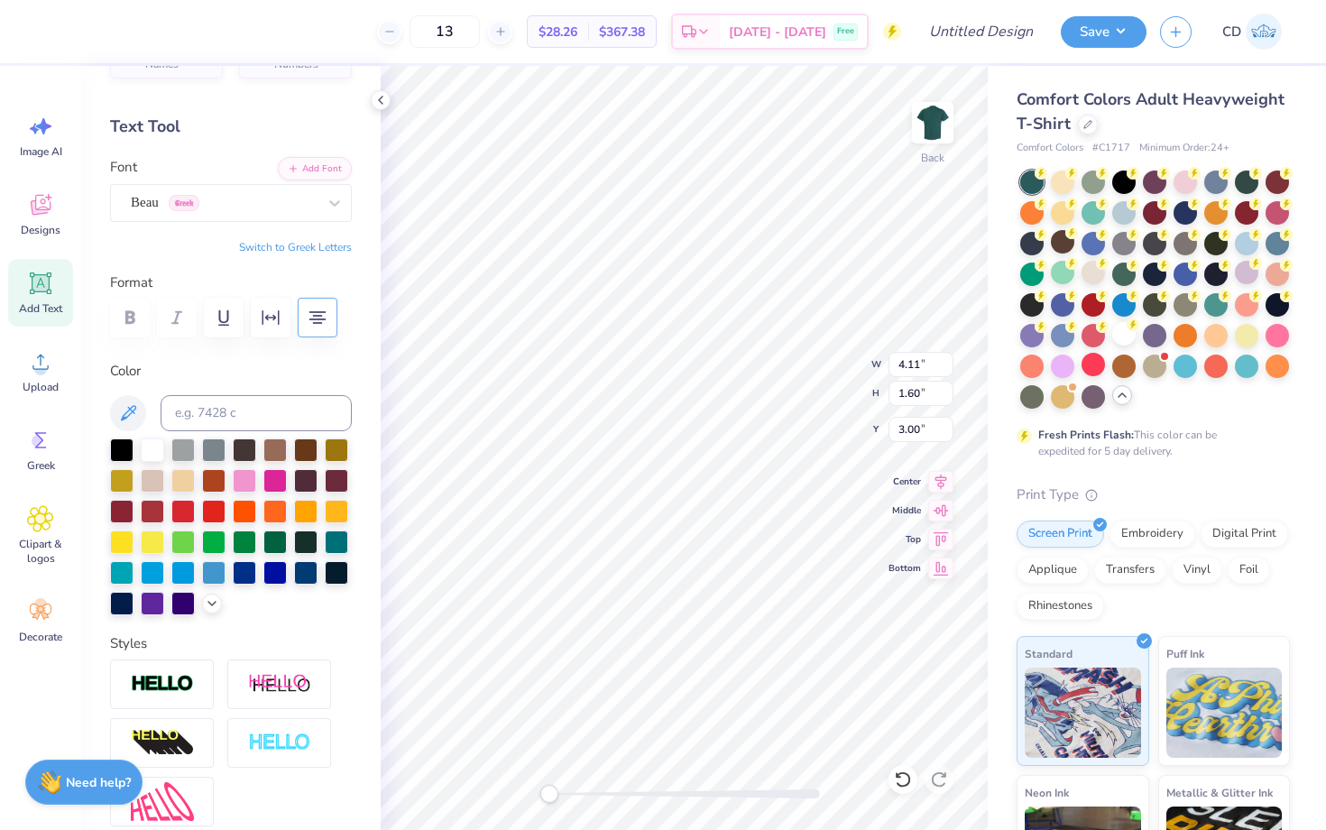
scroll to position [50, 0]
click at [179, 207] on div "Beau Greek" at bounding box center [223, 203] width 189 height 28
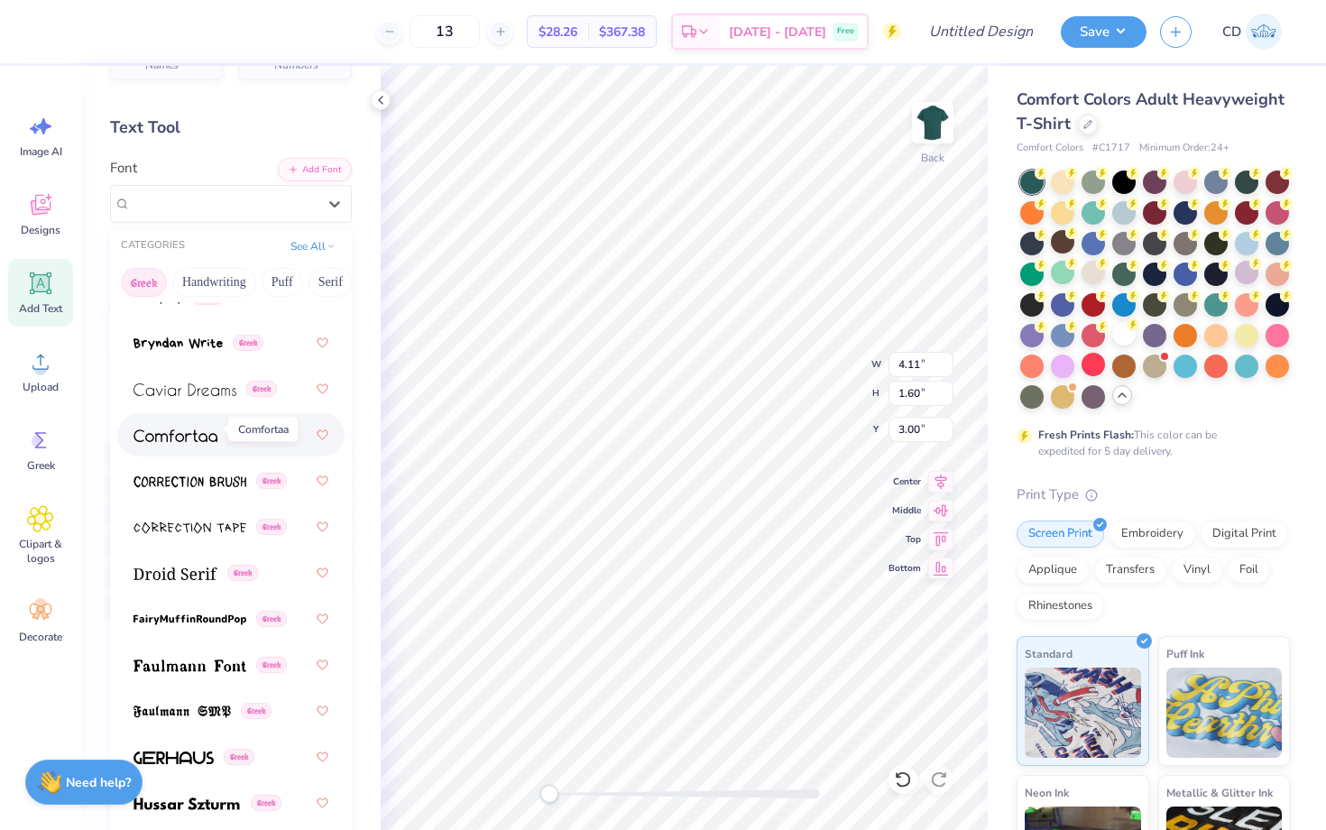
scroll to position [522, 0]
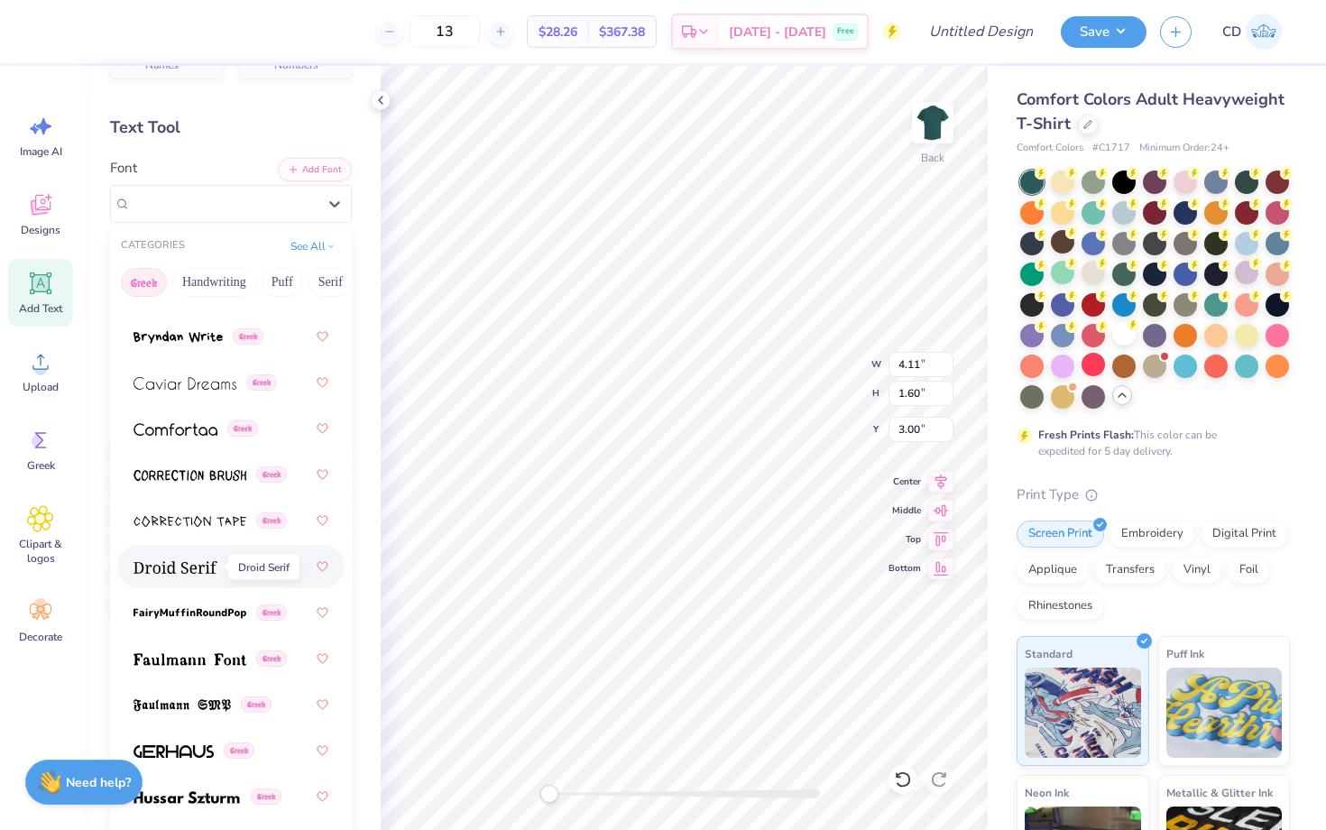
click at [188, 564] on img at bounding box center [176, 567] width 84 height 13
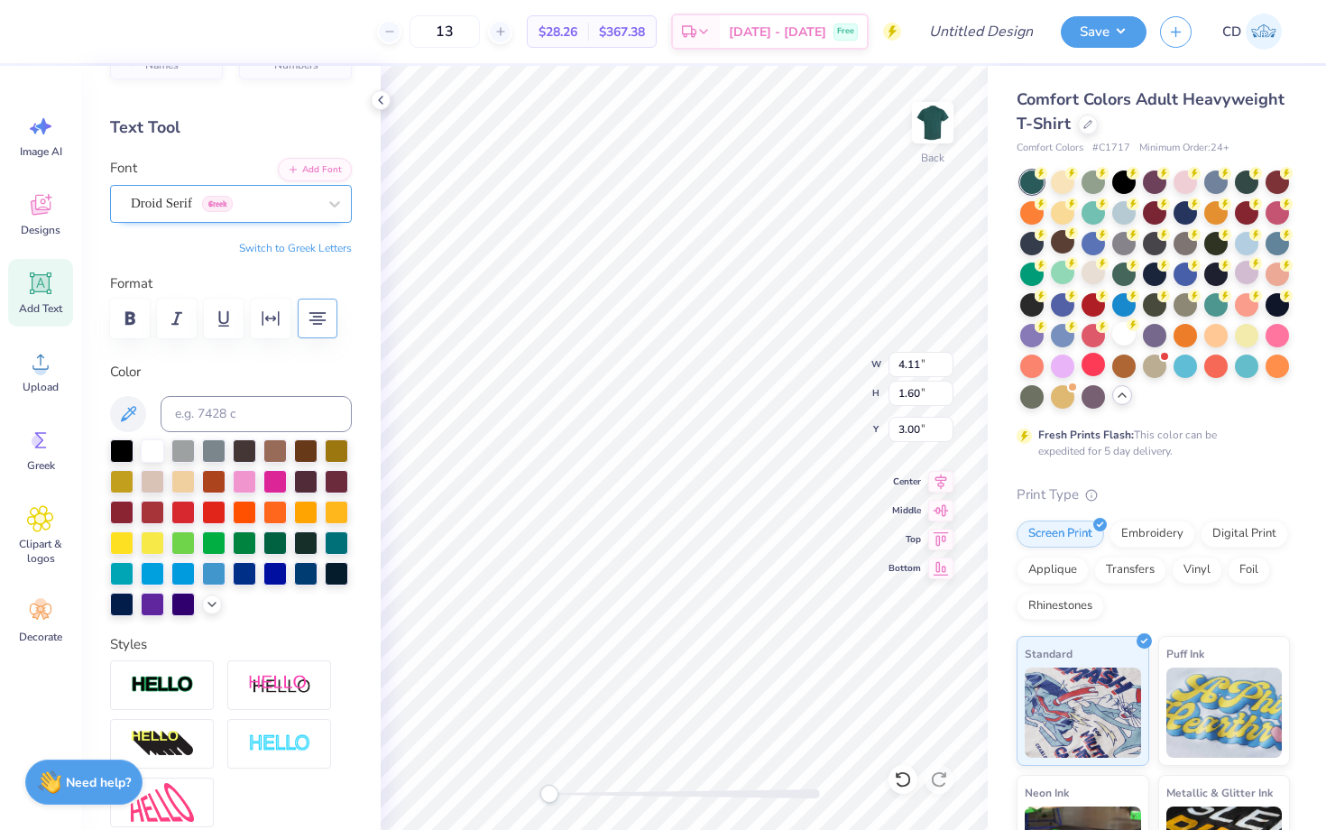
click at [214, 208] on div "Droid Serif Greek" at bounding box center [223, 203] width 189 height 28
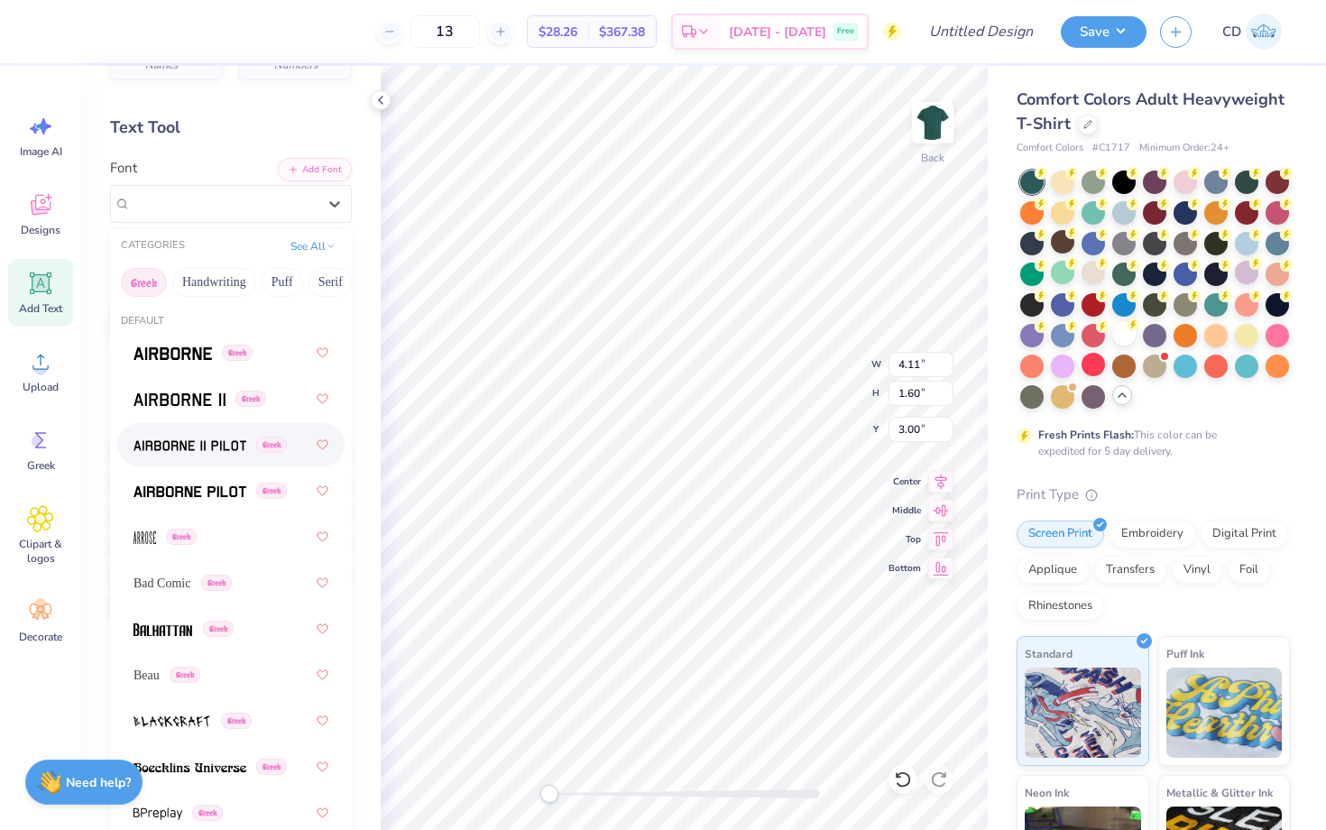
scroll to position [0, 0]
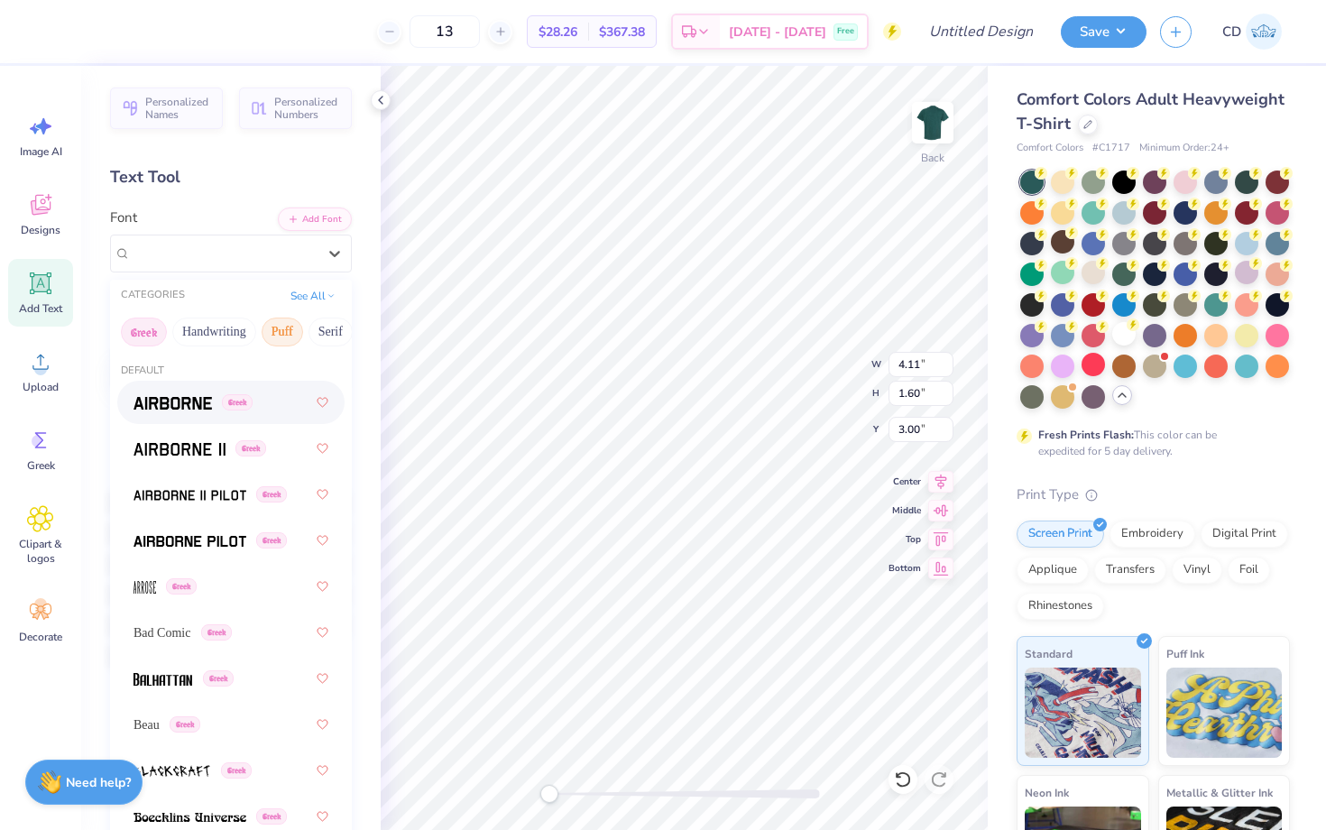
click at [271, 324] on button "Puff" at bounding box center [283, 332] width 42 height 29
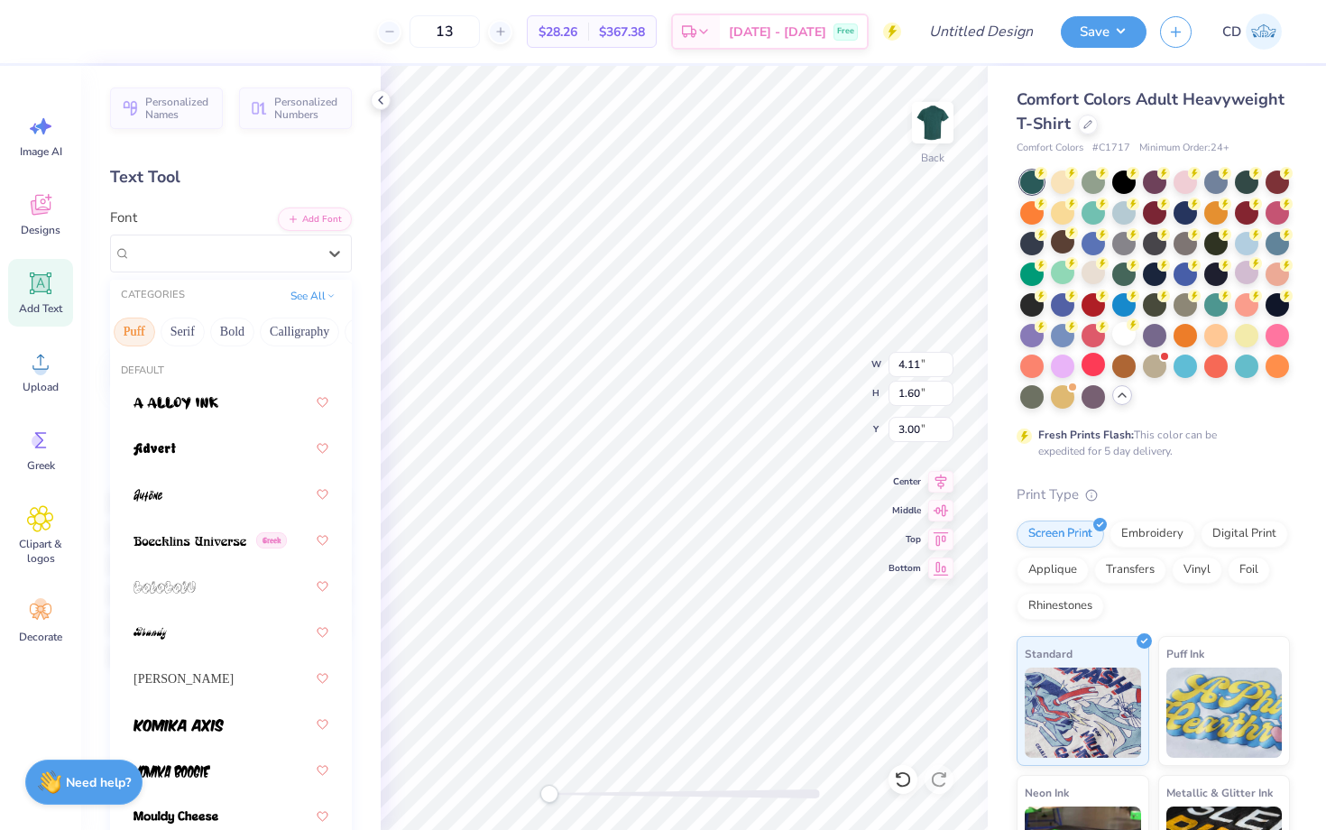
scroll to position [0, 152]
click at [282, 338] on button "Calligraphy" at bounding box center [294, 332] width 79 height 29
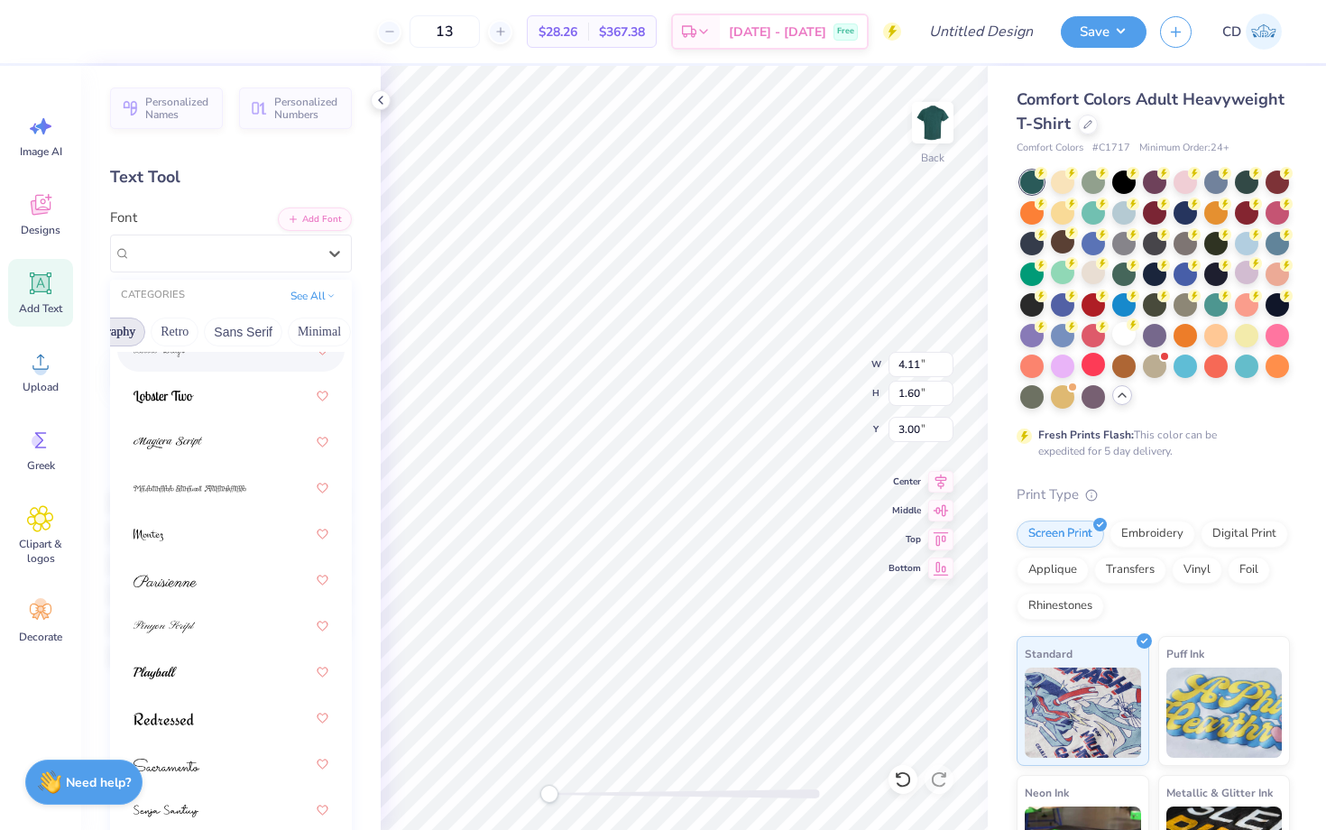
scroll to position [0, 346]
click at [174, 319] on button "Retro" at bounding box center [171, 332] width 48 height 29
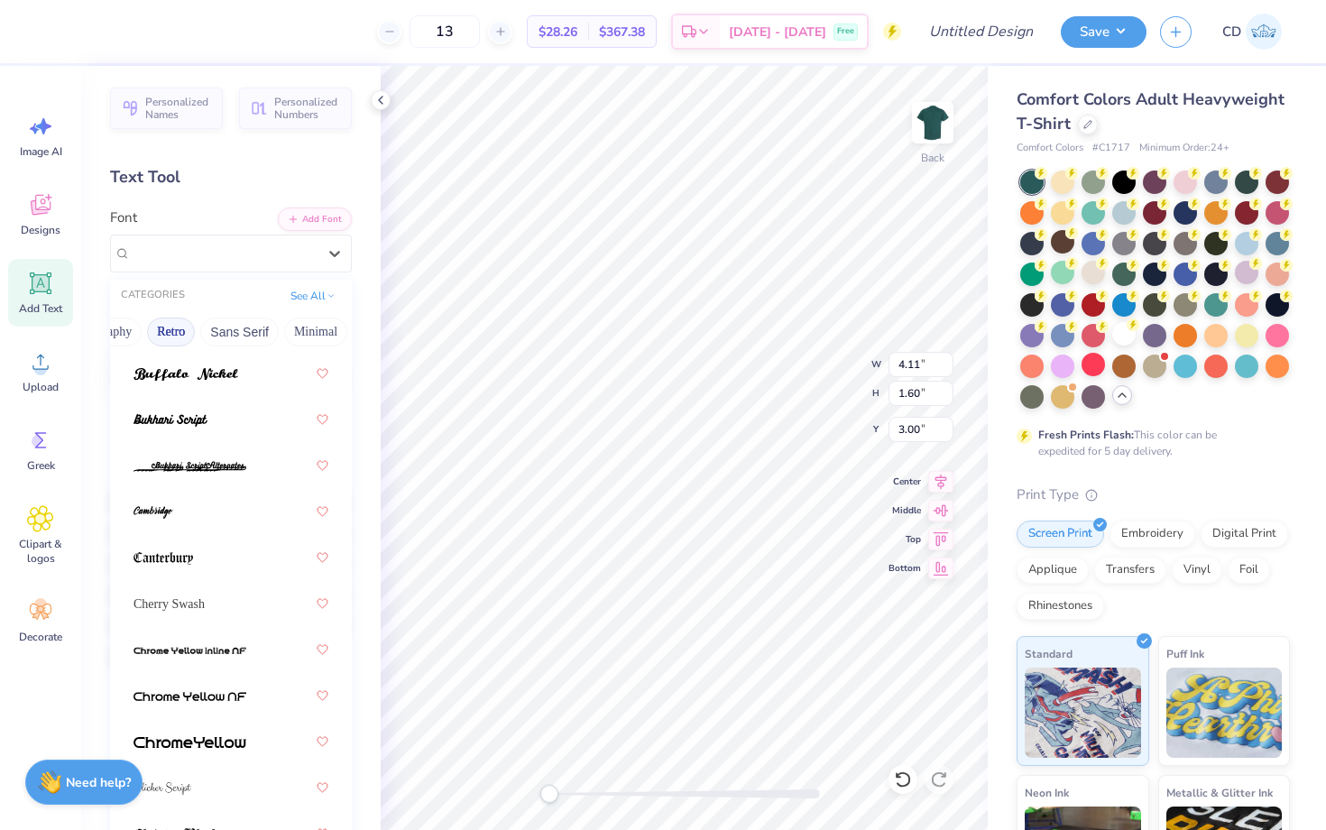
scroll to position [0, 0]
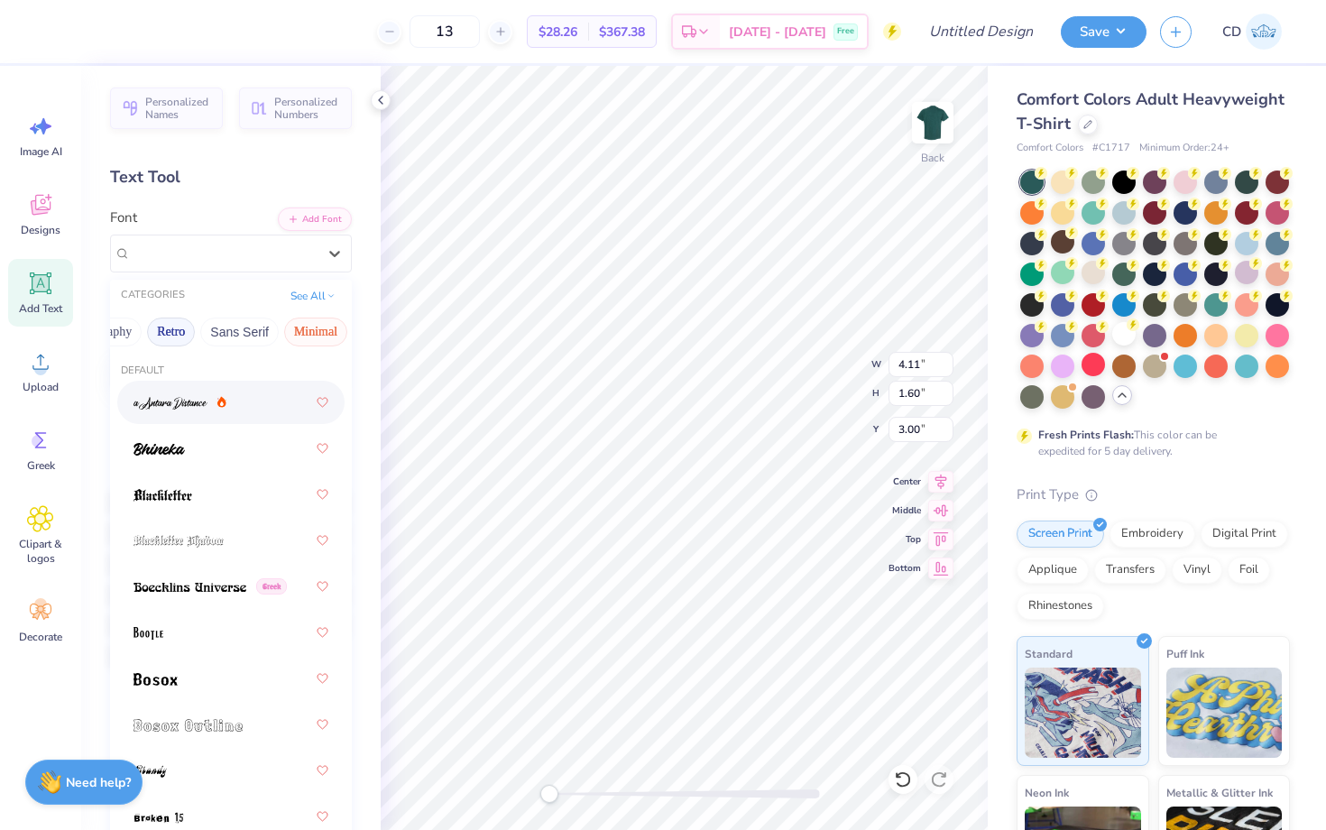
click at [327, 320] on button "Minimal" at bounding box center [315, 332] width 63 height 29
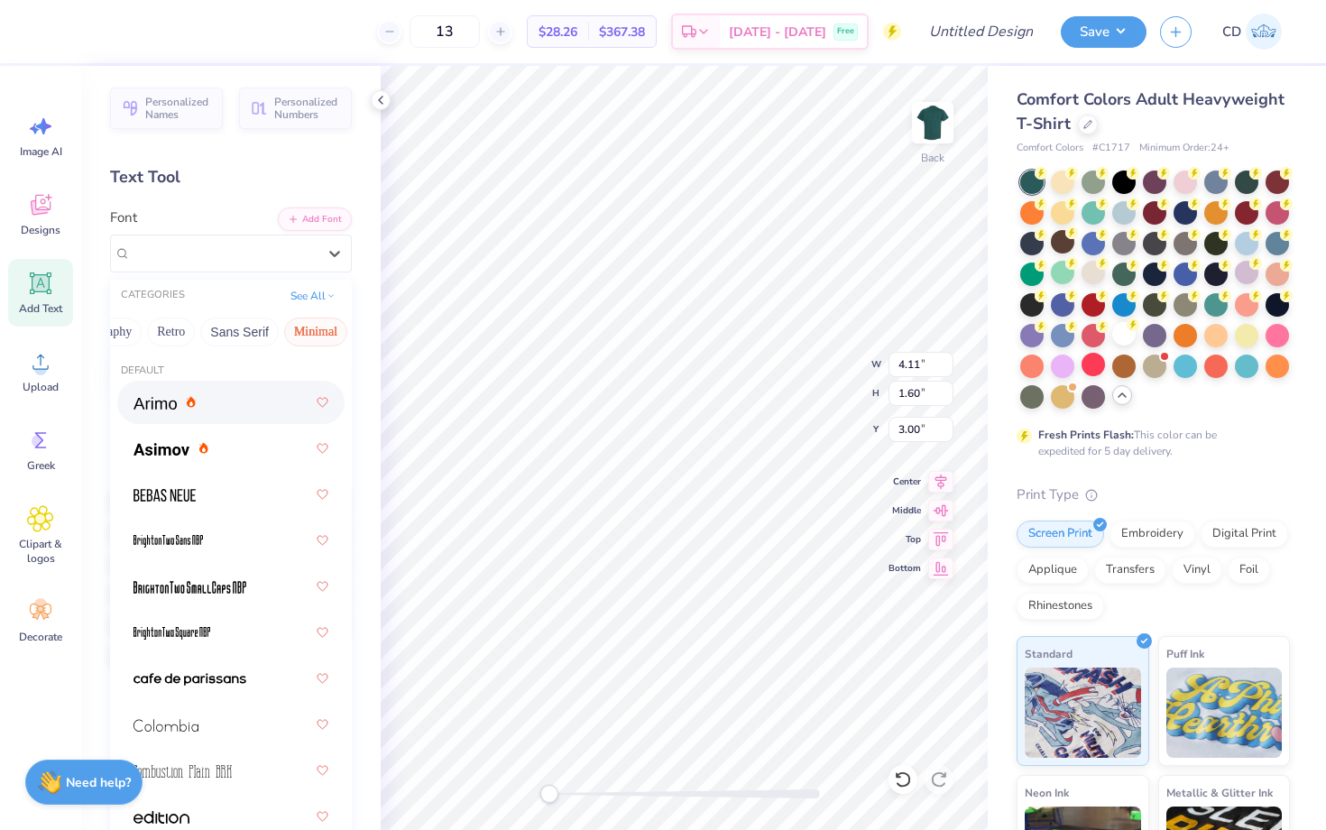
click at [244, 393] on div at bounding box center [231, 402] width 195 height 32
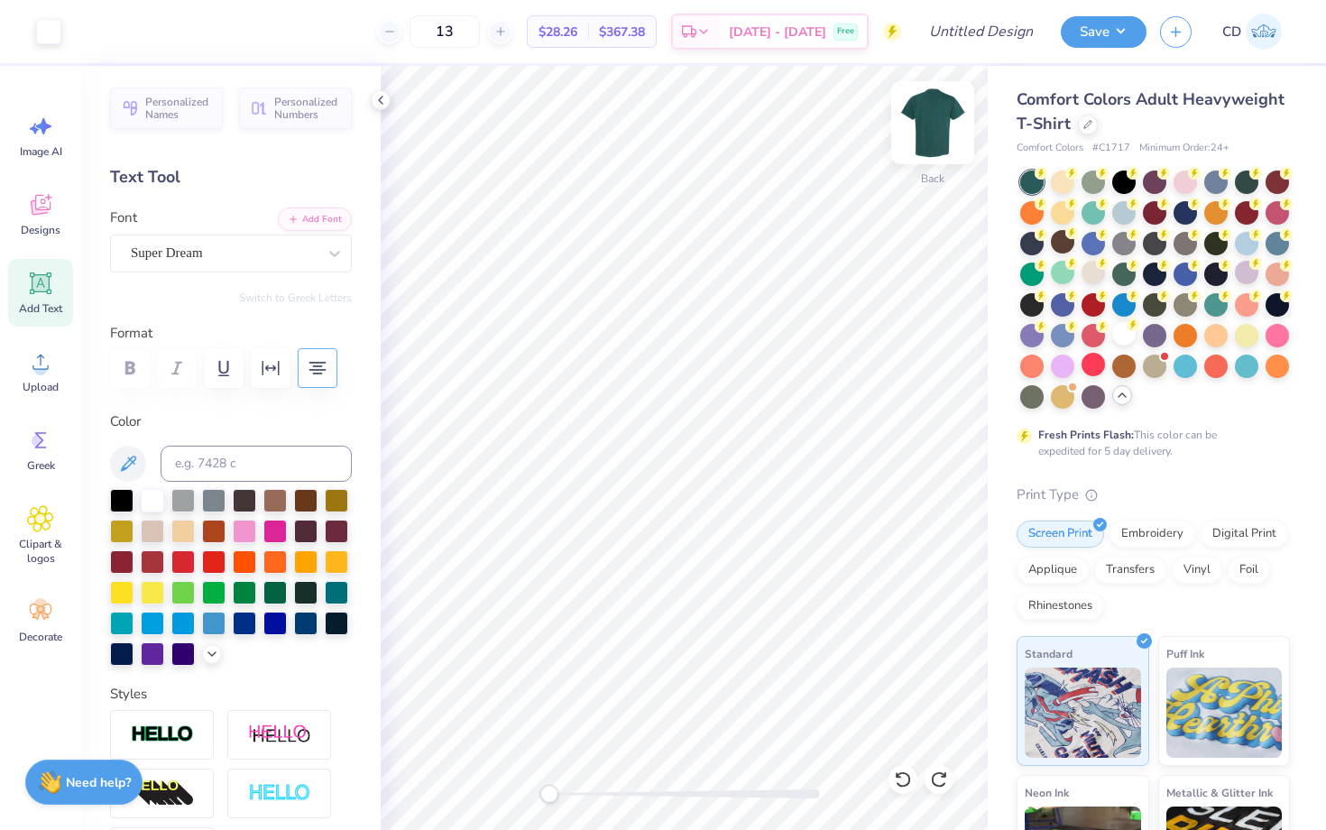
click at [924, 125] on img at bounding box center [933, 123] width 72 height 72
click at [53, 307] on span "Add Text" at bounding box center [40, 308] width 43 height 14
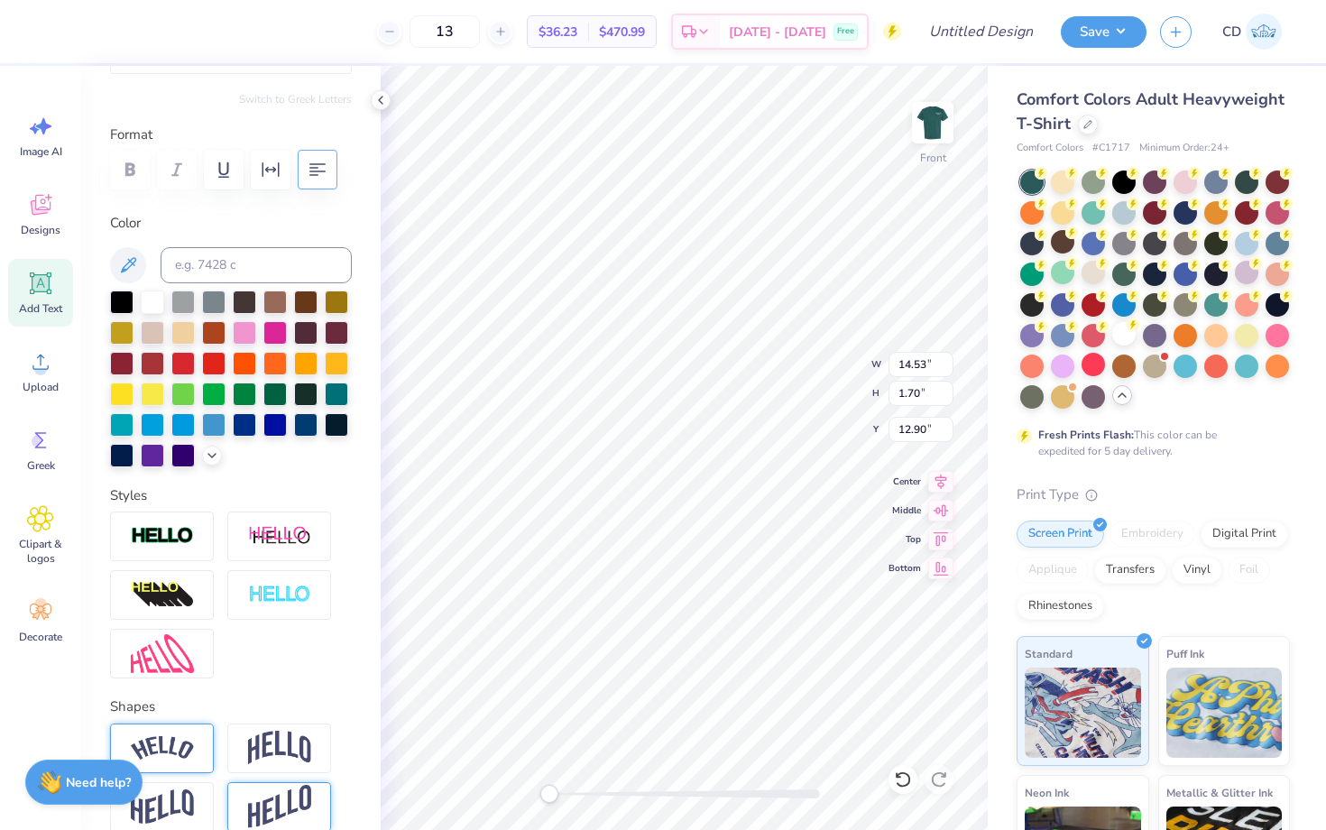
scroll to position [200, 0]
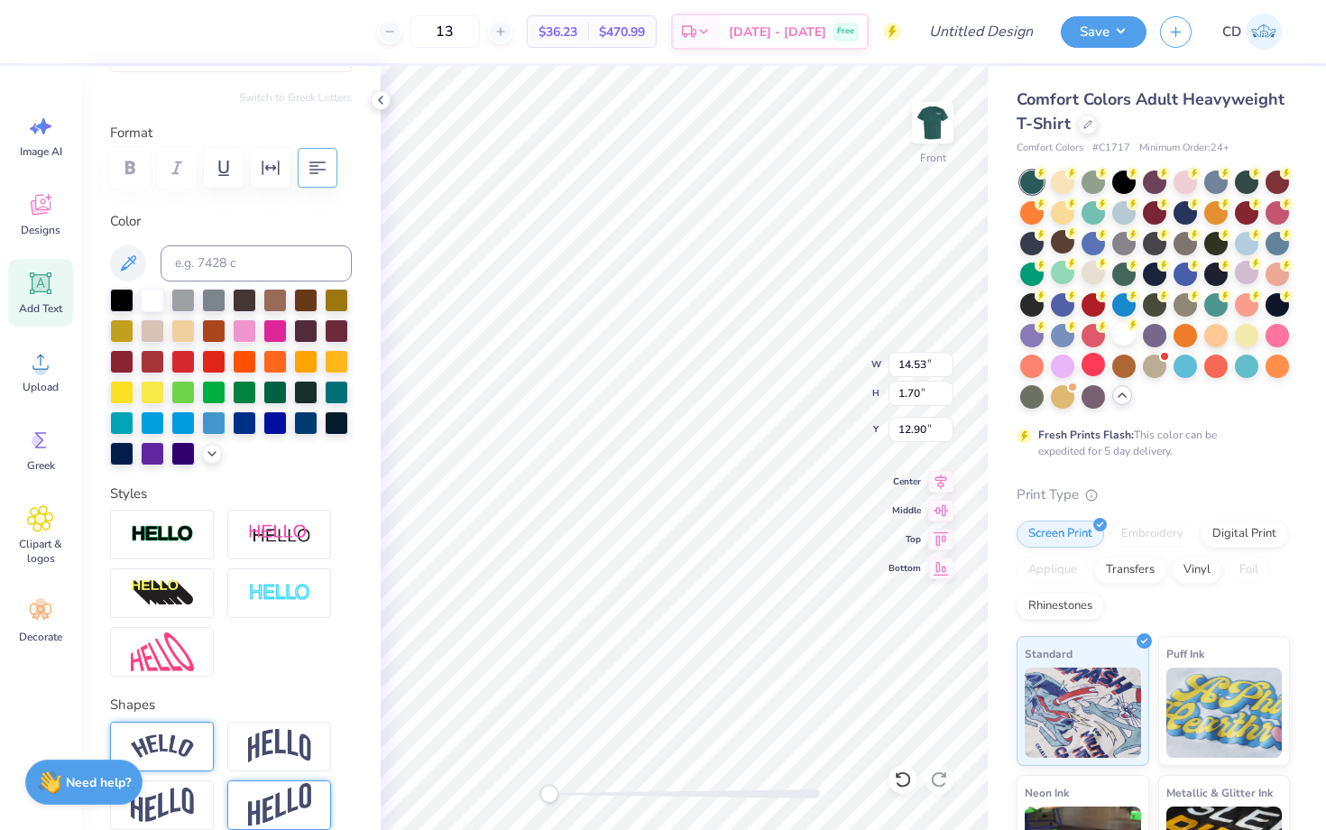
click at [185, 756] on img at bounding box center [162, 746] width 63 height 24
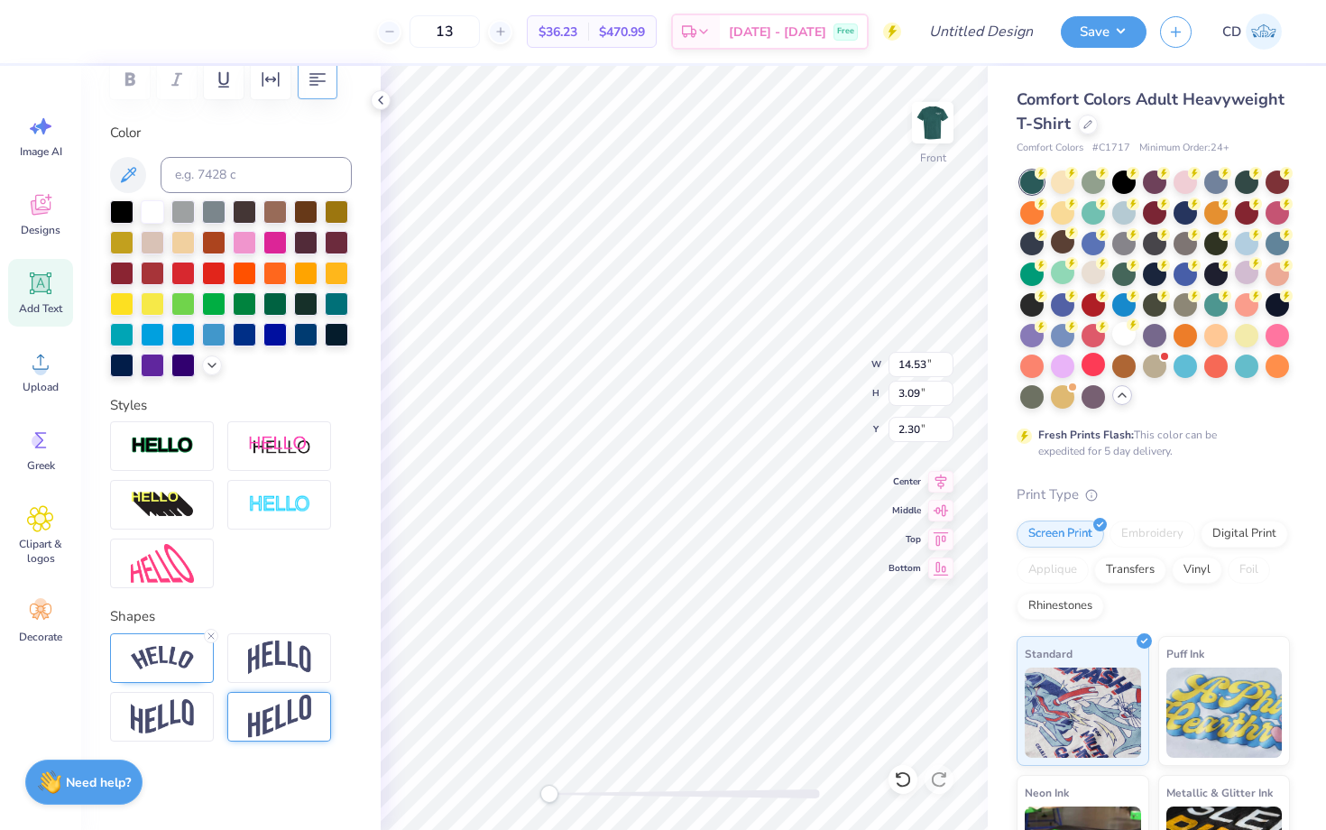
scroll to position [1, 5]
click at [272, 658] on img at bounding box center [279, 658] width 63 height 34
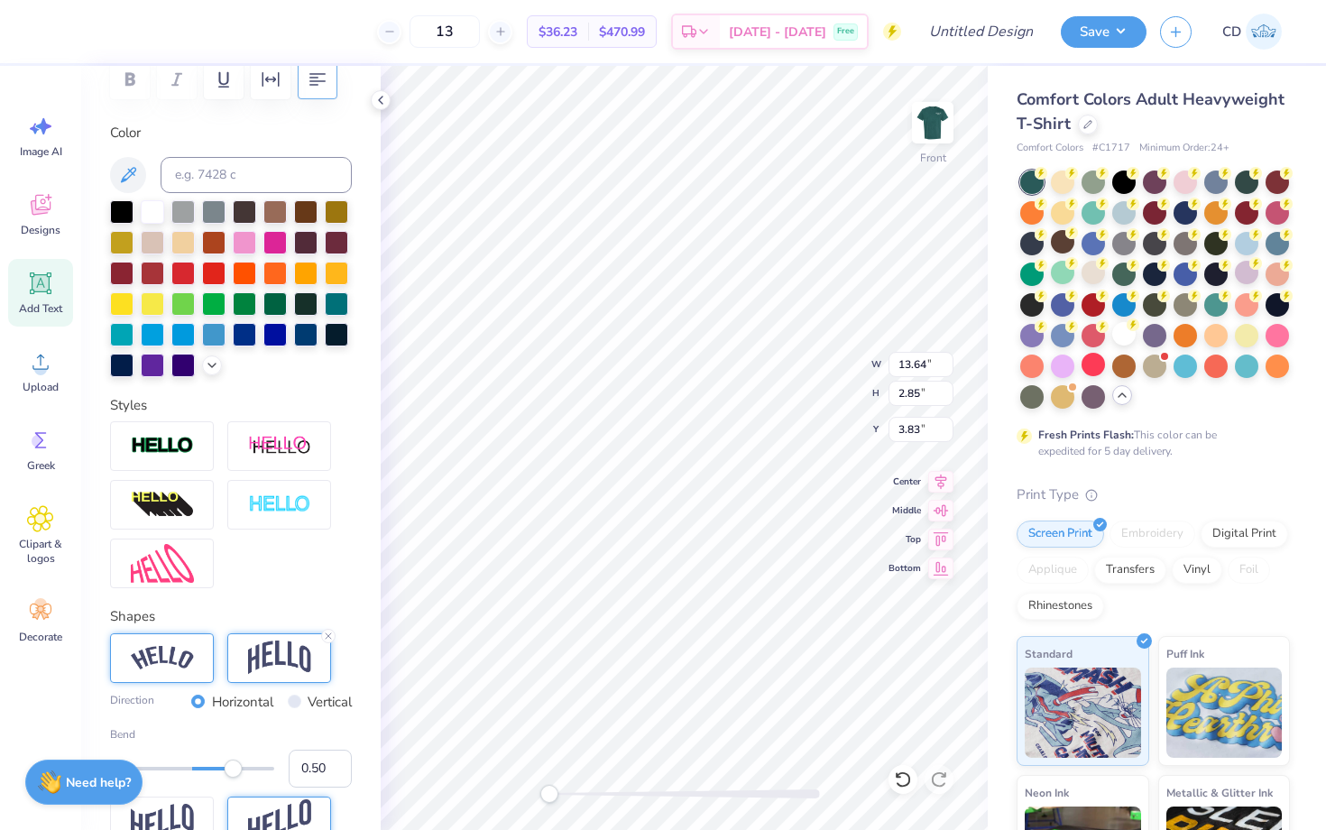
click at [178, 668] on img at bounding box center [162, 658] width 63 height 24
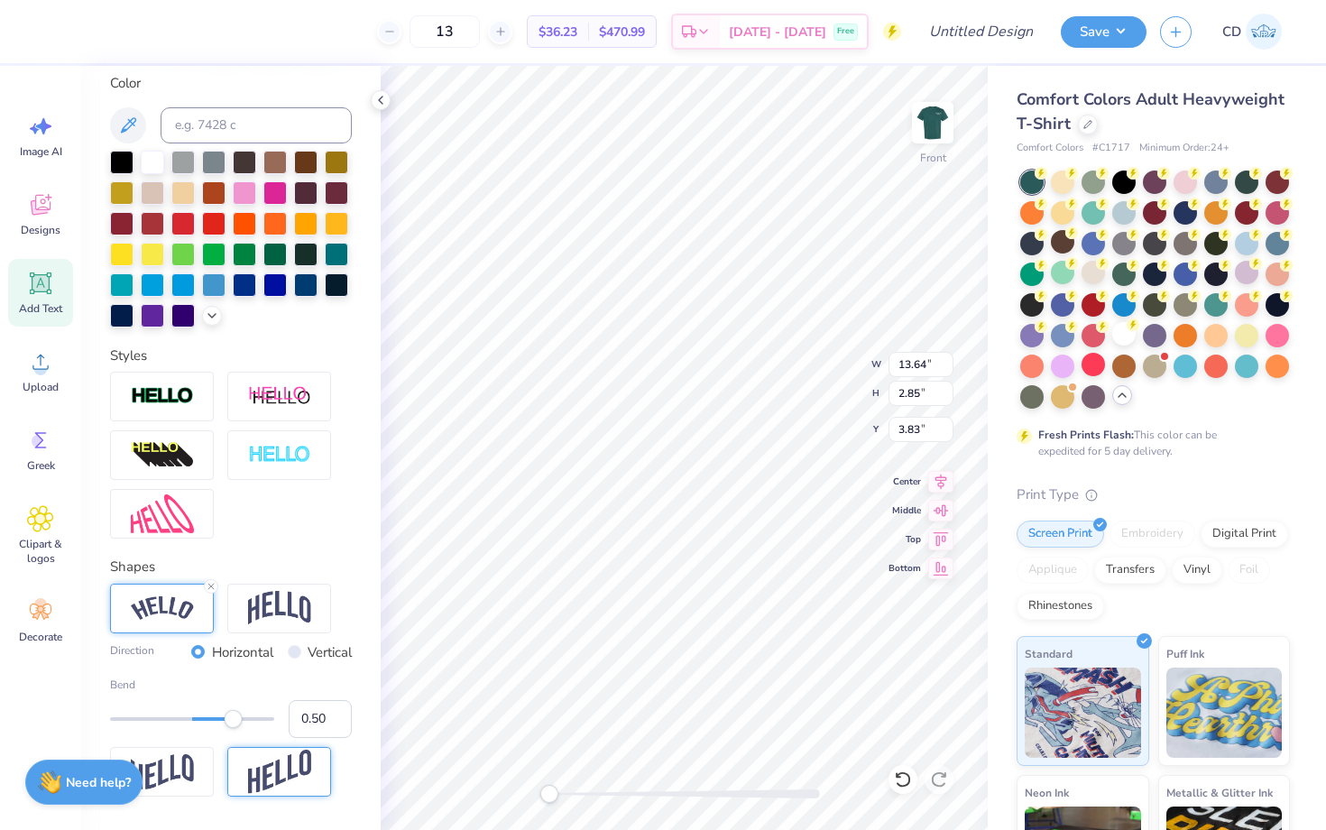
scroll to position [395, 0]
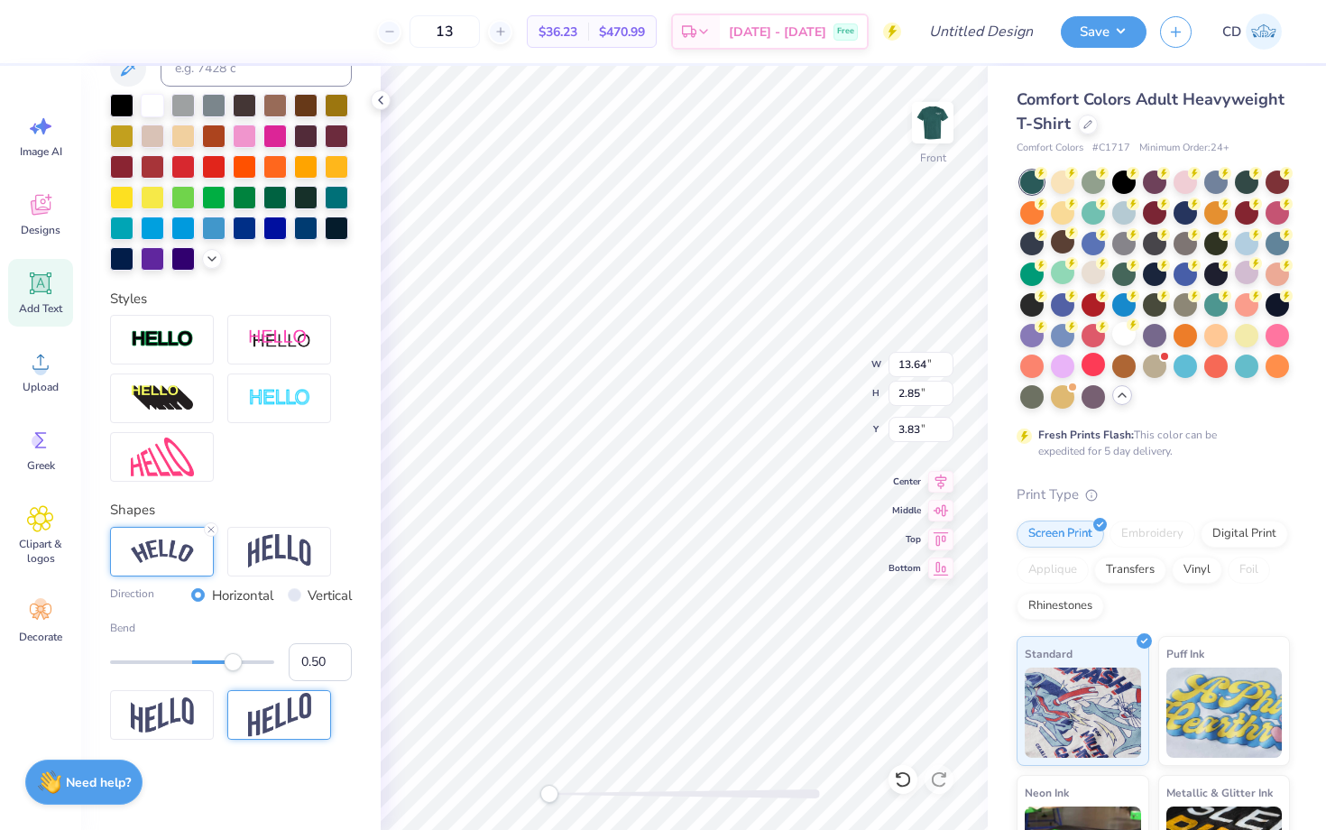
click at [127, 597] on label "Direction" at bounding box center [132, 596] width 44 height 21
drag, startPoint x: 232, startPoint y: 664, endPoint x: 149, endPoint y: 660, distance: 83.1
click at [149, 660] on div "Accessibility label" at bounding box center [149, 662] width 18 height 18
click at [151, 660] on div "Accessibility label" at bounding box center [151, 662] width 18 height 18
click at [331, 665] on input "-0.52" at bounding box center [320, 662] width 63 height 38
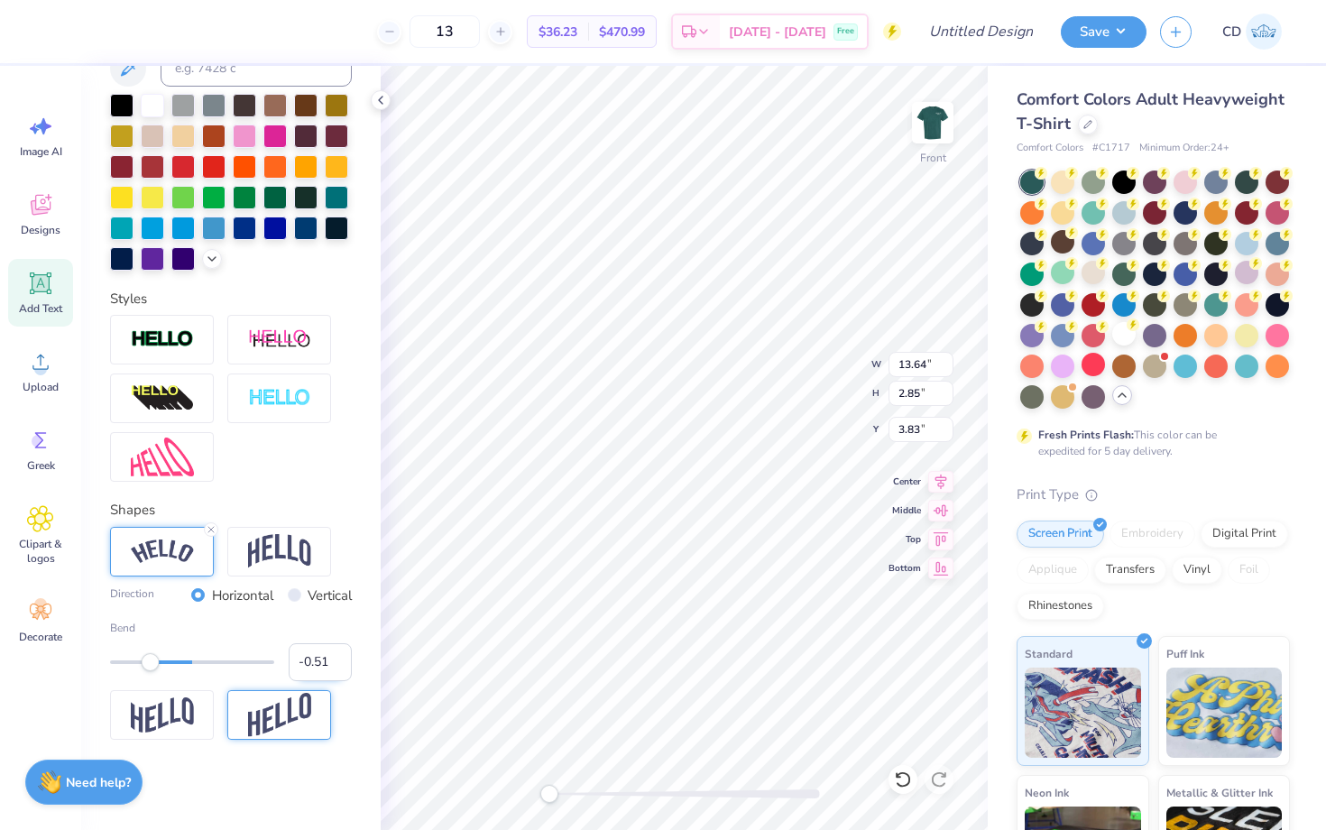
click at [334, 651] on input "-0.51" at bounding box center [320, 662] width 63 height 38
click at [334, 651] on input "-0.5" at bounding box center [320, 662] width 63 height 38
click at [62, 308] on span "Add Text" at bounding box center [40, 308] width 43 height 14
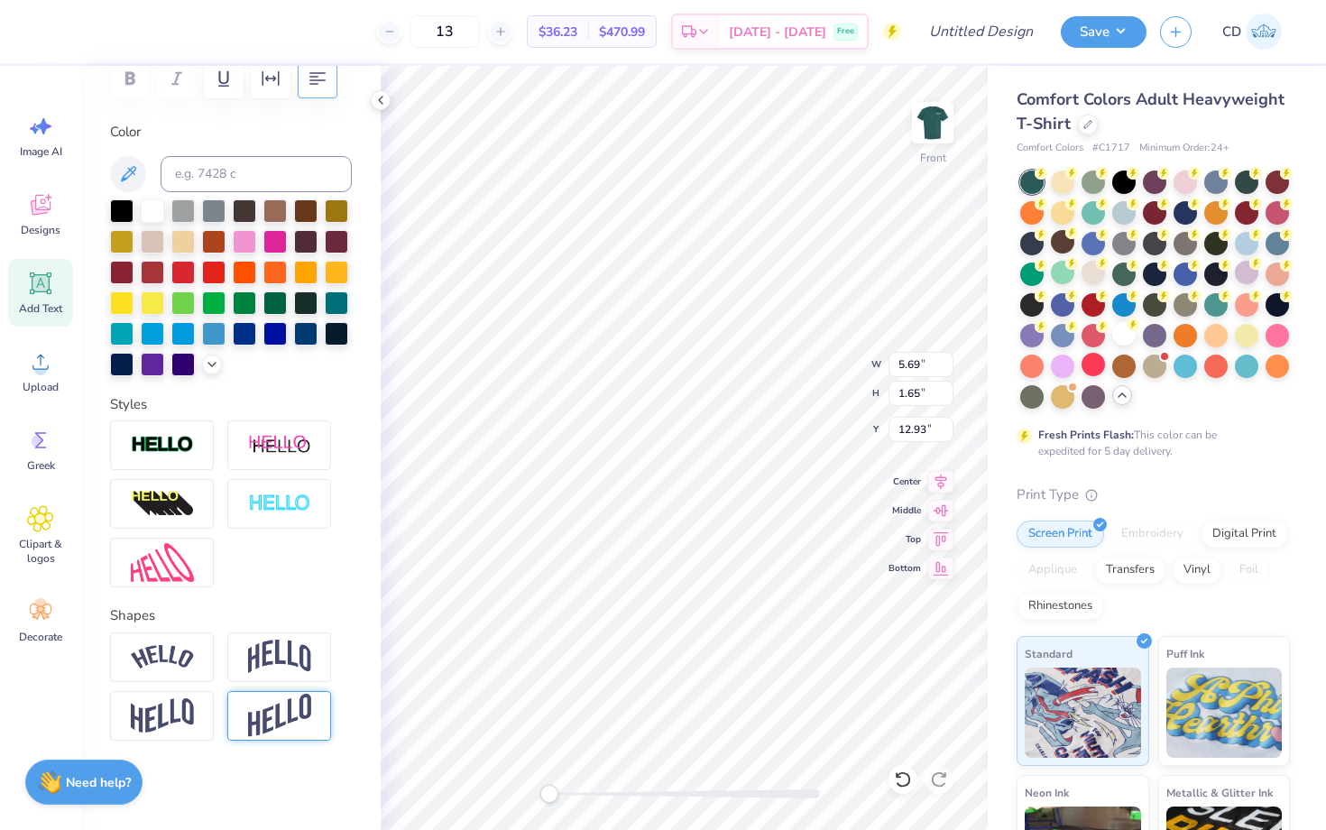
scroll to position [1, 0]
click at [315, 81] on icon "button" at bounding box center [318, 79] width 22 height 22
click at [183, 509] on img at bounding box center [162, 504] width 63 height 29
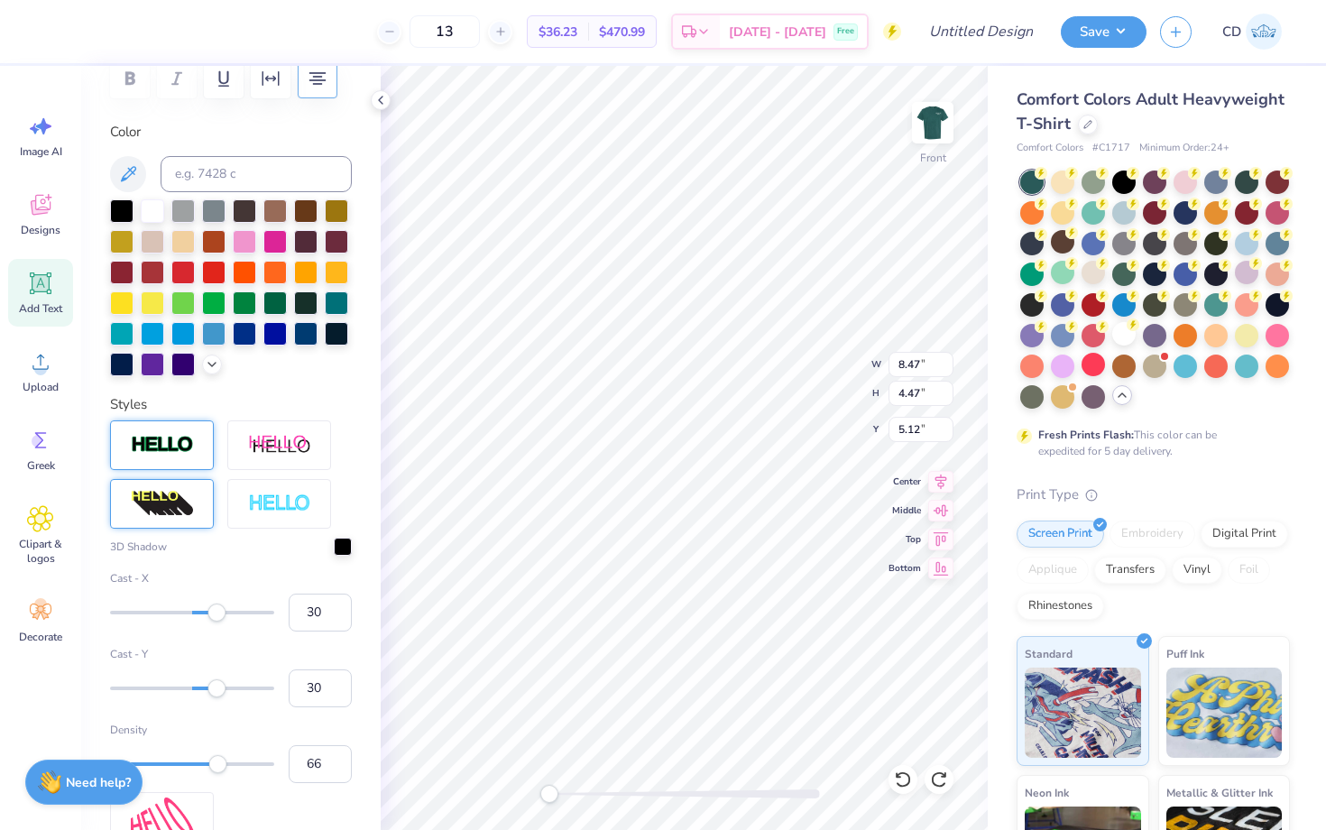
click at [195, 442] on div at bounding box center [162, 445] width 104 height 50
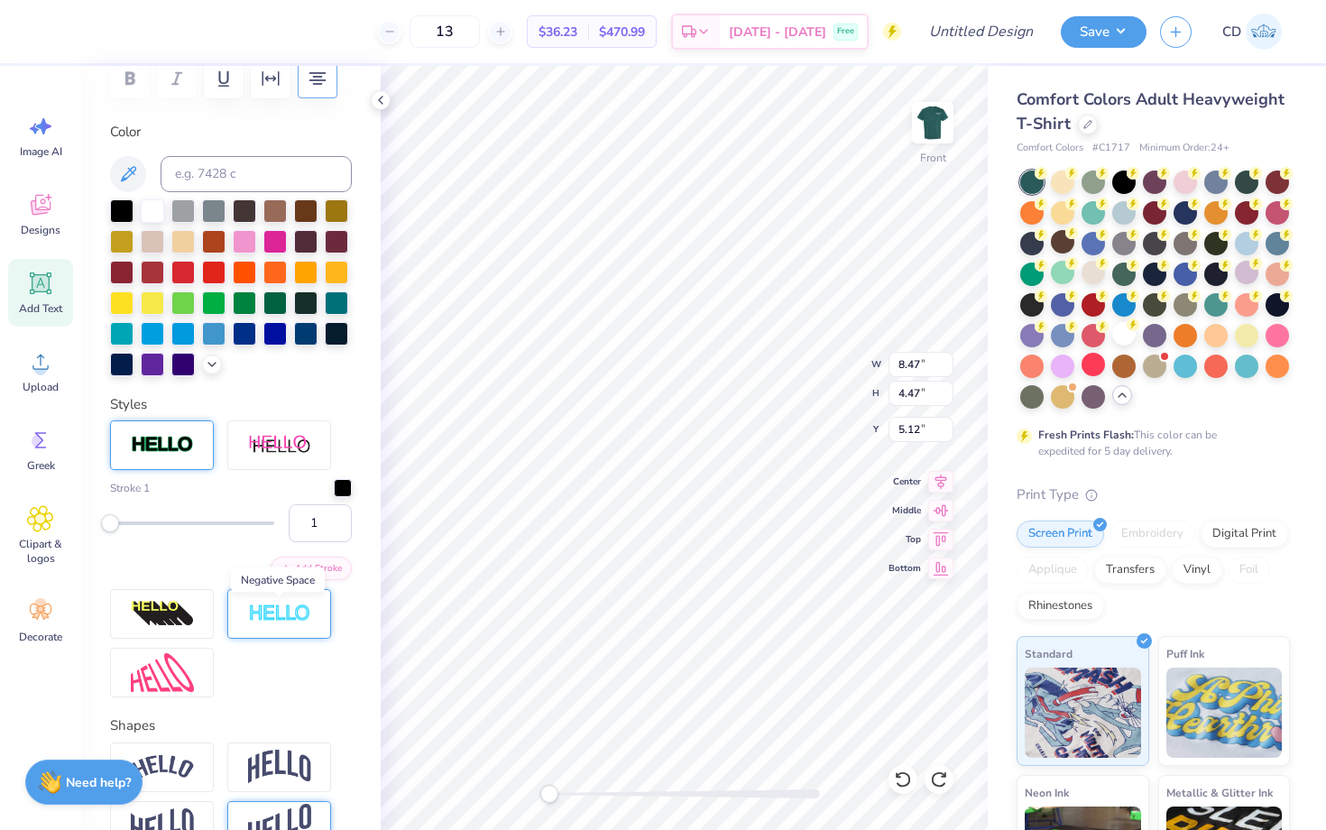
click at [285, 606] on img at bounding box center [279, 614] width 63 height 21
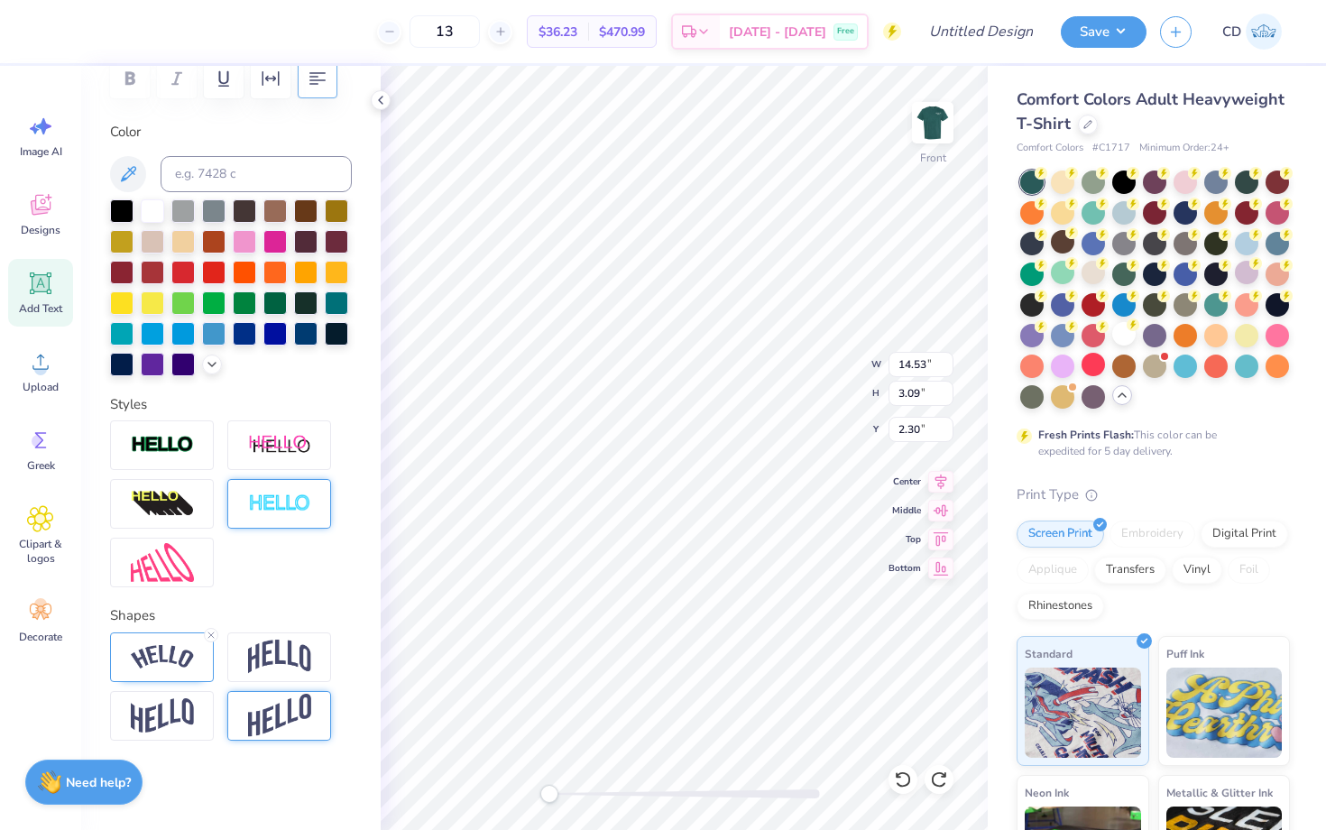
click at [267, 492] on div at bounding box center [279, 504] width 104 height 50
click at [311, 518] on div at bounding box center [279, 504] width 104 height 50
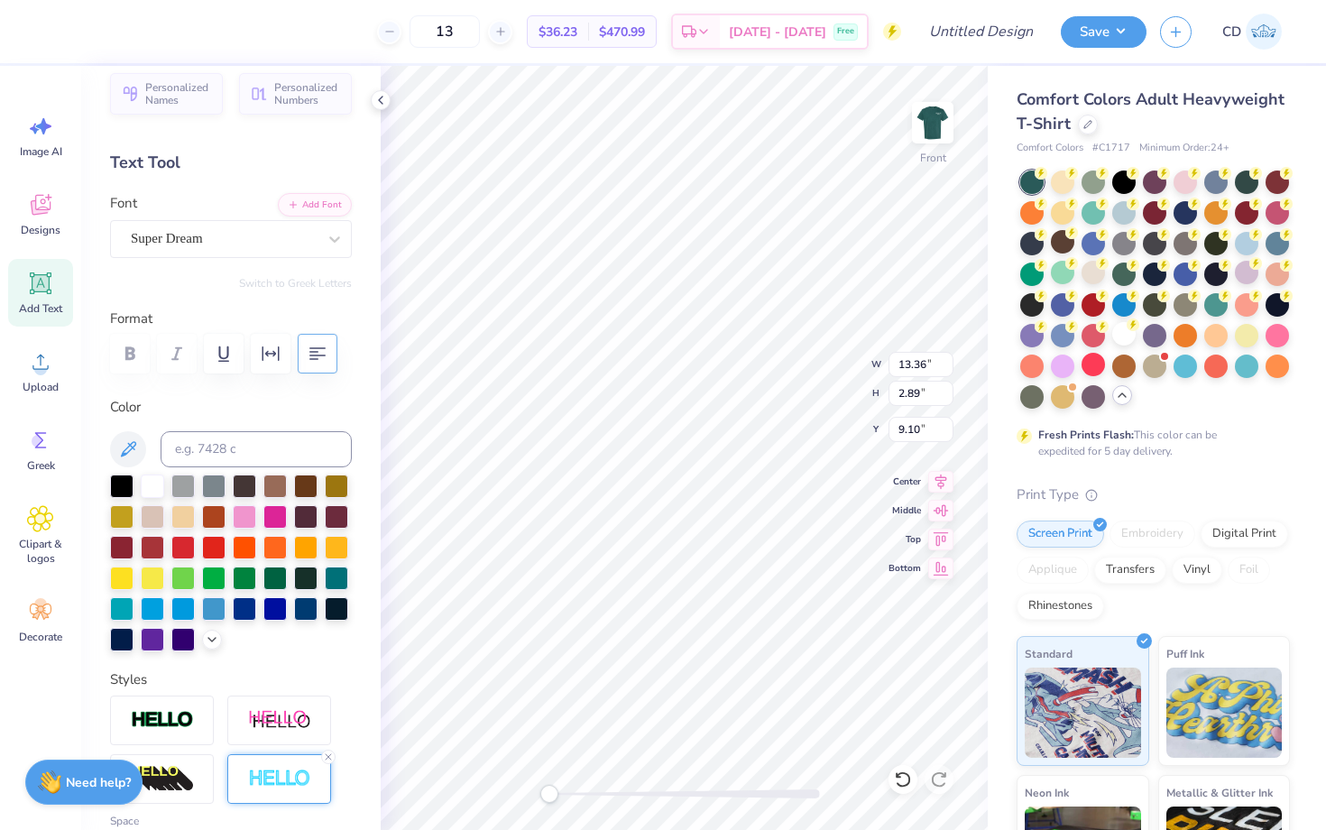
scroll to position [0, 0]
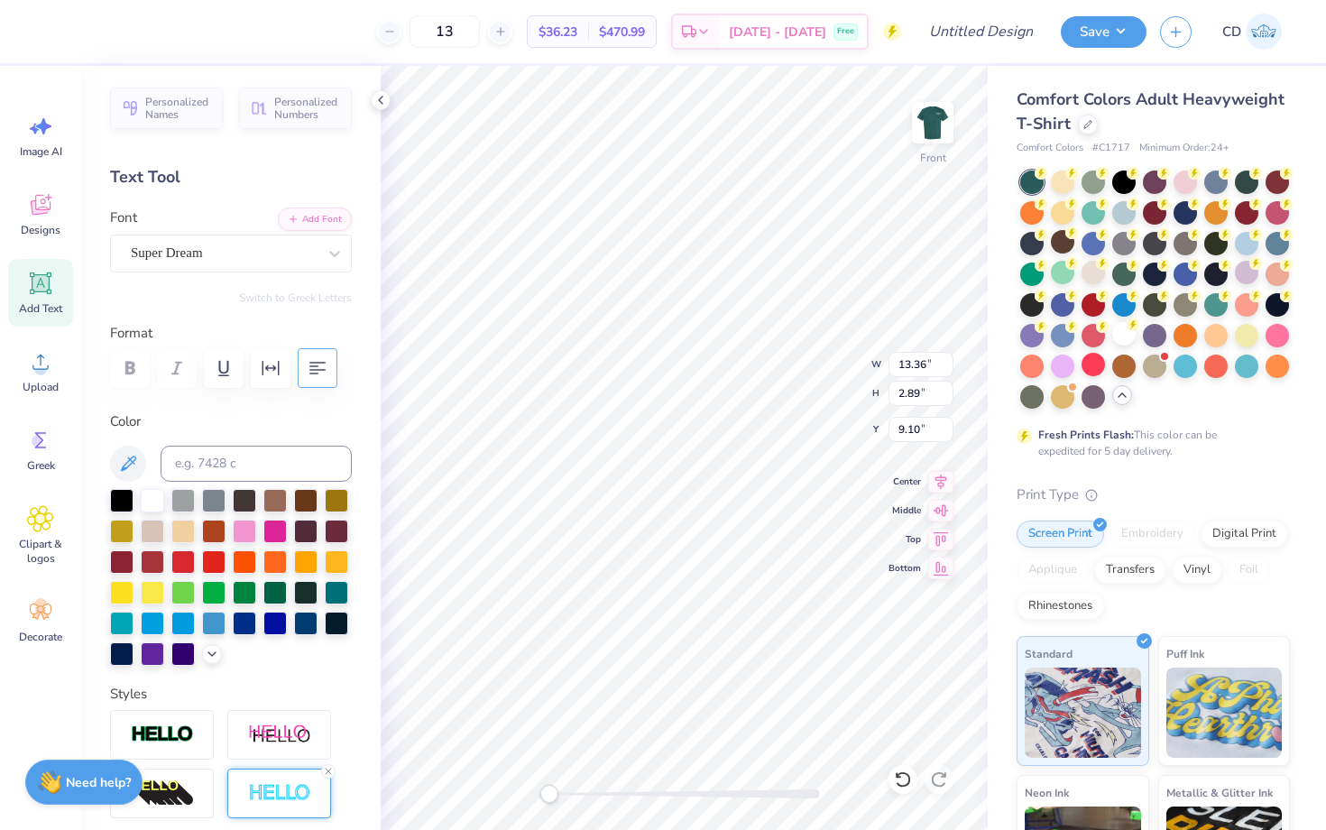
click at [134, 364] on div at bounding box center [231, 368] width 242 height 40
click at [936, 108] on img at bounding box center [933, 123] width 72 height 72
click at [938, 118] on img at bounding box center [933, 123] width 72 height 72
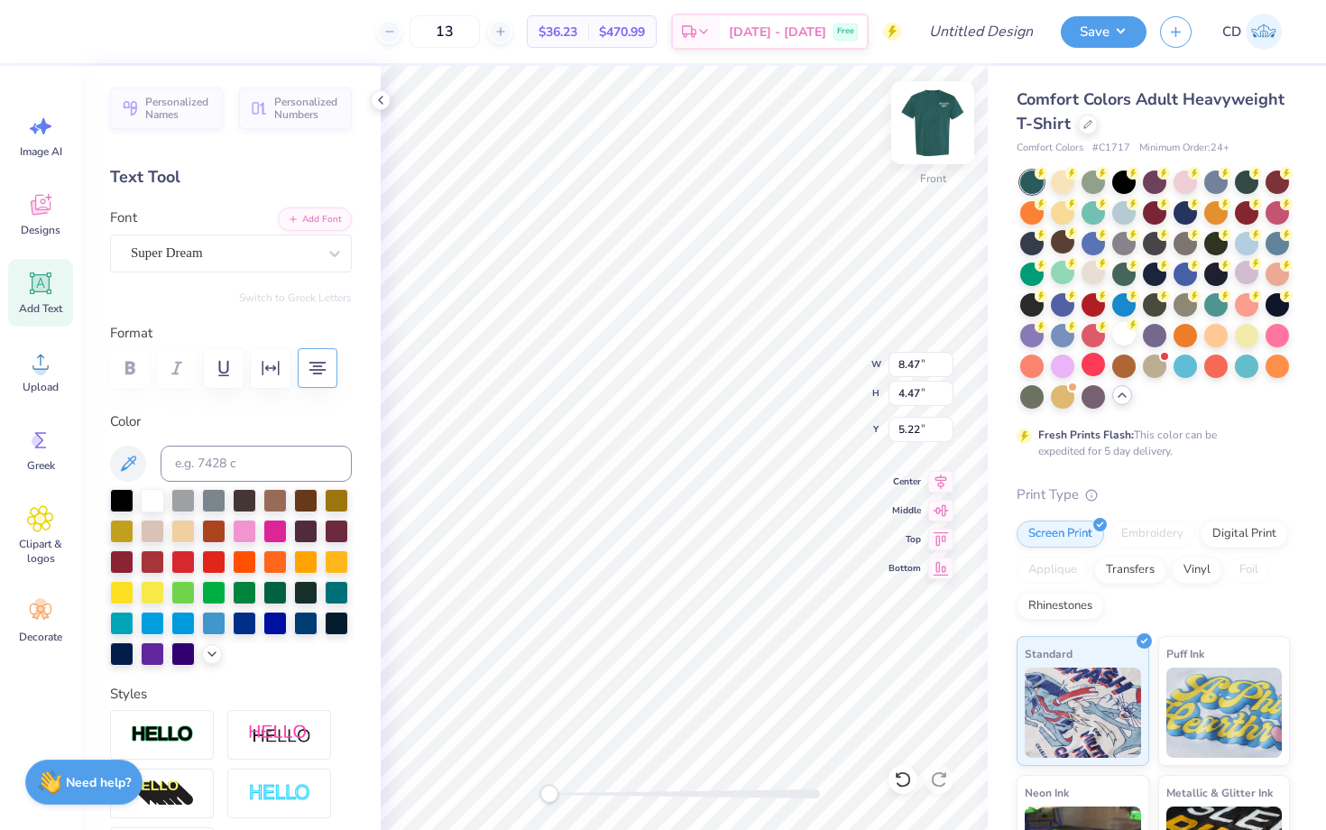
click at [949, 118] on img at bounding box center [933, 123] width 72 height 72
click at [921, 119] on img at bounding box center [933, 123] width 72 height 72
click at [1107, 32] on button "Save" at bounding box center [1104, 30] width 86 height 32
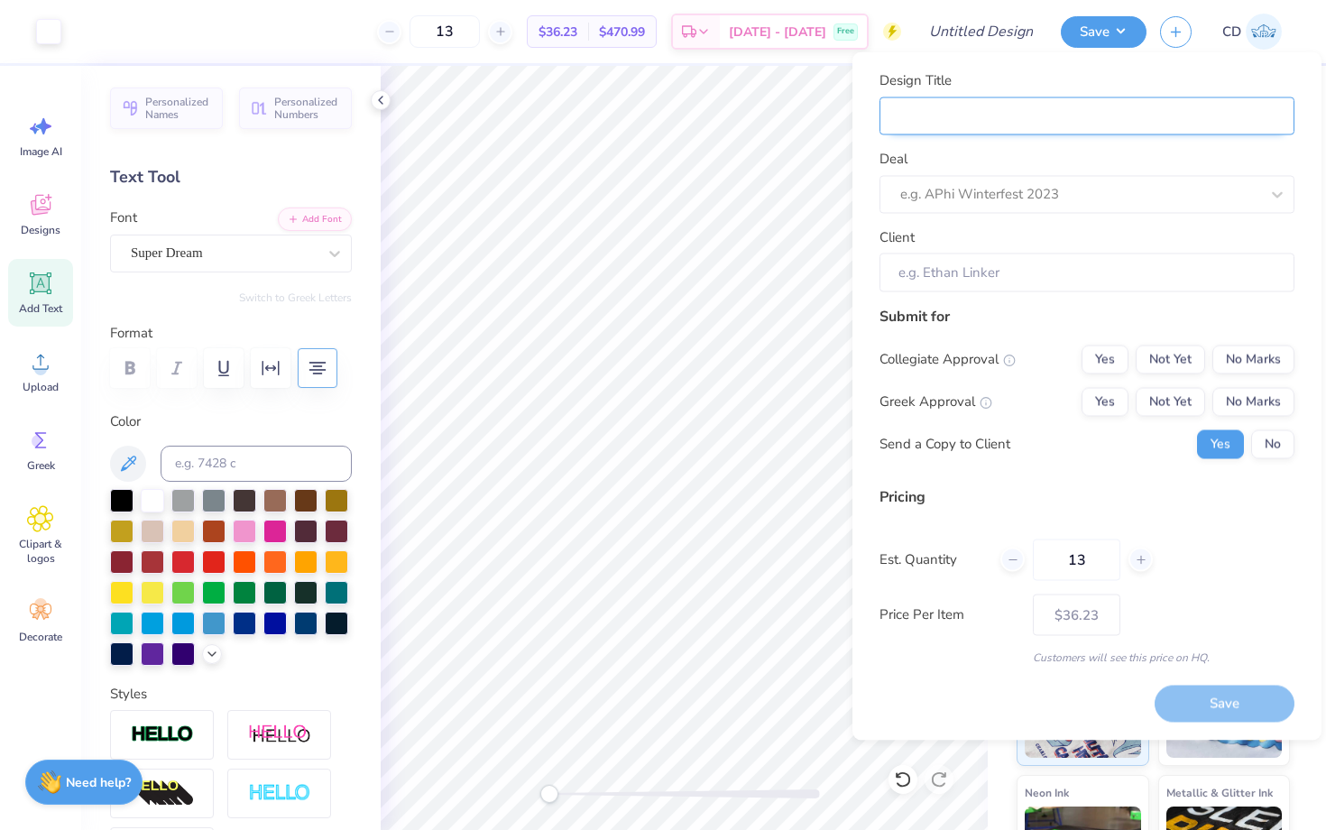
click at [1051, 110] on input "Design Title" at bounding box center [1087, 116] width 415 height 39
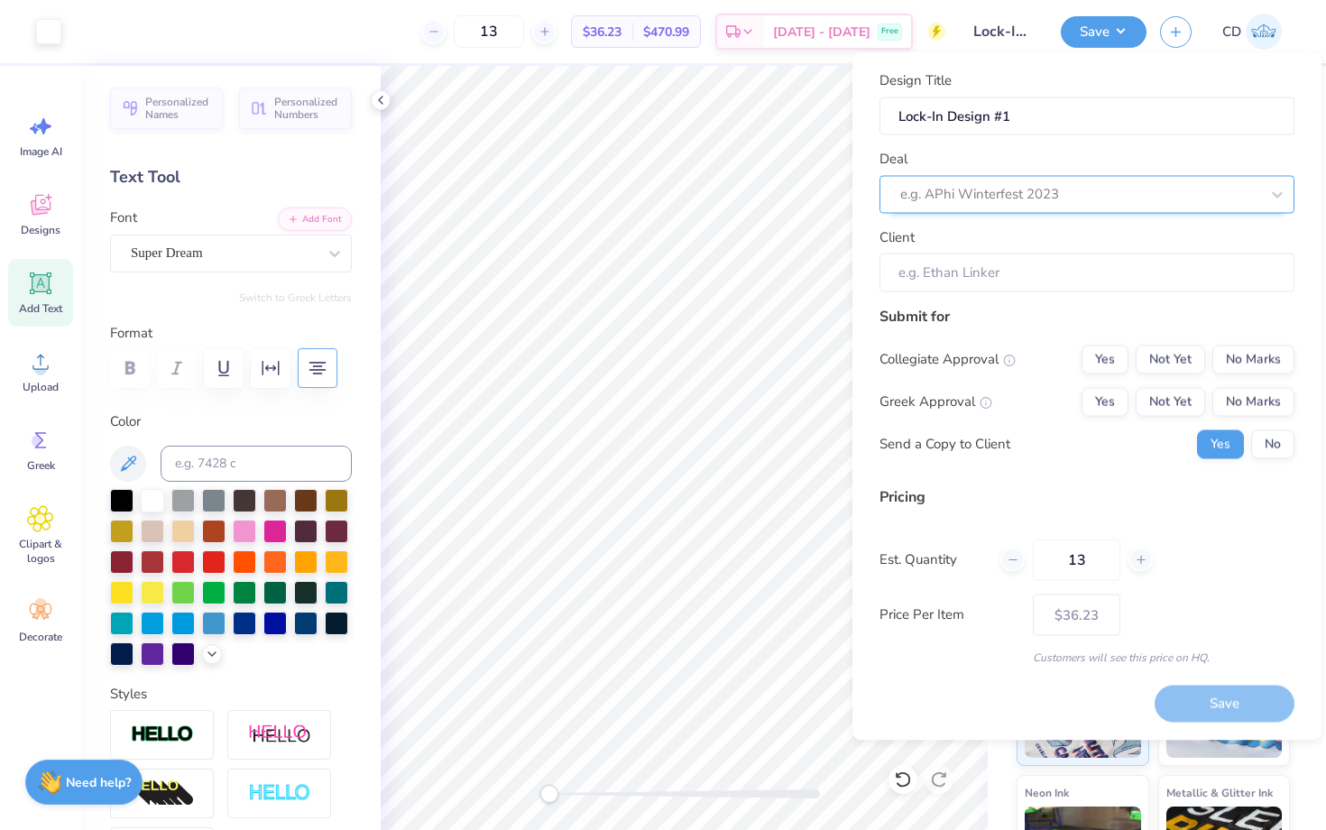
click at [1078, 193] on div at bounding box center [1079, 194] width 359 height 24
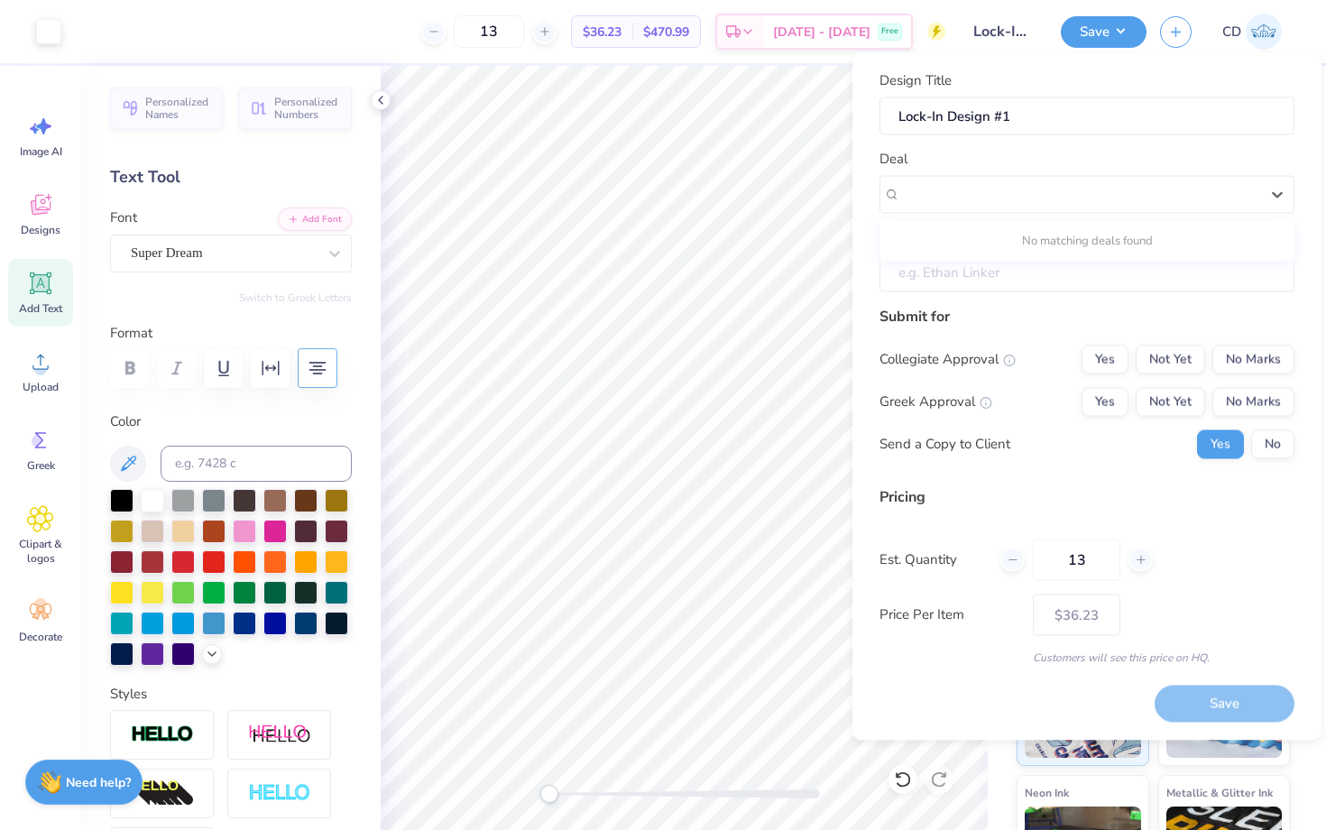
click at [1081, 279] on input "Client" at bounding box center [1087, 273] width 415 height 39
click at [1276, 450] on button "No" at bounding box center [1272, 443] width 43 height 29
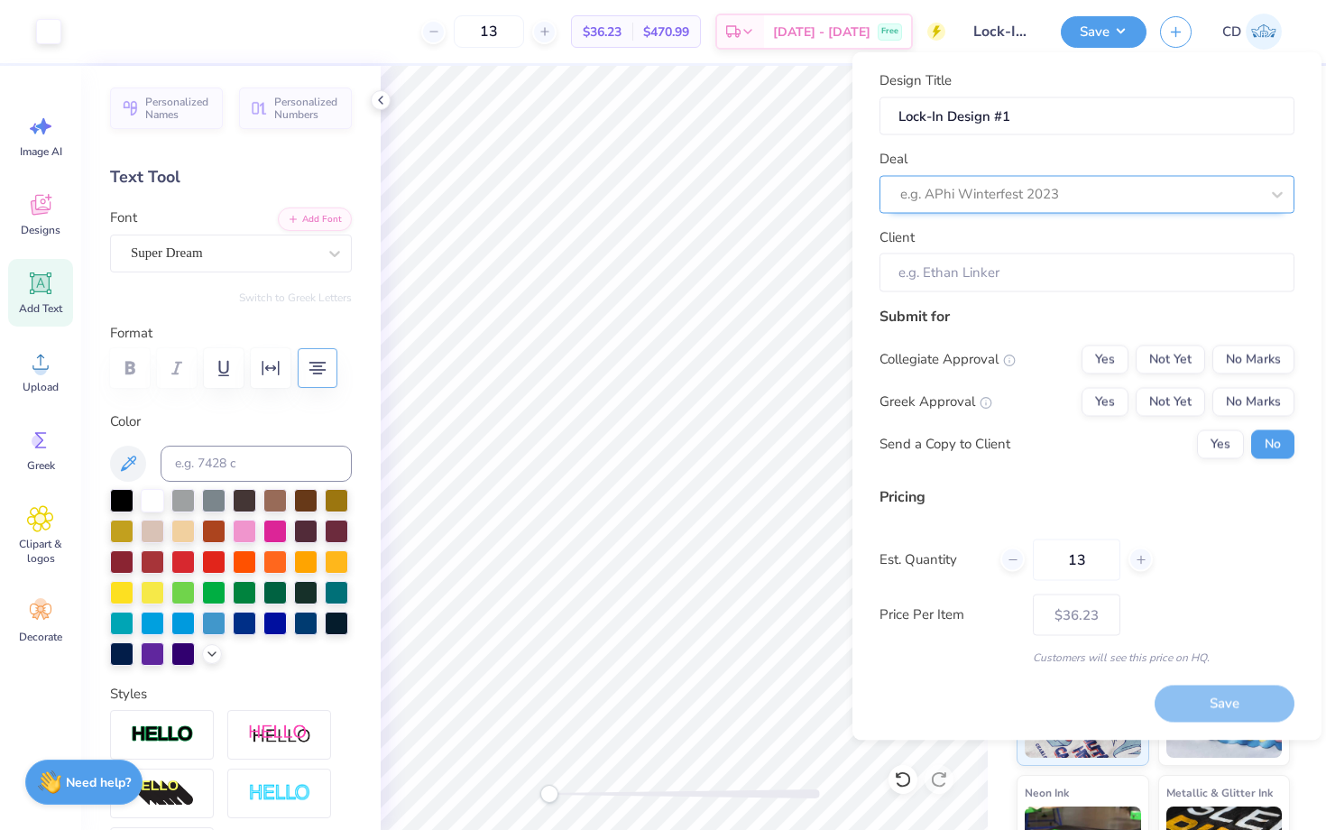
click at [1138, 199] on div at bounding box center [1079, 194] width 359 height 24
click at [1257, 184] on div at bounding box center [1079, 194] width 359 height 24
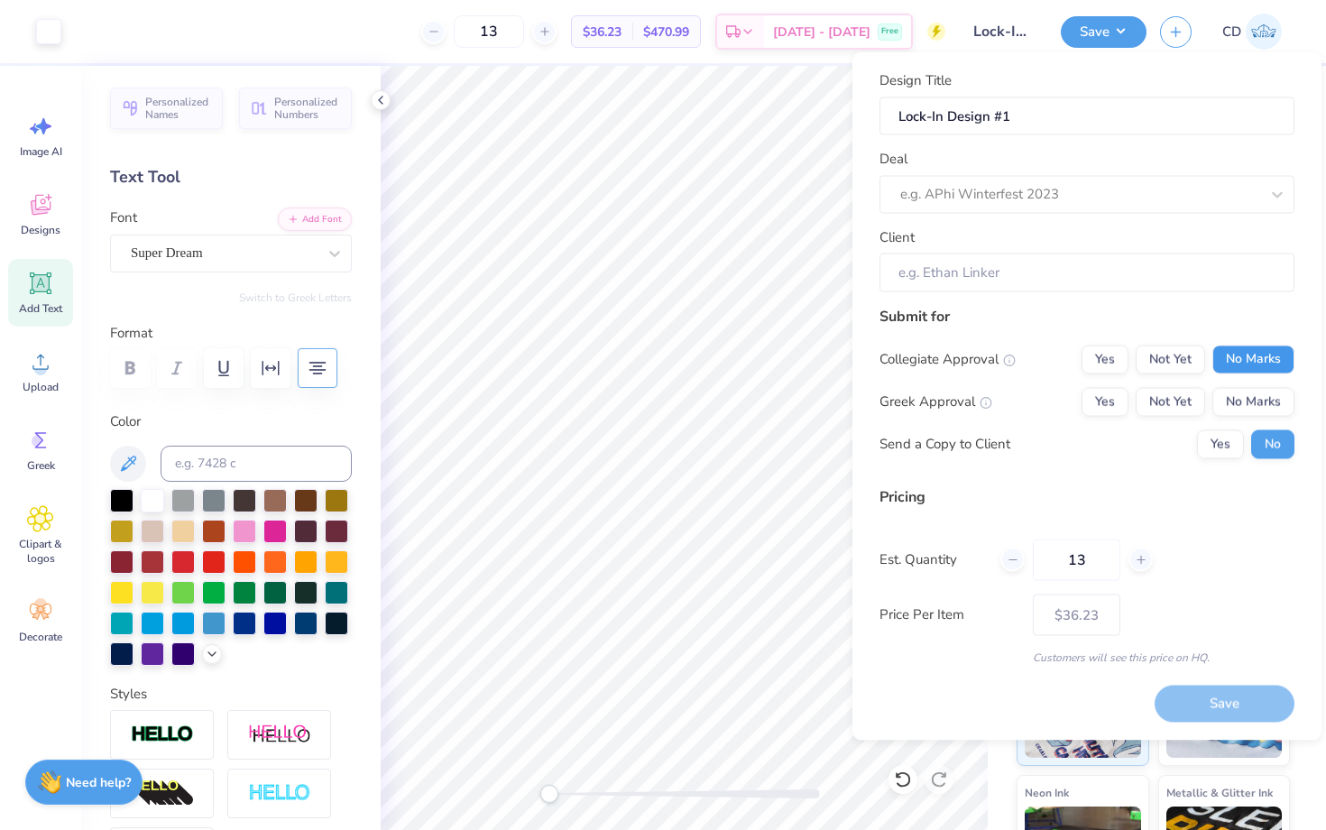
click at [1259, 355] on button "No Marks" at bounding box center [1254, 359] width 82 height 29
click at [1255, 382] on div "Collegiate Approval Yes Not Yet No Marks Greek Approval Yes Not Yet No Marks Se…" at bounding box center [1087, 402] width 415 height 114
click at [1255, 396] on button "No Marks" at bounding box center [1254, 401] width 82 height 29
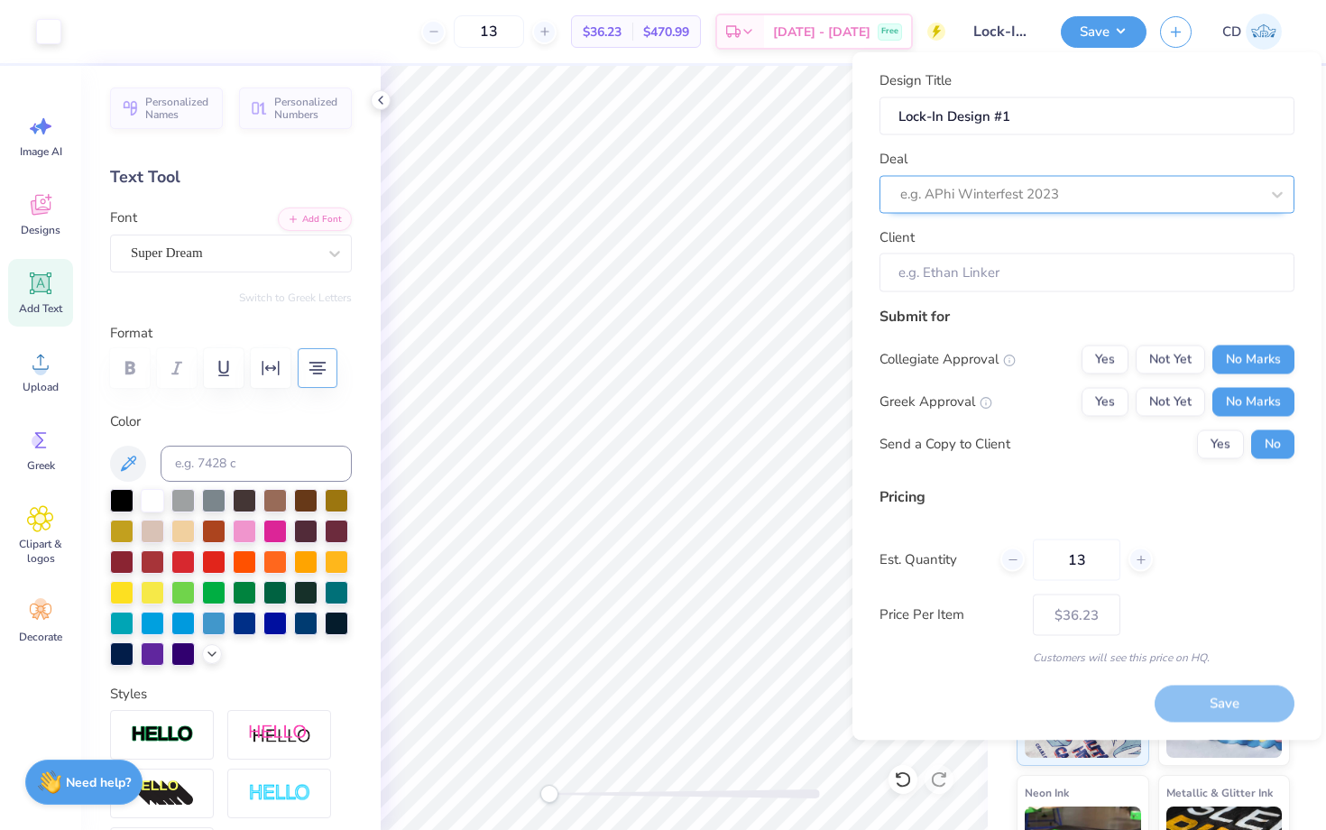
click at [1062, 199] on div at bounding box center [1079, 194] width 359 height 24
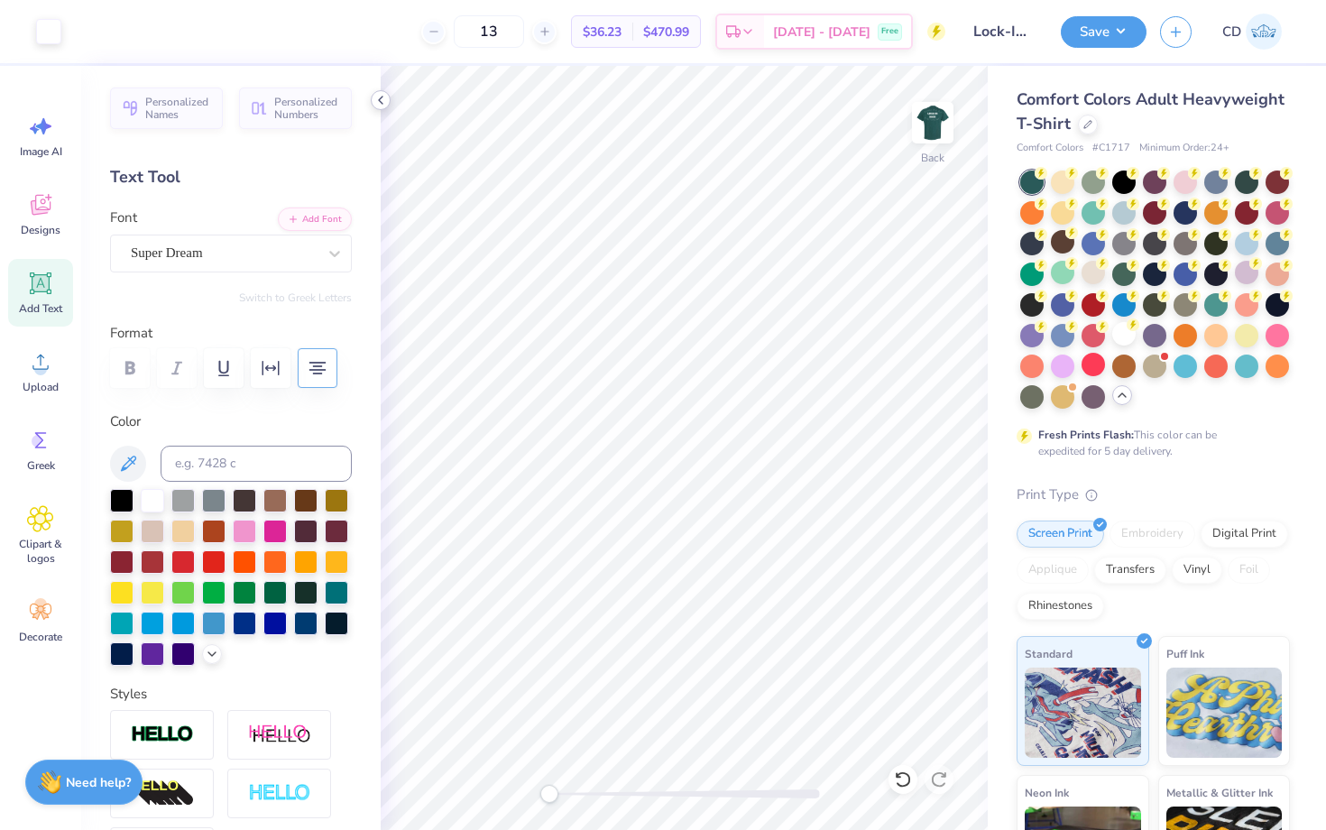
click at [386, 98] on icon at bounding box center [381, 100] width 14 height 14
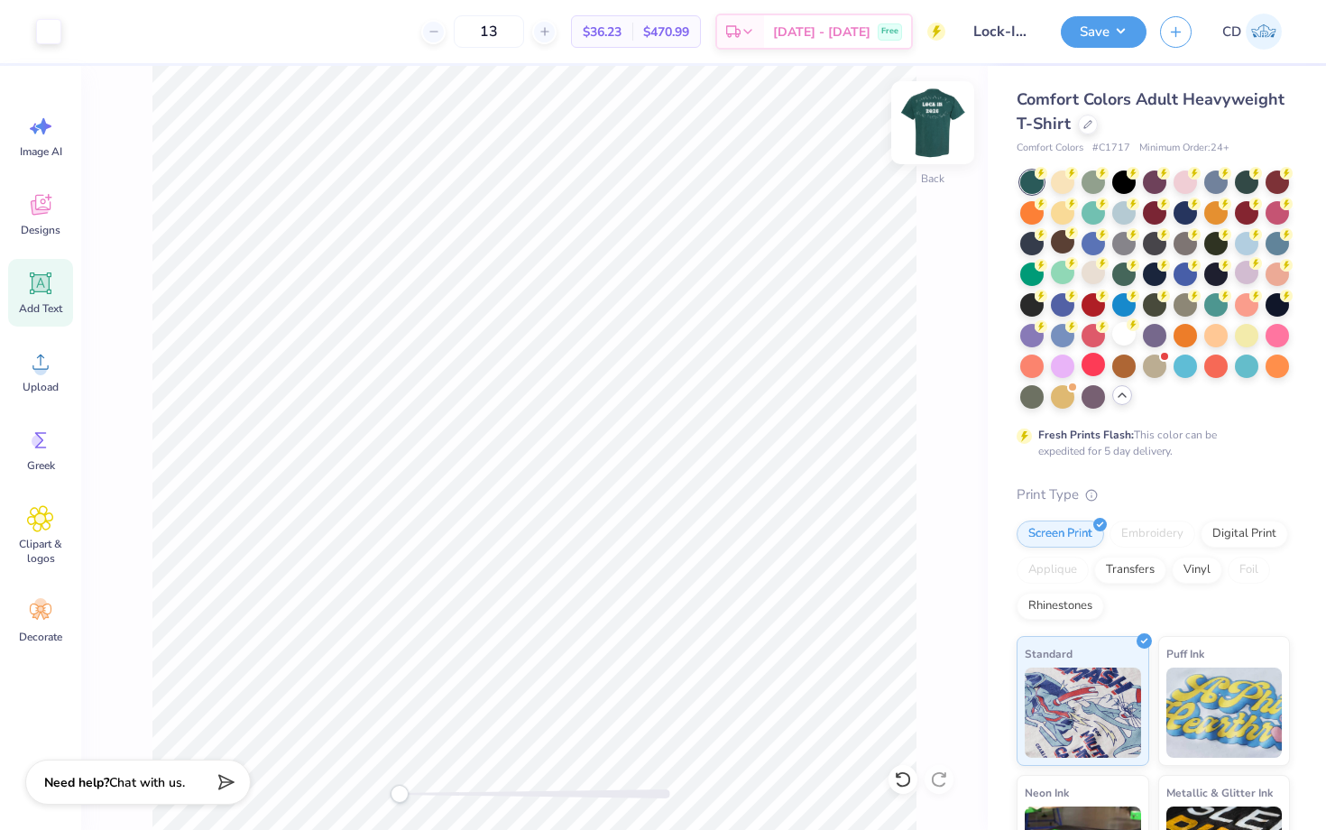
click at [931, 125] on img at bounding box center [933, 123] width 72 height 72
click at [1097, 309] on div at bounding box center [1093, 302] width 23 height 23
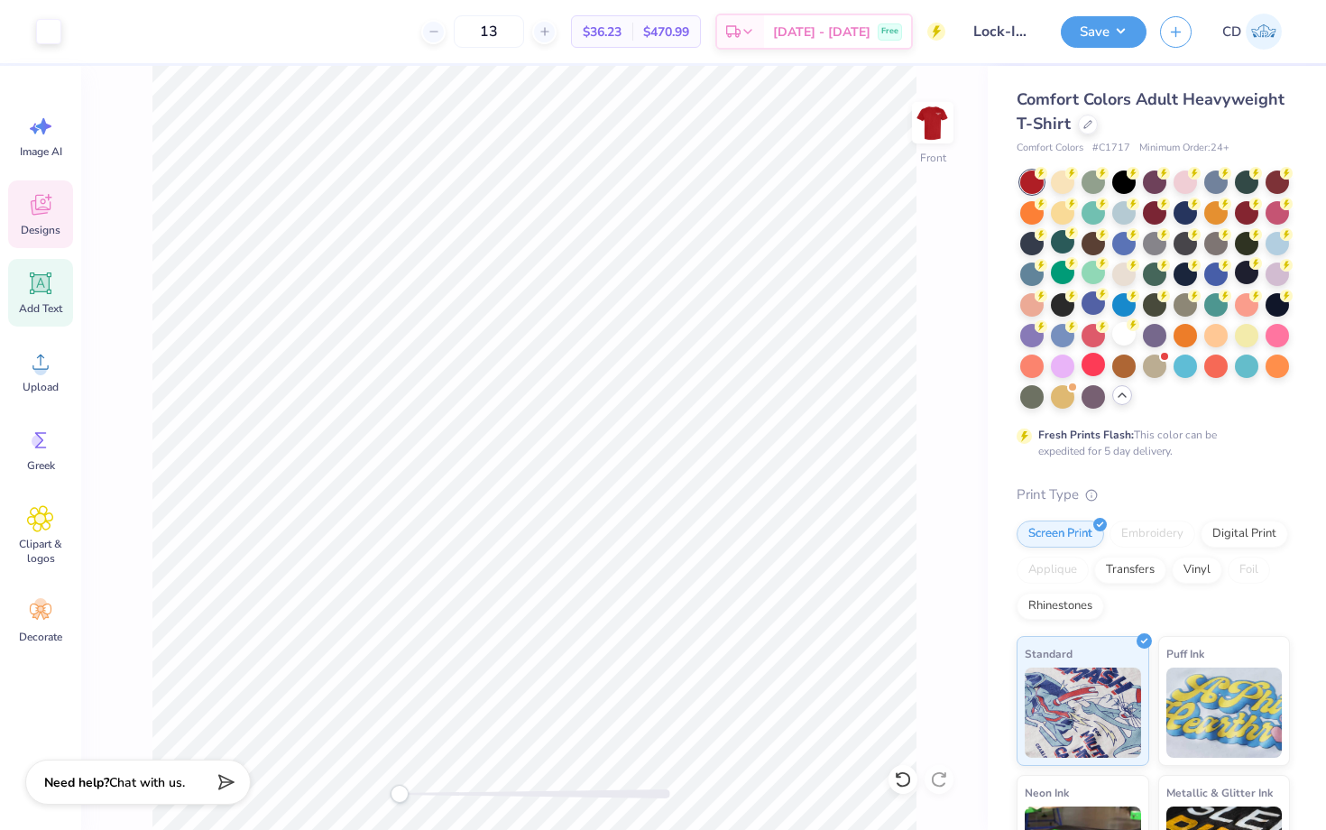
click at [43, 196] on icon at bounding box center [40, 204] width 27 height 27
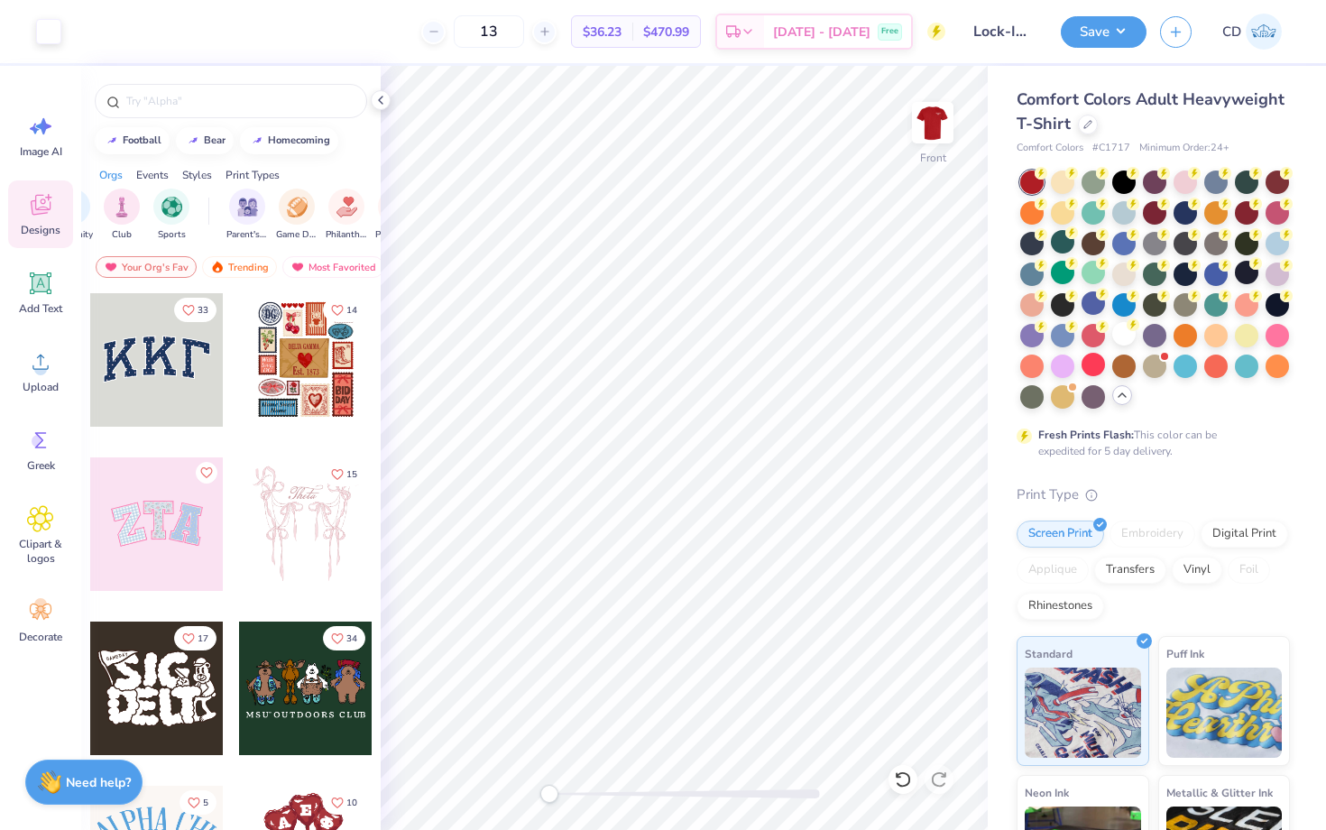
scroll to position [0, 95]
click at [164, 172] on div "Events" at bounding box center [152, 175] width 32 height 16
click at [212, 106] on input "text" at bounding box center [240, 101] width 231 height 18
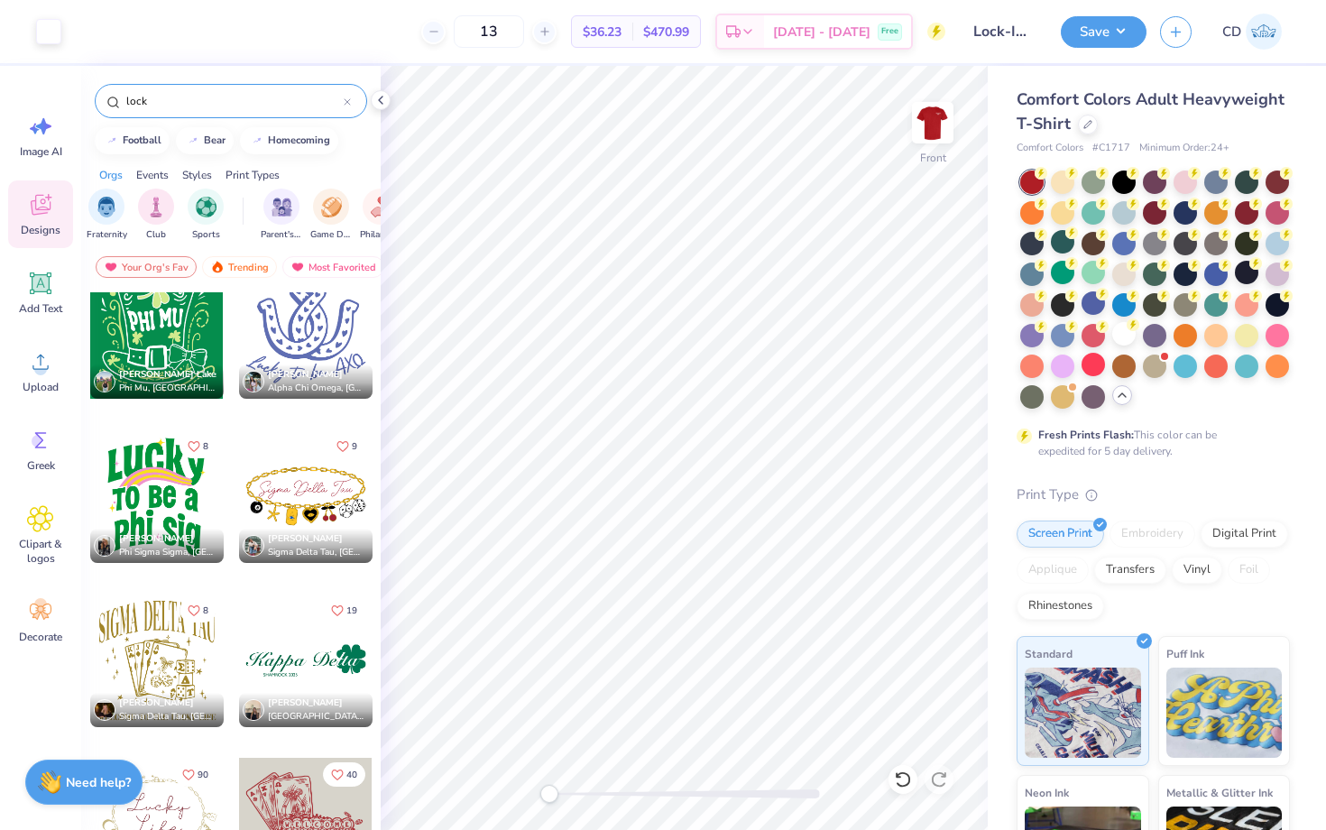
scroll to position [0, 63]
click at [150, 200] on img "filter for Club" at bounding box center [148, 205] width 20 height 21
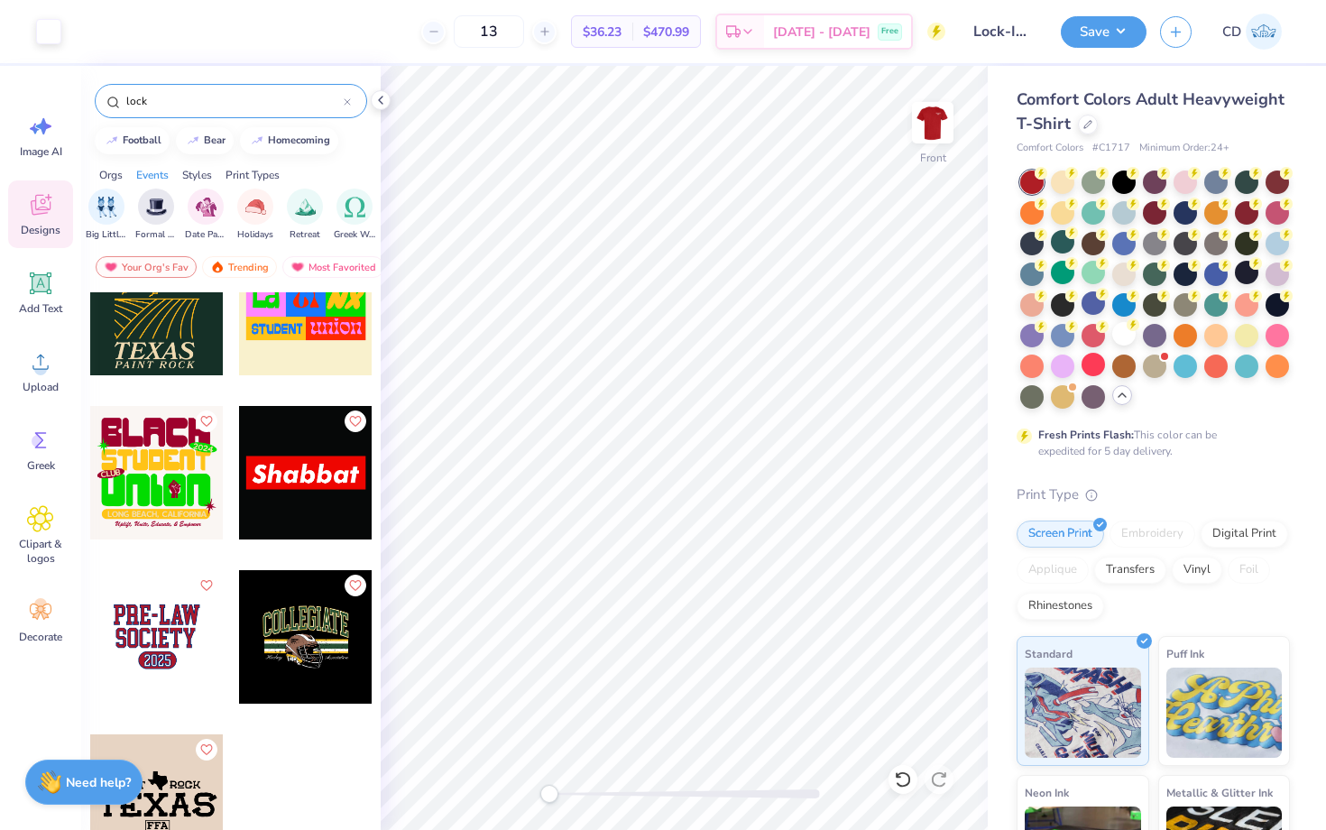
scroll to position [0, 495]
click at [146, 201] on img "filter for Formal & Semi" at bounding box center [139, 205] width 21 height 21
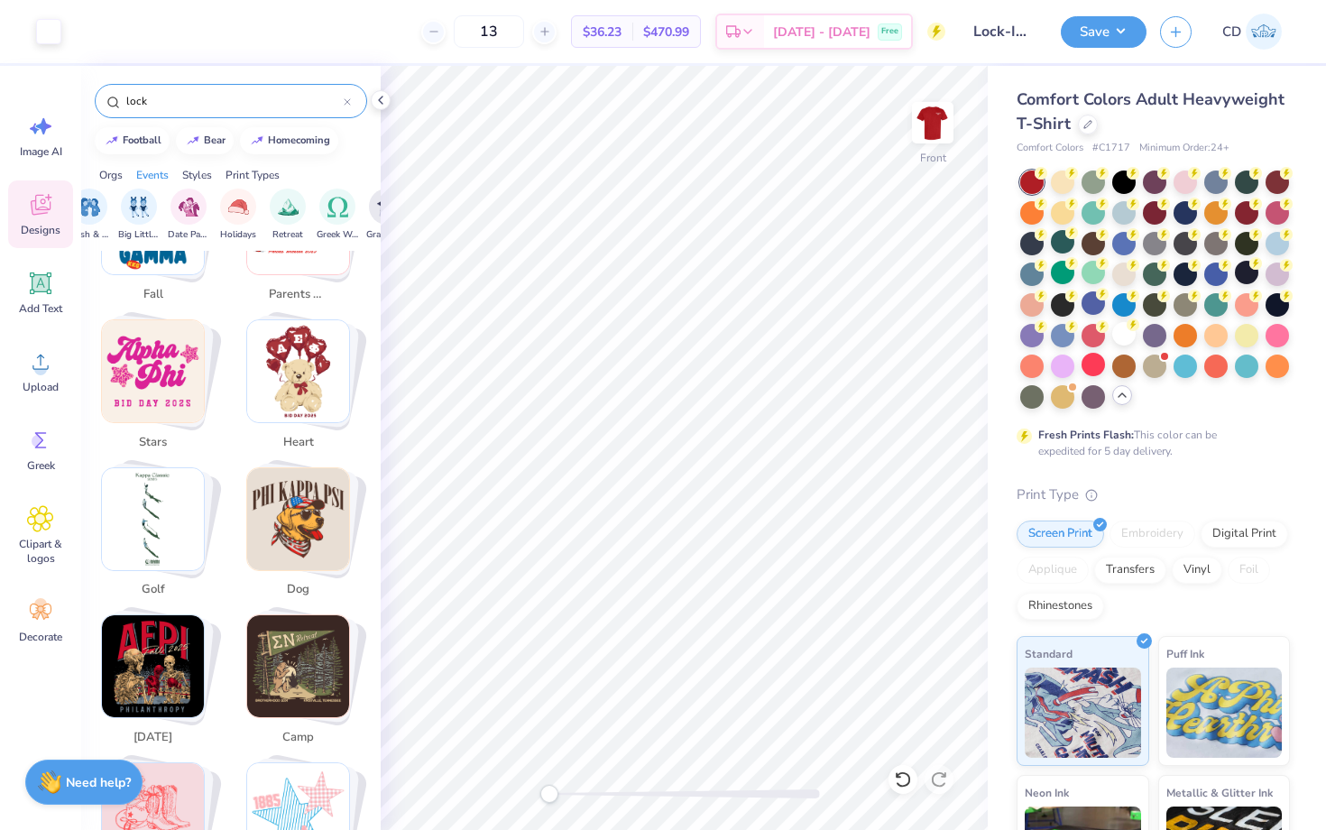
scroll to position [716, 0]
click at [172, 614] on img "Stack Card Button halloween" at bounding box center [153, 665] width 102 height 102
click at [177, 635] on img "Stack Card Button halloween" at bounding box center [153, 665] width 102 height 102
click at [161, 695] on img "Stack Card Button halloween" at bounding box center [153, 665] width 102 height 102
click at [201, 101] on input "[DATE]" at bounding box center [234, 101] width 219 height 18
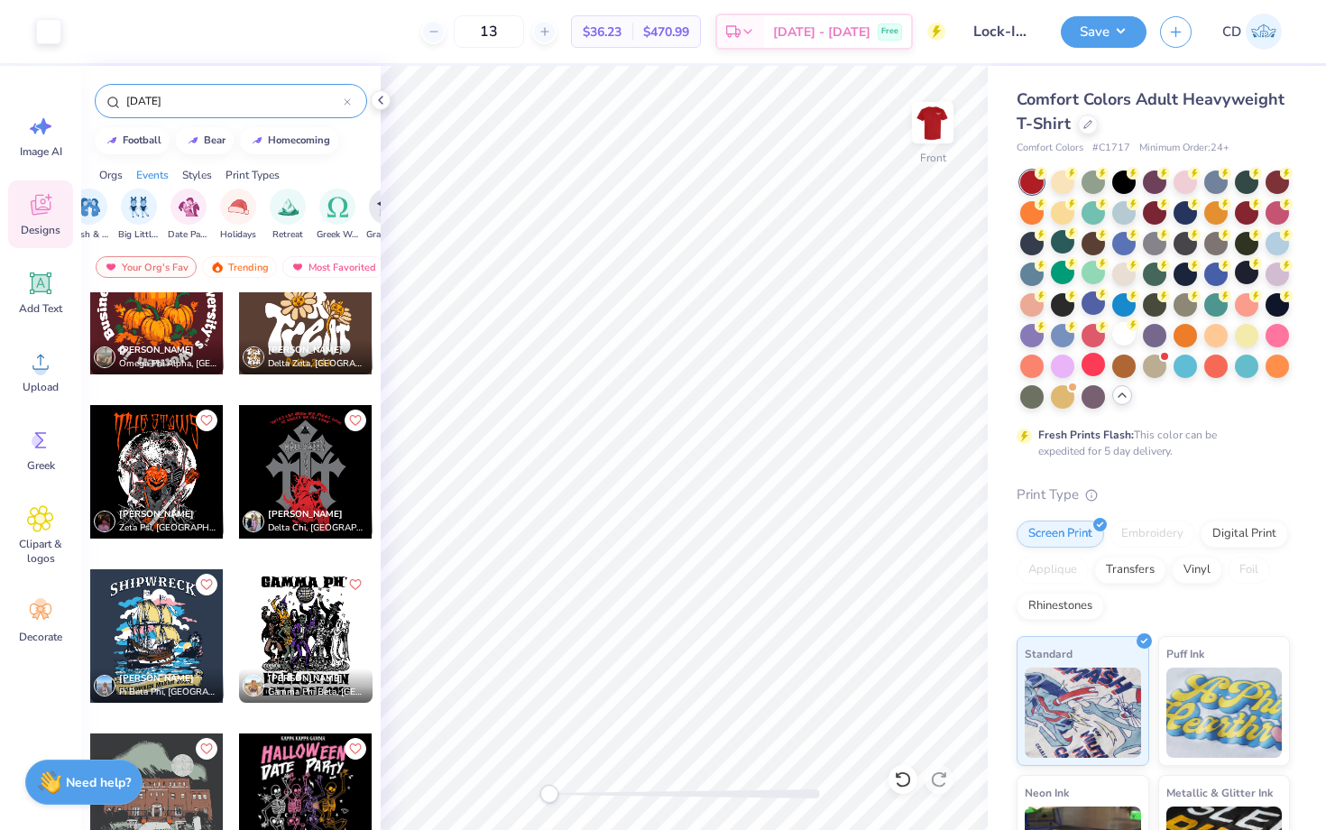
scroll to position [1282, 0]
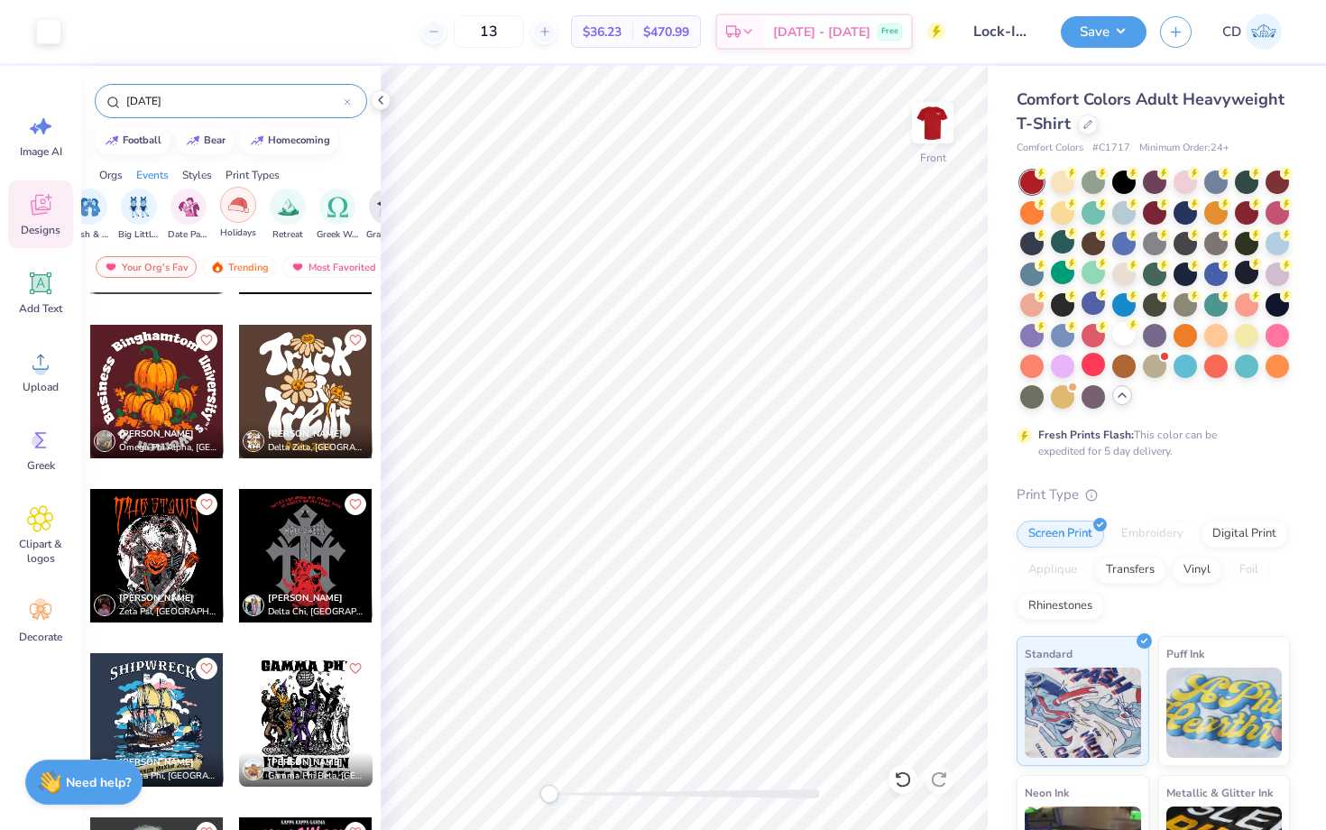
click at [252, 205] on div "filter for Holidays" at bounding box center [238, 205] width 36 height 36
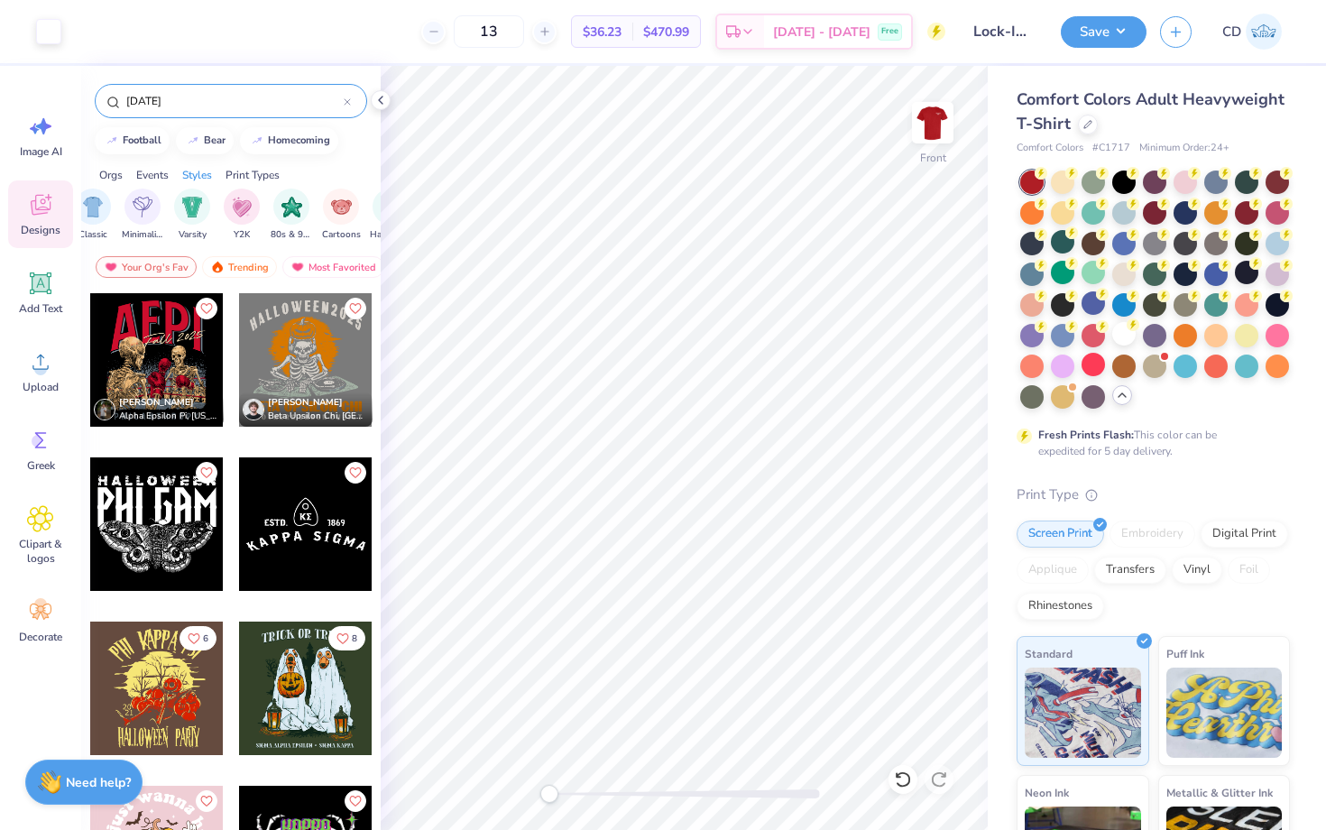
scroll to position [0, 966]
click at [284, 198] on img "filter for 80s & 90s" at bounding box center [290, 205] width 21 height 21
click at [152, 190] on icon "filter for Holidays" at bounding box center [152, 192] width 7 height 7
click at [152, 190] on icon "filter for Formal & Semi" at bounding box center [152, 192] width 7 height 7
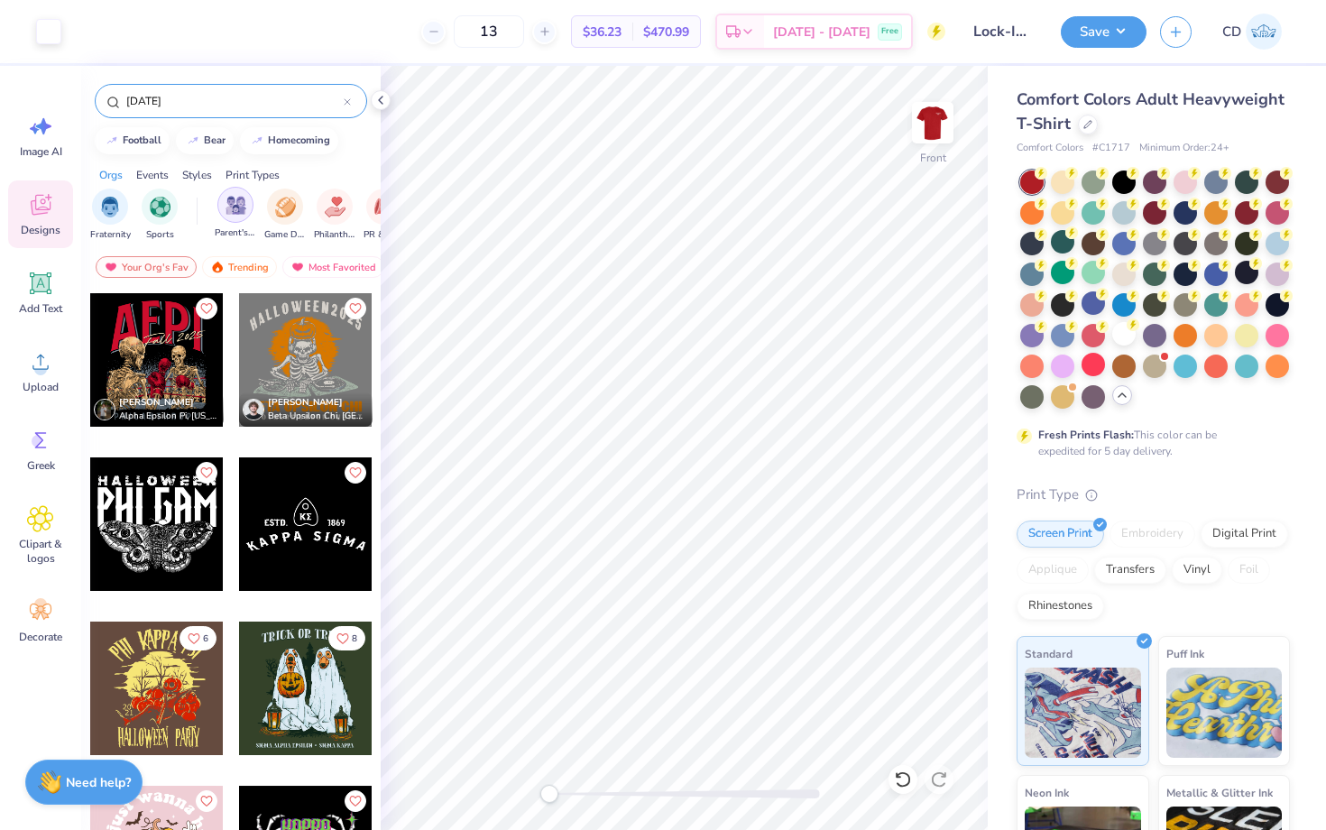
scroll to position [0, 0]
click at [126, 197] on div "filter for Club" at bounding box center [126, 192] width 16 height 16
click at [194, 102] on input "[DATE]" at bounding box center [234, 101] width 219 height 18
drag, startPoint x: 194, startPoint y: 102, endPoint x: 115, endPoint y: 102, distance: 78.5
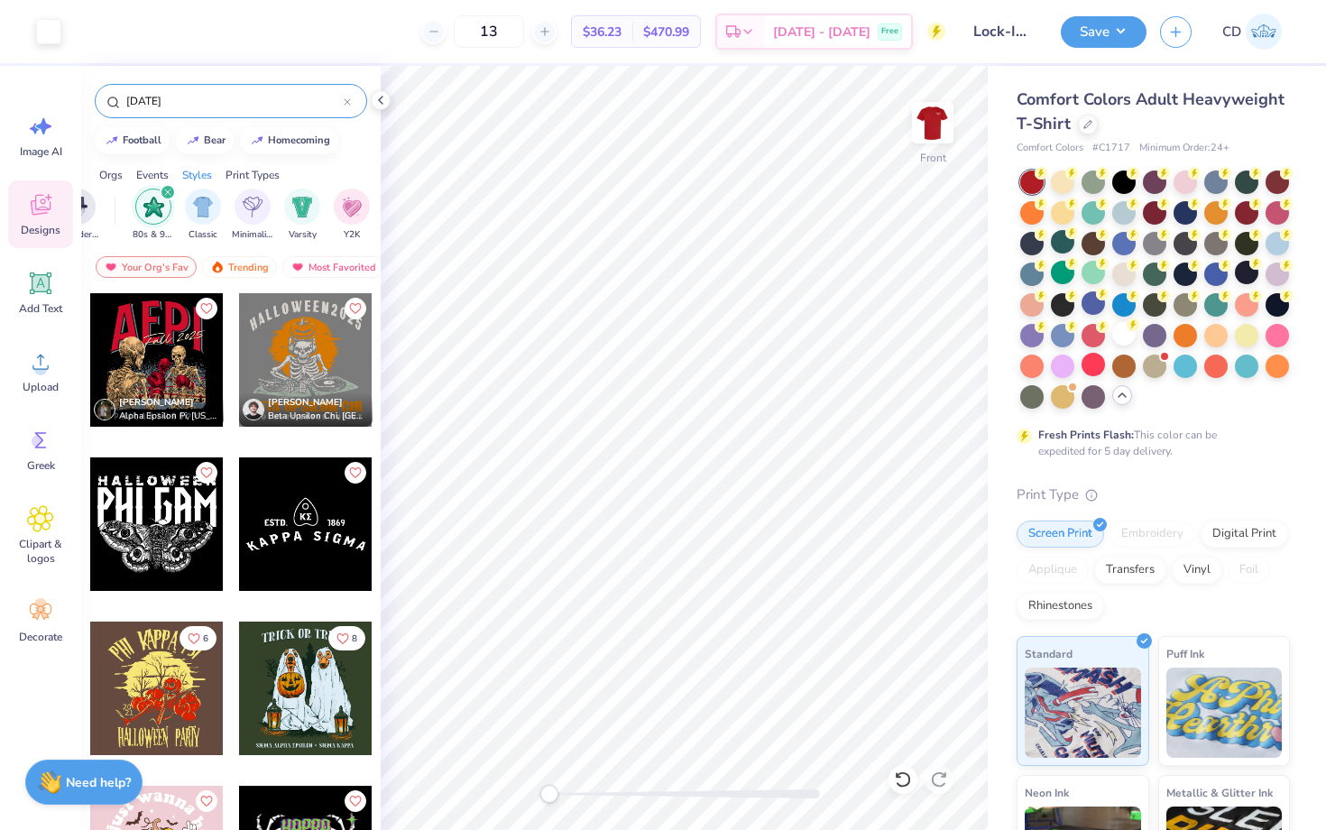
click at [115, 102] on div "[DATE]" at bounding box center [231, 101] width 272 height 34
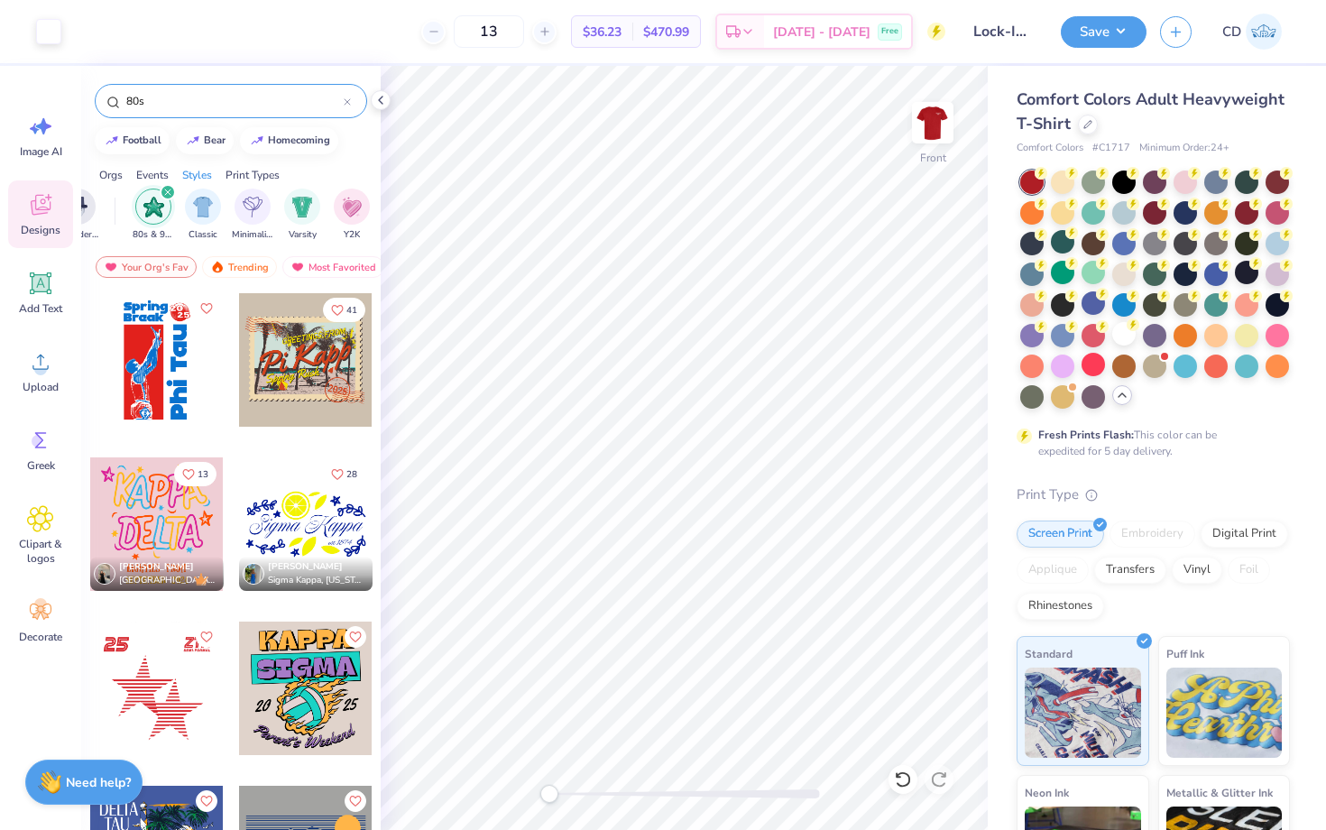
click at [238, 347] on div at bounding box center [172, 360] width 134 height 134
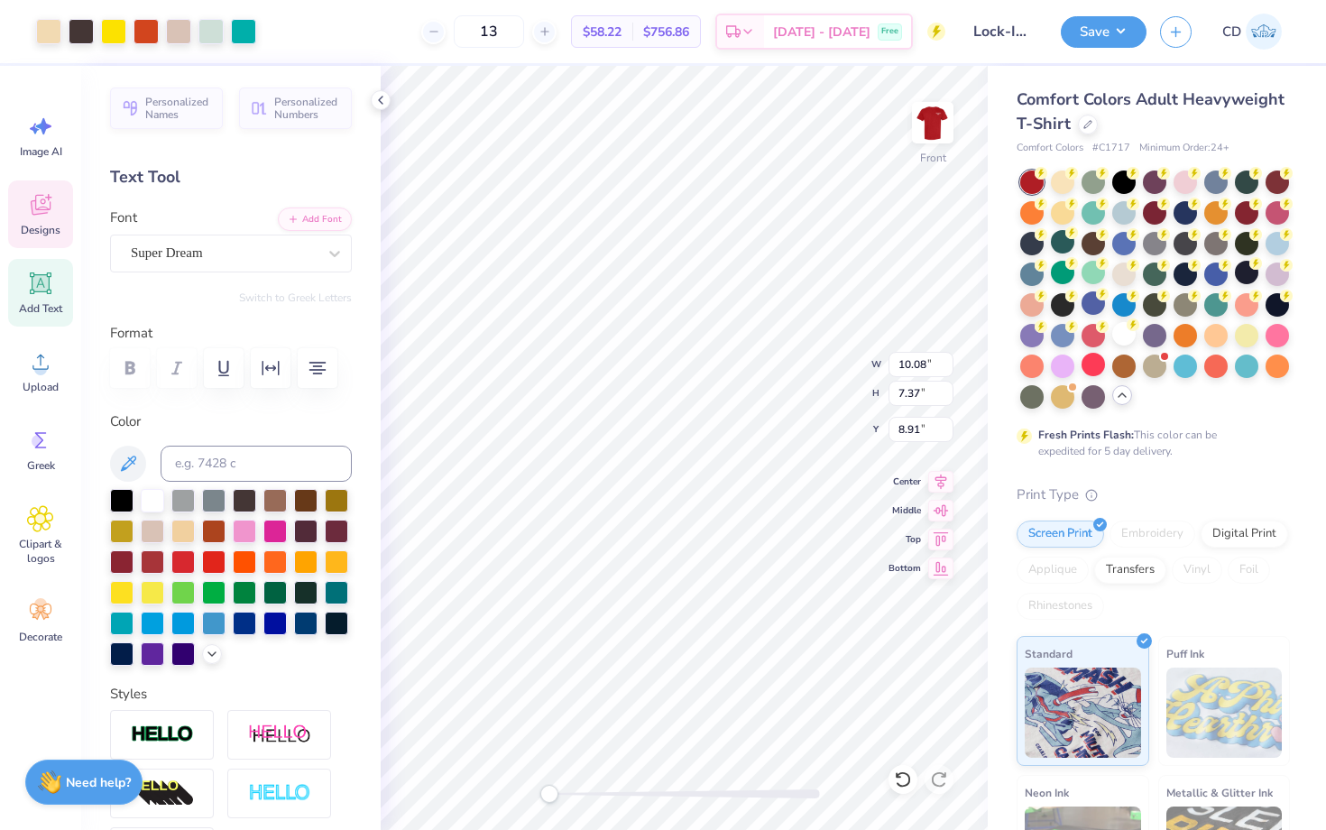
click at [383, 105] on icon at bounding box center [381, 100] width 14 height 14
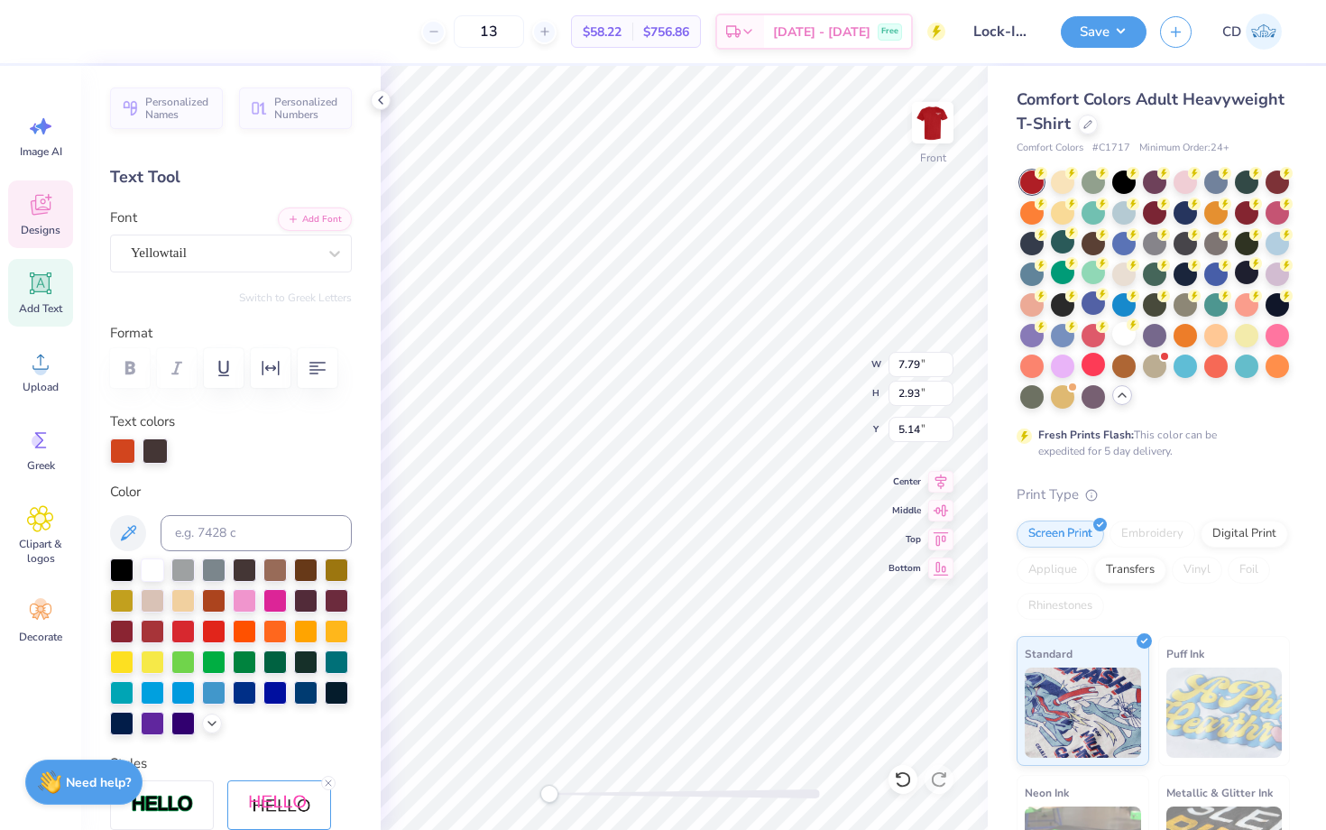
click at [603, 792] on div at bounding box center [685, 794] width 271 height 9
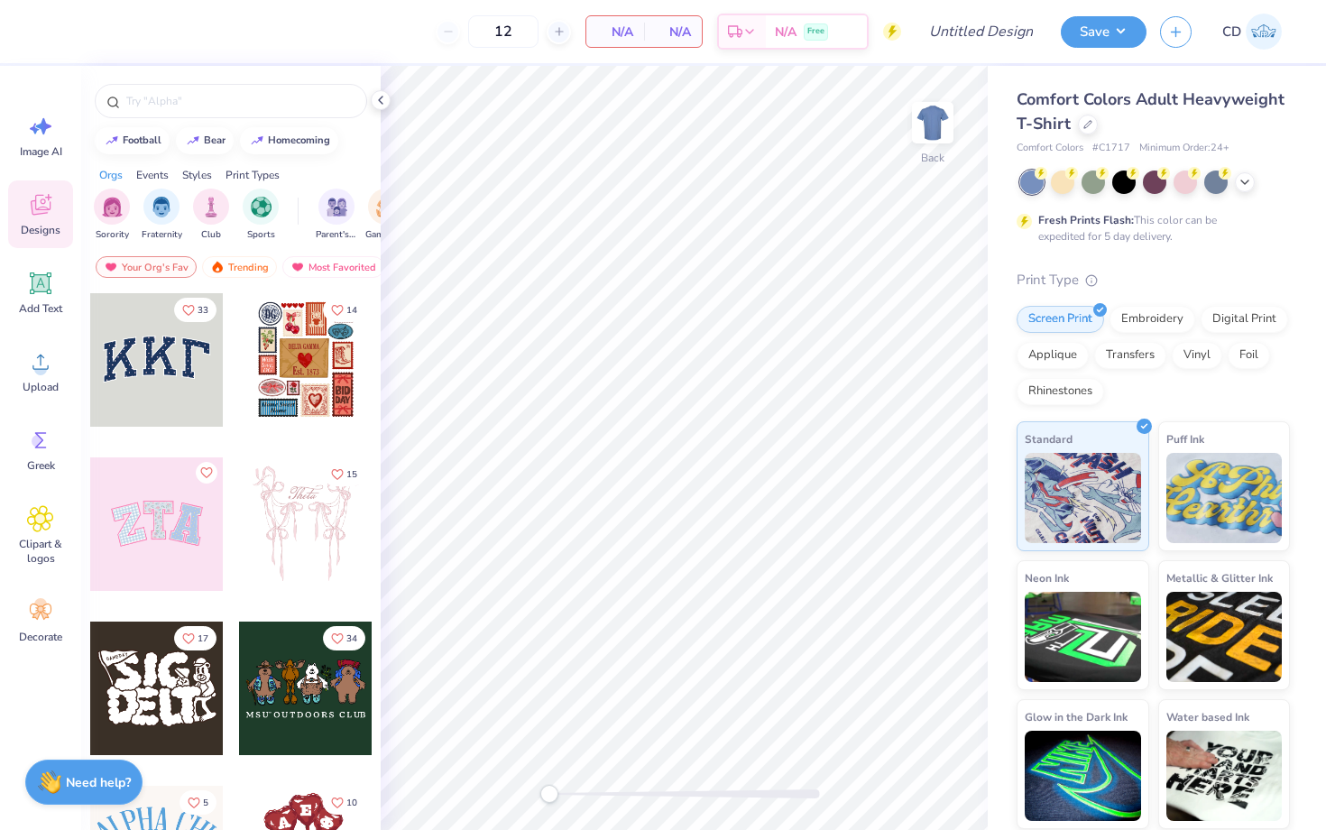
click at [1234, 172] on div at bounding box center [1156, 182] width 270 height 23
click at [1240, 173] on div at bounding box center [1245, 181] width 20 height 20
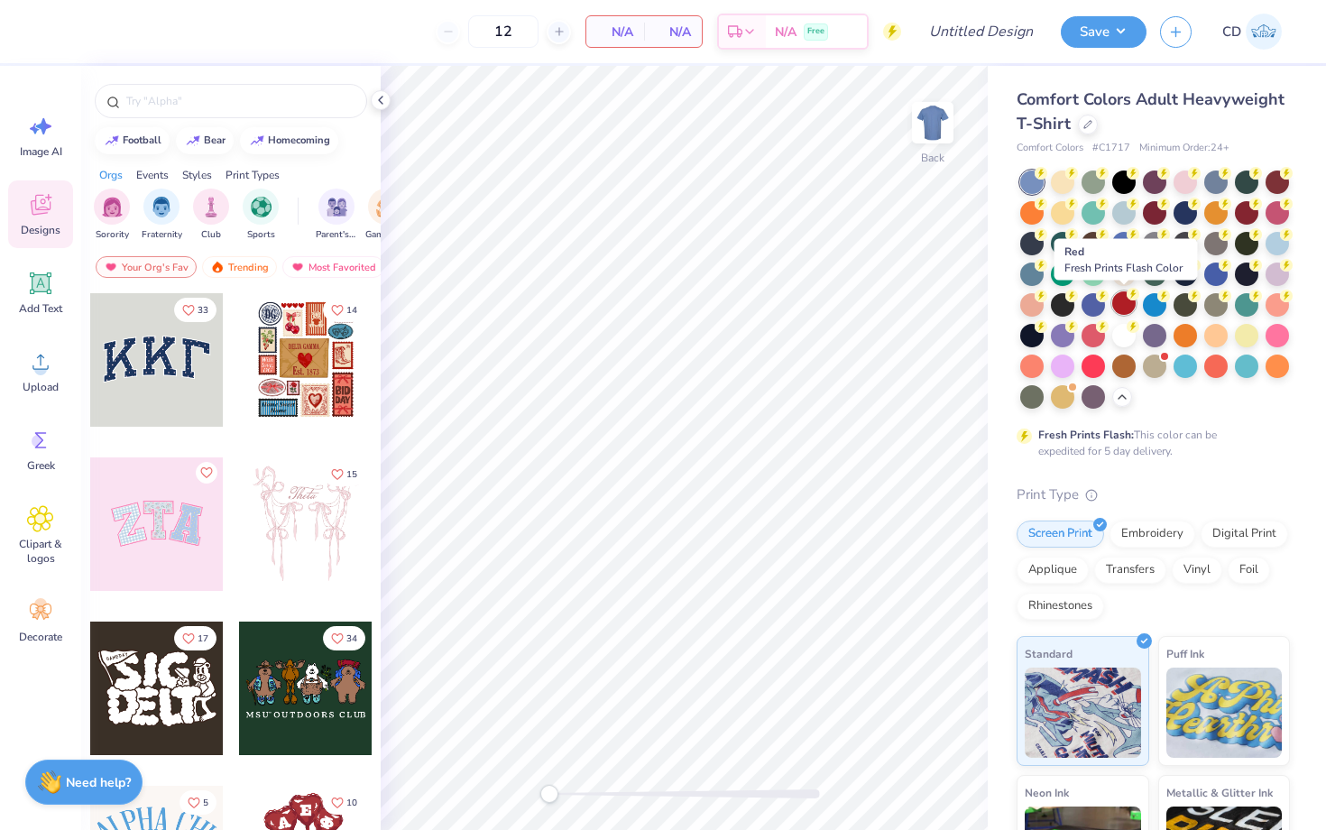
click at [1118, 302] on div at bounding box center [1124, 302] width 23 height 23
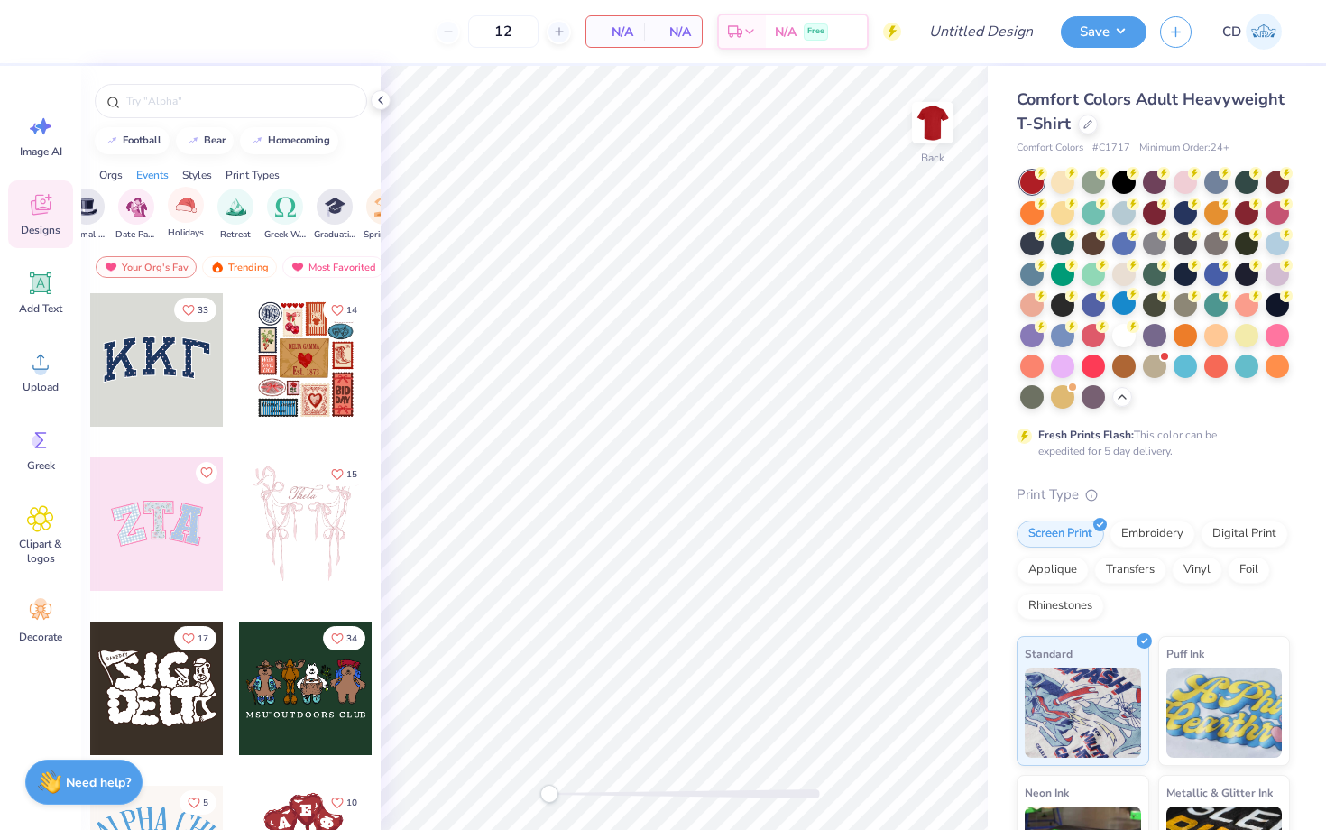
scroll to position [0, 572]
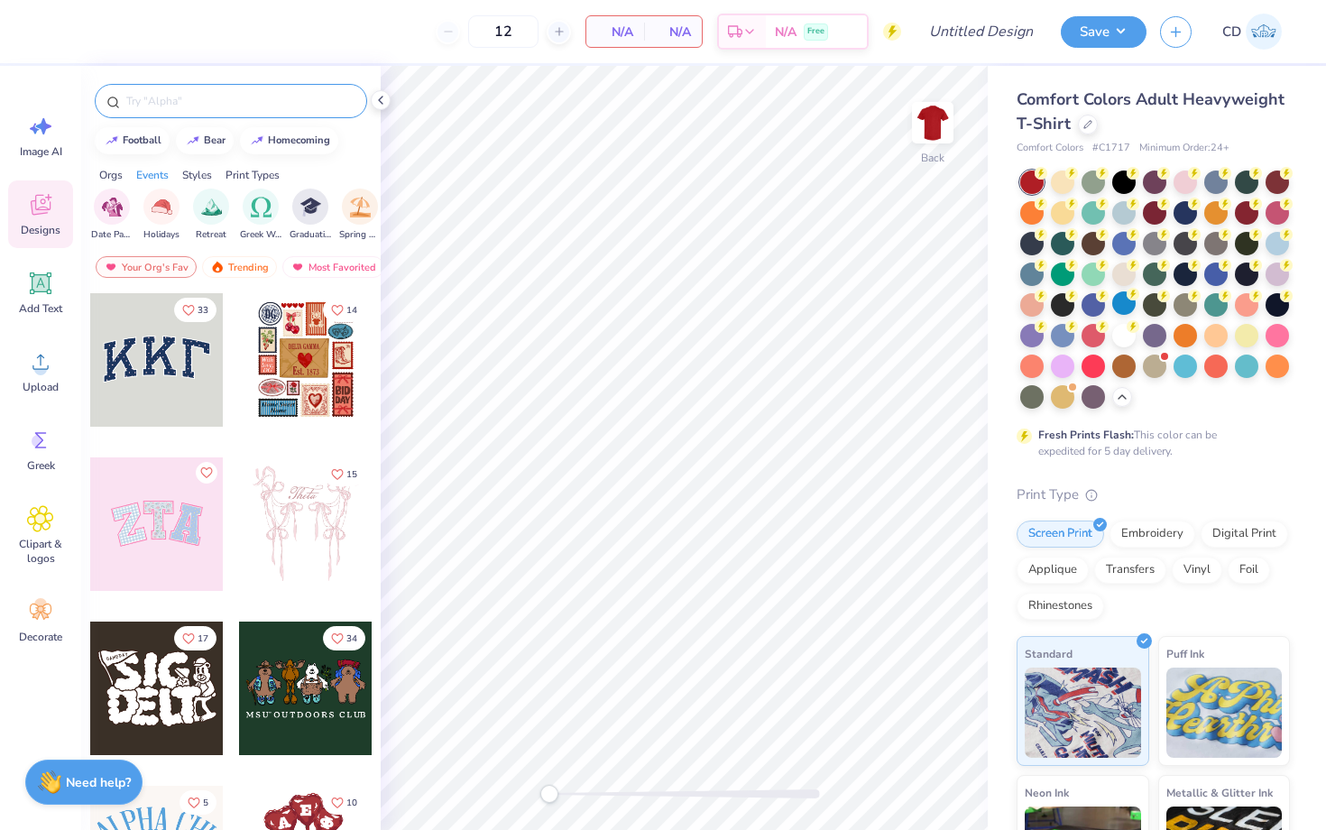
click at [288, 106] on input "text" at bounding box center [240, 101] width 231 height 18
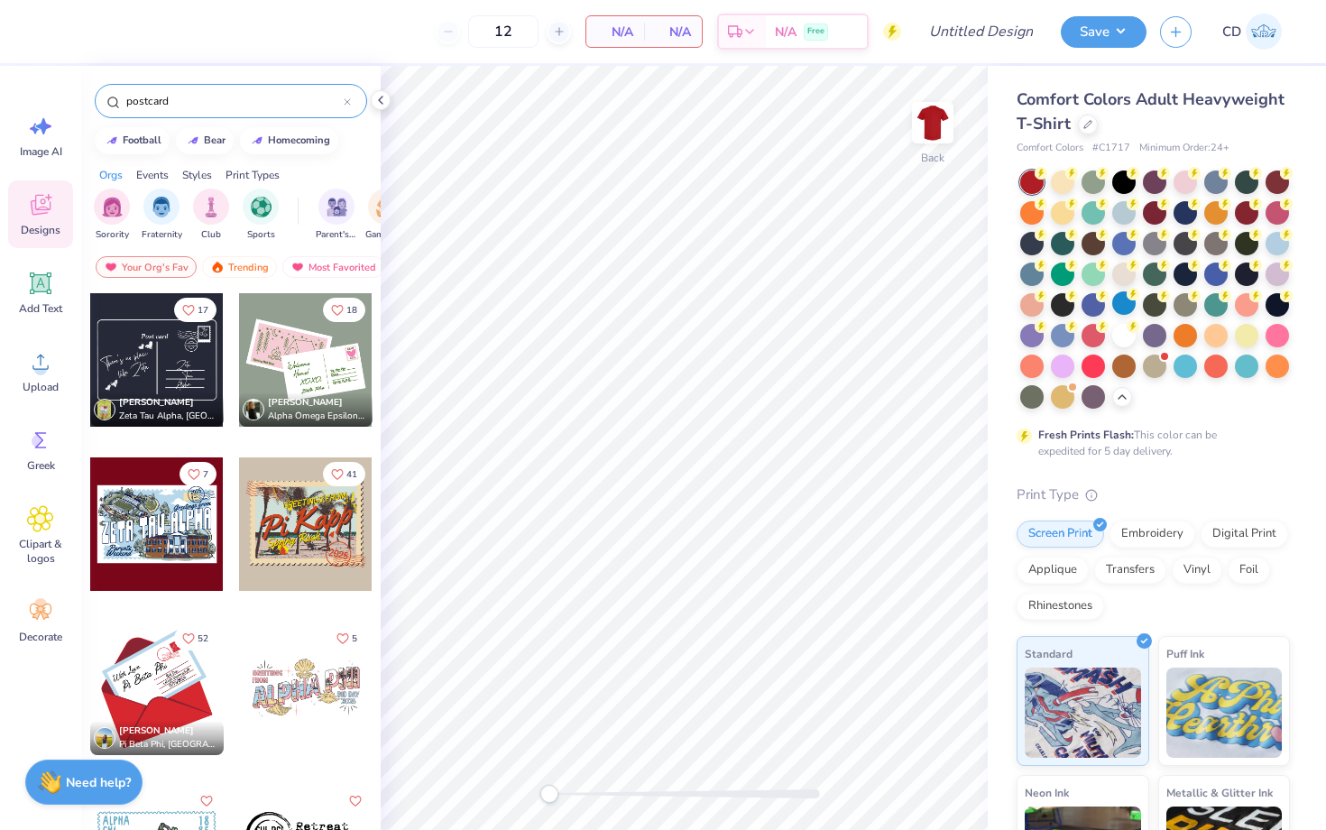
type input "postcard"
click at [314, 512] on div at bounding box center [306, 524] width 134 height 134
click at [939, 122] on img at bounding box center [933, 123] width 72 height 72
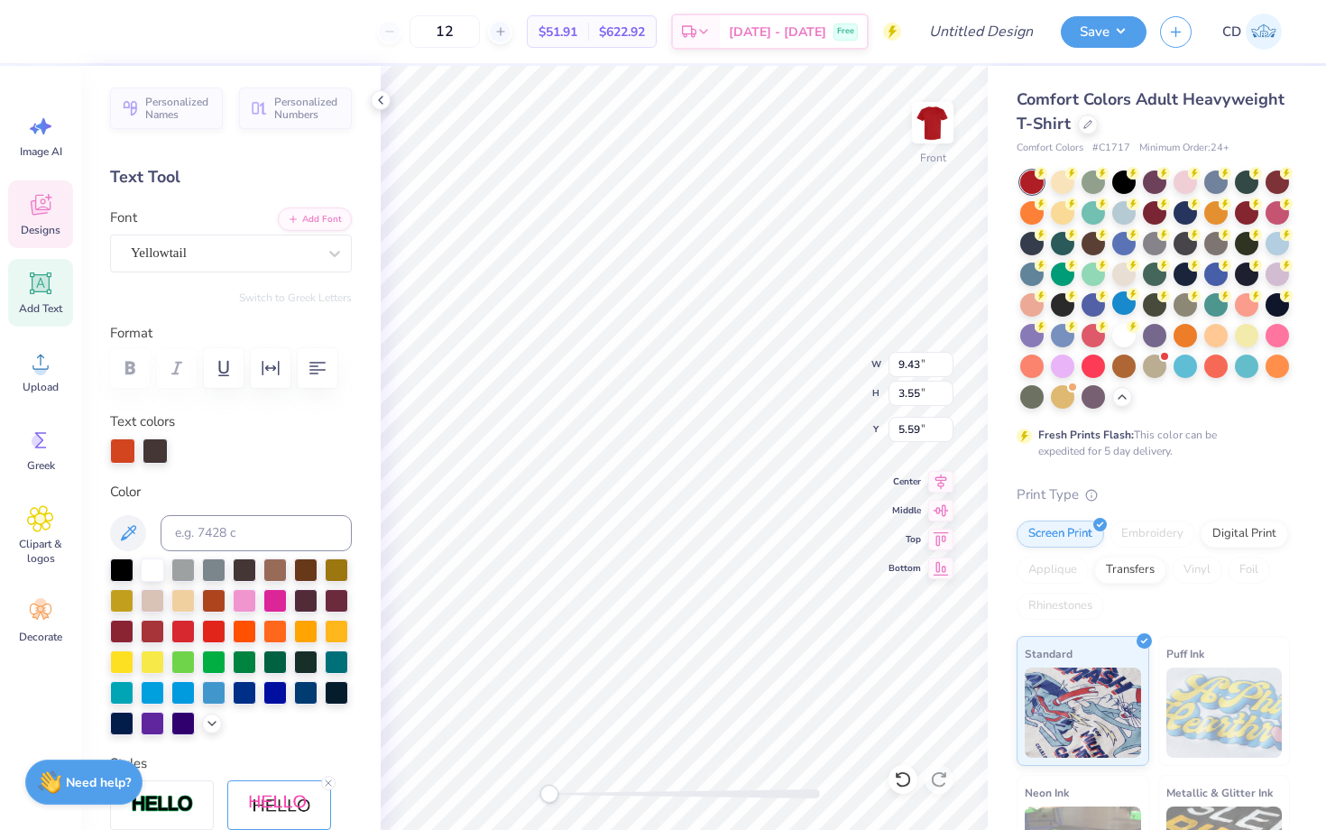
type textarea "P"
type textarea "Lock In"
type input "5.52"
type input "2.02"
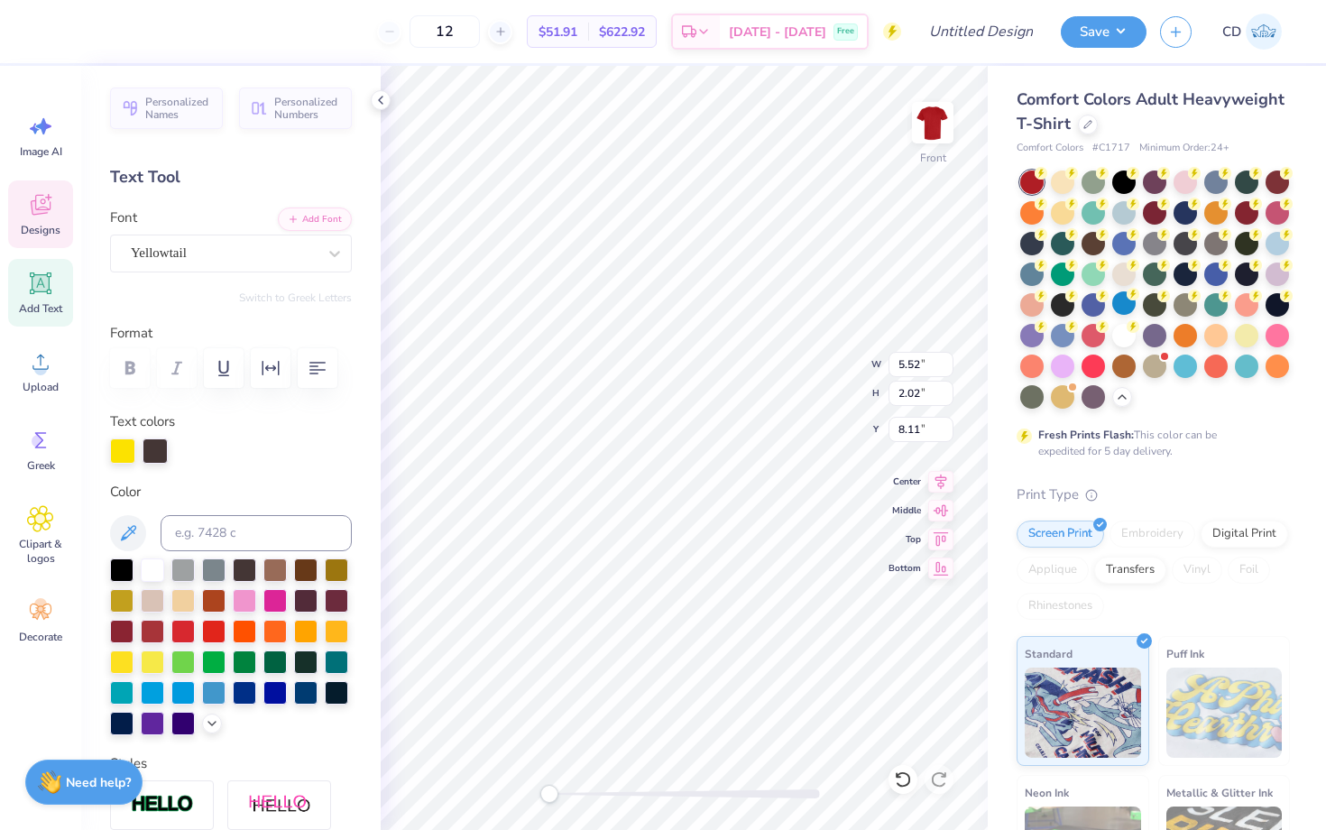
type input "8.11"
type textarea "[GEOGRAPHIC_DATA]"
click at [99, 784] on strong "Need help?" at bounding box center [98, 779] width 65 height 17
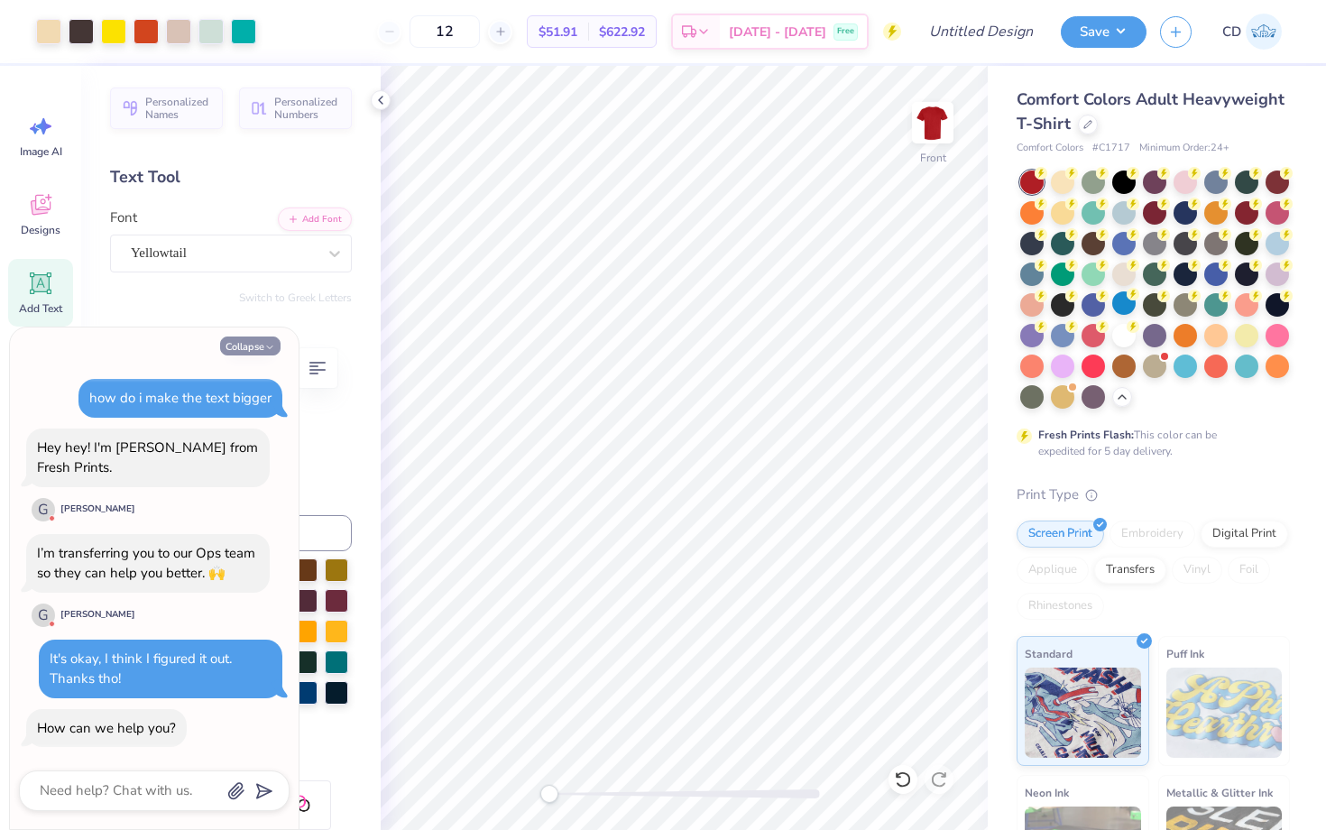
click at [264, 346] on icon "button" at bounding box center [269, 347] width 11 height 11
type textarea "x"
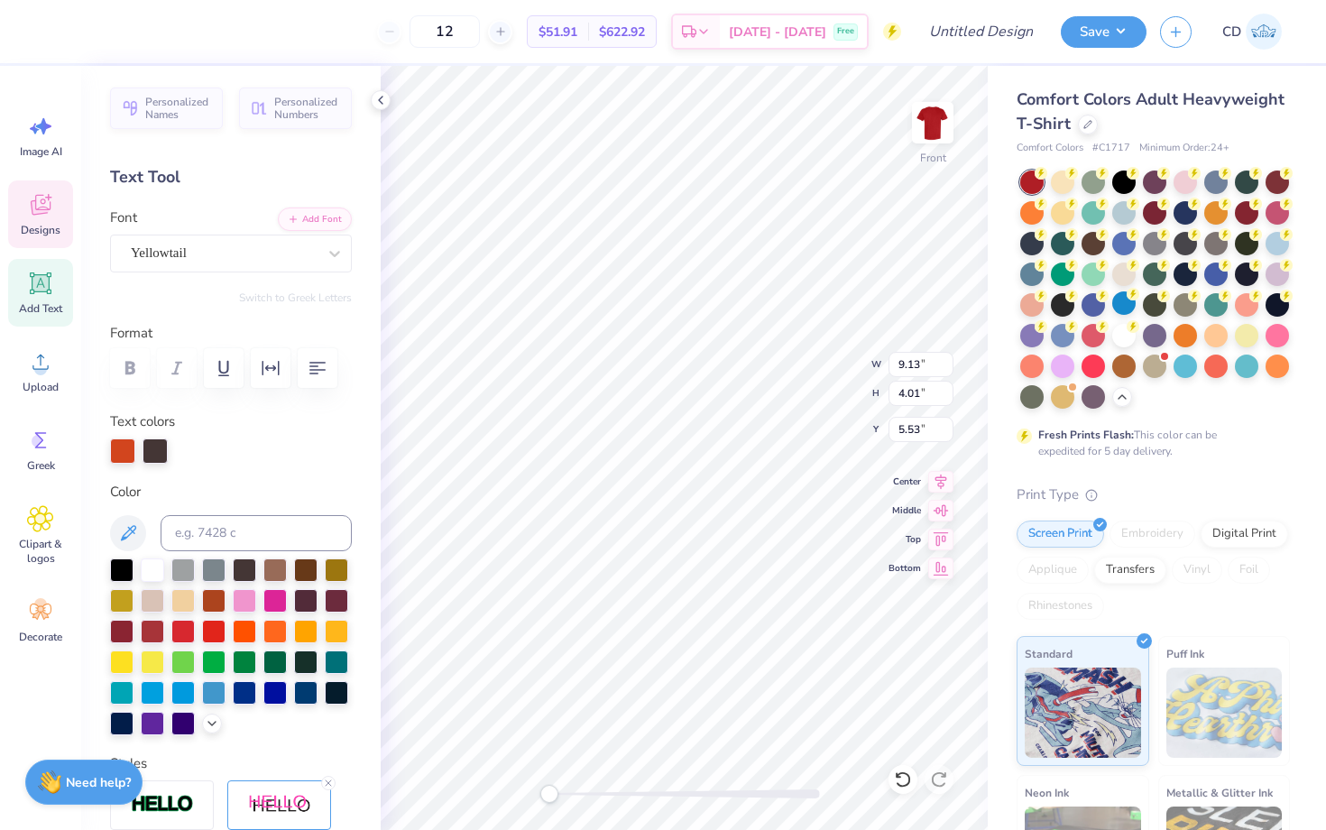
type input "9.13"
type input "4.01"
type input "5.53"
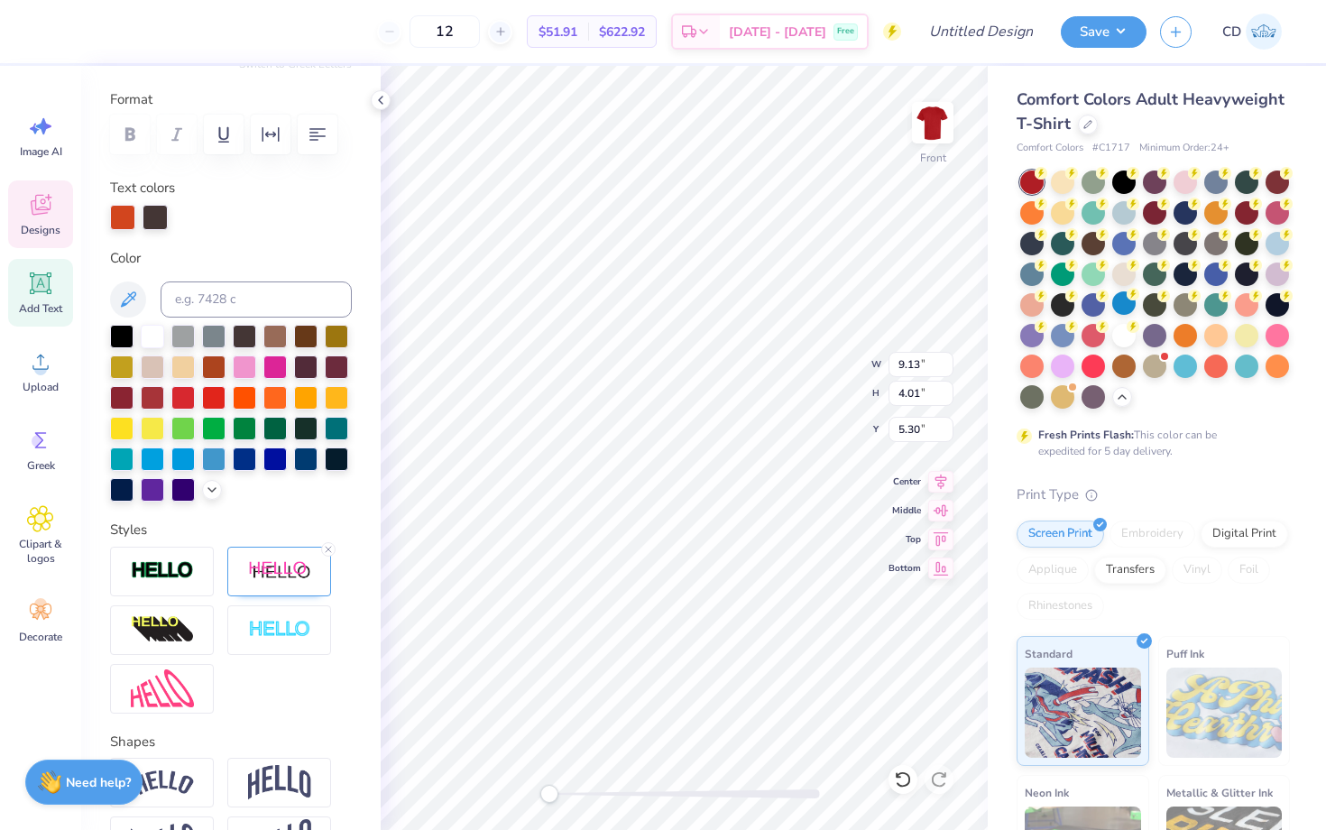
scroll to position [238, 0]
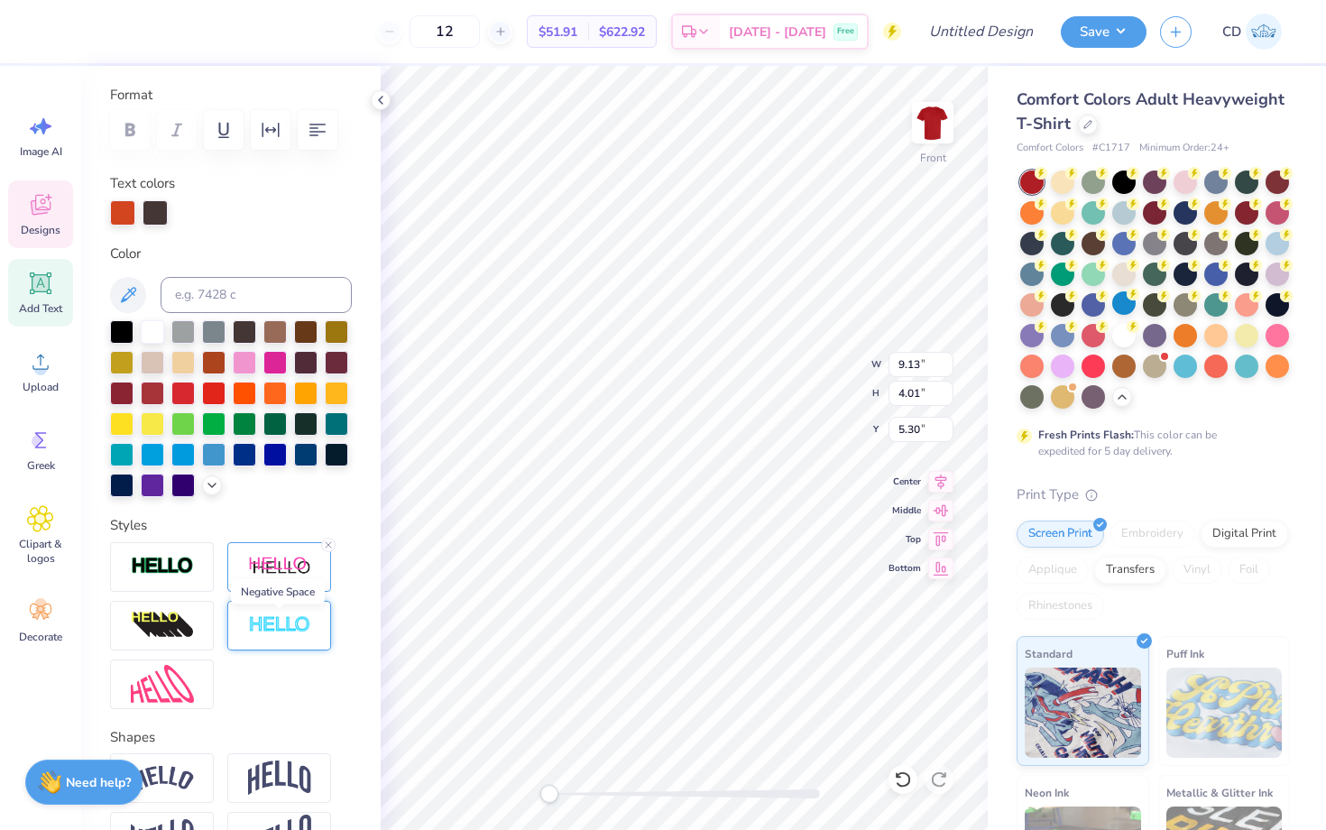
click at [270, 627] on img at bounding box center [279, 625] width 63 height 21
click at [327, 605] on line at bounding box center [328, 603] width 5 height 5
click at [185, 565] on img at bounding box center [162, 566] width 63 height 21
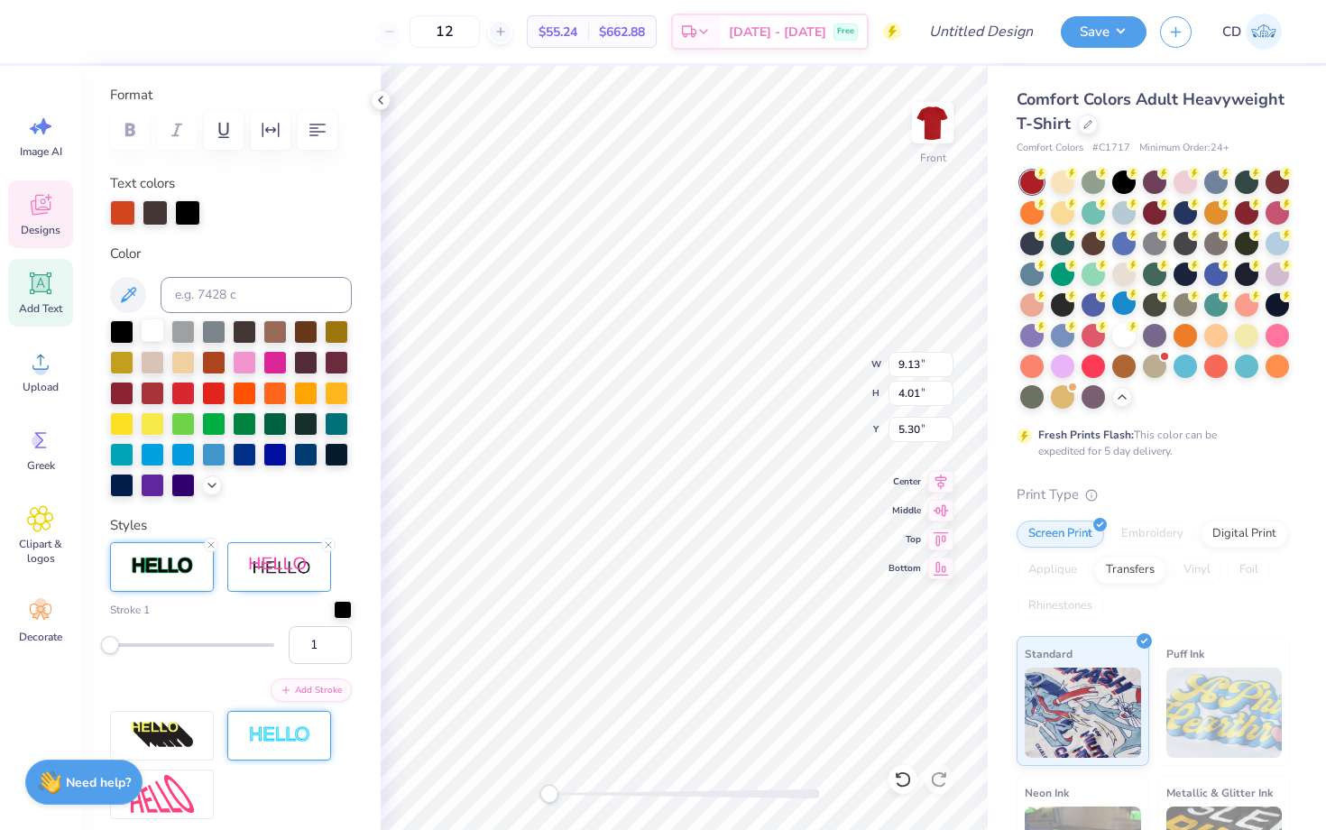
click at [149, 322] on div at bounding box center [152, 330] width 23 height 23
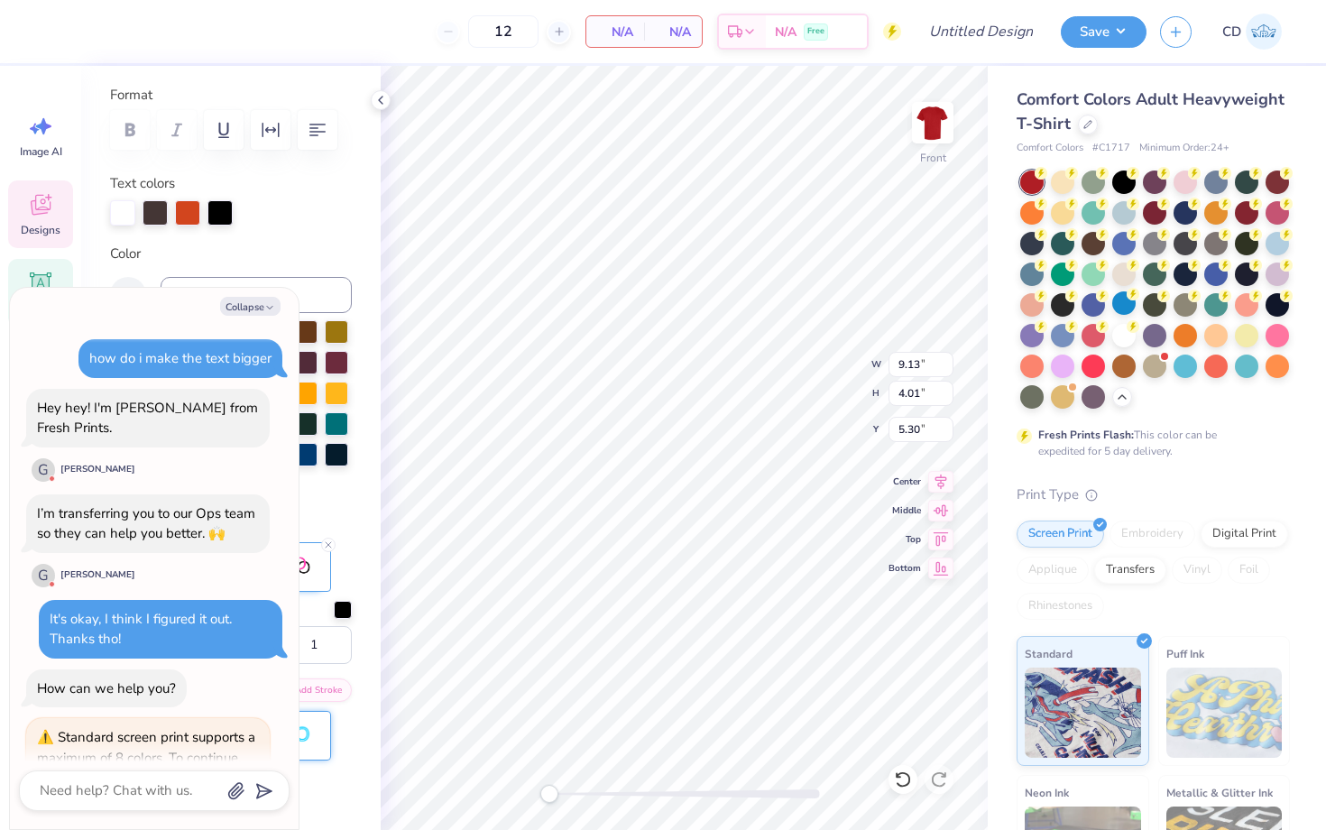
scroll to position [139, 0]
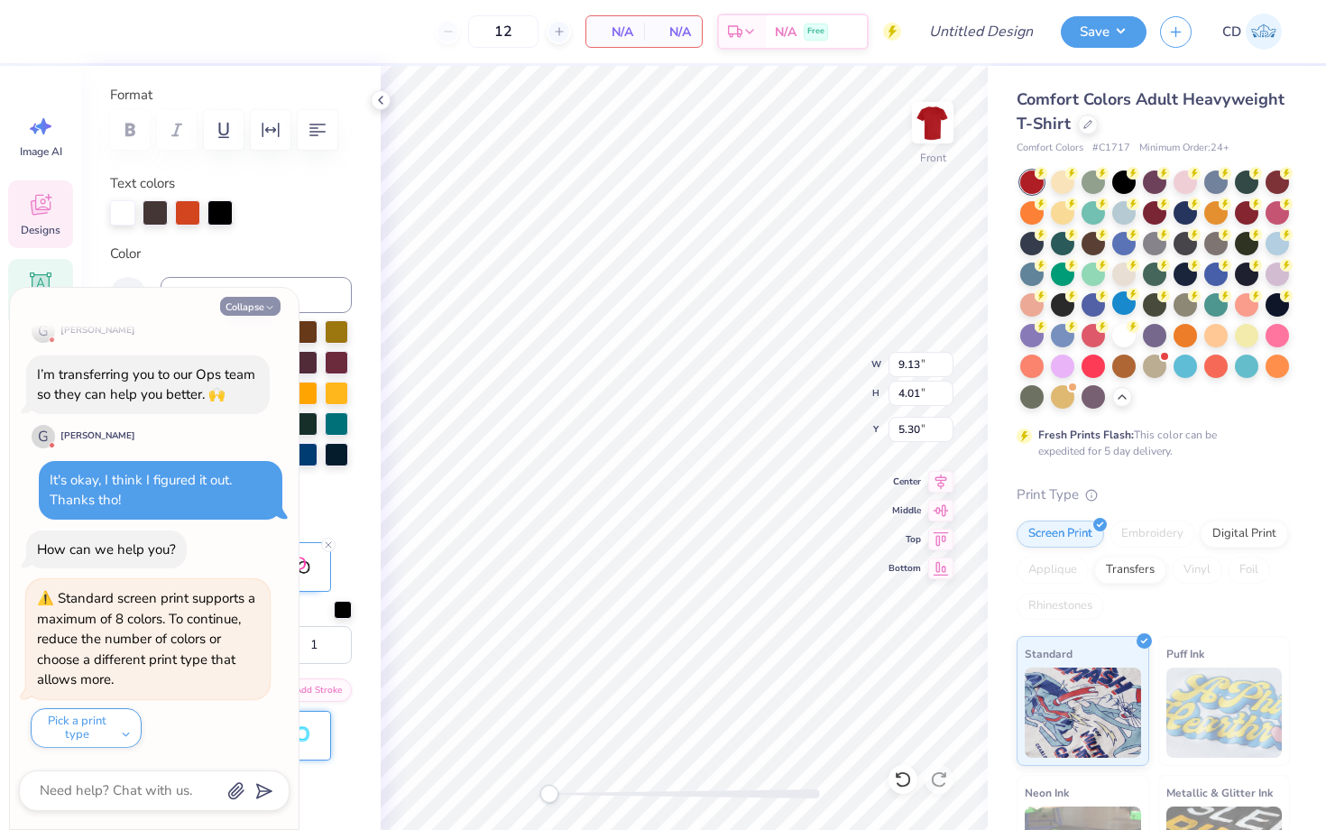
click at [263, 309] on button "Collapse" at bounding box center [250, 306] width 60 height 19
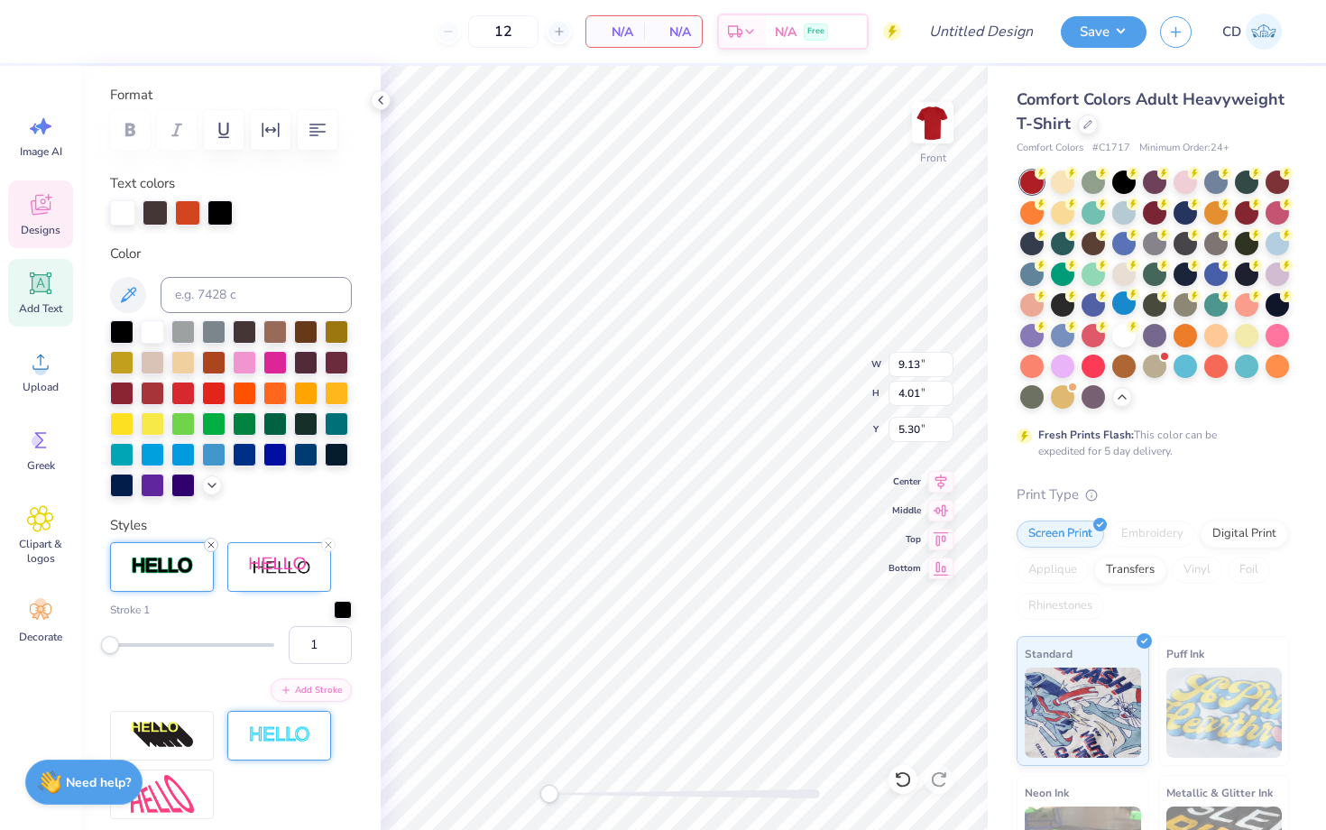
click at [211, 545] on icon at bounding box center [211, 545] width 11 height 11
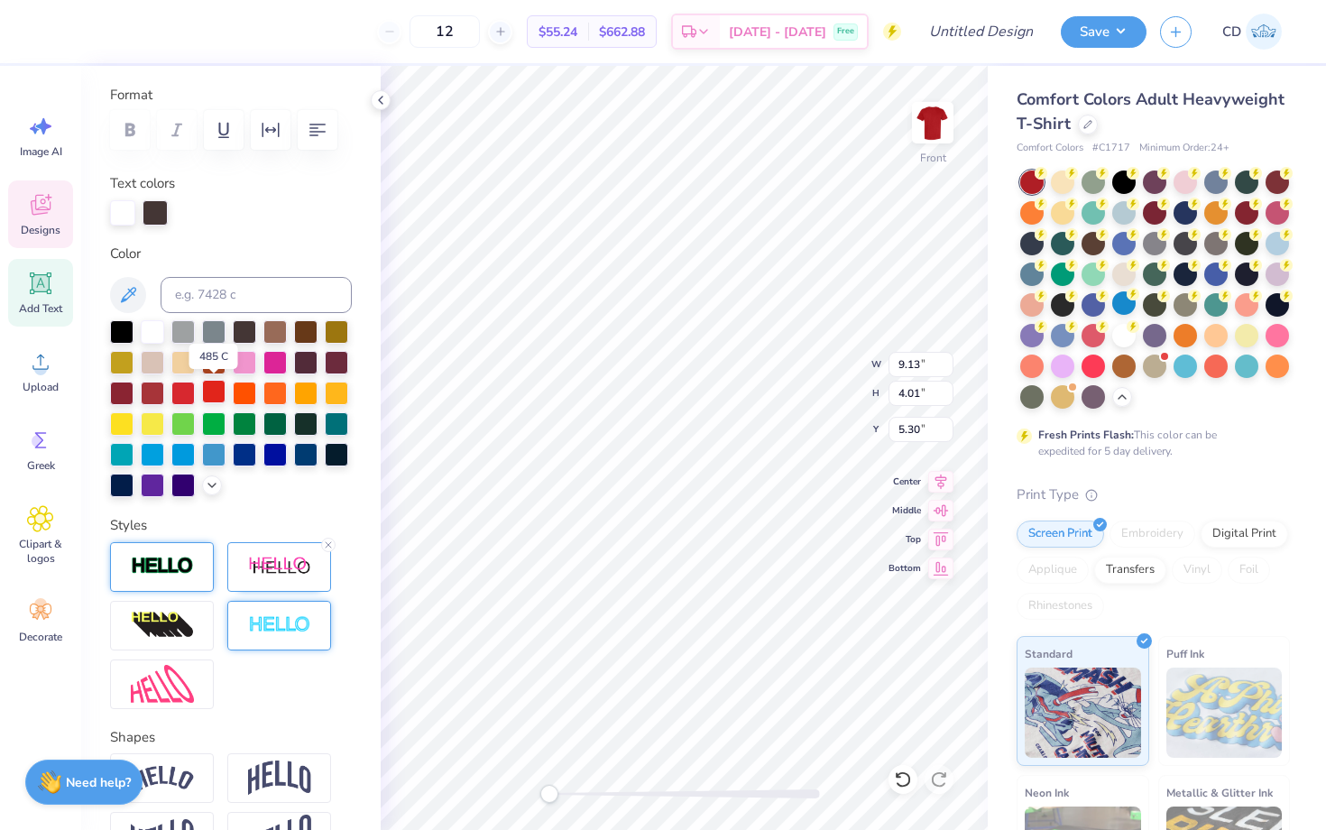
click at [210, 385] on div at bounding box center [213, 391] width 23 height 23
click at [184, 391] on div at bounding box center [182, 391] width 23 height 23
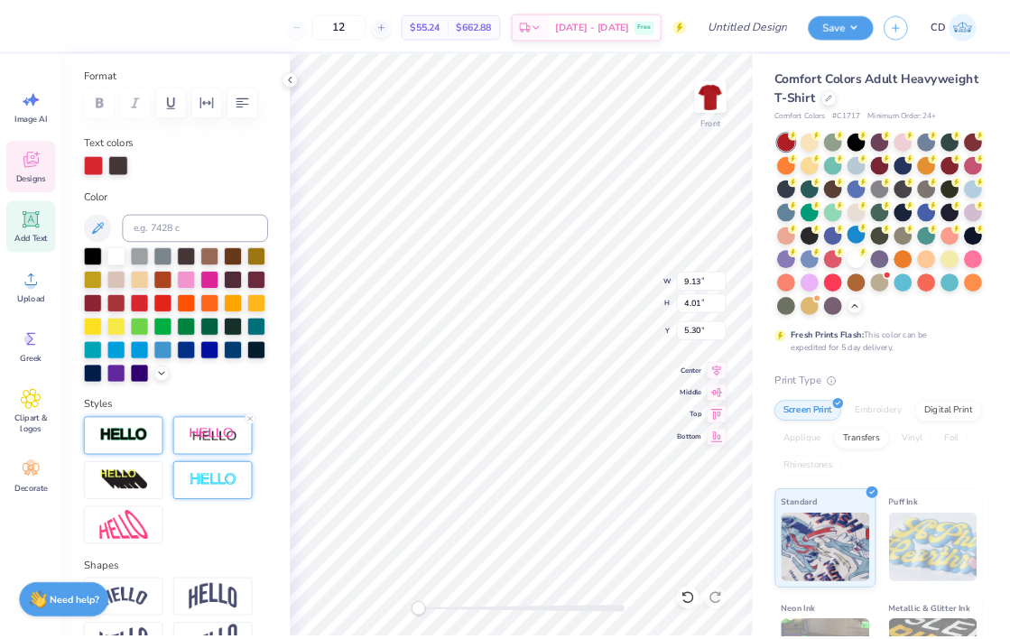
scroll to position [360, 0]
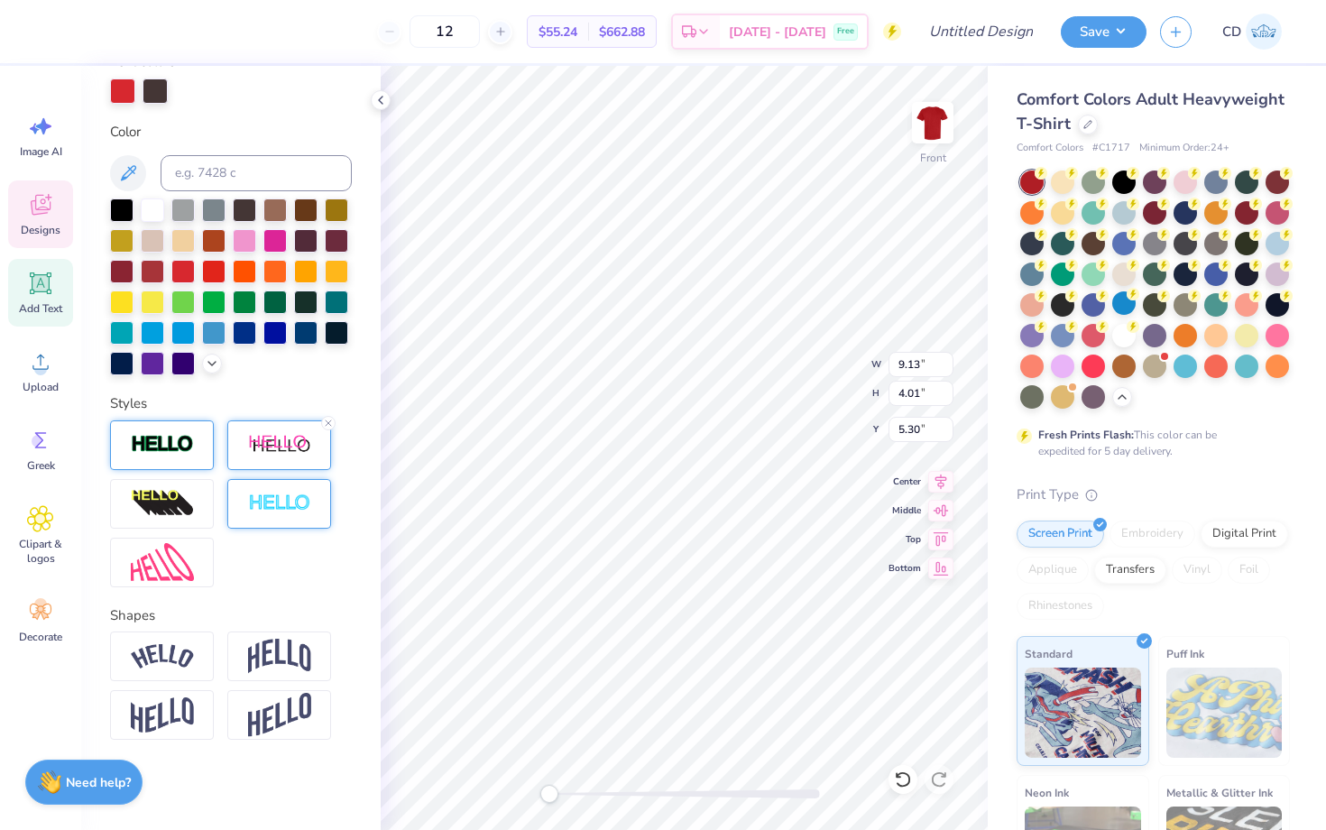
click at [268, 446] on img at bounding box center [279, 445] width 63 height 23
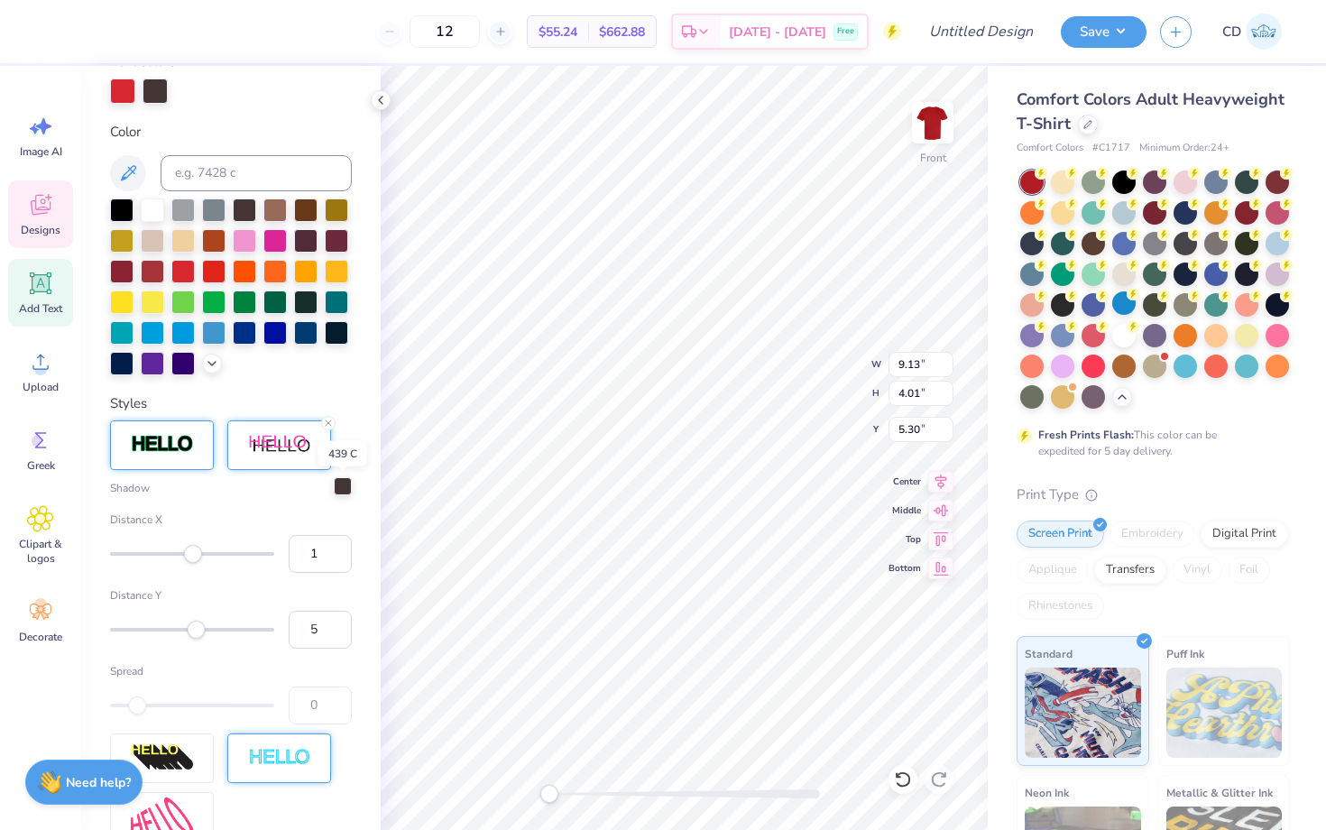
click at [344, 478] on div at bounding box center [343, 486] width 18 height 18
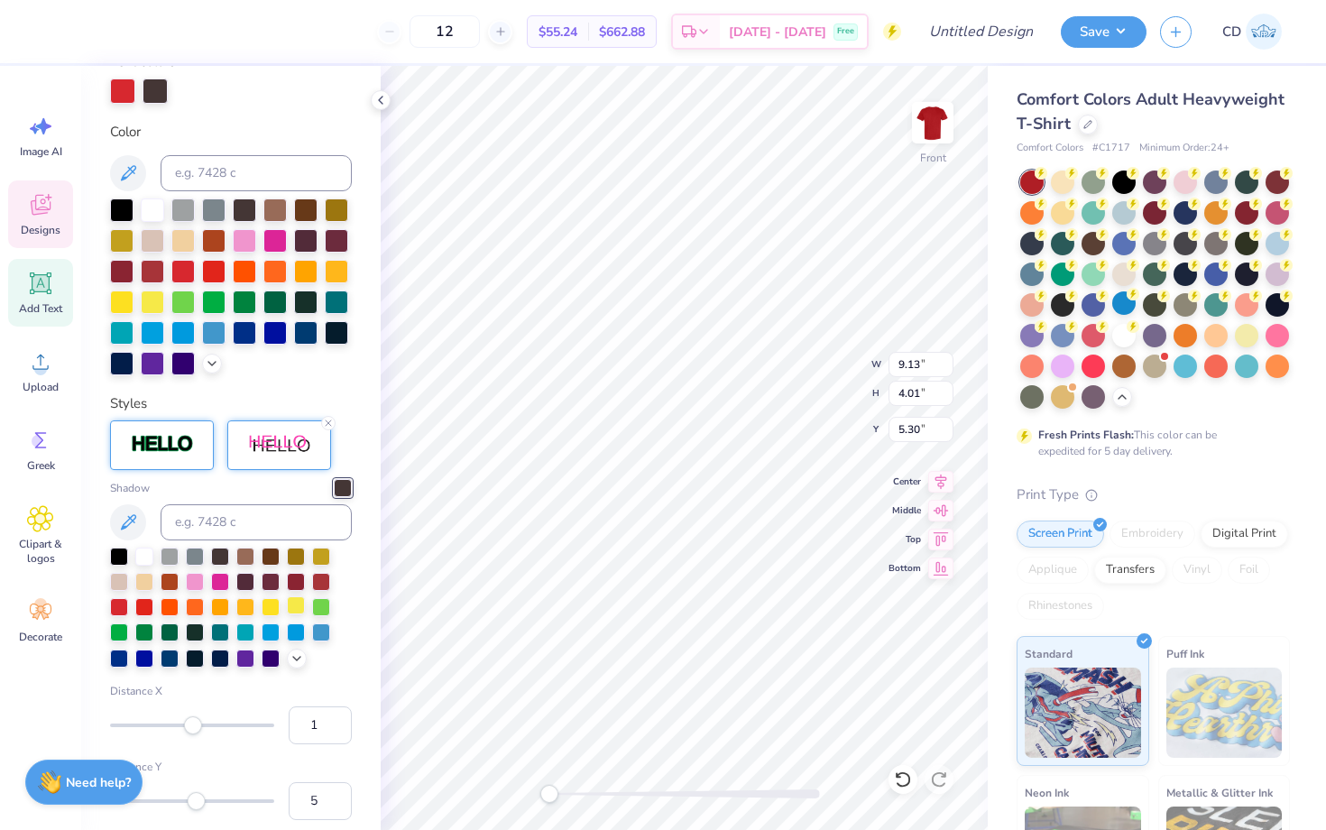
click at [292, 604] on div at bounding box center [296, 605] width 18 height 18
click at [146, 551] on div at bounding box center [144, 555] width 18 height 18
click at [271, 634] on div at bounding box center [271, 631] width 18 height 18
click at [327, 554] on div at bounding box center [321, 555] width 18 height 18
click at [368, 547] on div "Personalized Names Personalized Numbers Text Tool Add Font Font Yellowtail Swit…" at bounding box center [231, 448] width 300 height 764
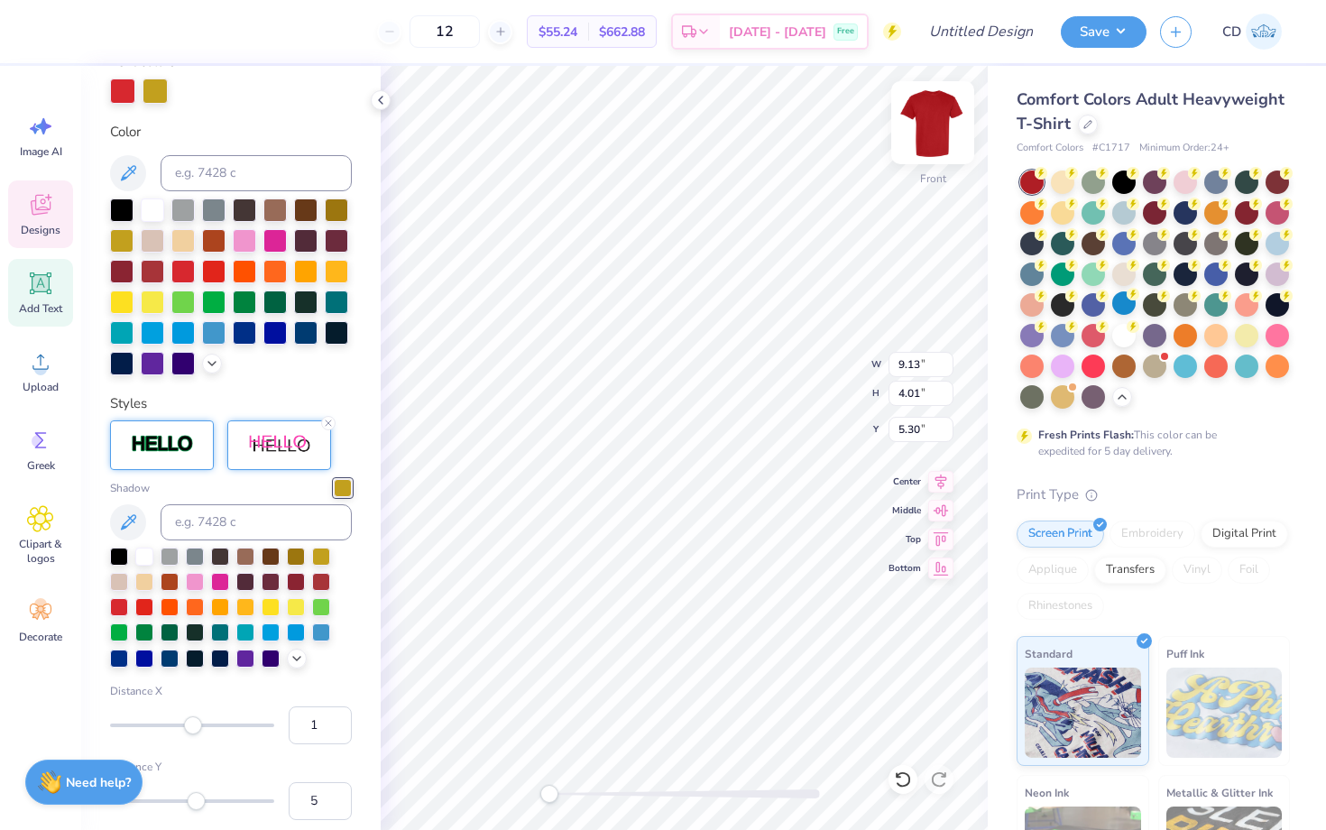
click at [929, 124] on img at bounding box center [933, 123] width 72 height 72
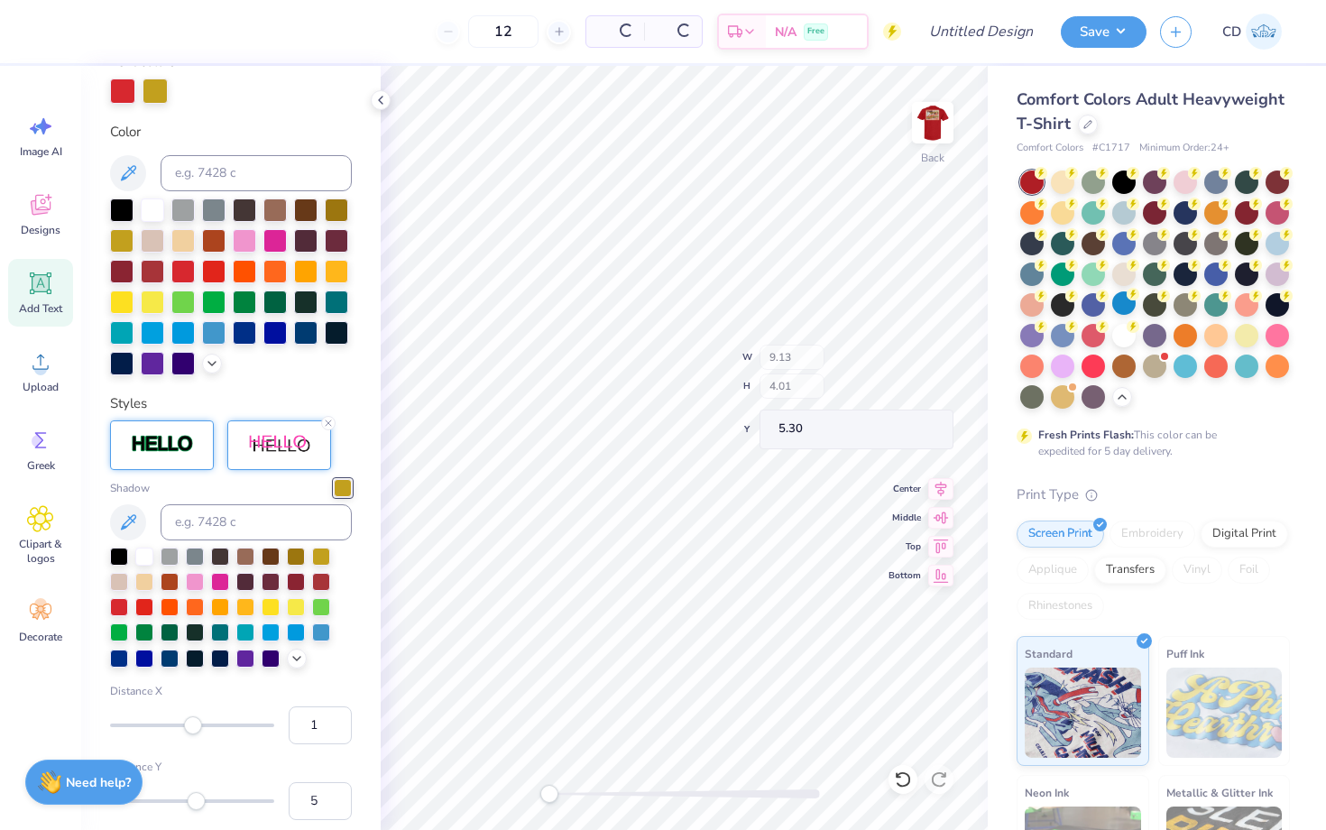
drag, startPoint x: 929, startPoint y: 124, endPoint x: 191, endPoint y: 18, distance: 745.6
click at [936, 125] on img at bounding box center [933, 123] width 36 height 36
click at [41, 293] on icon at bounding box center [40, 283] width 27 height 27
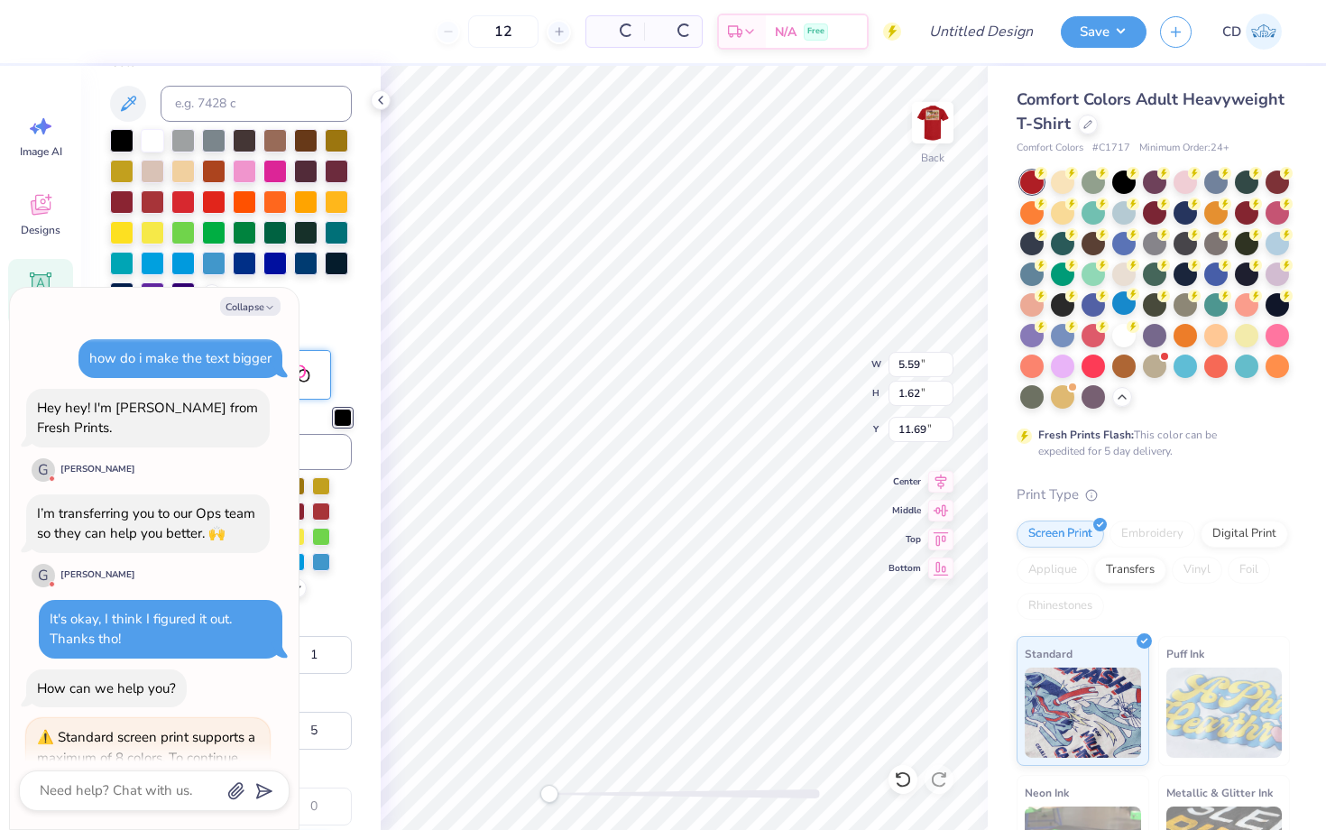
type textarea "x"
type input "5.59"
type input "1.62"
type input "11.69"
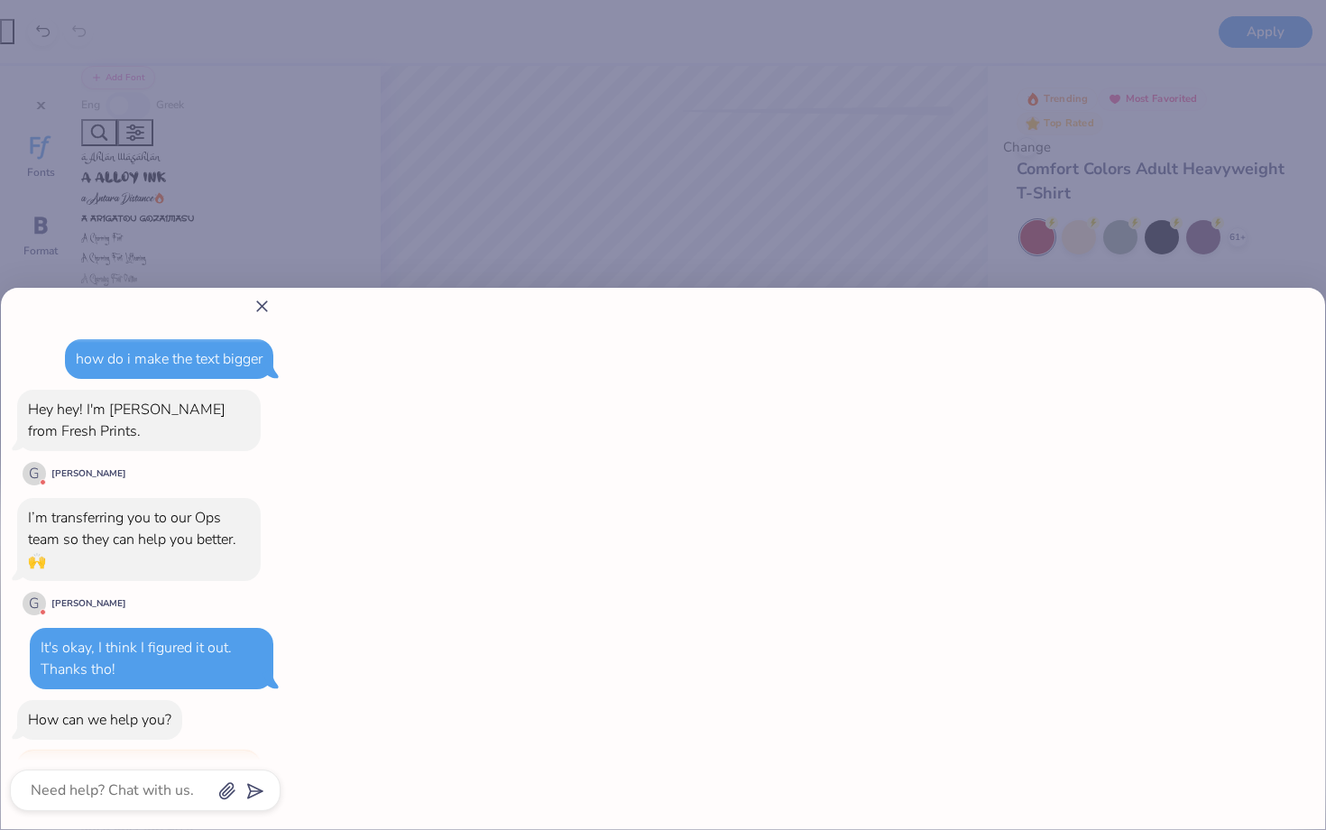
click at [631, 74] on div "how do i make the text bigger Hey hey! I'm George from Fresh Prints. G George M…" at bounding box center [663, 415] width 1326 height 830
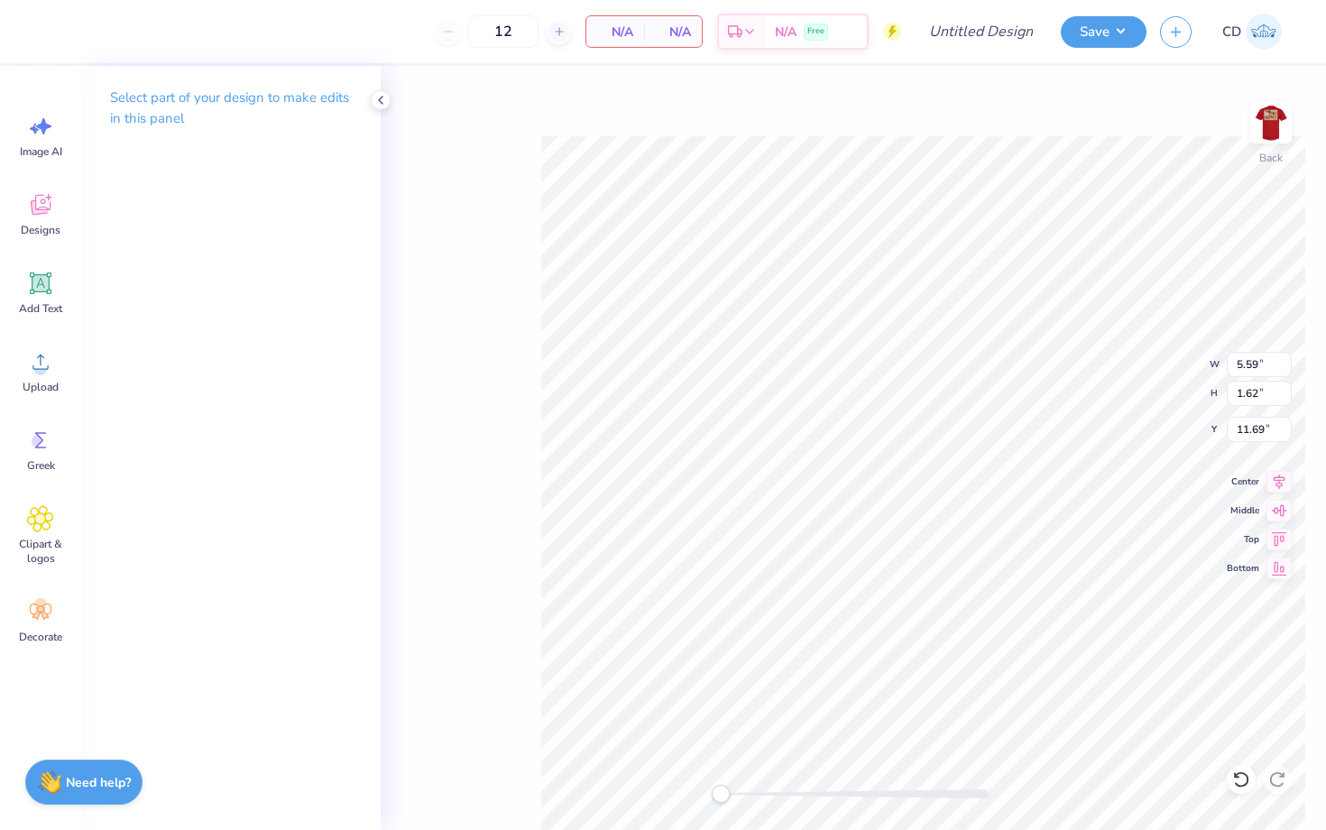
type textarea "x"
